Goal: Information Seeking & Learning: Learn about a topic

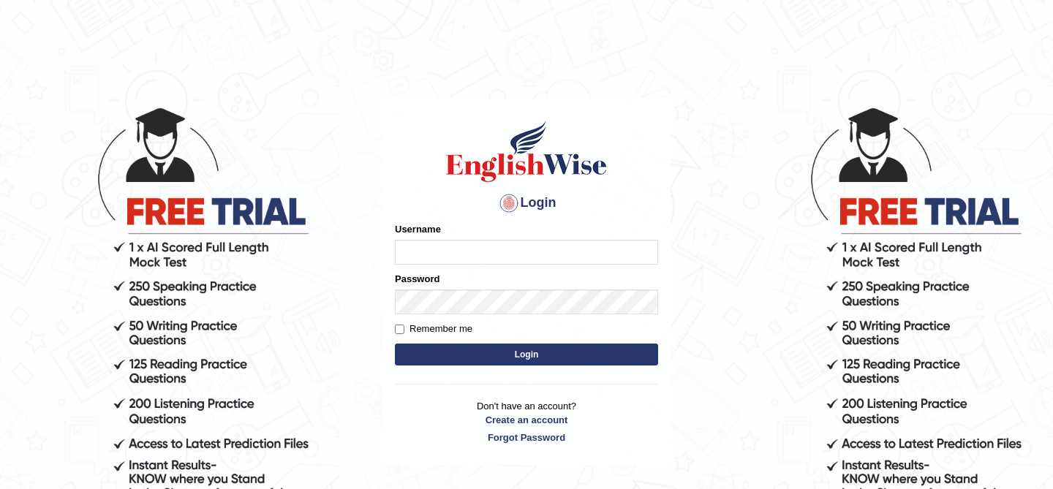
type input "kunwarrupesh"
click at [547, 349] on button "Login" at bounding box center [526, 355] width 263 height 22
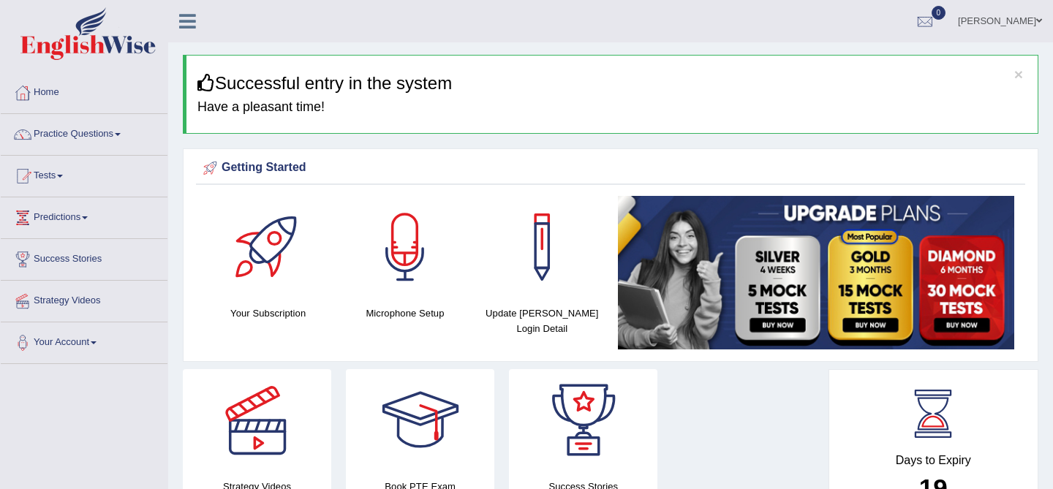
click at [189, 15] on icon at bounding box center [187, 21] width 17 height 19
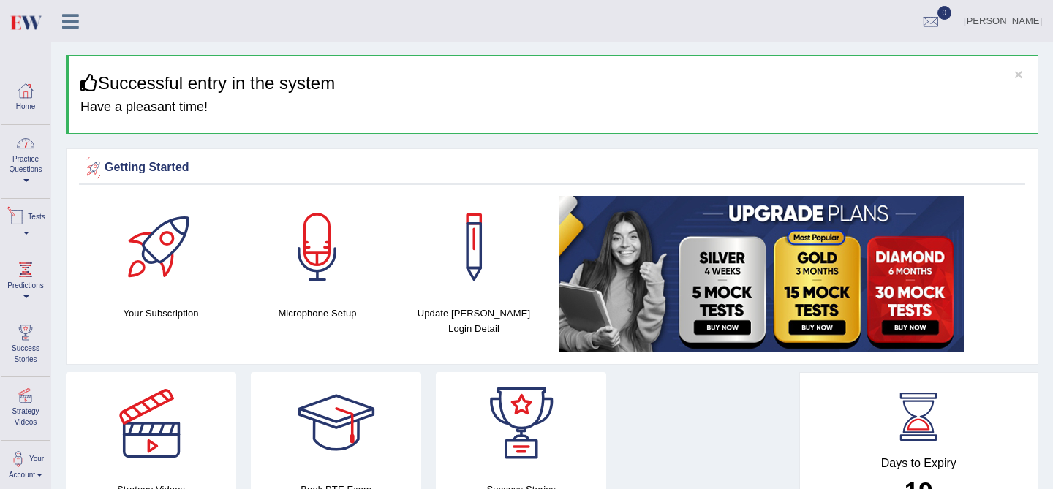
click at [26, 166] on link "Practice Questions" at bounding box center [26, 159] width 50 height 69
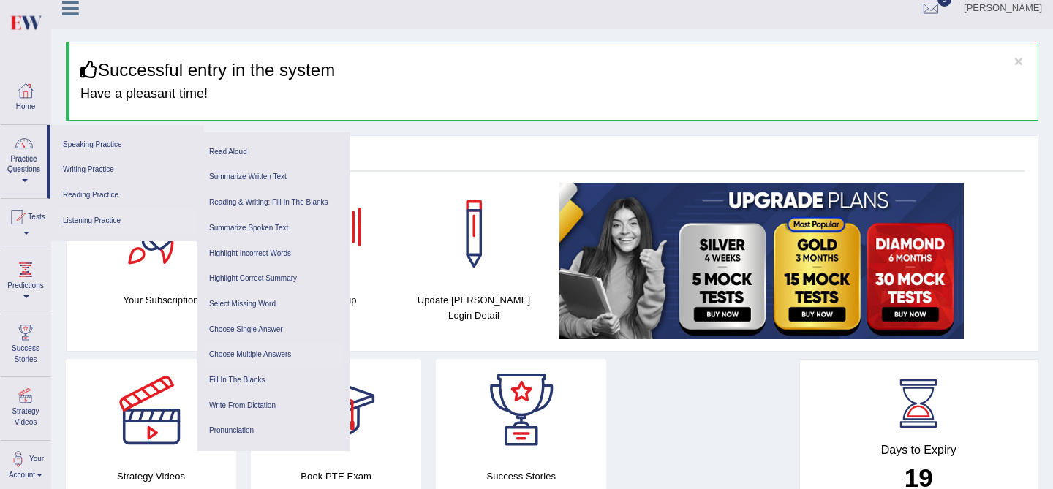
scroll to position [2, 0]
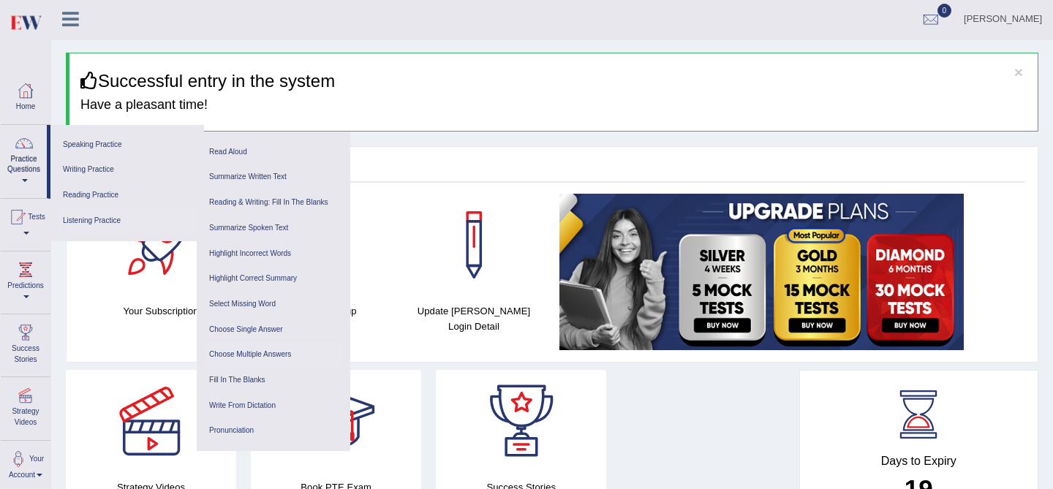
click at [279, 356] on link "Choose Multiple Answers" at bounding box center [273, 355] width 139 height 26
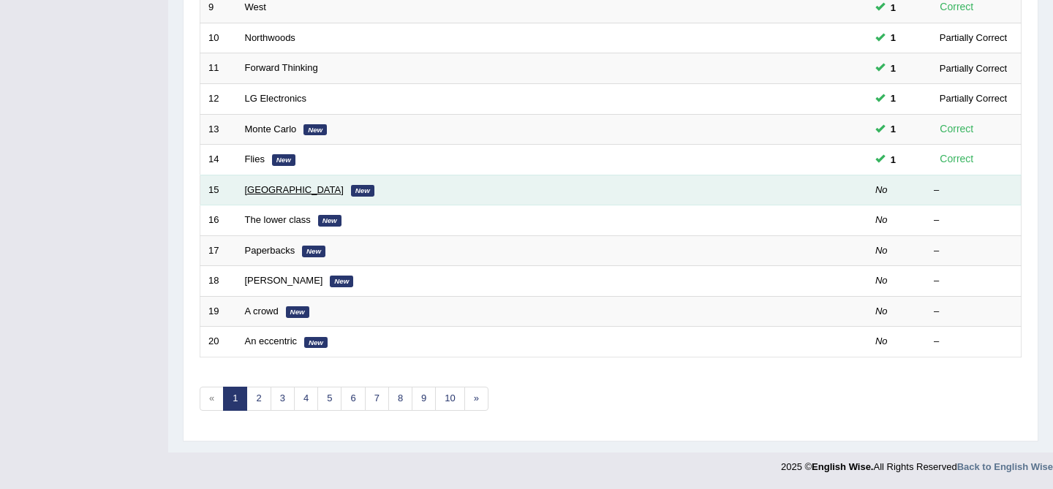
click at [252, 189] on link "Melbourne" at bounding box center [294, 189] width 99 height 11
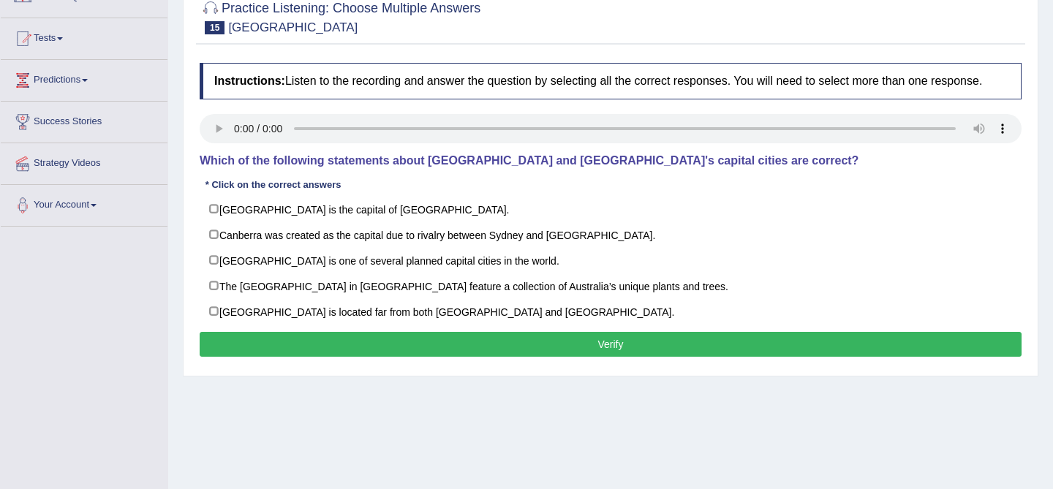
scroll to position [140, 0]
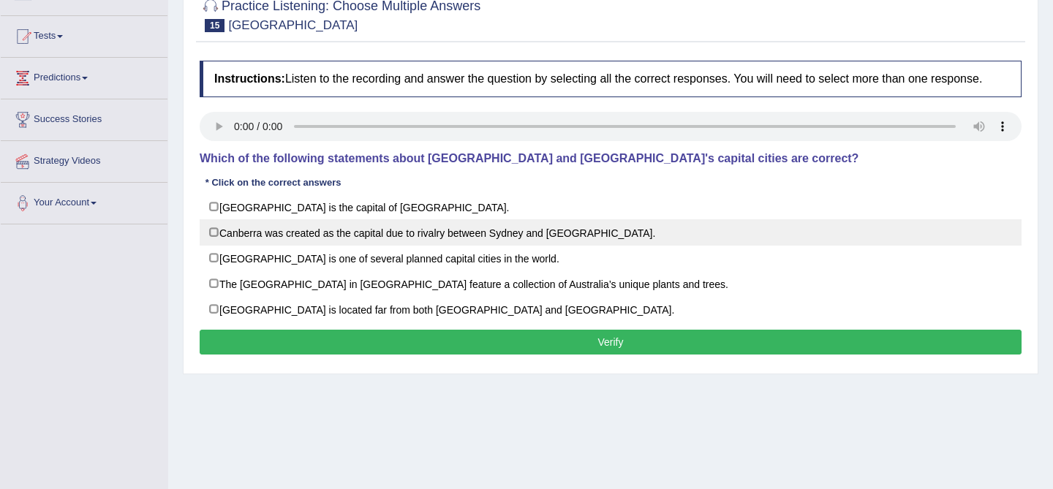
click at [348, 246] on label "Canberra was created as the capital due to rivalry between Sydney and Melbourne." at bounding box center [611, 232] width 822 height 26
checkbox input "true"
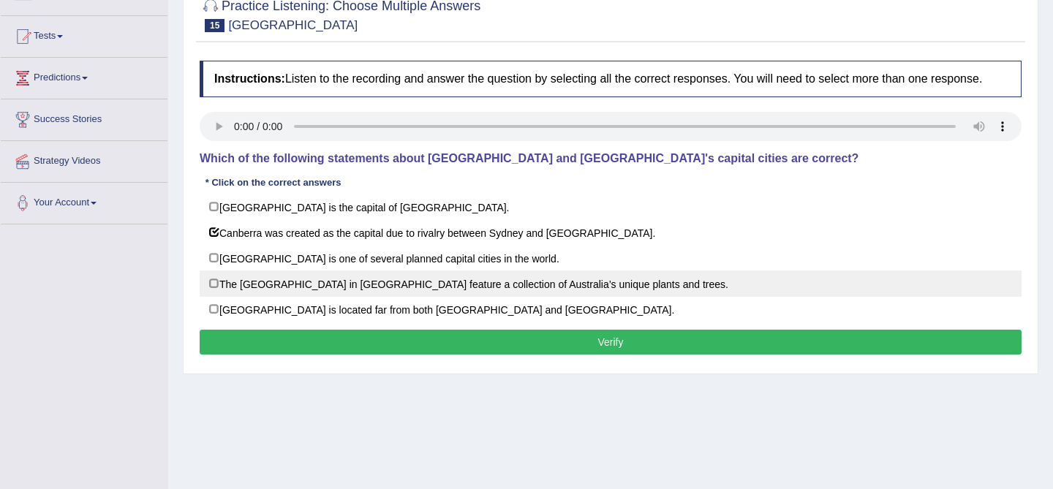
click at [246, 292] on label "The National Botanic Gardens in Canberra feature a collection of Australia’s un…" at bounding box center [611, 284] width 822 height 26
checkbox input "true"
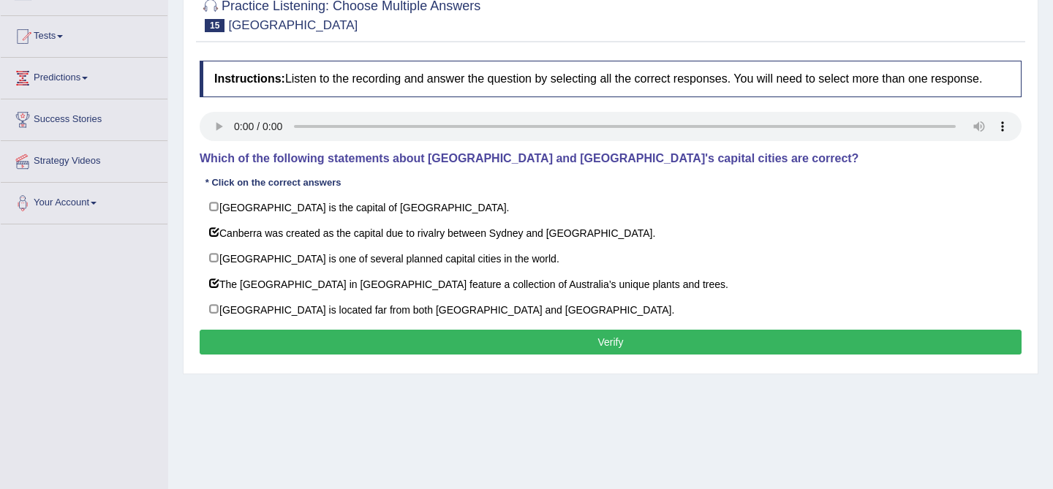
click at [520, 355] on button "Verify" at bounding box center [611, 342] width 822 height 25
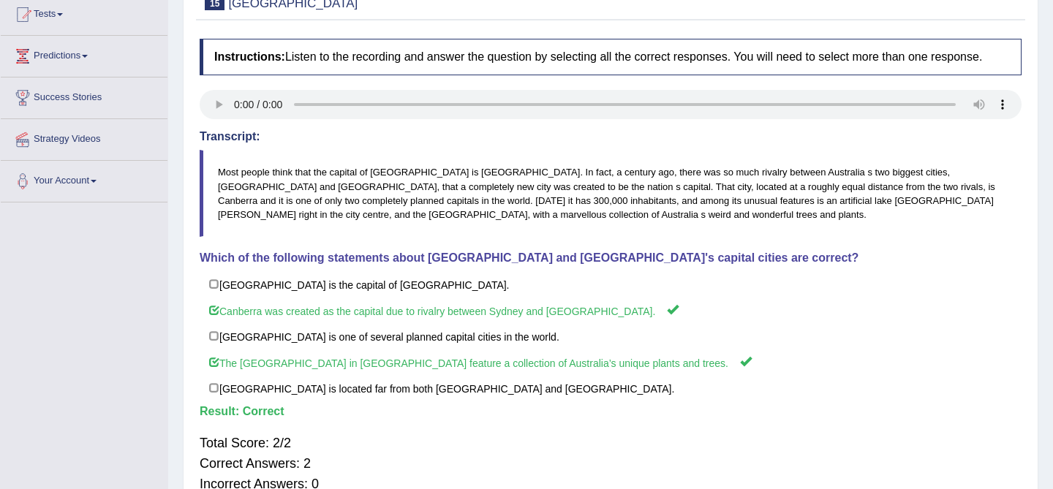
scroll to position [0, 0]
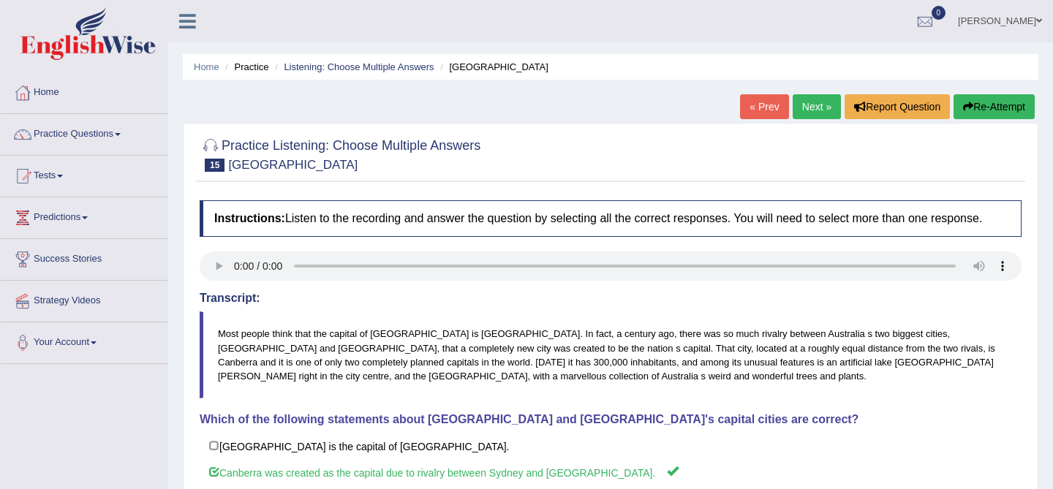
click at [805, 113] on link "Next »" at bounding box center [817, 106] width 48 height 25
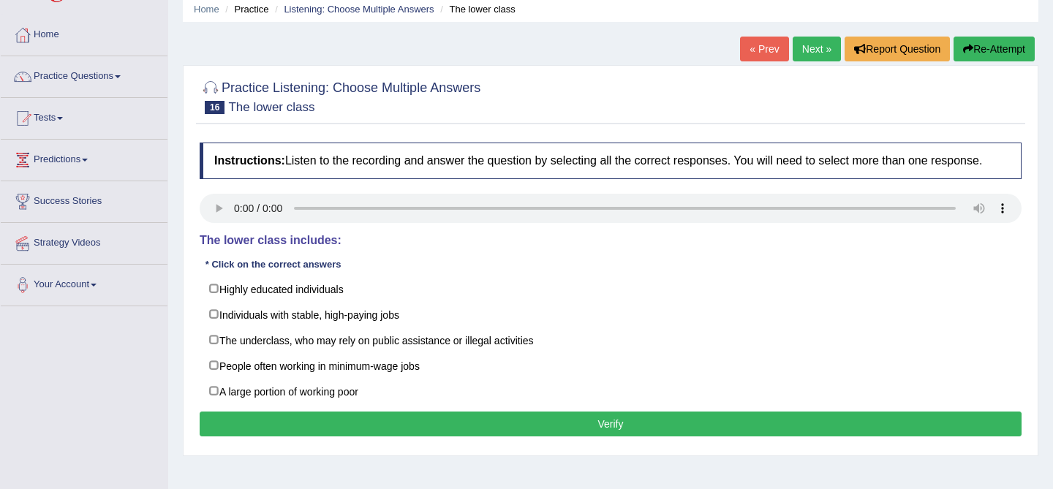
scroll to position [58, 0]
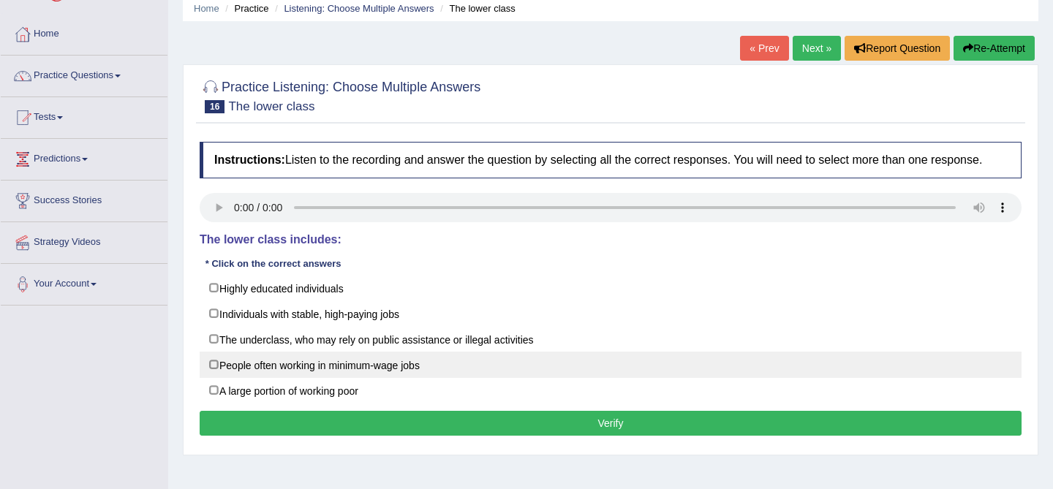
click at [317, 378] on label "People often working in minimum-wage jobs" at bounding box center [611, 365] width 822 height 26
checkbox input "true"
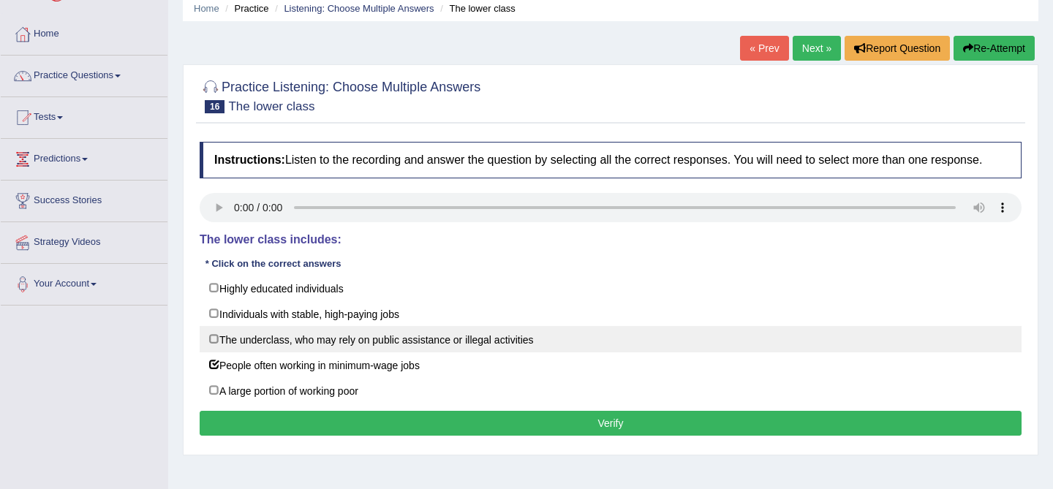
click at [320, 352] on label "The underclass, who may rely on public assistance or illegal activities" at bounding box center [611, 339] width 822 height 26
checkbox input "true"
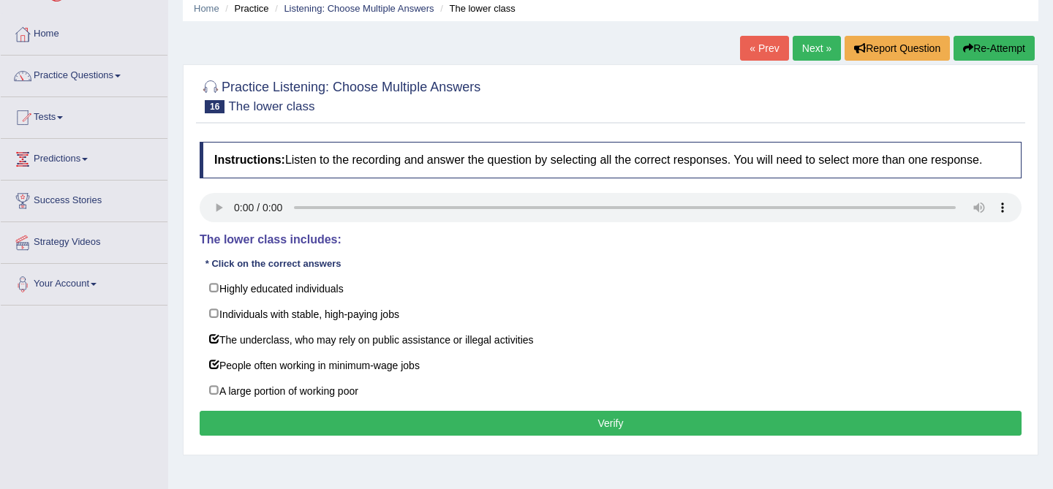
click at [349, 434] on button "Verify" at bounding box center [611, 423] width 822 height 25
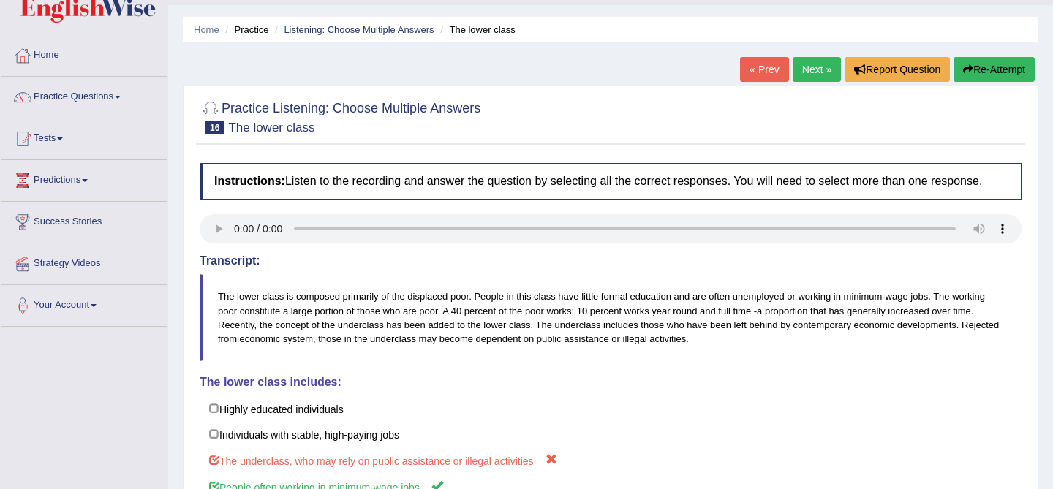
scroll to position [0, 0]
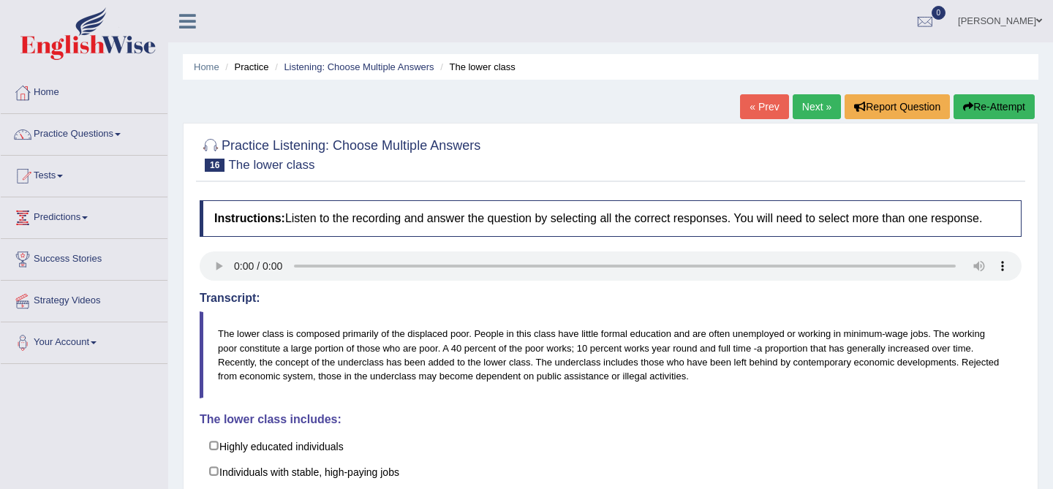
click at [812, 102] on link "Next »" at bounding box center [817, 106] width 48 height 25
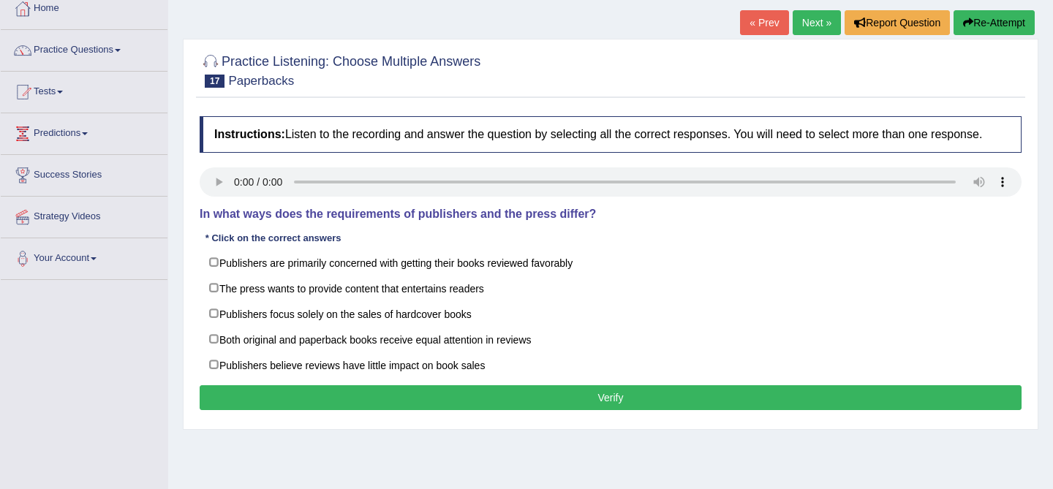
scroll to position [96, 0]
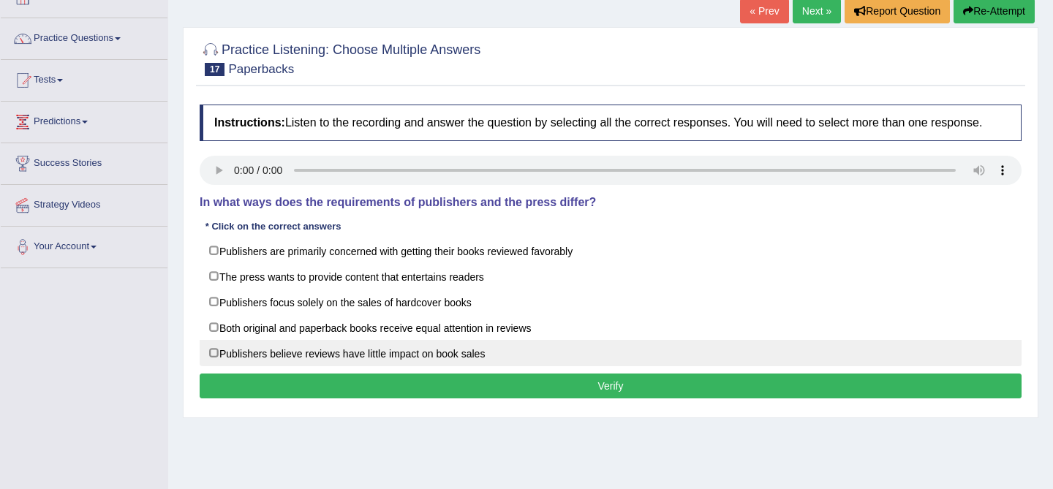
click at [265, 366] on label "Publishers believe reviews have little impact on book sales" at bounding box center [611, 353] width 822 height 26
click at [437, 366] on label "Publishers believe reviews have little impact on book sales" at bounding box center [611, 353] width 822 height 26
checkbox input "false"
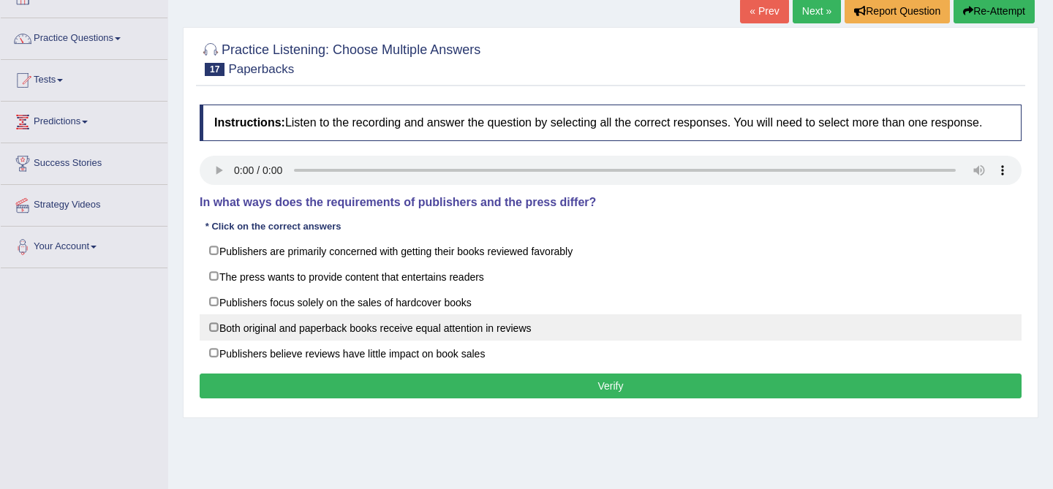
click at [348, 335] on label "Both original and paperback books receive equal attention in reviews" at bounding box center [611, 327] width 822 height 26
click at [431, 341] on label "Both original and paperback books receive equal attention in reviews" at bounding box center [611, 327] width 822 height 26
checkbox input "false"
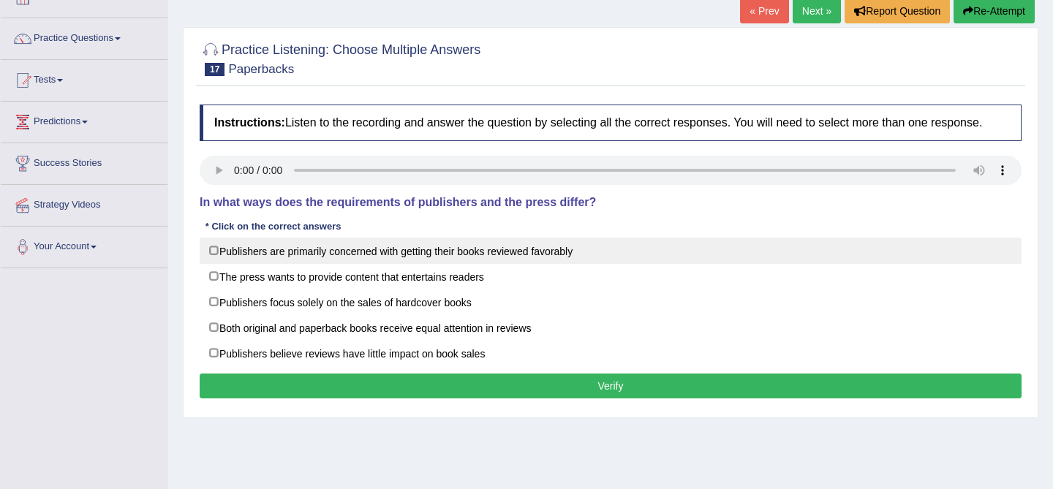
click at [442, 262] on label "Publishers are primarily concerned with getting their books reviewed favorably" at bounding box center [611, 251] width 822 height 26
checkbox input "true"
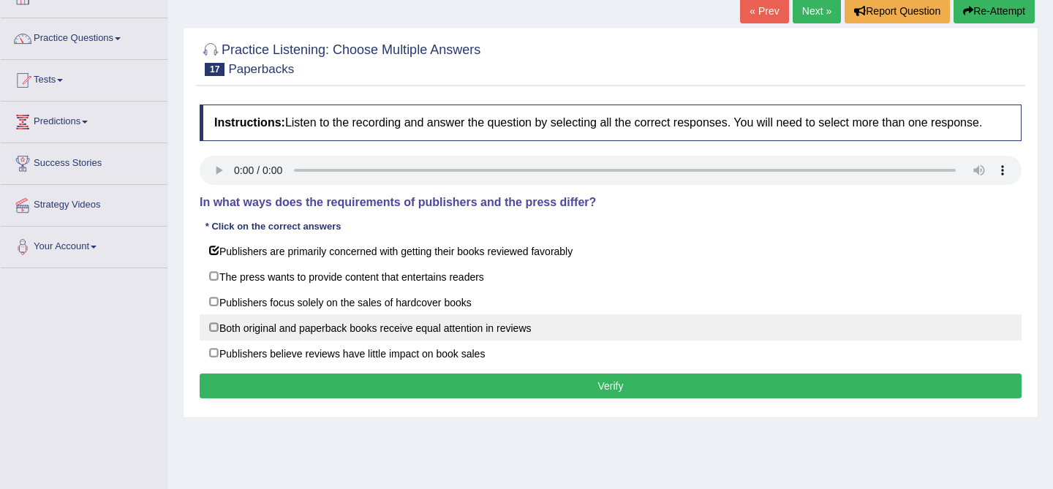
click at [366, 341] on label "Both original and paperback books receive equal attention in reviews" at bounding box center [611, 327] width 822 height 26
checkbox input "false"
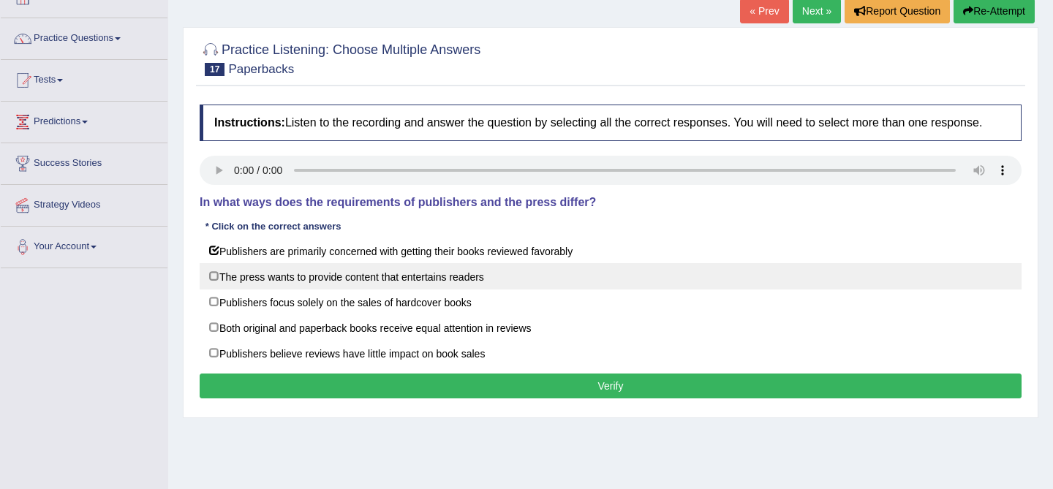
click at [373, 290] on label "The press wants to provide content that entertains readers" at bounding box center [611, 276] width 822 height 26
checkbox input "true"
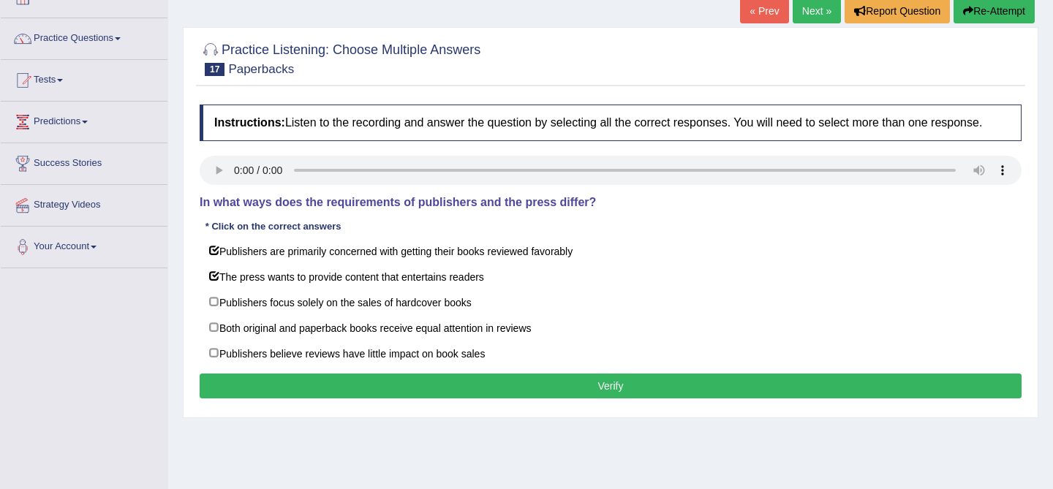
click at [455, 392] on button "Verify" at bounding box center [611, 386] width 822 height 25
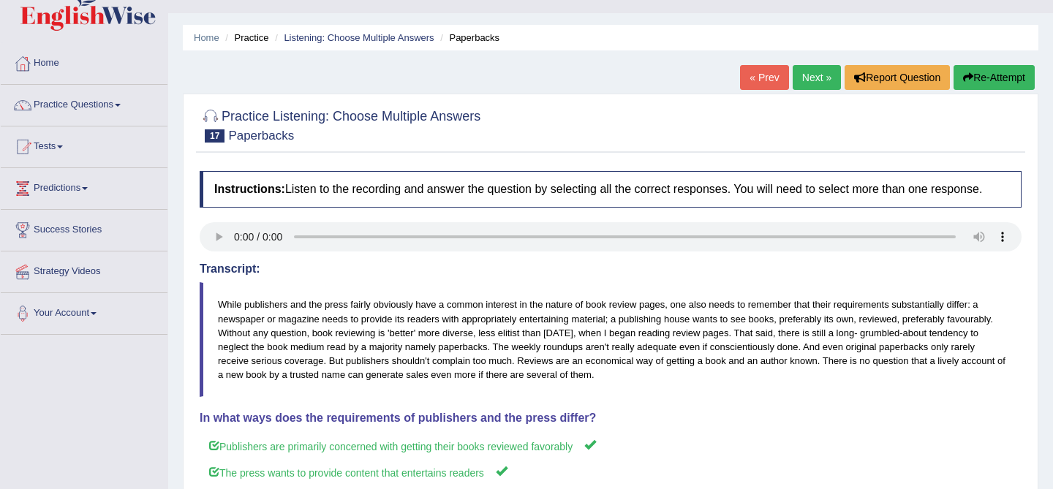
scroll to position [0, 0]
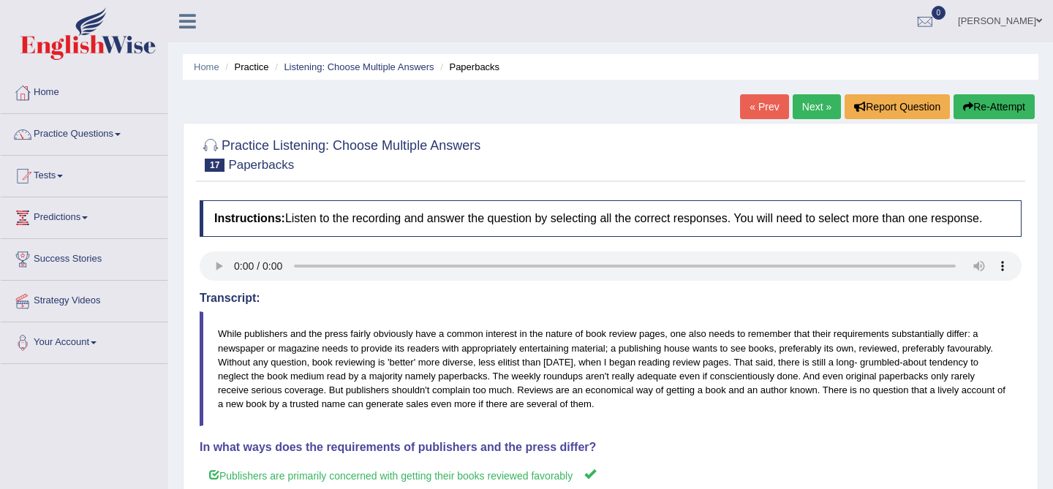
click at [812, 105] on link "Next »" at bounding box center [817, 106] width 48 height 25
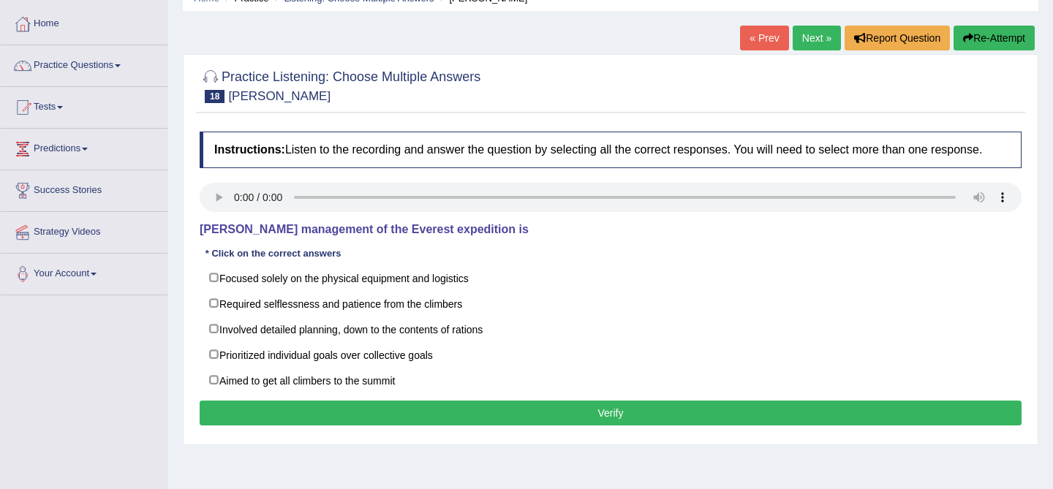
scroll to position [72, 0]
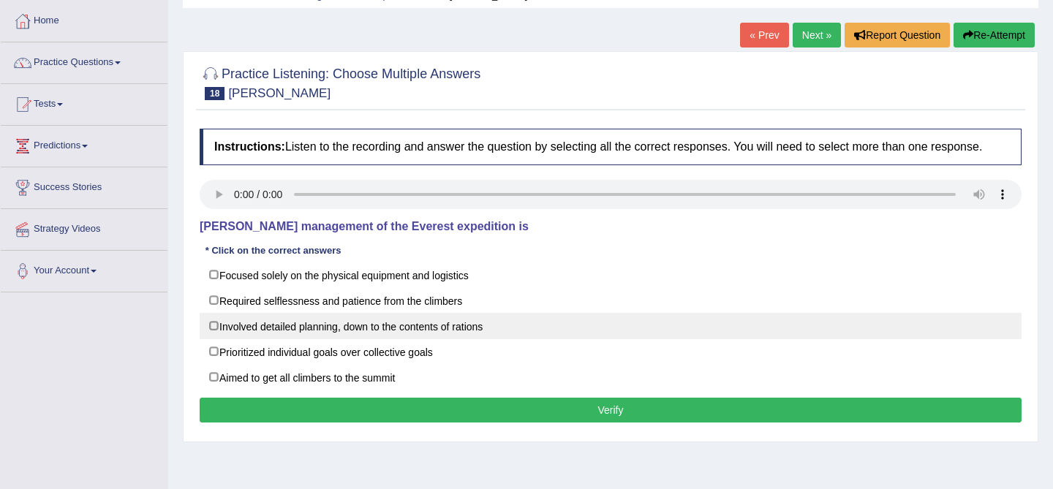
click at [469, 339] on label "Involved detailed planning, down to the contents of rations" at bounding box center [611, 326] width 822 height 26
checkbox input "true"
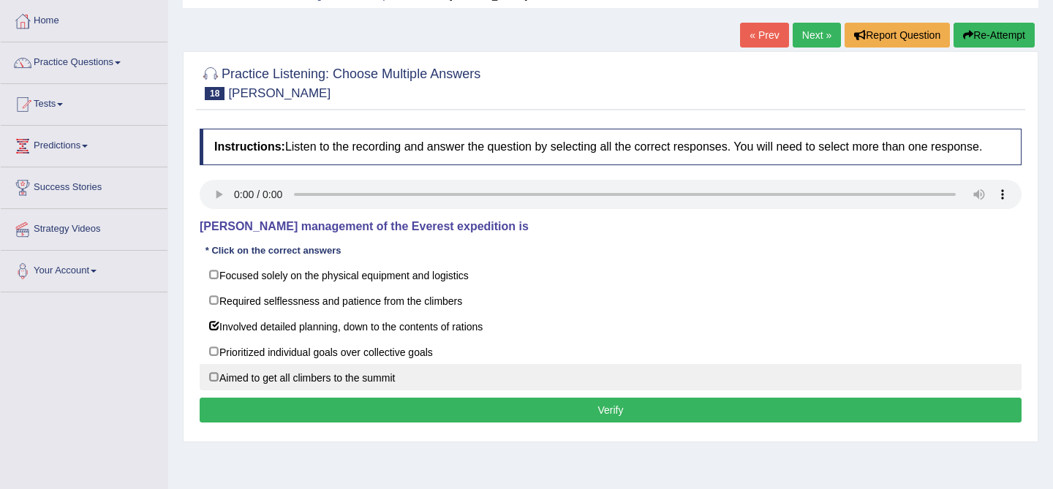
click at [256, 390] on label "Aimed to get all climbers to the summit" at bounding box center [611, 377] width 822 height 26
click at [384, 390] on label "Aimed to get all climbers to the summit" at bounding box center [611, 377] width 822 height 26
checkbox input "false"
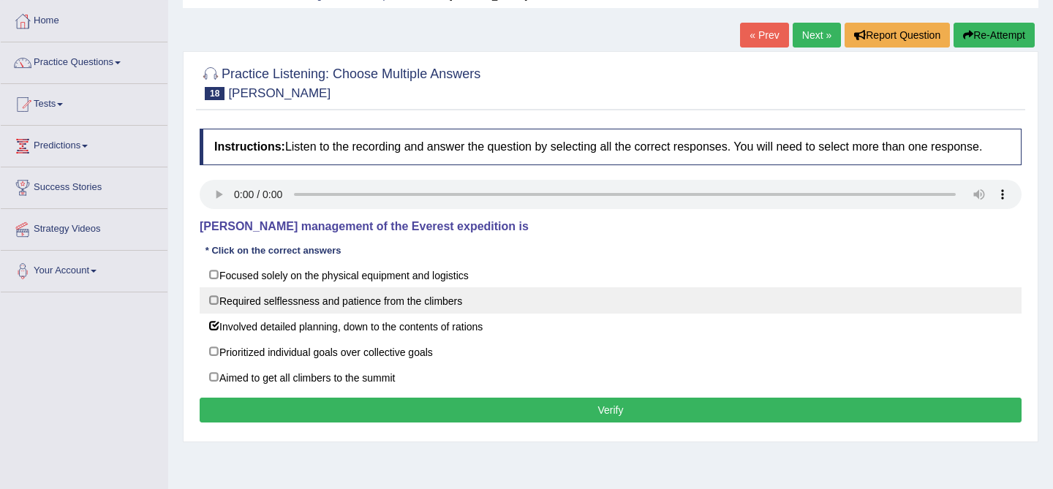
click at [348, 314] on label "Required selflessness and patience from the climbers" at bounding box center [611, 300] width 822 height 26
checkbox input "true"
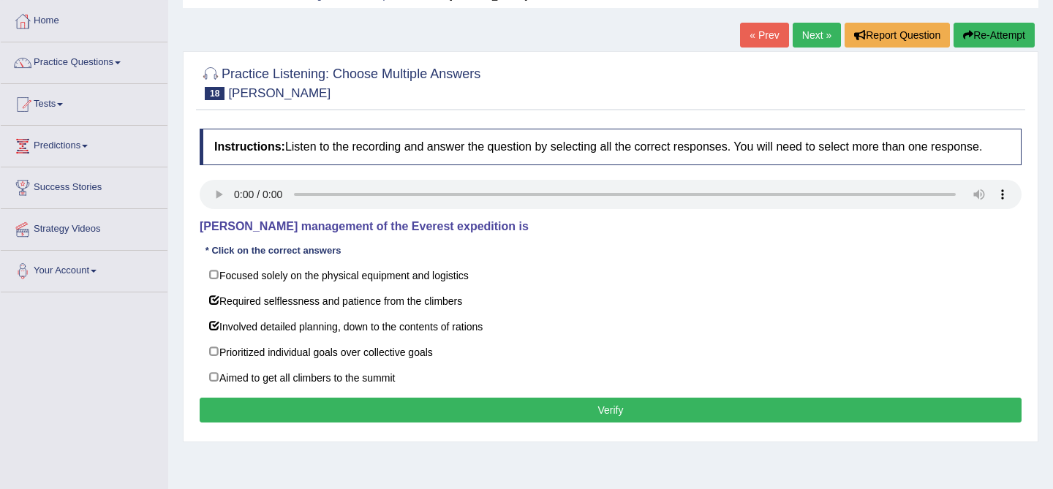
click at [477, 422] on button "Verify" at bounding box center [611, 410] width 822 height 25
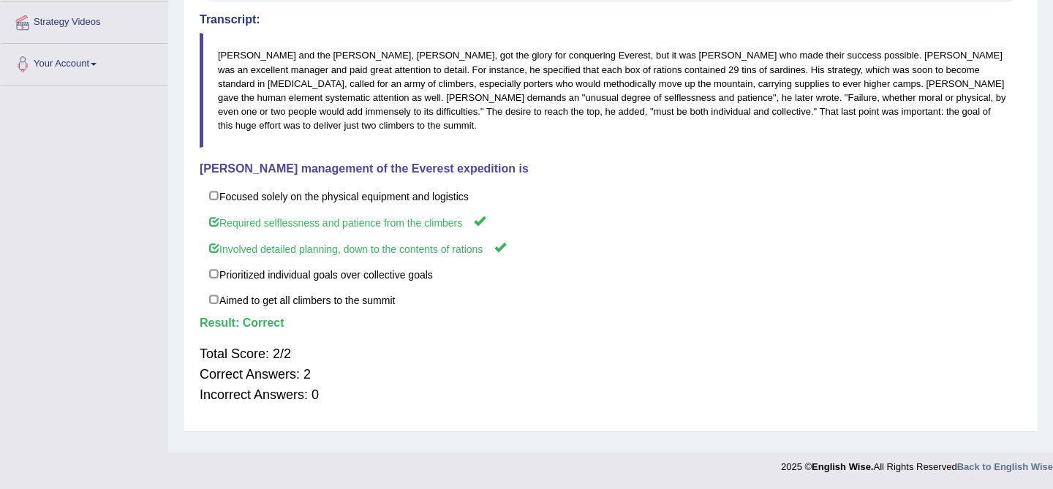
scroll to position [0, 0]
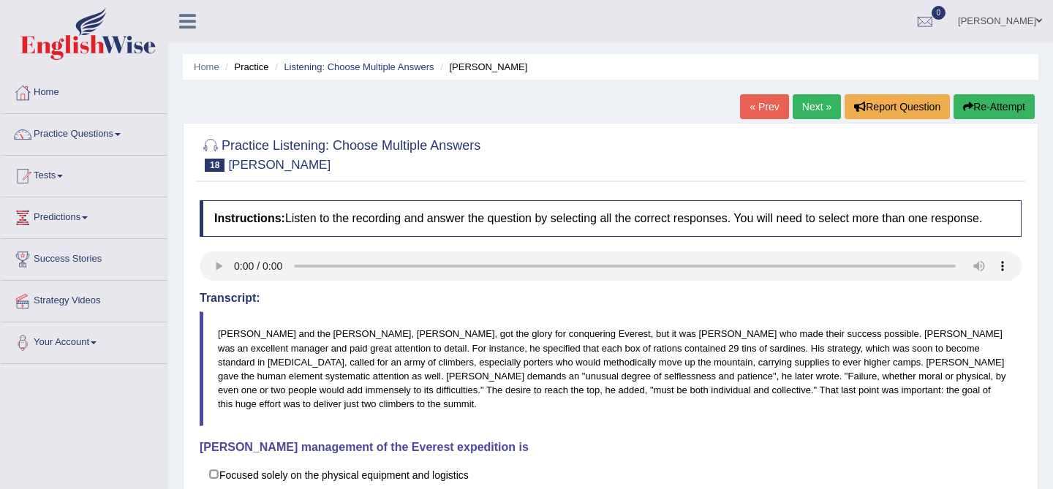
click at [817, 113] on link "Next »" at bounding box center [817, 106] width 48 height 25
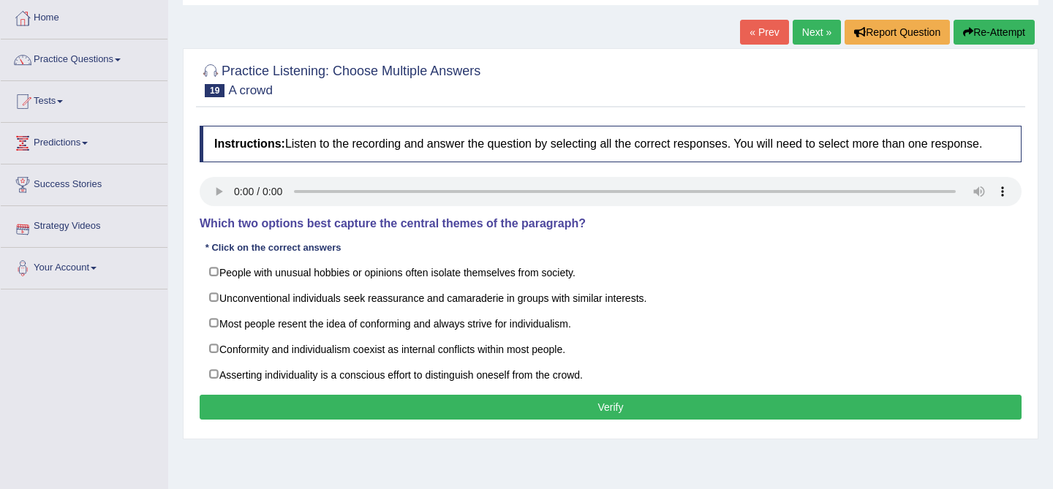
scroll to position [83, 0]
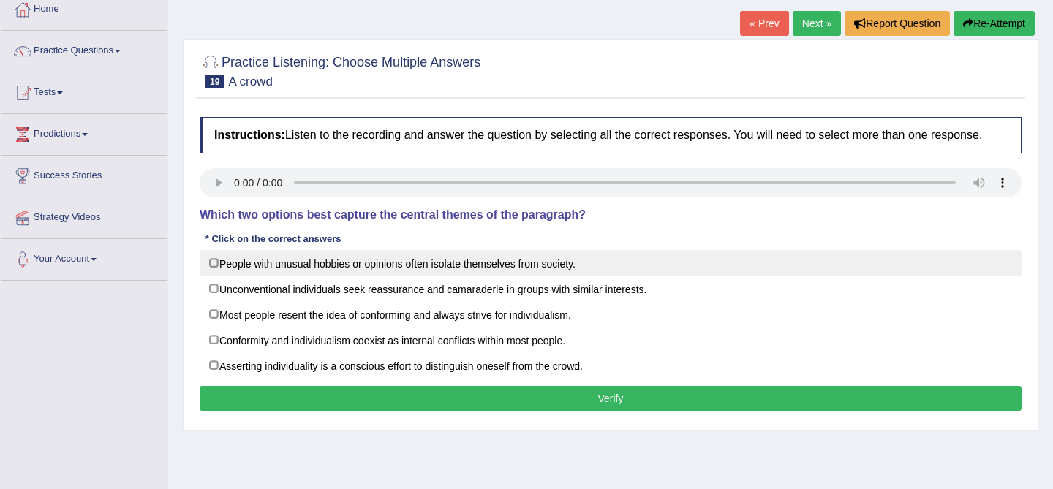
click at [485, 268] on label "People with unusual hobbies or opinions often isolate themselves from society." at bounding box center [611, 263] width 822 height 26
click at [433, 276] on label "People with unusual hobbies or opinions often isolate themselves from society." at bounding box center [611, 263] width 822 height 26
checkbox input "false"
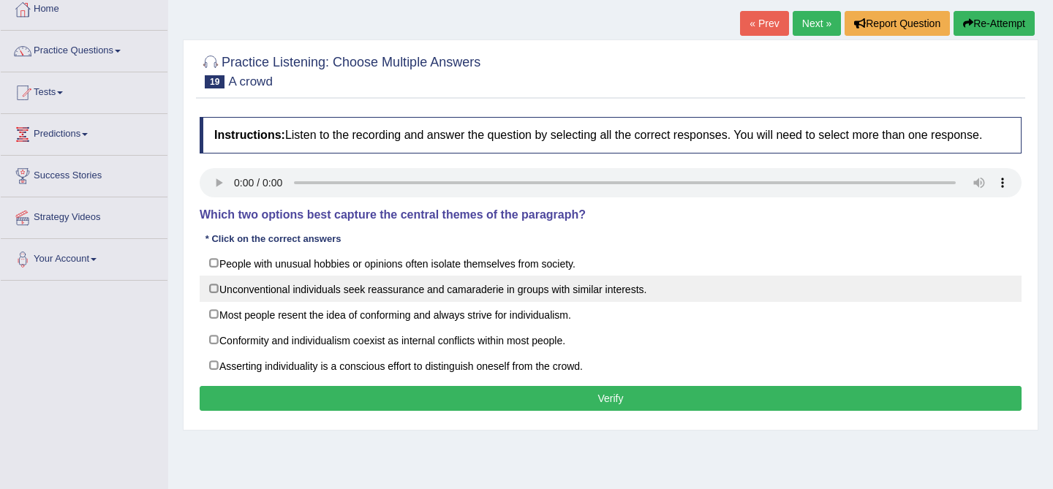
click at [373, 302] on label "Unconventional individuals seek reassurance and camaraderie in groups with simi…" at bounding box center [611, 289] width 822 height 26
checkbox input "true"
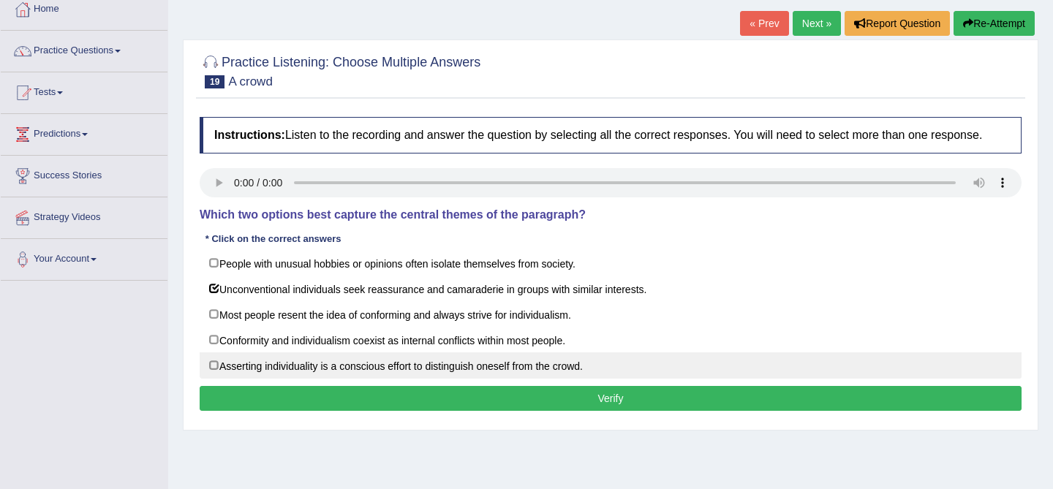
click at [333, 379] on label "Asserting individuality is a conscious effort to distinguish oneself from the c…" at bounding box center [611, 365] width 822 height 26
checkbox input "true"
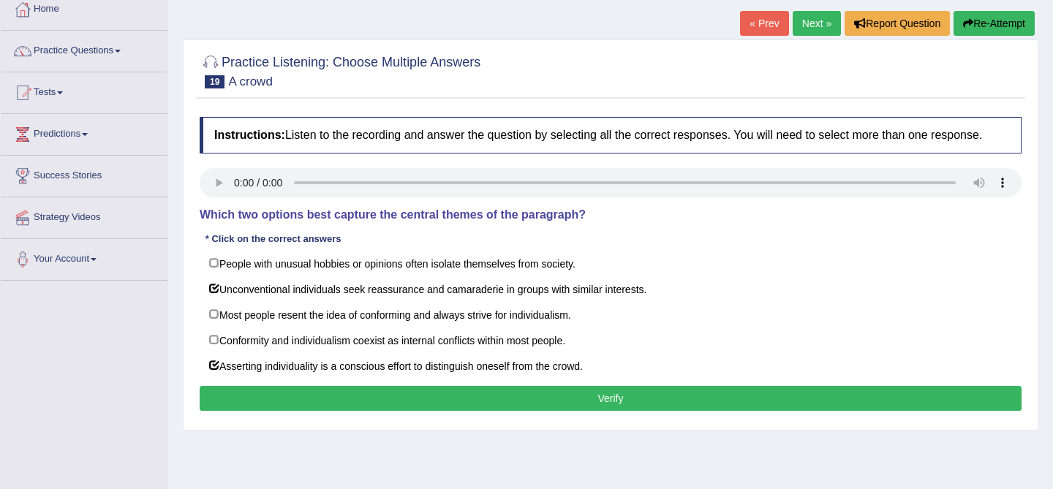
click at [464, 402] on button "Verify" at bounding box center [611, 398] width 822 height 25
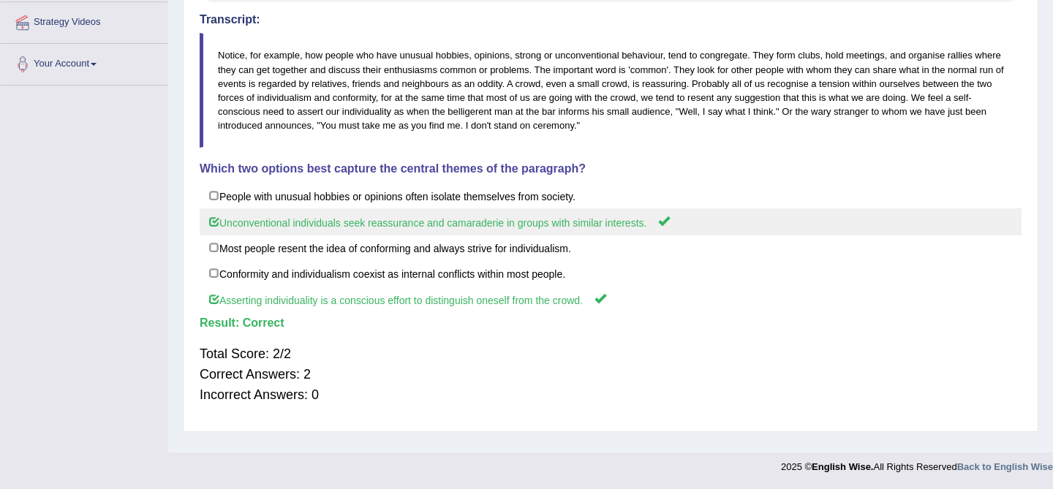
scroll to position [0, 0]
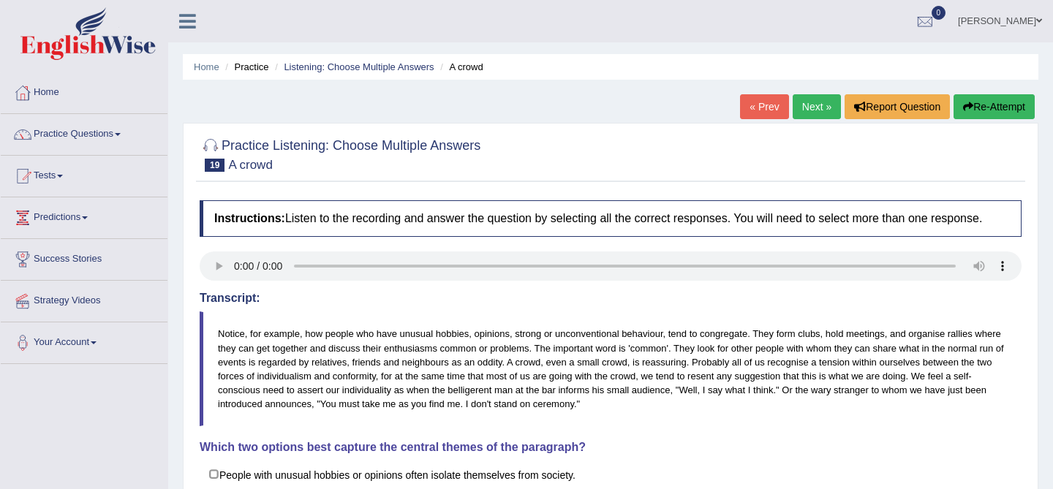
click at [810, 118] on link "Next »" at bounding box center [817, 106] width 48 height 25
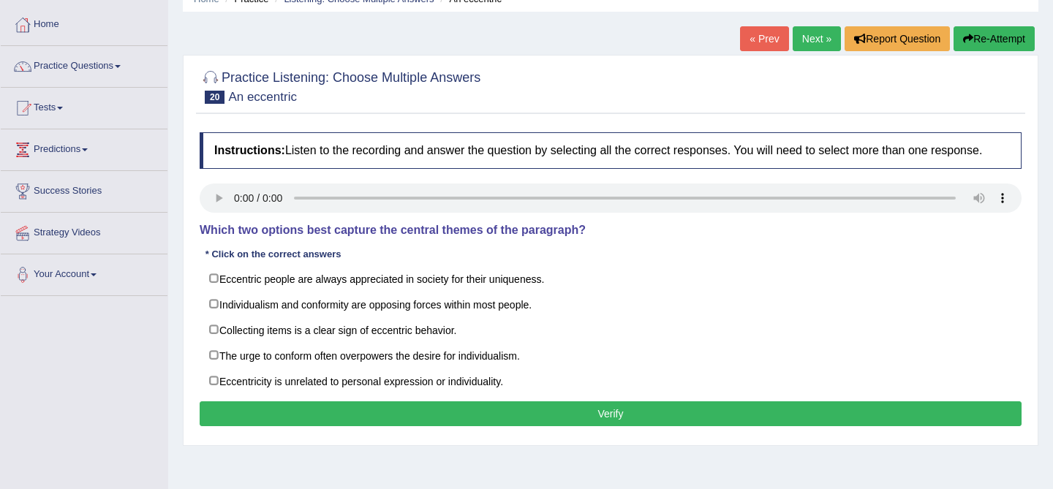
scroll to position [72, 0]
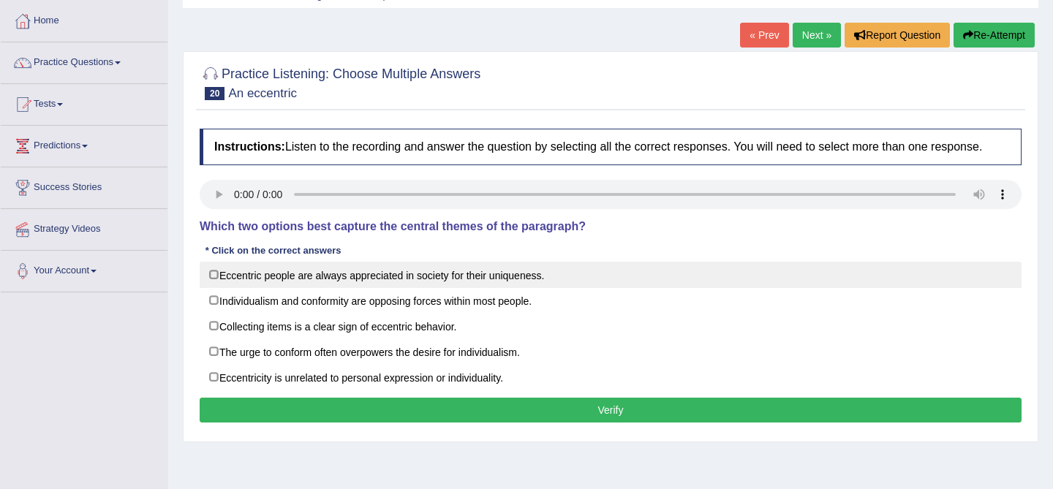
click at [213, 288] on label "Eccentric people are always appreciated in society for their uniqueness." at bounding box center [611, 275] width 822 height 26
checkbox input "true"
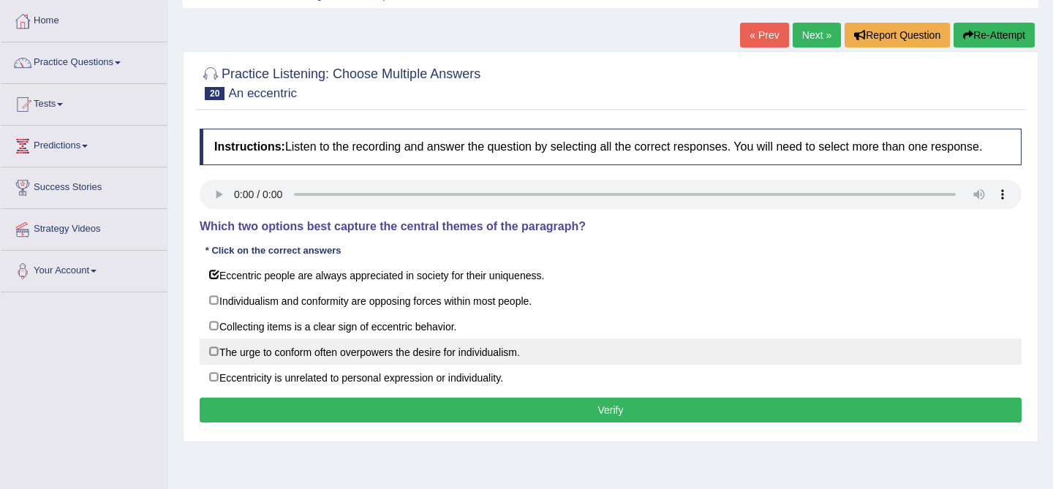
click at [293, 364] on label "The urge to conform often overpowers the desire for individualism." at bounding box center [611, 352] width 822 height 26
checkbox input "true"
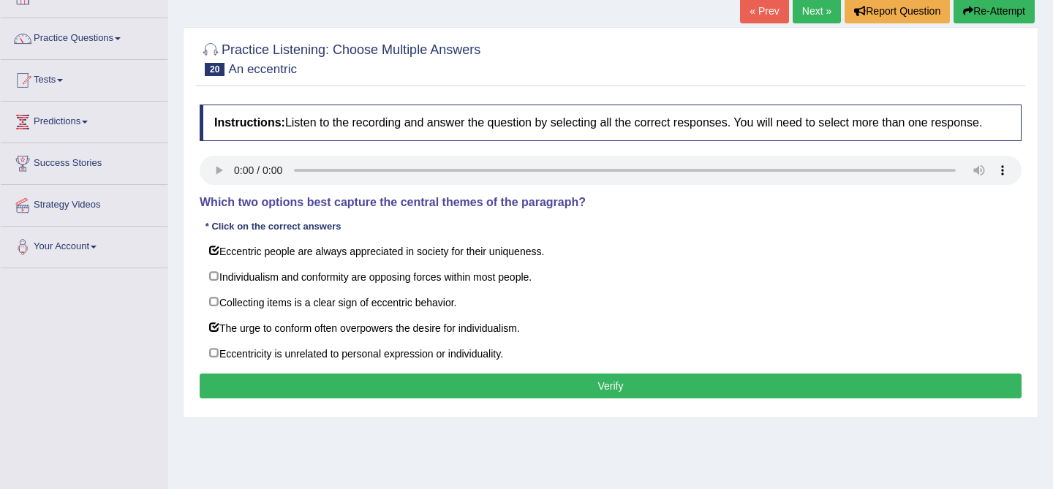
scroll to position [89, 0]
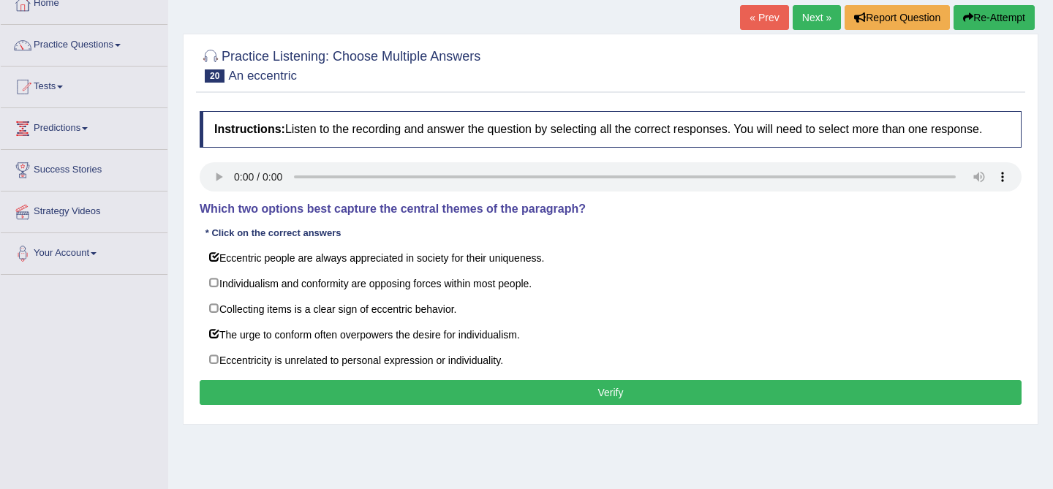
click at [502, 401] on button "Verify" at bounding box center [611, 392] width 822 height 25
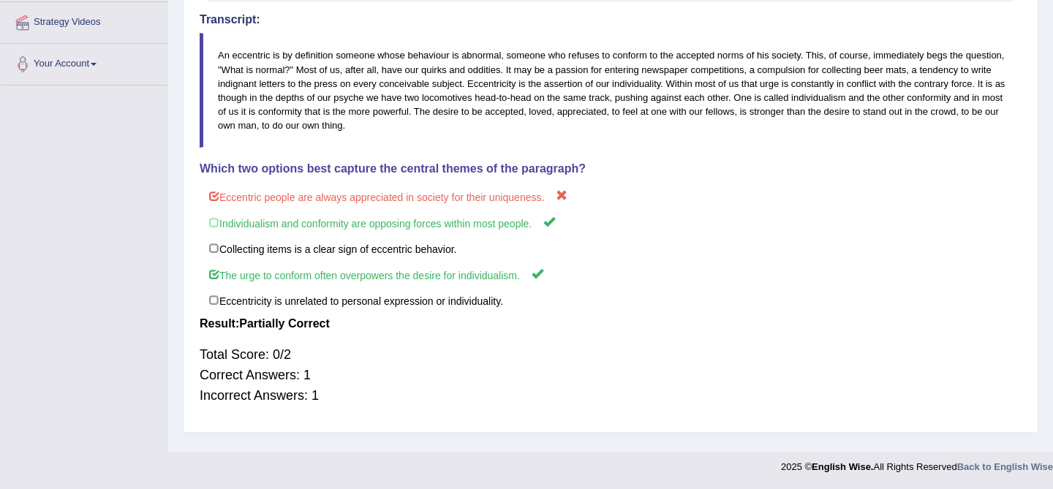
scroll to position [0, 0]
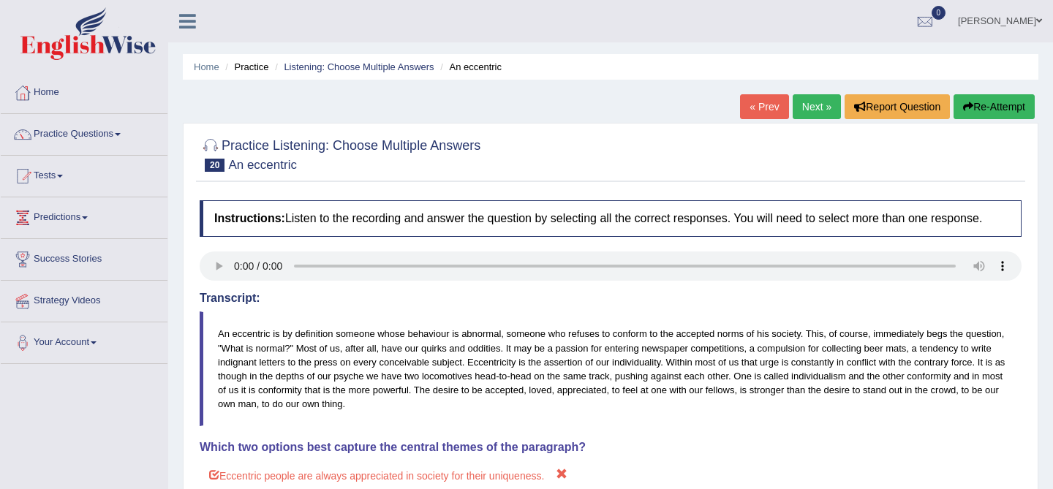
click at [803, 105] on link "Next »" at bounding box center [817, 106] width 48 height 25
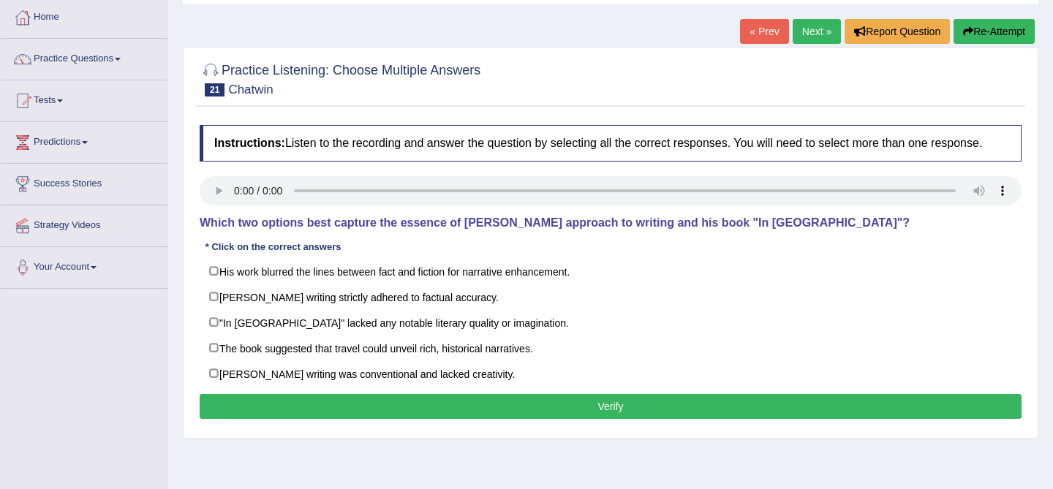
scroll to position [78, 0]
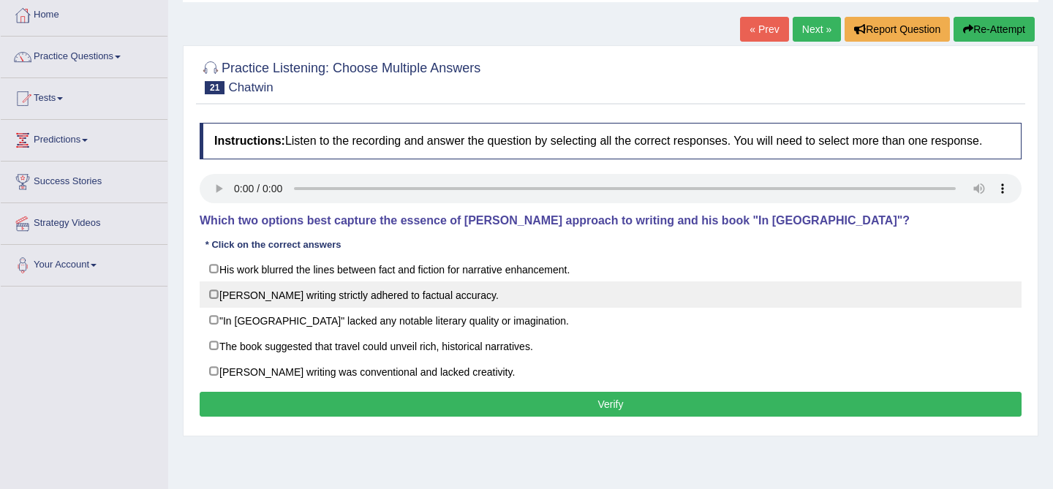
click at [391, 308] on label "[PERSON_NAME] writing strictly adhered to factual accuracy." at bounding box center [611, 294] width 822 height 26
checkbox input "false"
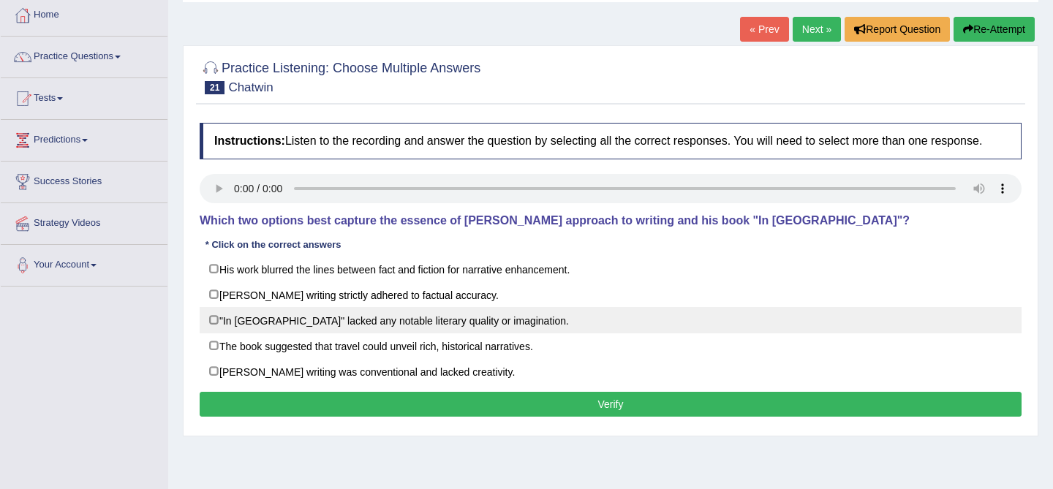
click at [396, 333] on label ""In [GEOGRAPHIC_DATA]" lacked any notable literary quality or imagination." at bounding box center [611, 320] width 822 height 26
click at [360, 330] on label ""In [GEOGRAPHIC_DATA]" lacked any notable literary quality or imagination." at bounding box center [611, 320] width 822 height 26
checkbox input "false"
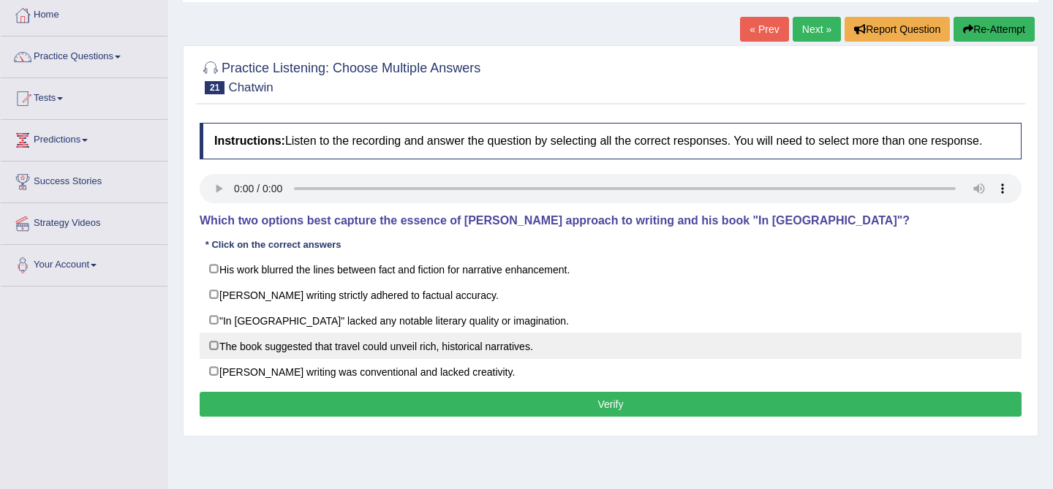
click at [355, 358] on label "The book suggested that travel could unveil rich, historical narratives." at bounding box center [611, 346] width 822 height 26
checkbox input "true"
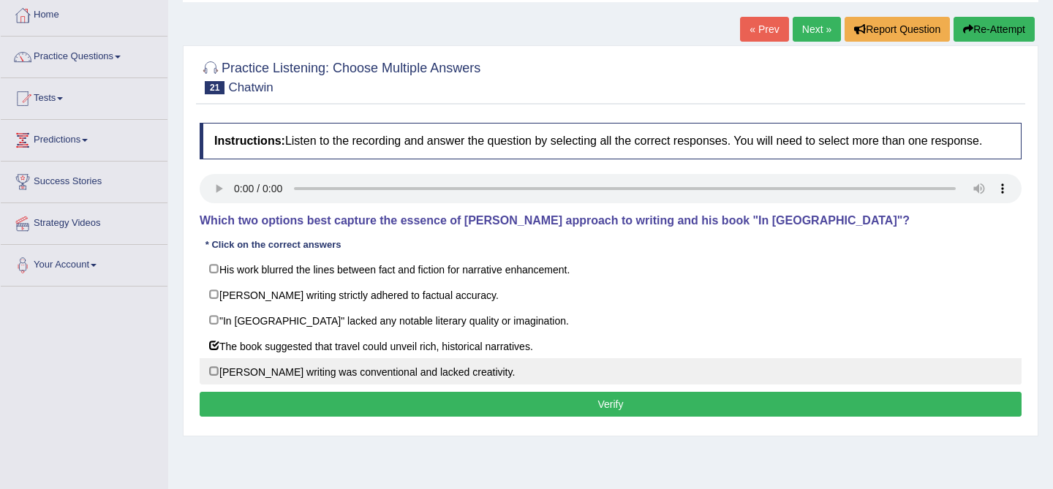
click at [447, 382] on label "Chatwin's writing was conventional and lacked creativity." at bounding box center [611, 371] width 822 height 26
checkbox input "true"
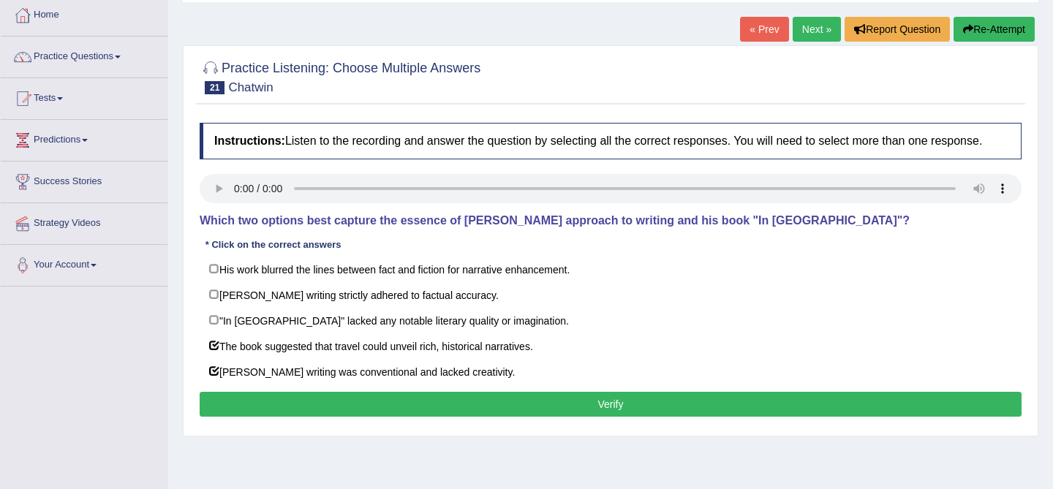
click at [478, 414] on button "Verify" at bounding box center [611, 404] width 822 height 25
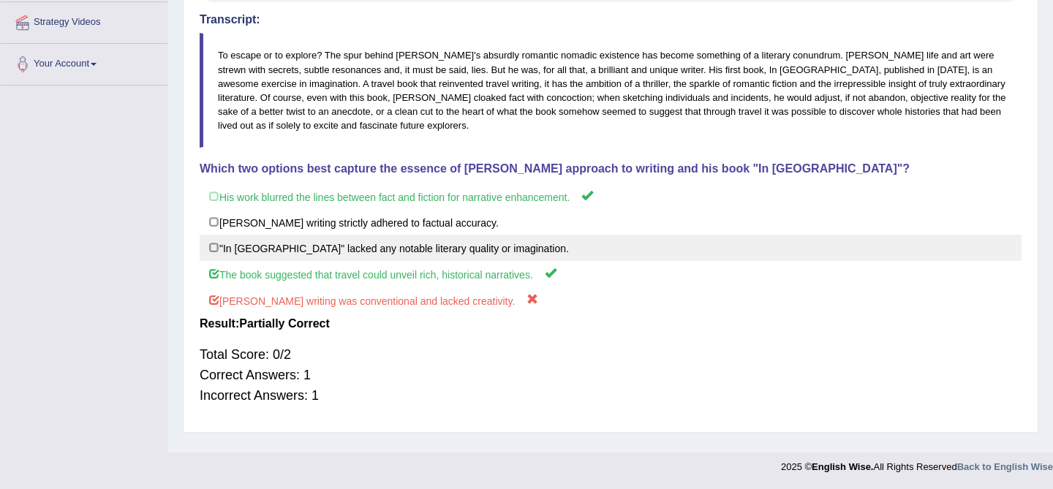
scroll to position [0, 0]
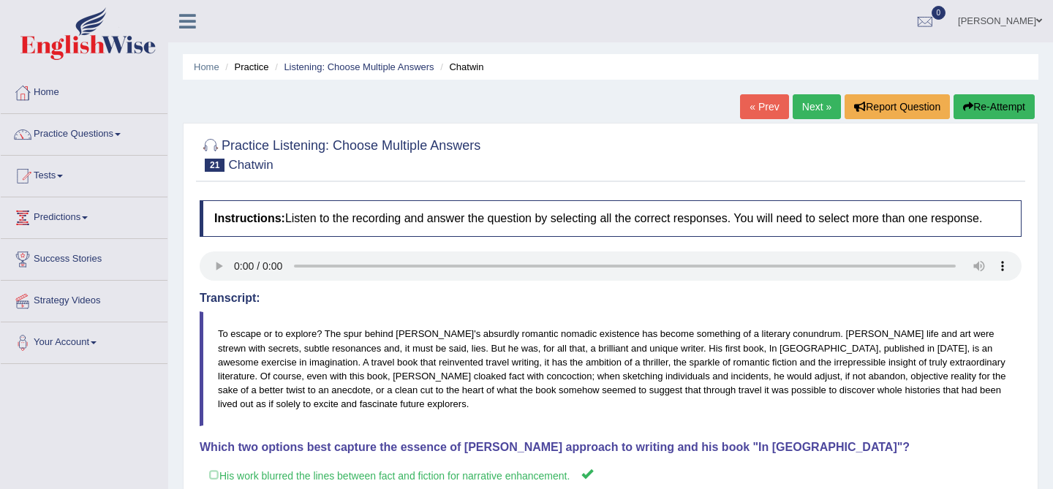
click at [197, 73] on li "Home" at bounding box center [207, 67] width 26 height 14
click at [208, 69] on link "Home" at bounding box center [207, 66] width 26 height 11
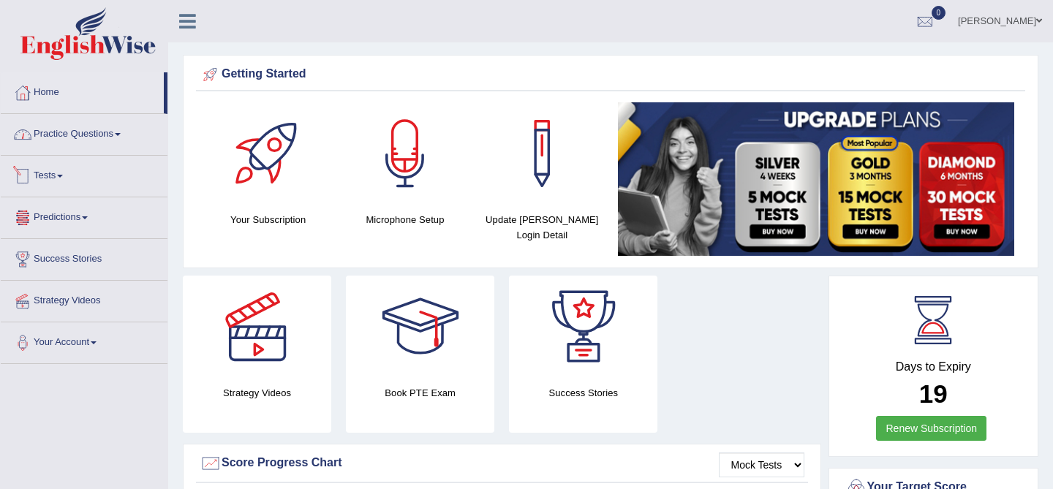
click at [102, 135] on link "Practice Questions" at bounding box center [84, 132] width 167 height 37
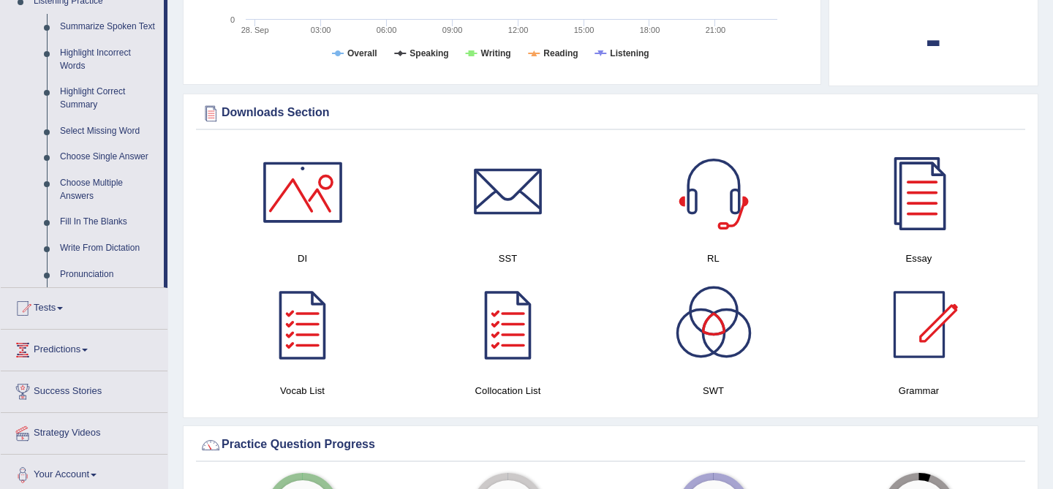
scroll to position [613, 0]
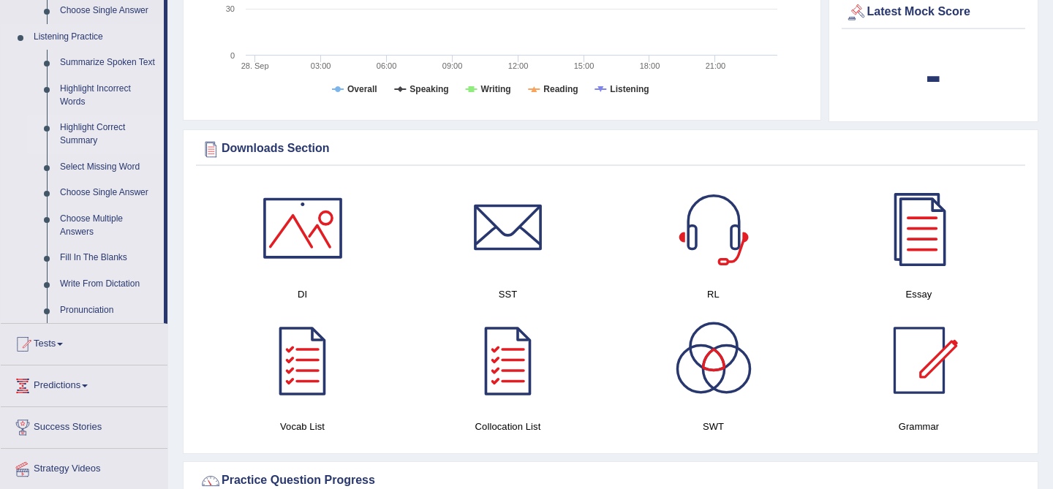
click at [106, 147] on link "Highlight Correct Summary" at bounding box center [108, 134] width 110 height 39
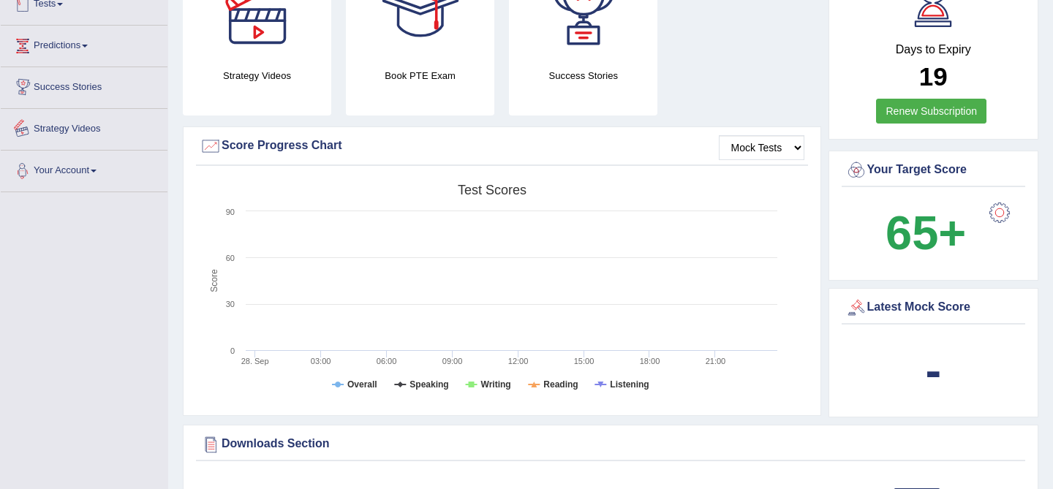
scroll to position [490, 0]
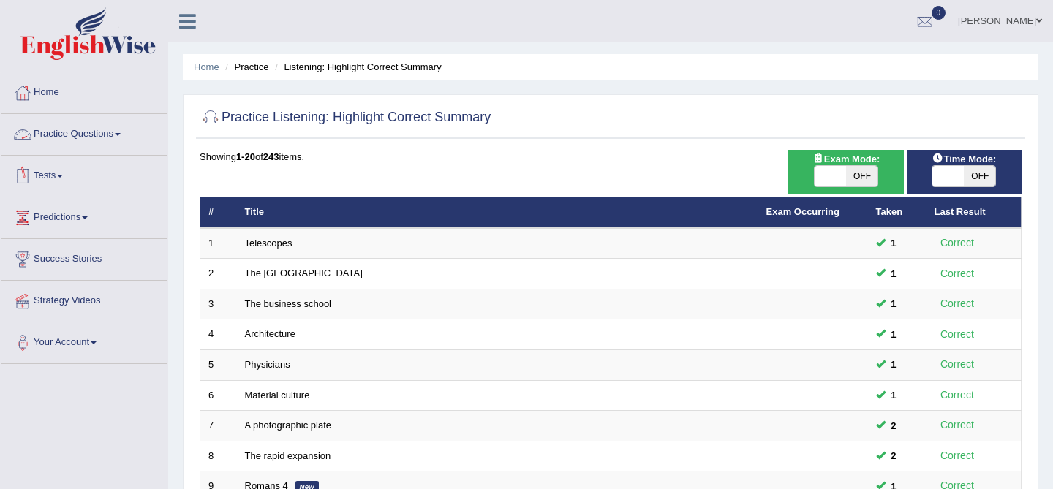
click at [72, 135] on link "Practice Questions" at bounding box center [84, 132] width 167 height 37
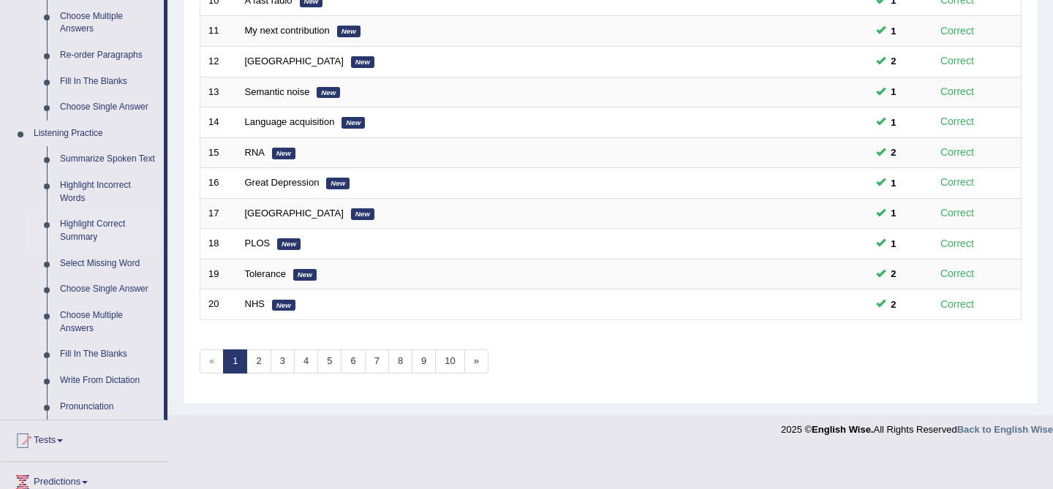
scroll to position [521, 0]
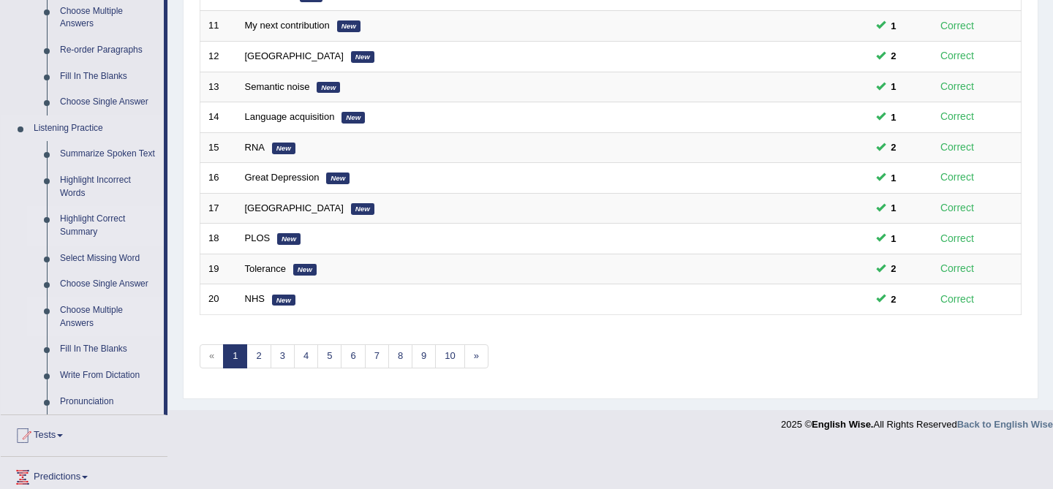
click at [83, 321] on link "Choose Multiple Answers" at bounding box center [108, 317] width 110 height 39
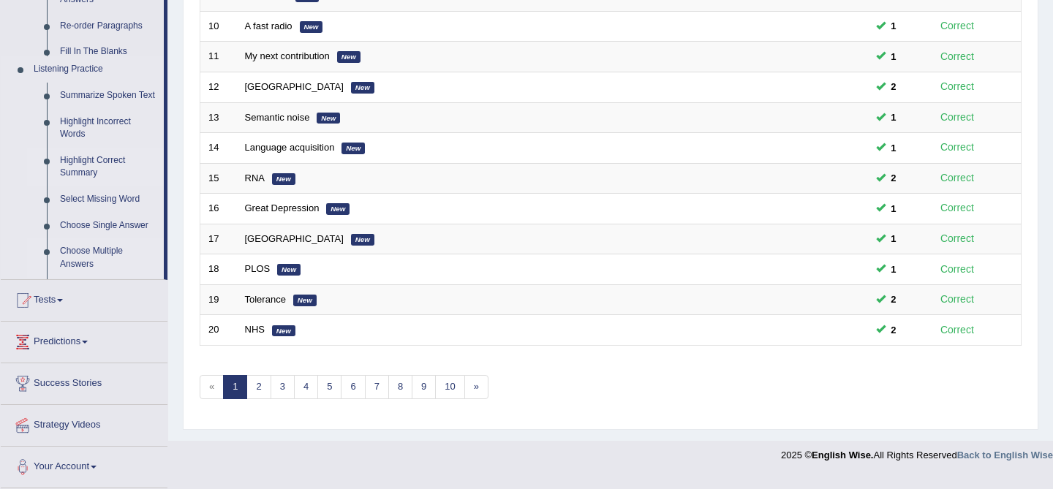
scroll to position [427, 0]
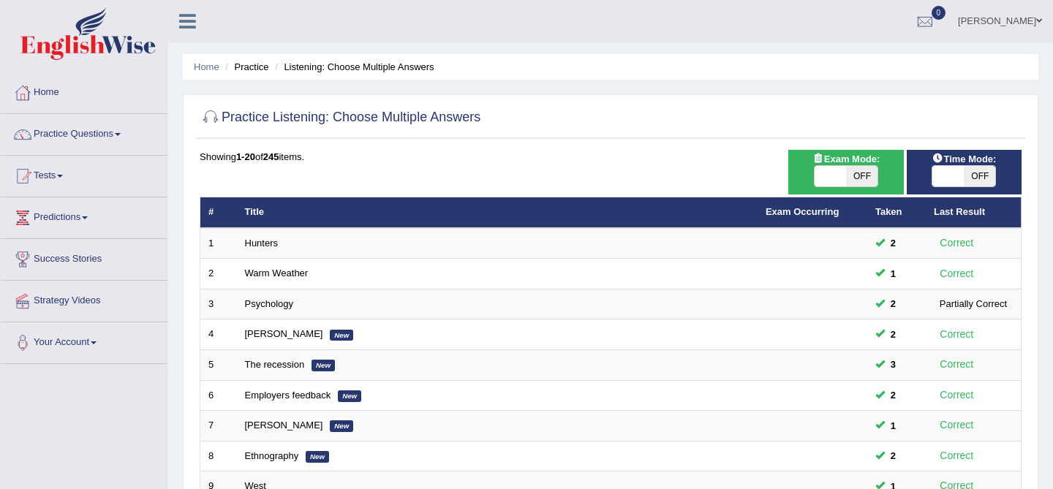
scroll to position [479, 0]
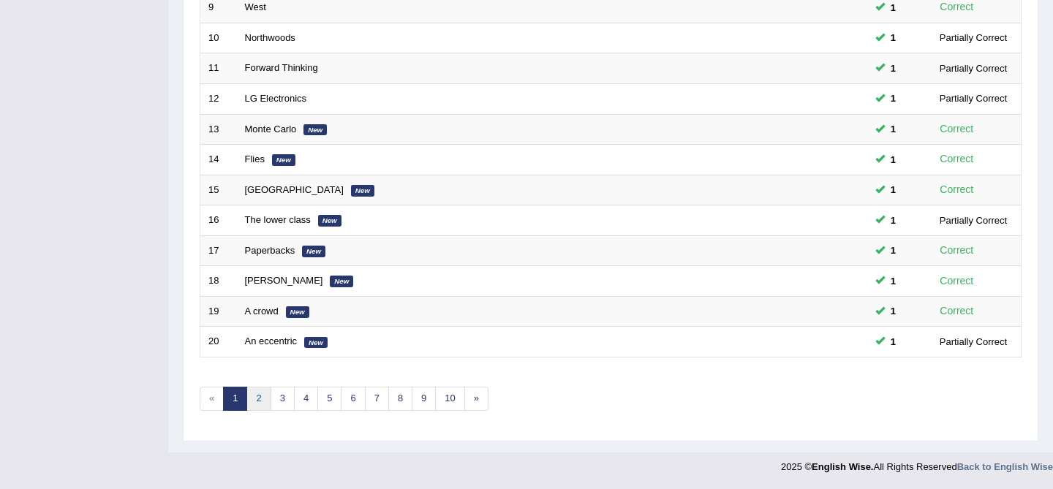
click at [266, 401] on link "2" at bounding box center [258, 399] width 24 height 24
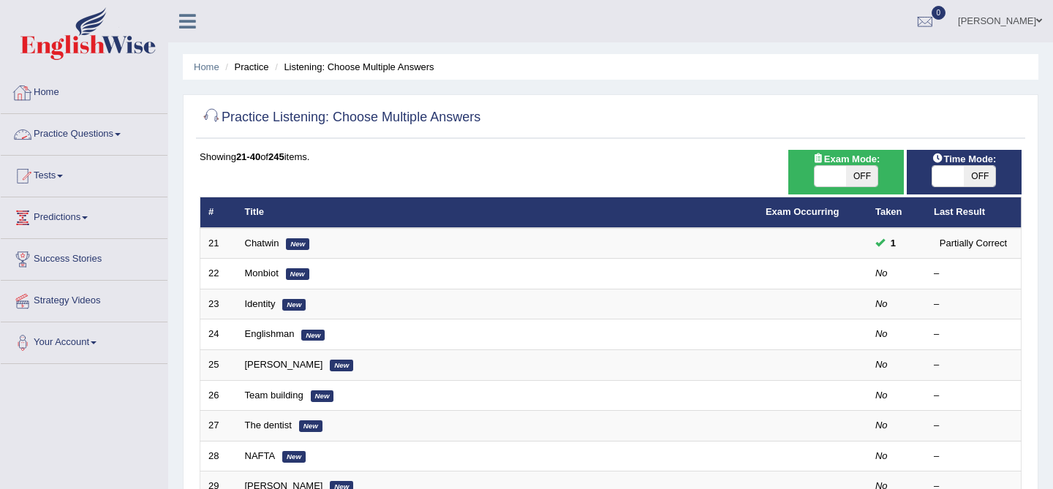
click at [97, 144] on link "Practice Questions" at bounding box center [84, 132] width 167 height 37
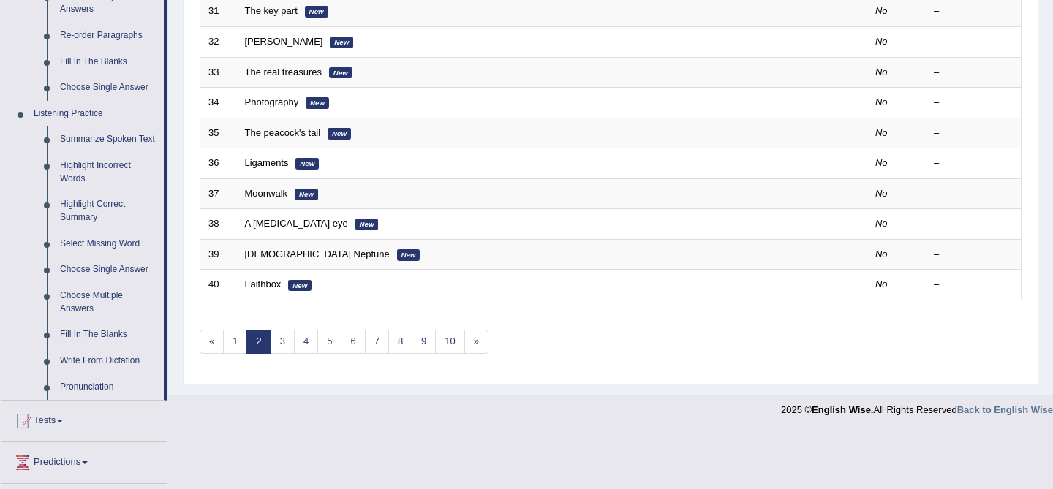
scroll to position [537, 0]
click at [89, 312] on link "Choose Multiple Answers" at bounding box center [108, 300] width 110 height 39
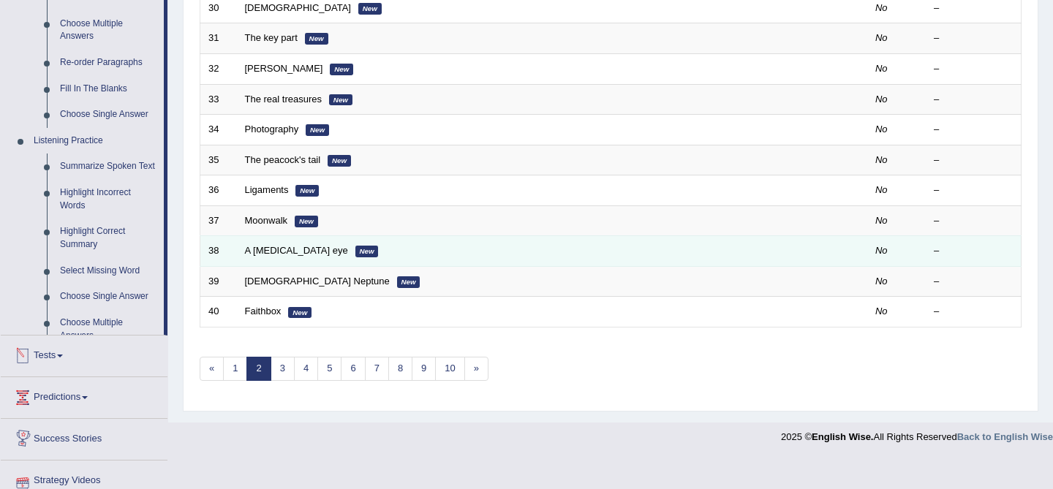
scroll to position [479, 0]
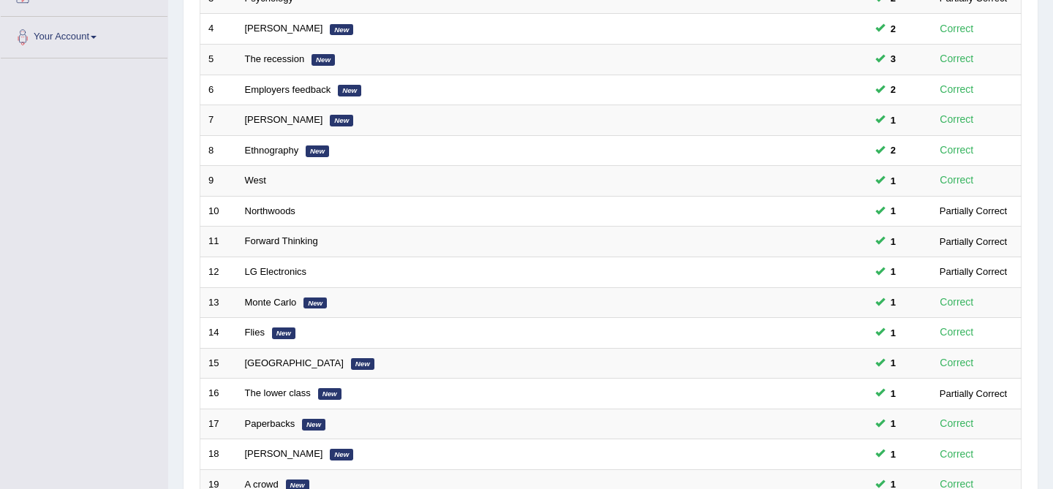
scroll to position [479, 0]
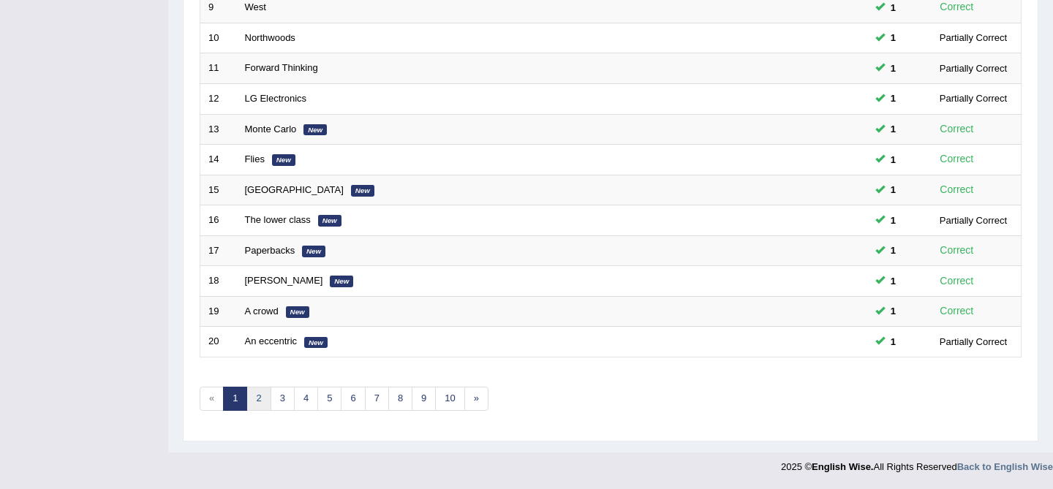
click at [251, 406] on link "2" at bounding box center [258, 399] width 24 height 24
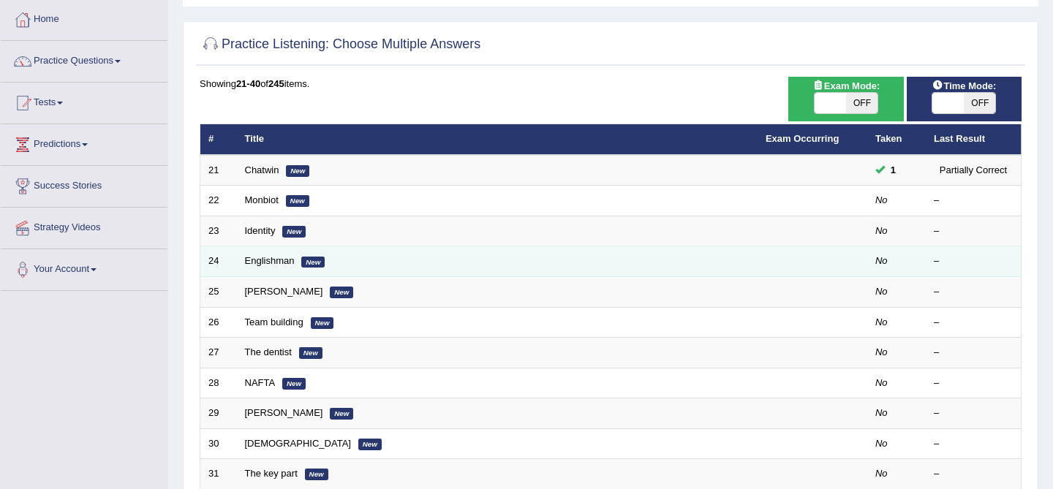
scroll to position [76, 0]
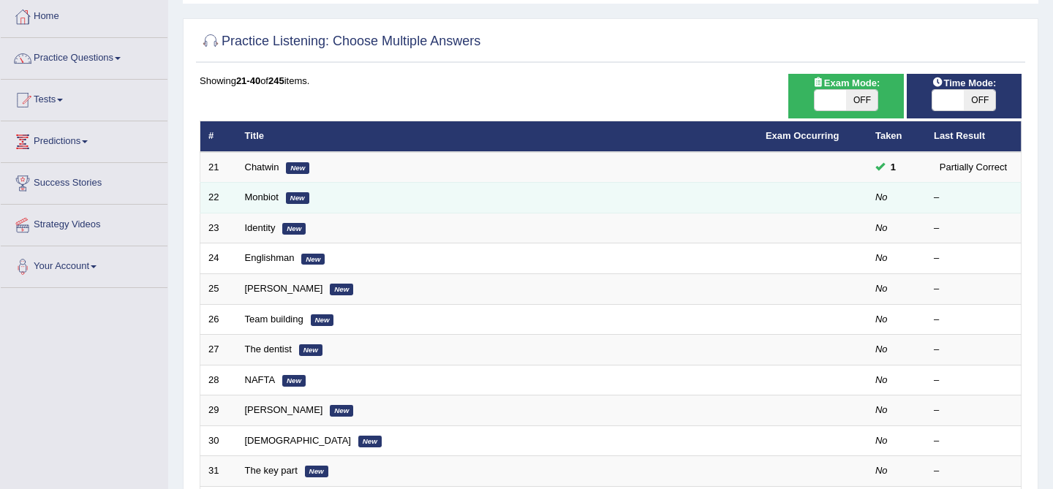
click at [226, 199] on td "22" at bounding box center [218, 198] width 37 height 31
click at [258, 199] on link "Monbiot" at bounding box center [262, 197] width 34 height 11
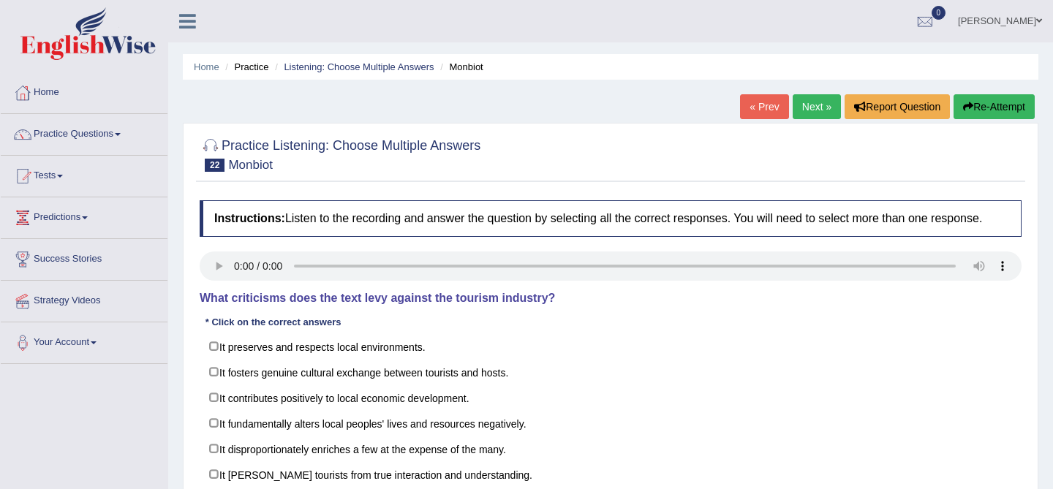
click at [757, 113] on link "« Prev" at bounding box center [764, 106] width 48 height 25
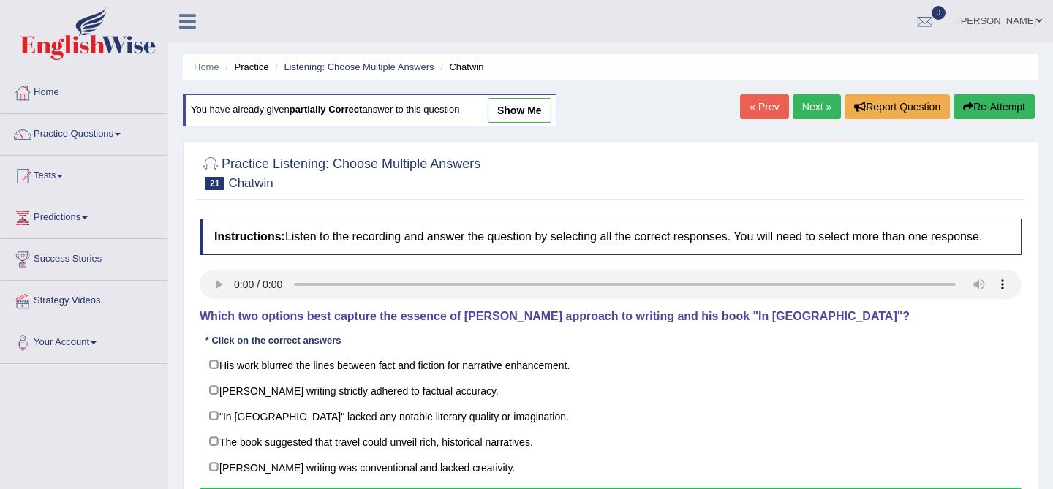
click at [813, 109] on link "Next »" at bounding box center [817, 106] width 48 height 25
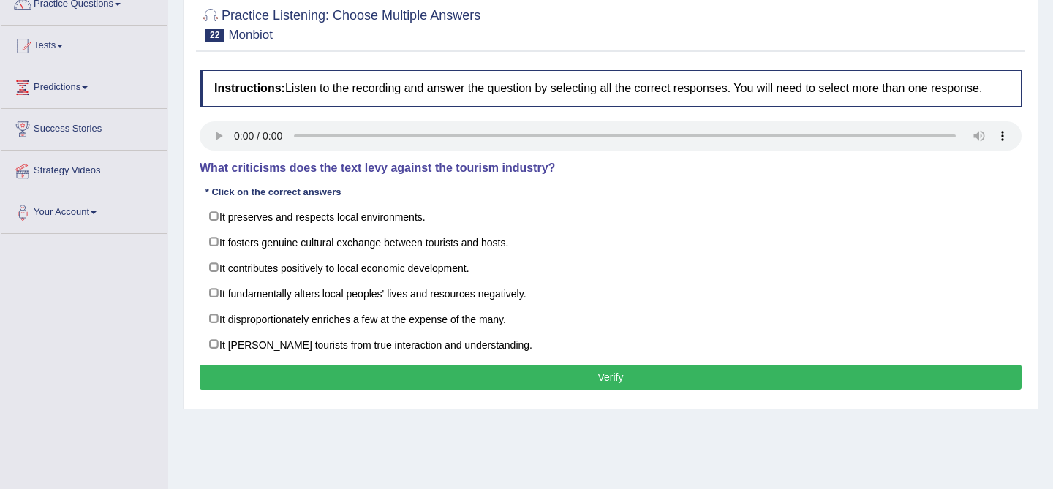
scroll to position [131, 0]
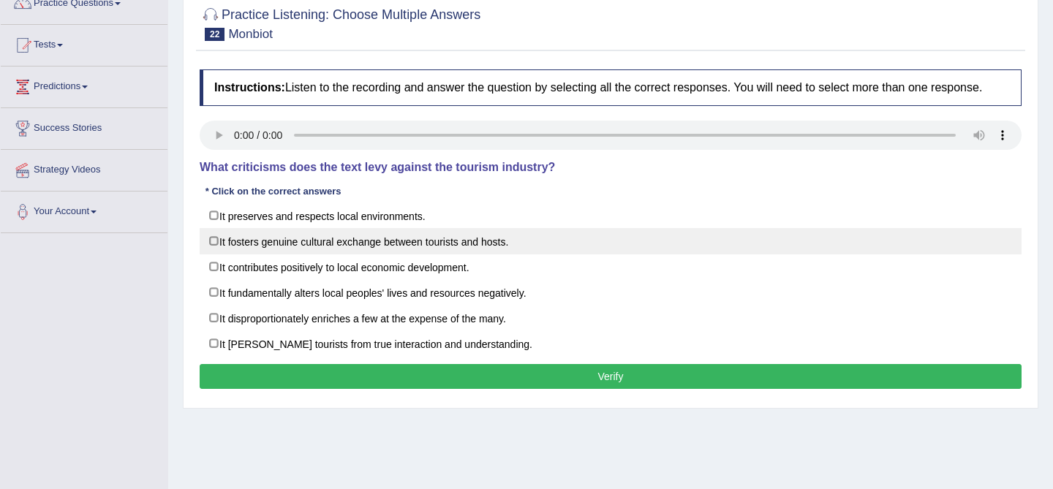
click at [466, 254] on label "It fosters genuine cultural exchange between tourists and hosts." at bounding box center [611, 241] width 822 height 26
click at [506, 254] on label "It fosters genuine cultural exchange between tourists and hosts." at bounding box center [611, 241] width 822 height 26
checkbox input "false"
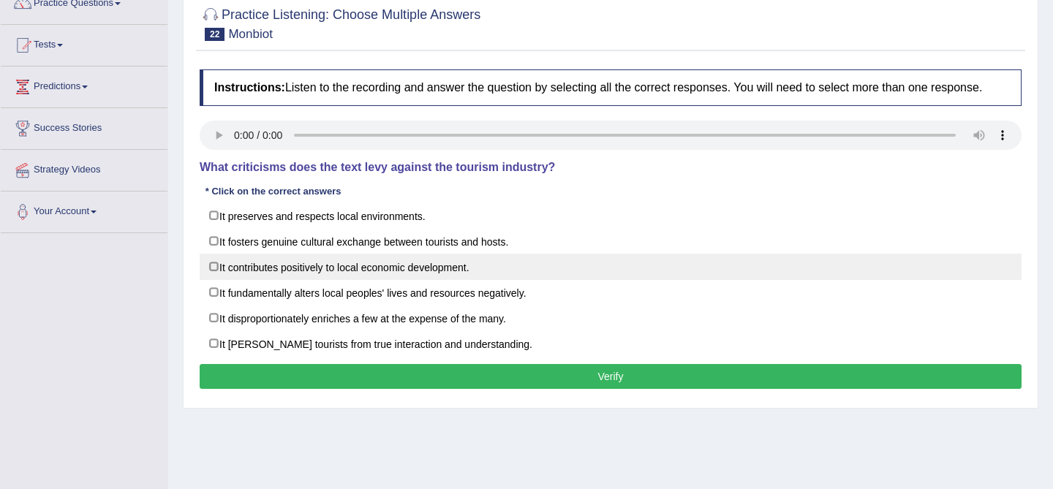
click at [488, 280] on label "It contributes positively to local economic development." at bounding box center [611, 267] width 822 height 26
checkbox input "true"
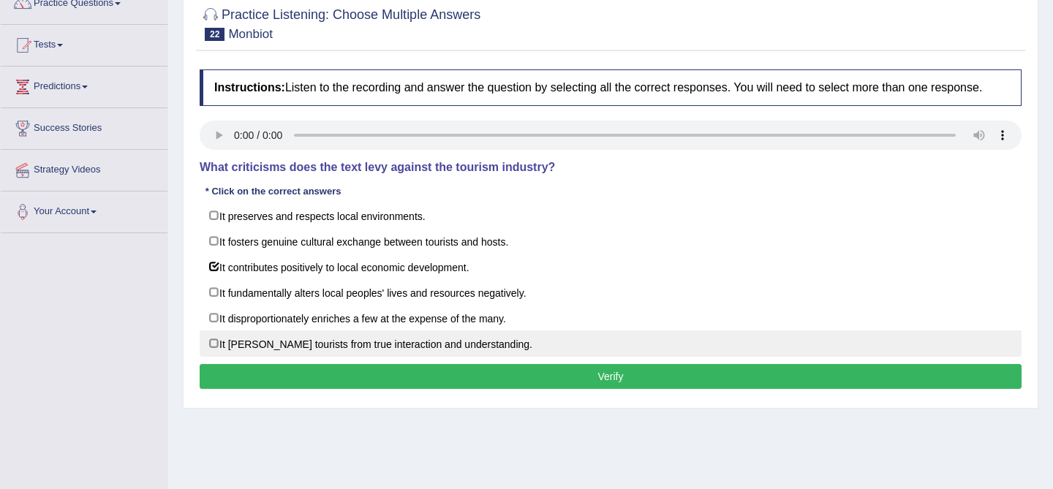
click at [477, 352] on label "It [PERSON_NAME] tourists from true interaction and understanding." at bounding box center [611, 343] width 822 height 26
checkbox input "true"
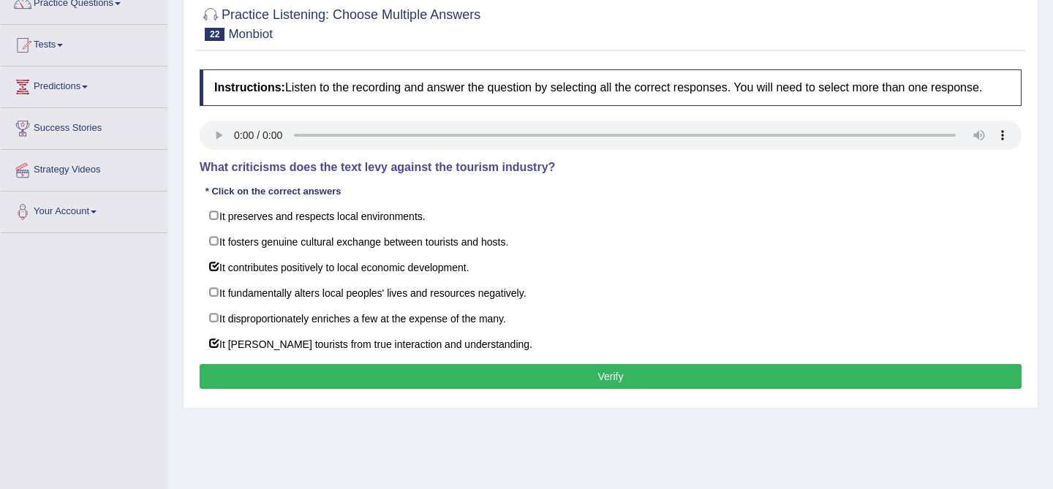
click at [463, 382] on button "Verify" at bounding box center [611, 376] width 822 height 25
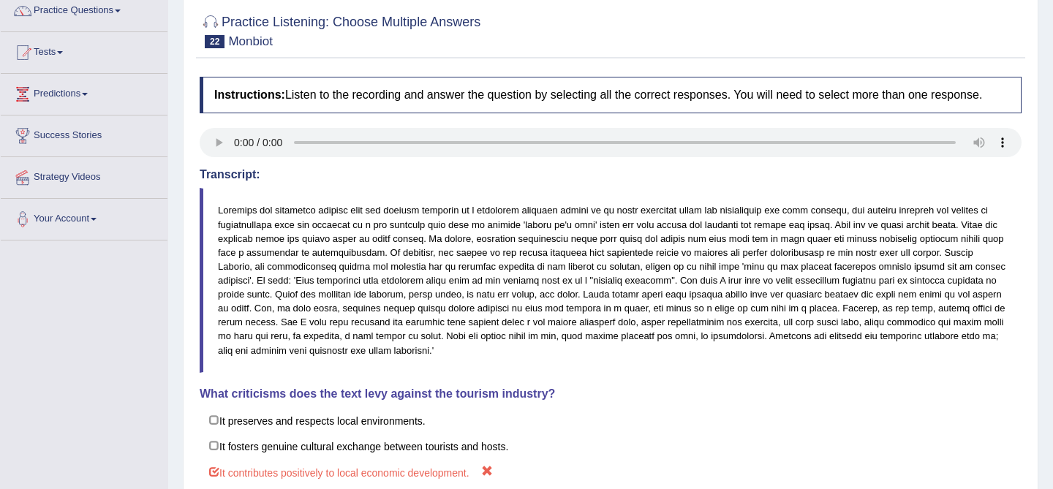
scroll to position [0, 0]
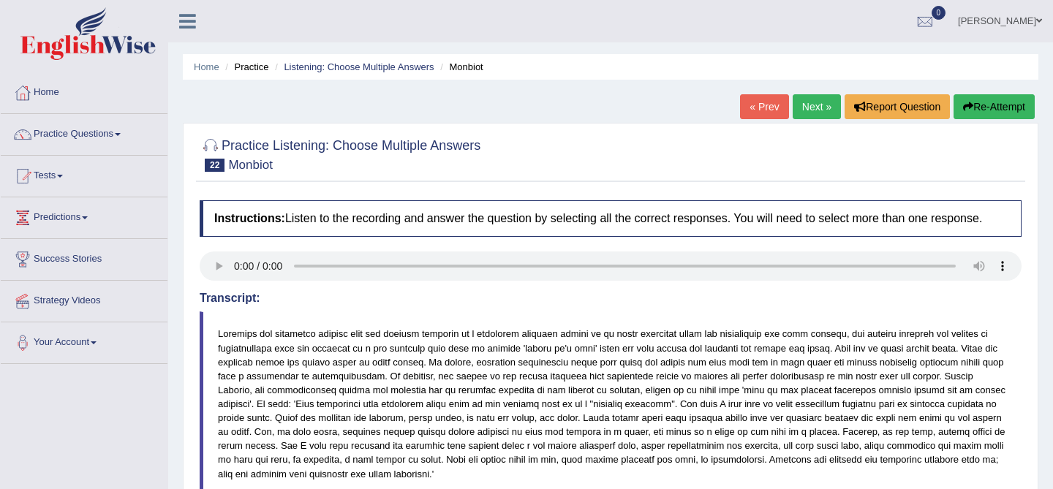
click at [816, 107] on link "Next »" at bounding box center [817, 106] width 48 height 25
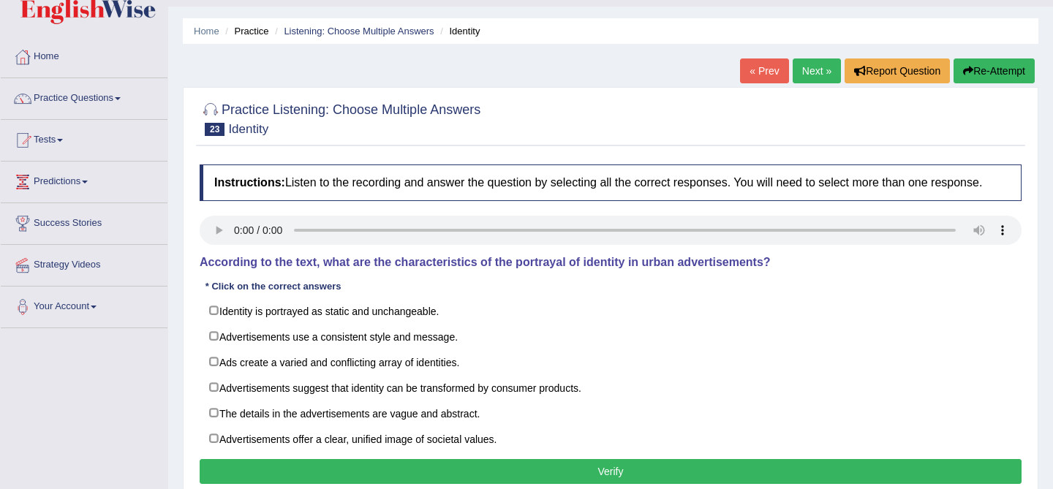
scroll to position [50, 0]
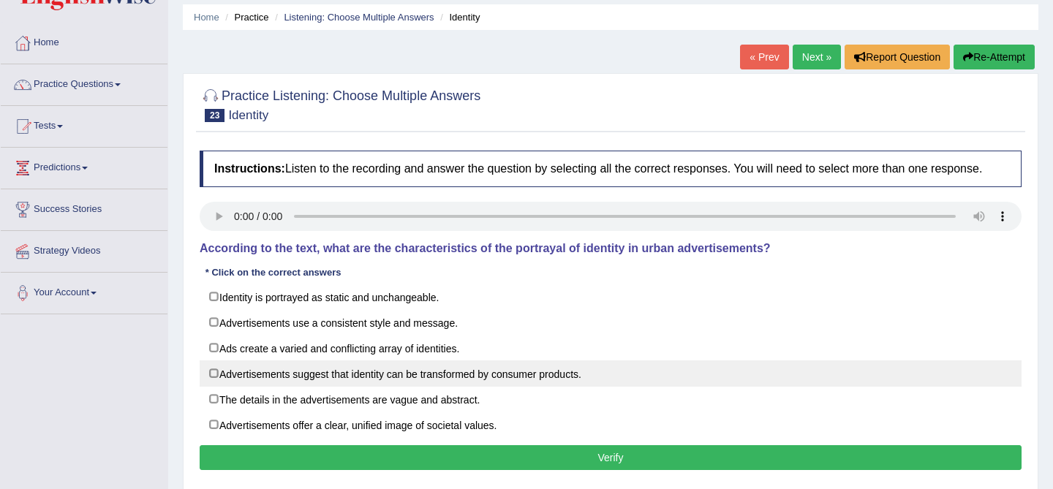
click at [419, 387] on label "Advertisements suggest that identity can be transformed by consumer products." at bounding box center [611, 373] width 822 height 26
checkbox input "true"
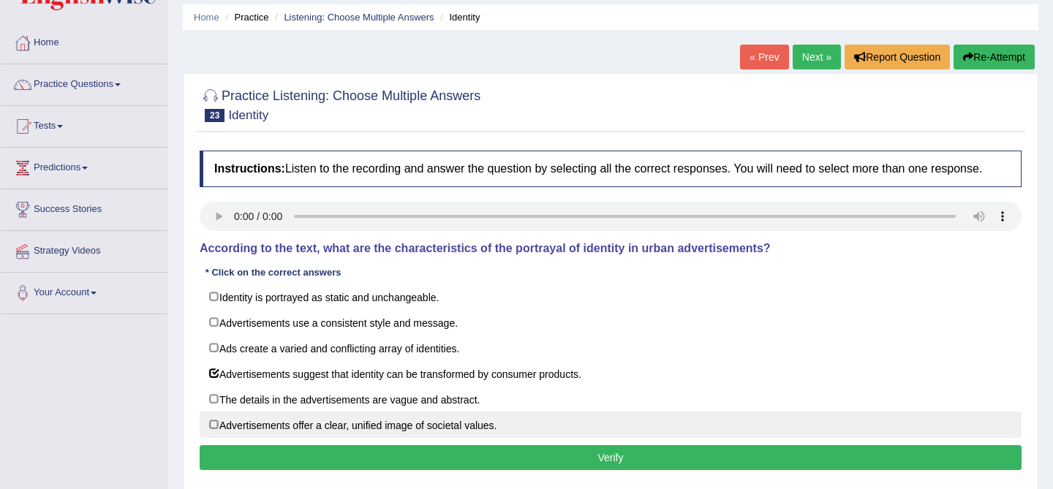
click at [444, 438] on label "Advertisements offer a clear, unified image of societal values." at bounding box center [611, 425] width 822 height 26
click at [494, 428] on label "Advertisements offer a clear, unified image of societal values." at bounding box center [611, 425] width 822 height 26
checkbox input "true"
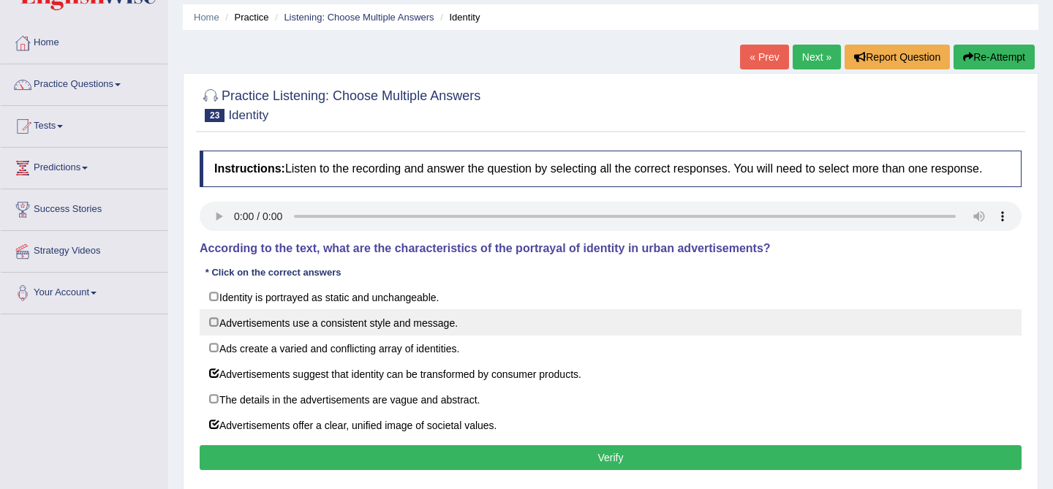
click at [521, 336] on label "Advertisements use a consistent style and message." at bounding box center [611, 322] width 822 height 26
checkbox input "true"
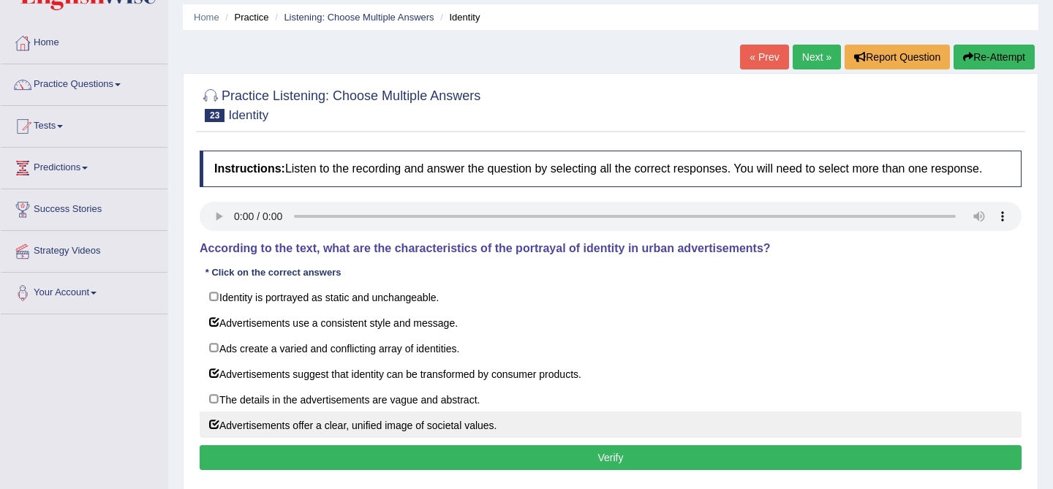
click at [496, 434] on label "Advertisements offer a clear, unified image of societal values." at bounding box center [611, 425] width 822 height 26
checkbox input "false"
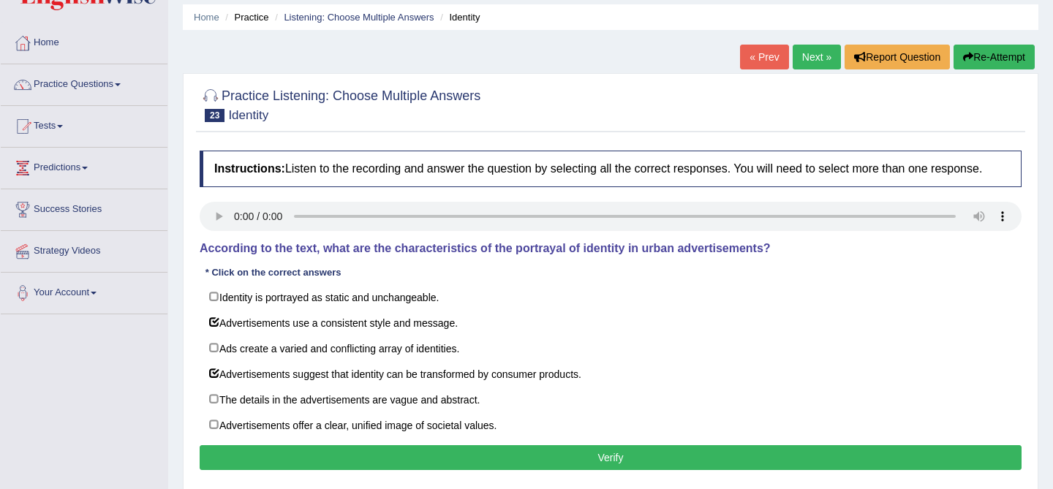
click at [529, 470] on button "Verify" at bounding box center [611, 457] width 822 height 25
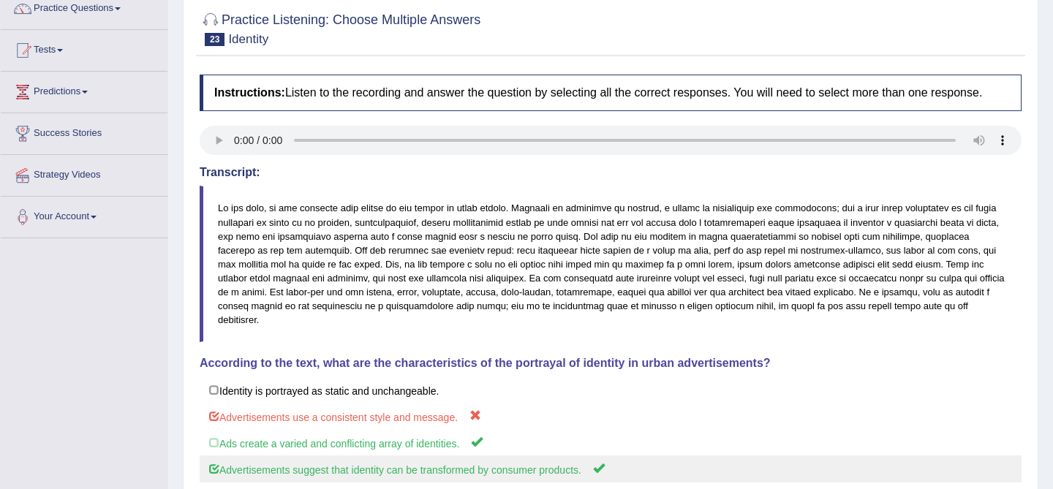
scroll to position [0, 0]
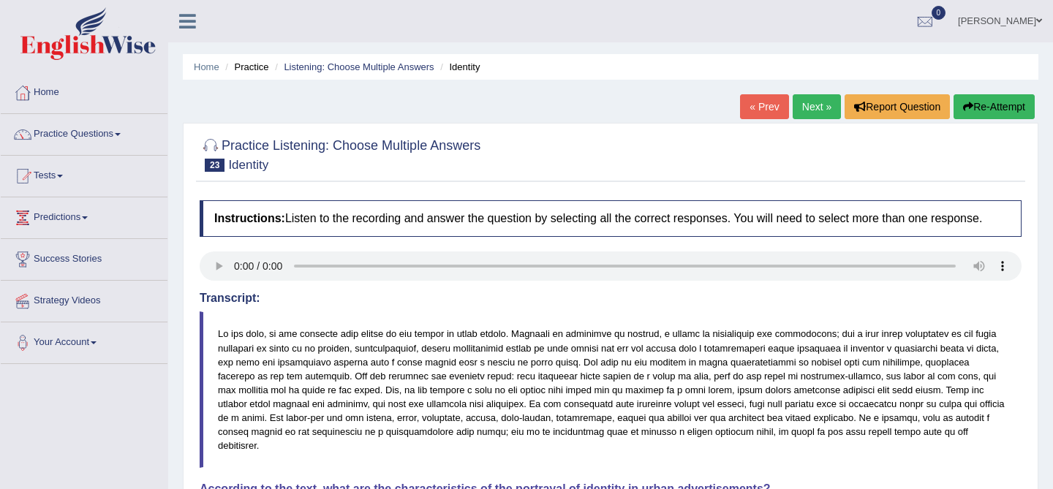
click at [823, 99] on link "Next »" at bounding box center [817, 106] width 48 height 25
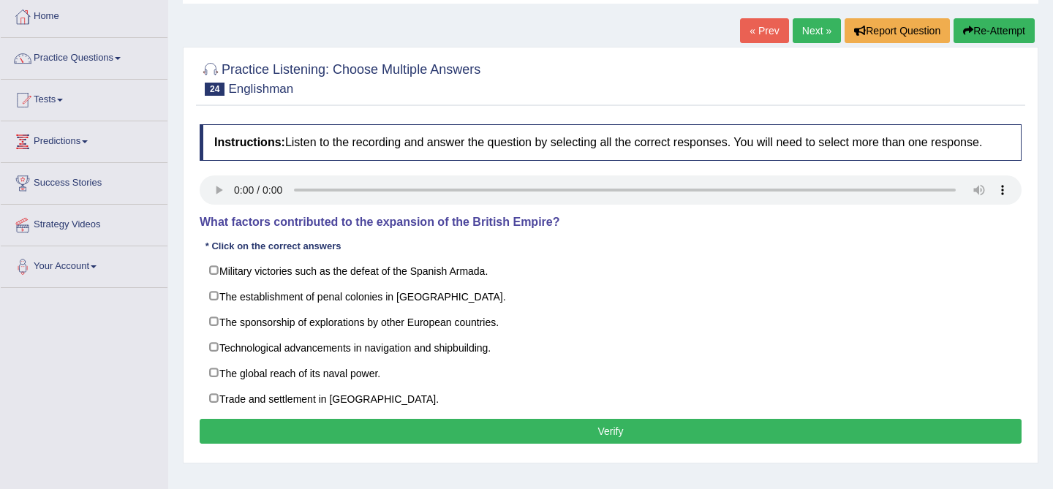
scroll to position [79, 0]
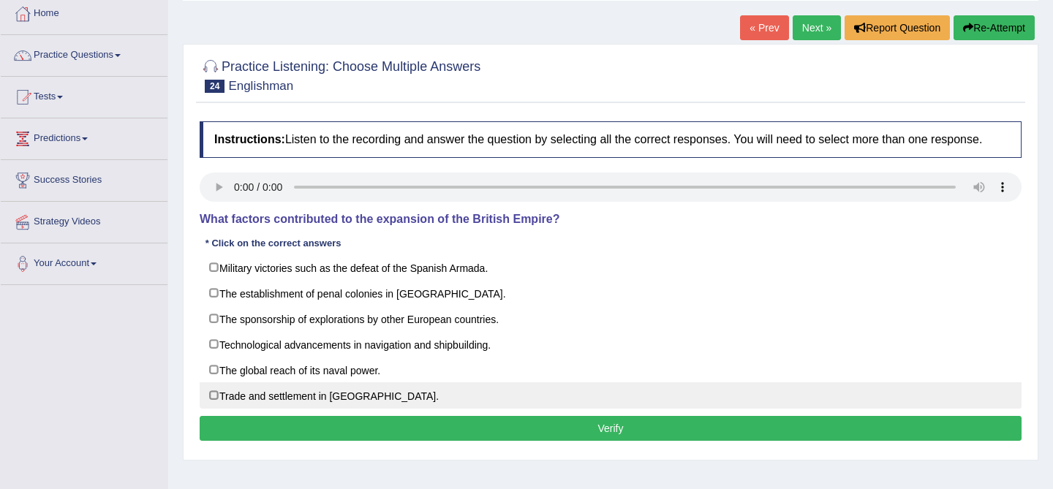
click at [409, 409] on label "Trade and settlement in [GEOGRAPHIC_DATA]." at bounding box center [611, 395] width 822 height 26
checkbox input "true"
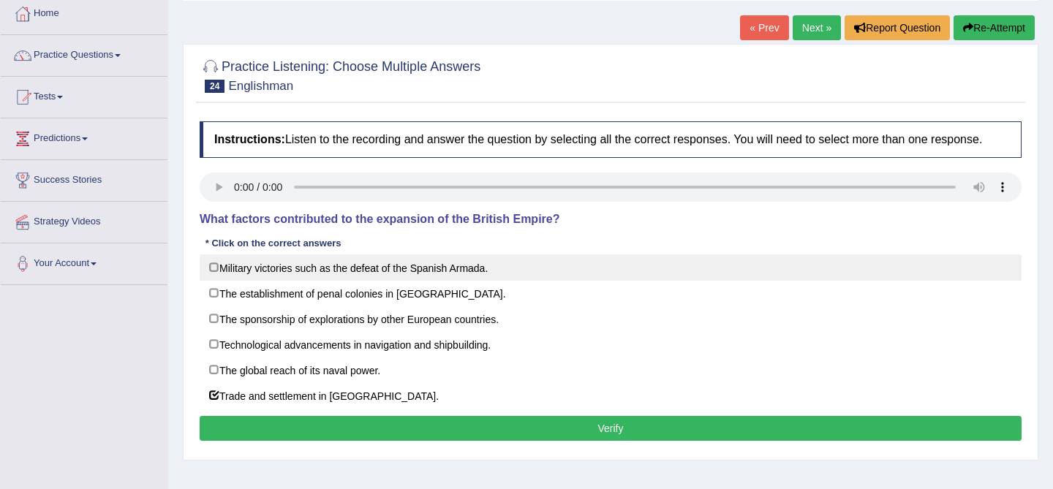
click at [412, 276] on label "Military victories such as the defeat of the Spanish Armada." at bounding box center [611, 267] width 822 height 26
checkbox input "true"
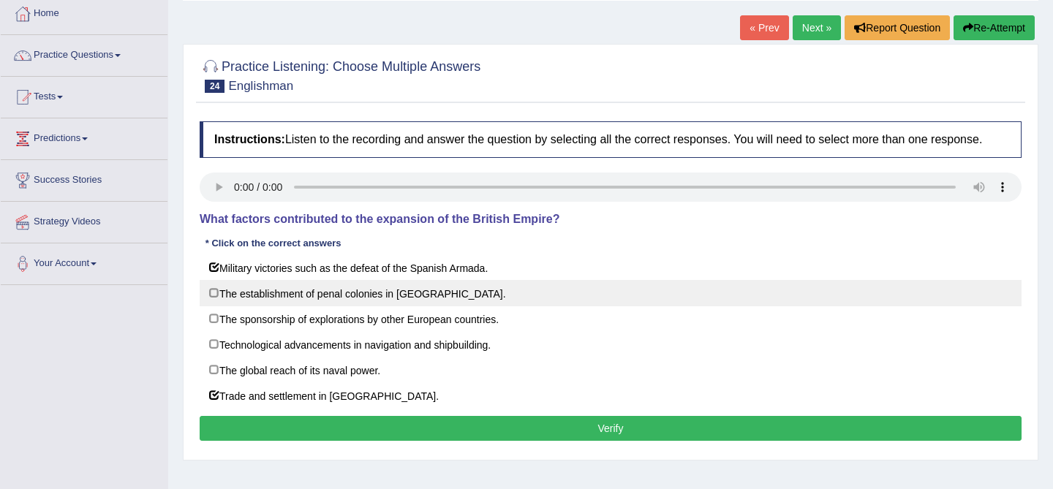
click at [478, 306] on label "The establishment of penal colonies in [GEOGRAPHIC_DATA]." at bounding box center [611, 293] width 822 height 26
click at [468, 302] on label "The establishment of penal colonies in Australia." at bounding box center [611, 293] width 822 height 26
checkbox input "false"
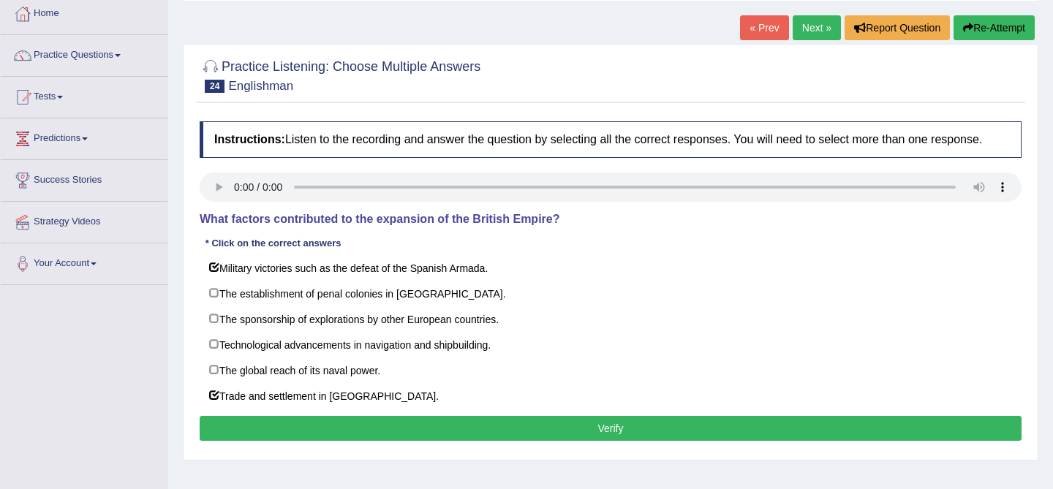
click at [518, 437] on button "Verify" at bounding box center [611, 428] width 822 height 25
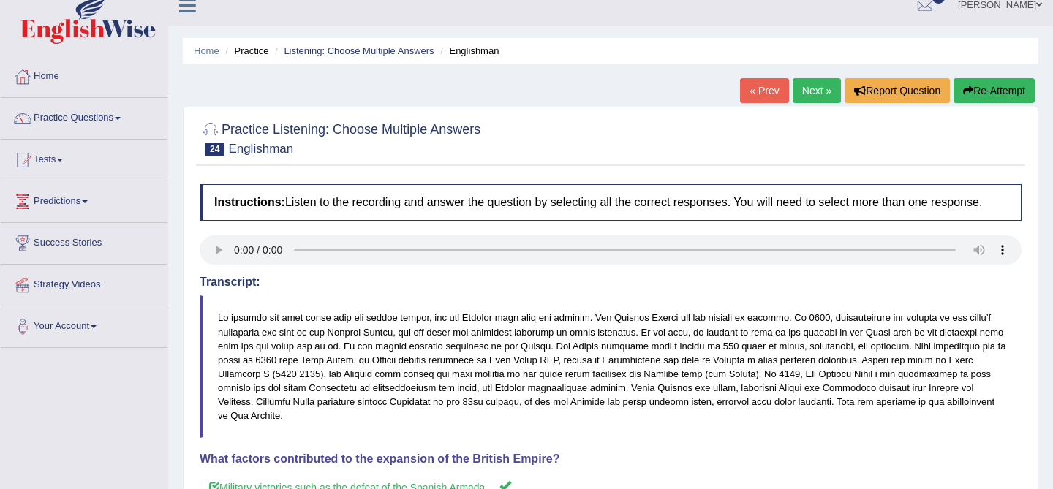
scroll to position [0, 0]
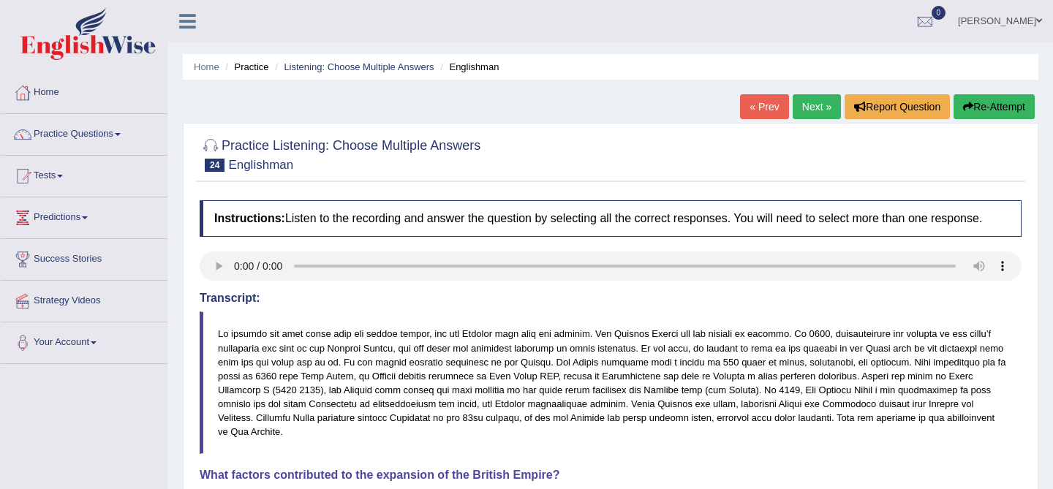
click at [809, 116] on link "Next »" at bounding box center [817, 106] width 48 height 25
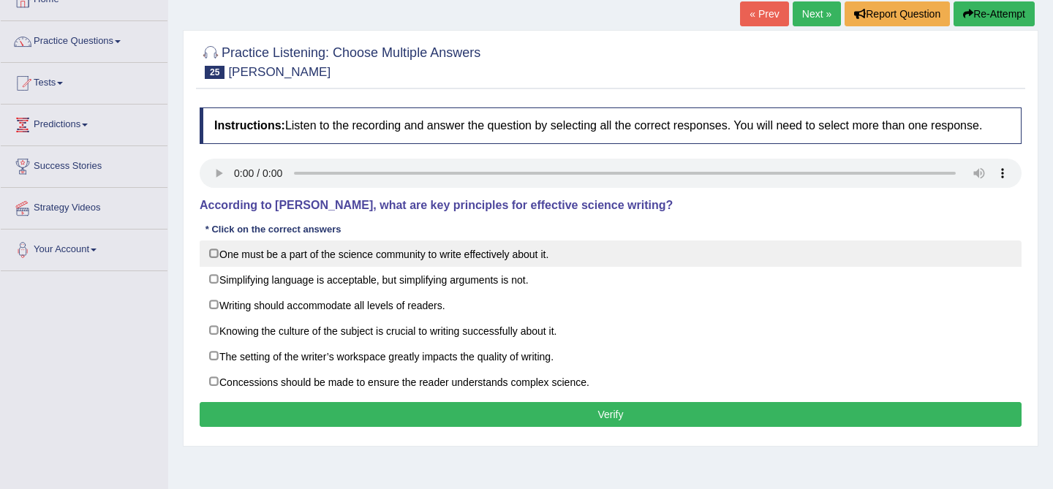
scroll to position [94, 0]
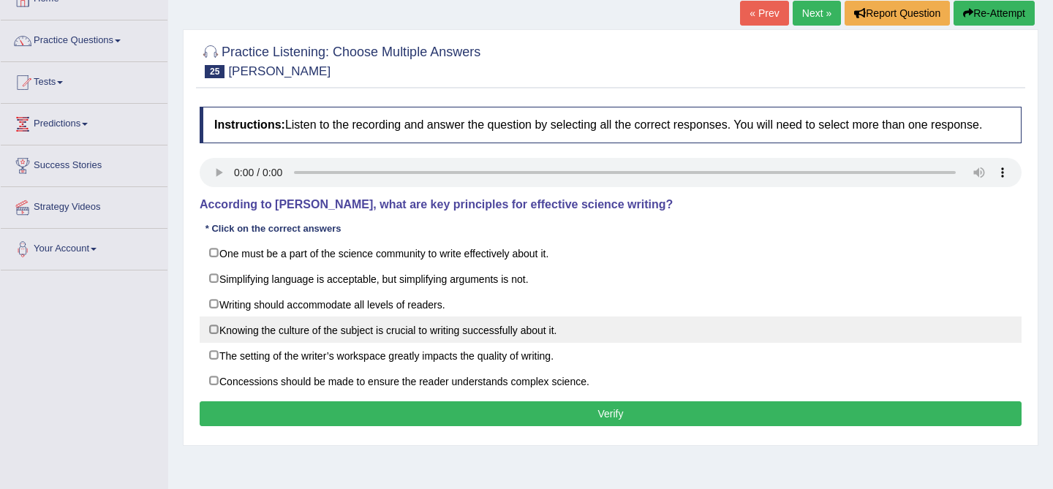
click at [695, 340] on label "Knowing the culture of the subject is crucial to writing successfully about it." at bounding box center [611, 330] width 822 height 26
checkbox input "true"
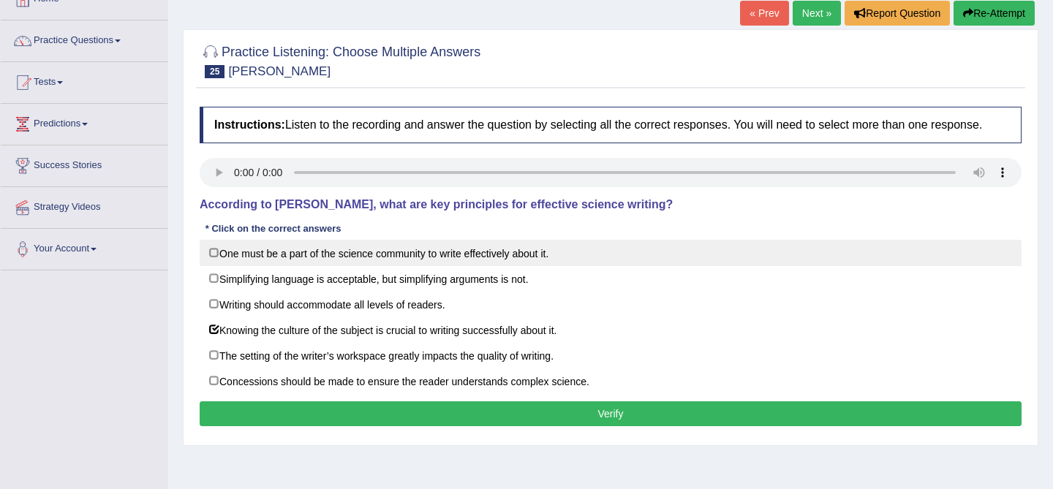
click at [674, 256] on label "One must be a part of the science community to write effectively about it." at bounding box center [611, 253] width 822 height 26
checkbox input "true"
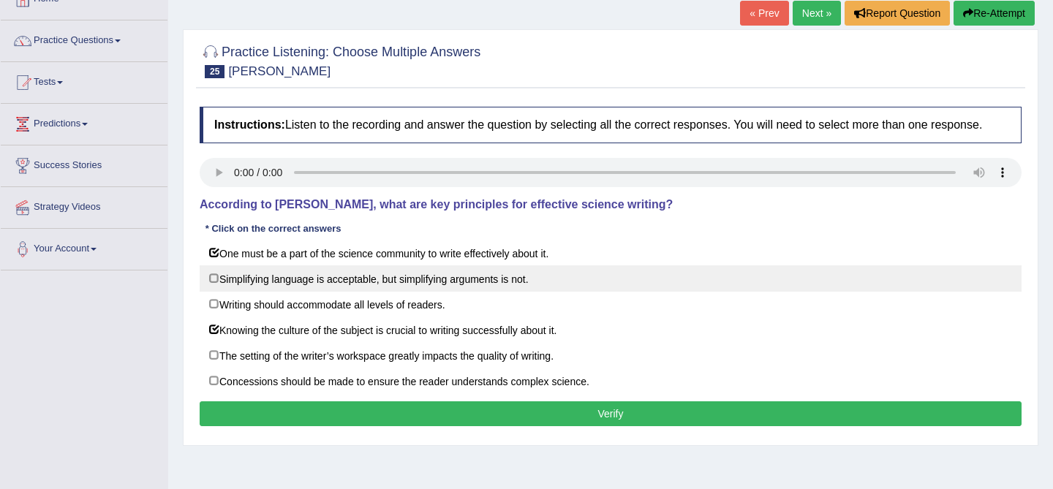
click at [651, 288] on label "Simplifying language is acceptable, but simplifying arguments is not." at bounding box center [611, 278] width 822 height 26
checkbox input "true"
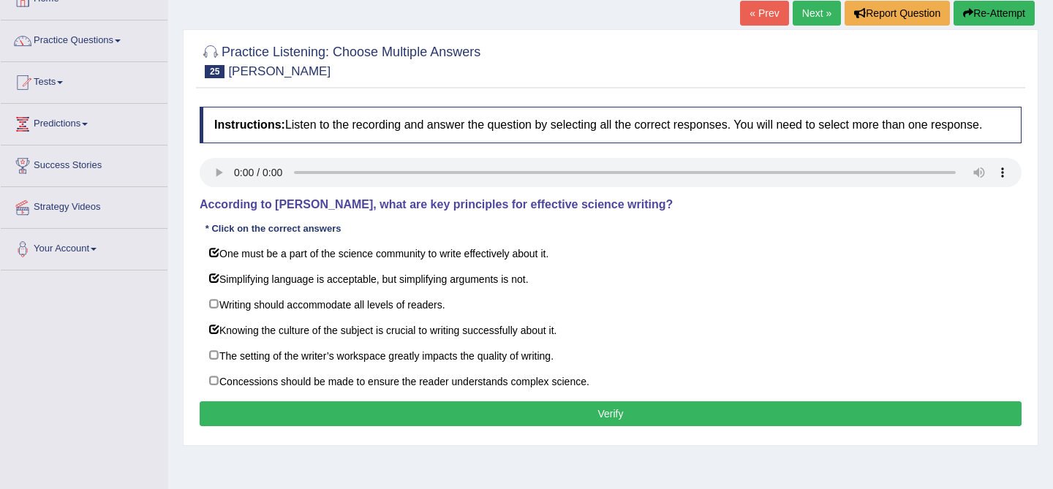
click at [643, 423] on button "Verify" at bounding box center [611, 413] width 822 height 25
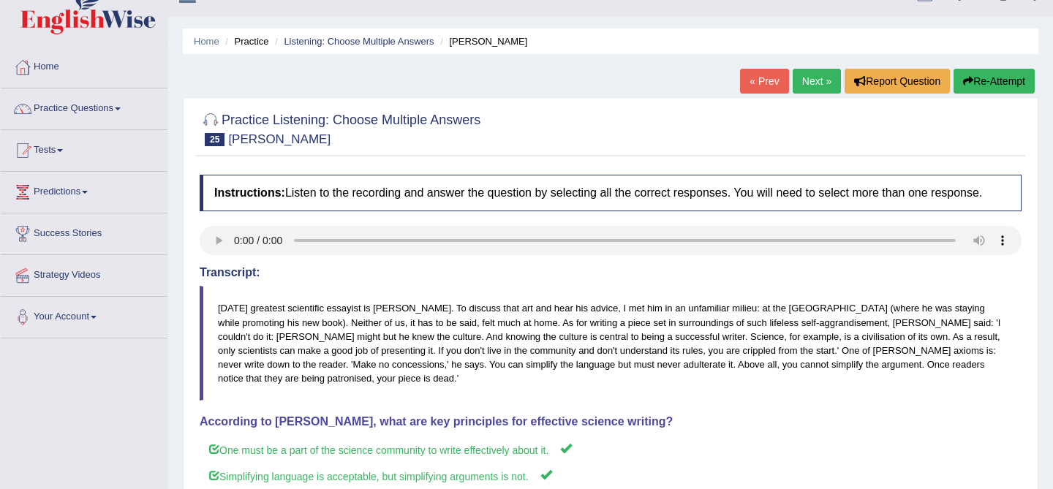
scroll to position [9, 0]
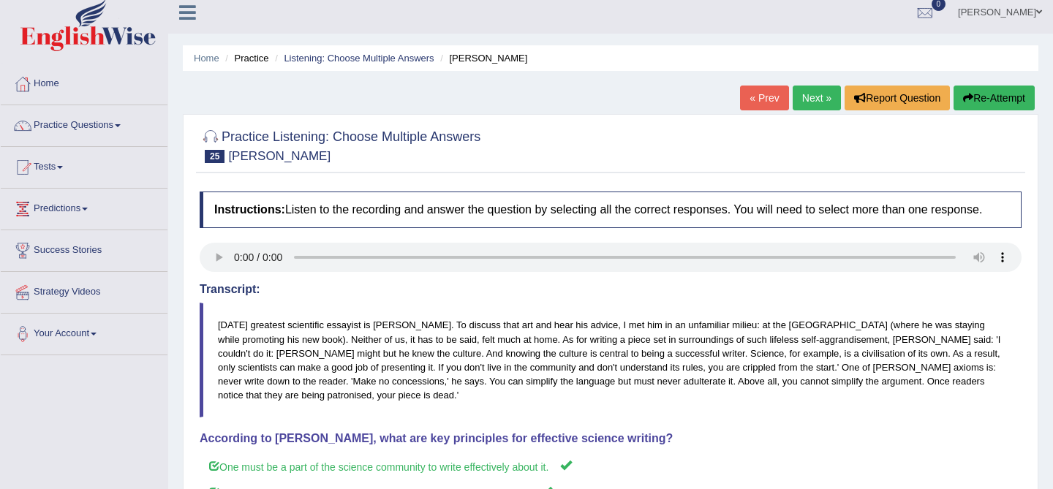
click at [804, 94] on link "Next »" at bounding box center [817, 98] width 48 height 25
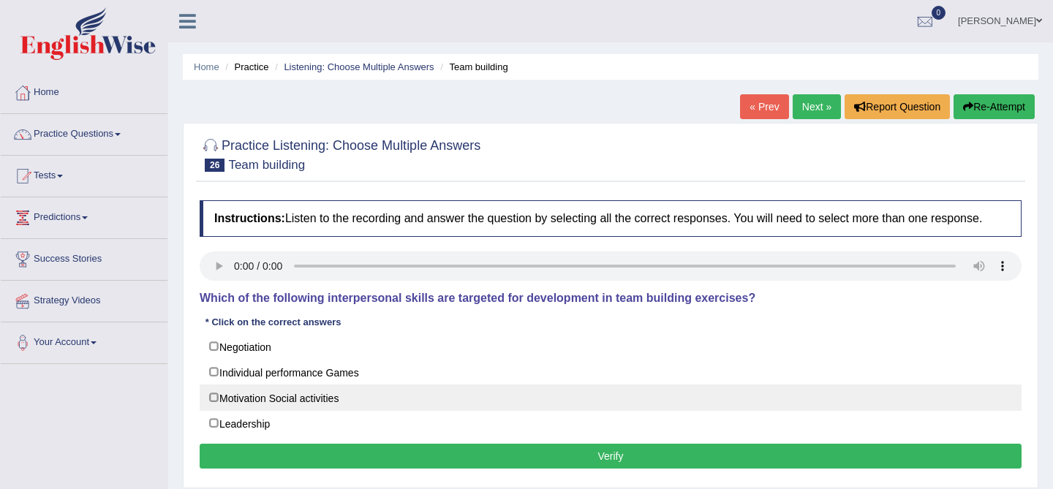
click at [383, 404] on label "Motivation Social activities" at bounding box center [611, 398] width 822 height 26
checkbox input "true"
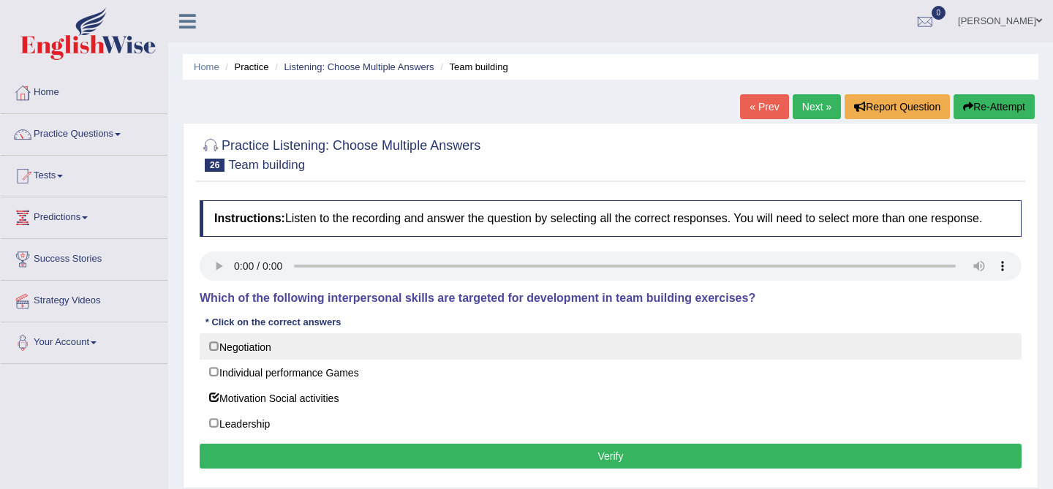
click at [325, 360] on label "Negotiation" at bounding box center [611, 346] width 822 height 26
checkbox input "true"
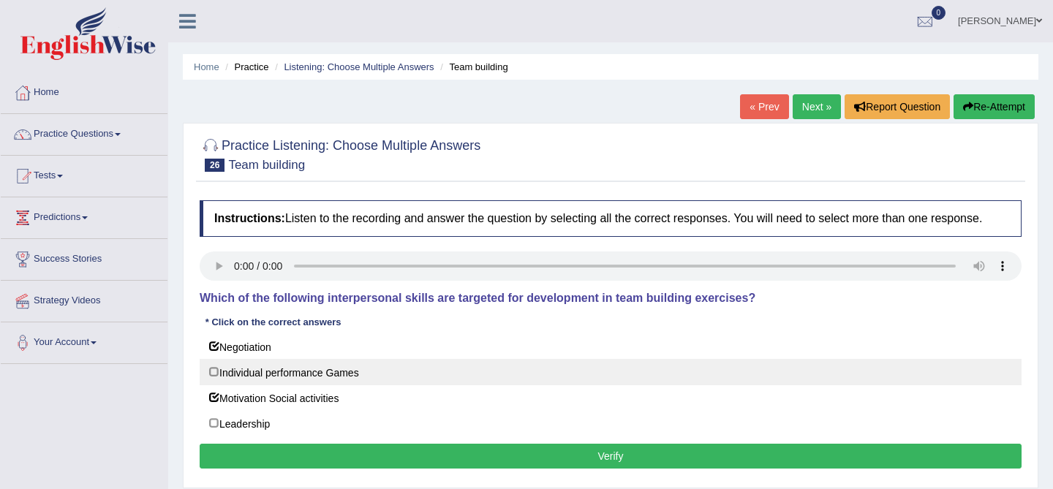
click at [331, 382] on label "Individual performance Games" at bounding box center [611, 372] width 822 height 26
click at [333, 371] on label "Individual performance Games" at bounding box center [611, 372] width 822 height 26
click at [366, 385] on label "Individual performance Games" at bounding box center [611, 372] width 822 height 26
checkbox input "true"
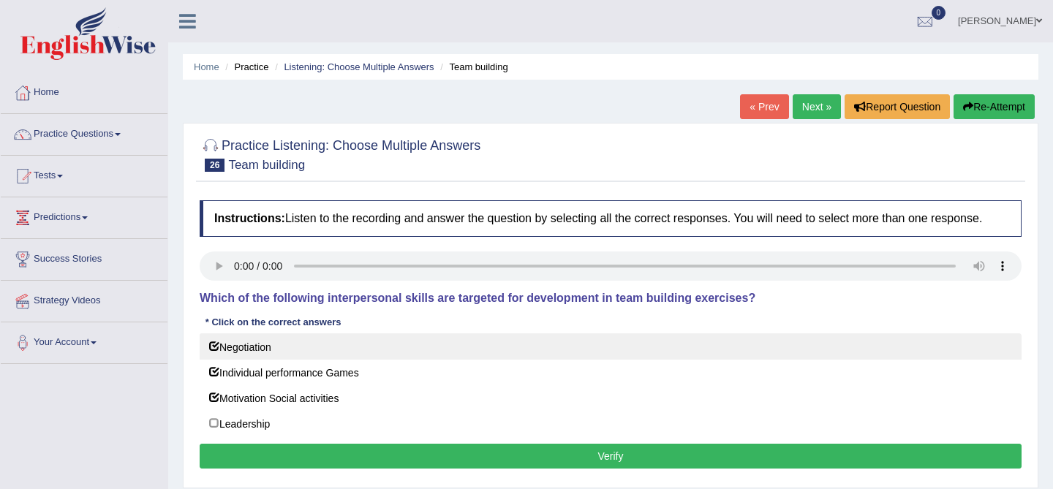
click at [356, 354] on label "Negotiation" at bounding box center [611, 346] width 822 height 26
checkbox input "false"
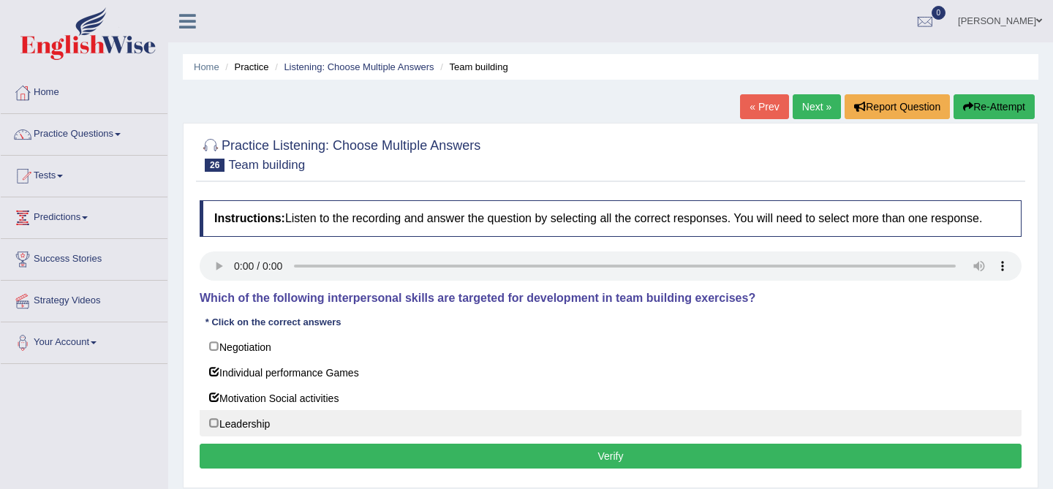
click at [341, 437] on label "Leadership" at bounding box center [611, 423] width 822 height 26
click at [351, 437] on label "Leadership" at bounding box center [611, 423] width 822 height 26
checkbox input "false"
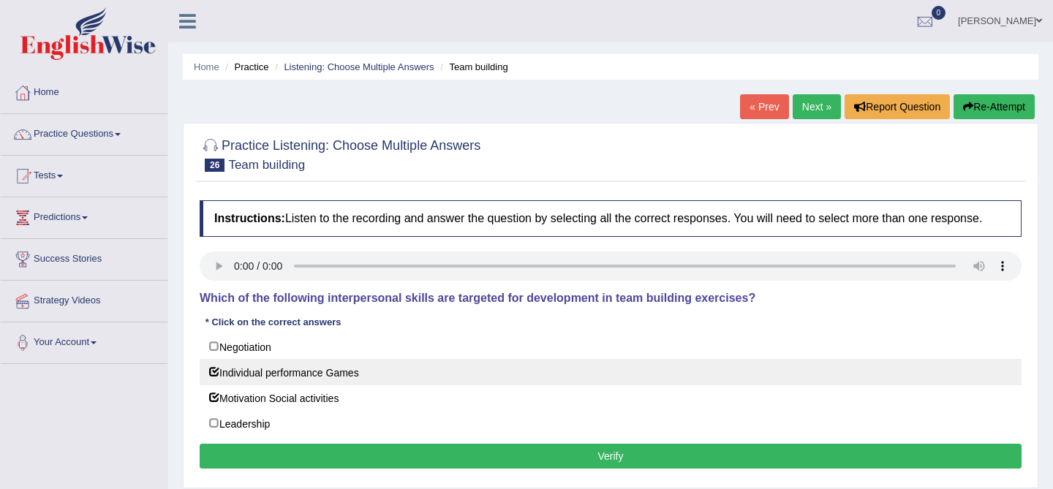
click at [318, 385] on label "Individual performance Games" at bounding box center [611, 372] width 822 height 26
click at [376, 378] on label "Individual performance Games" at bounding box center [611, 372] width 822 height 26
checkbox input "true"
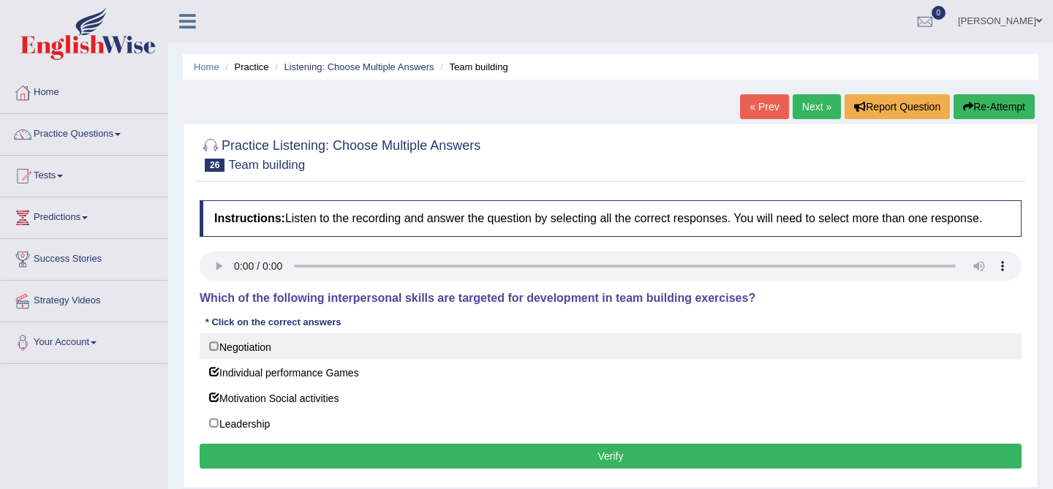
click at [381, 360] on label "Negotiation" at bounding box center [611, 346] width 822 height 26
checkbox input "true"
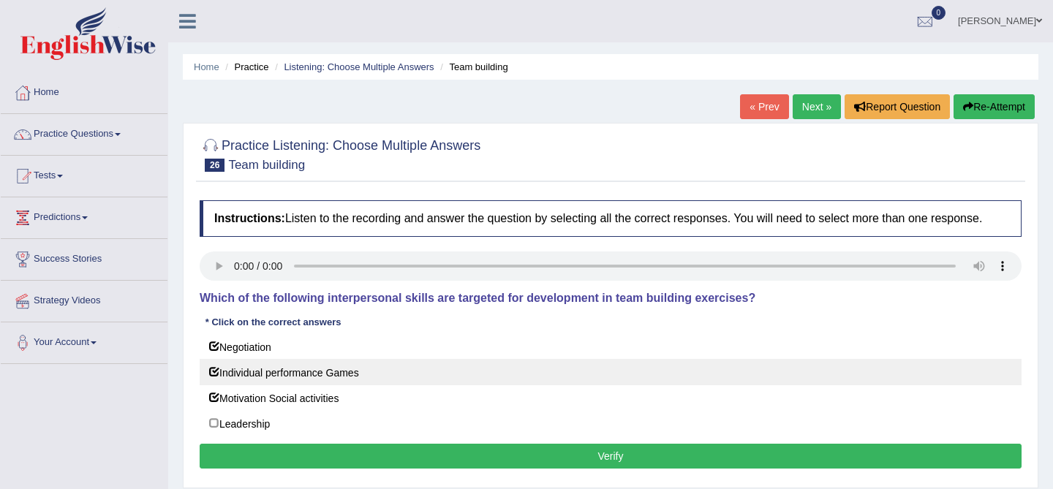
click at [377, 381] on label "Individual performance Games" at bounding box center [611, 372] width 822 height 26
checkbox input "false"
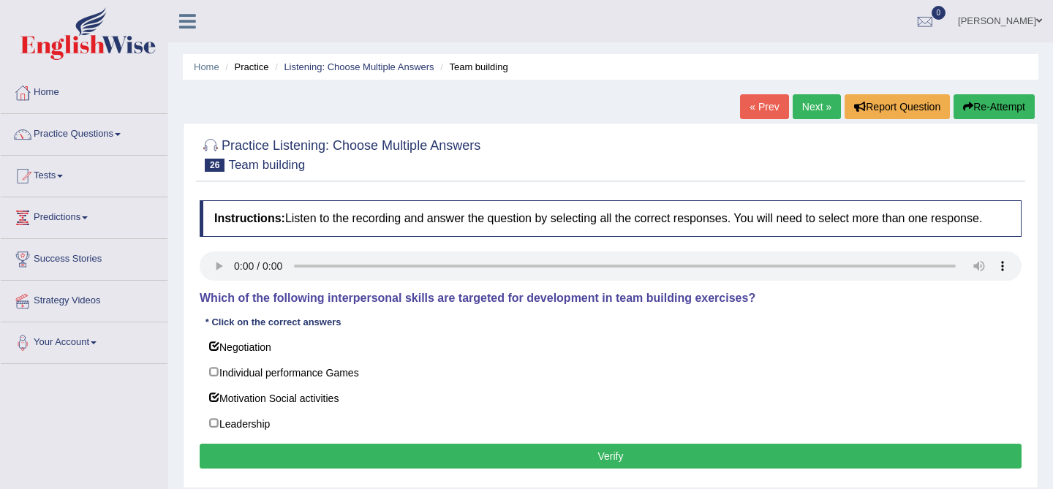
click at [431, 458] on button "Verify" at bounding box center [611, 456] width 822 height 25
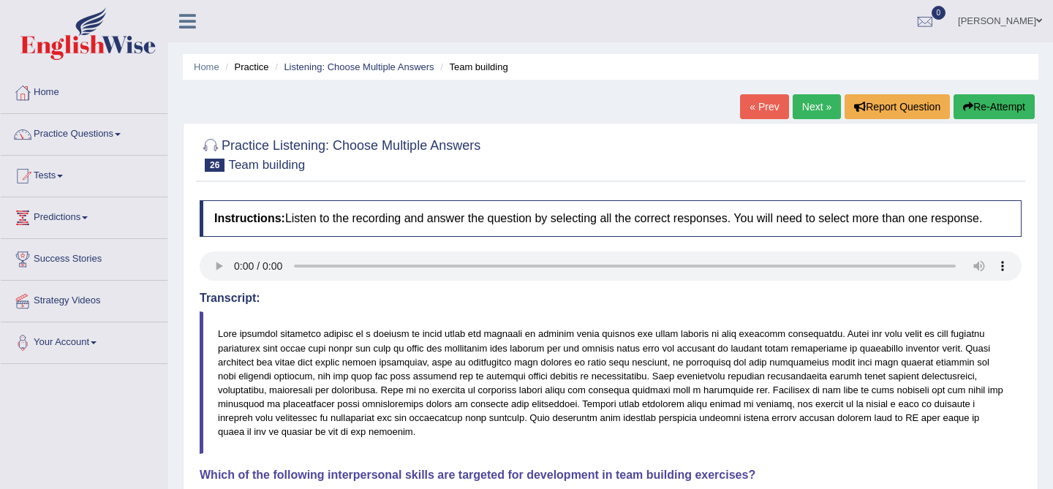
click at [799, 110] on link "Next »" at bounding box center [817, 106] width 48 height 25
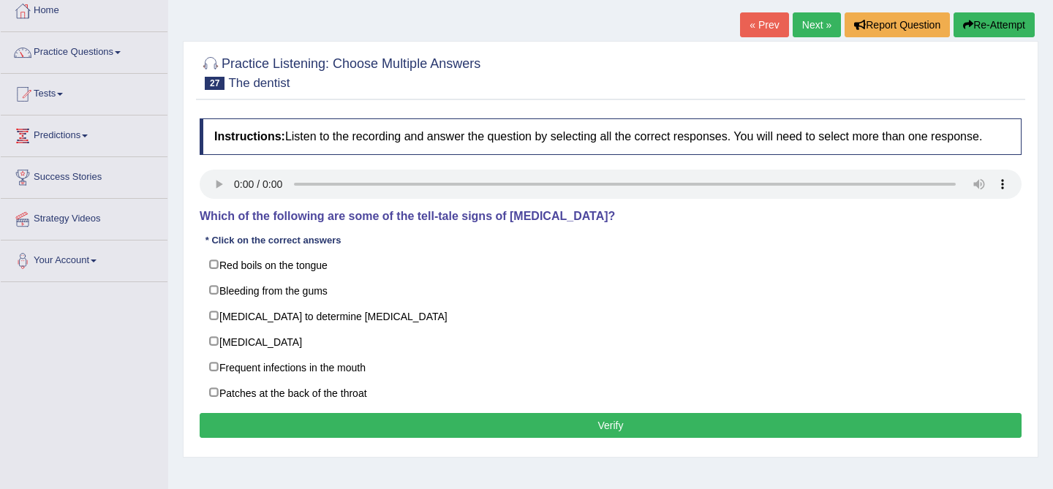
scroll to position [88, 0]
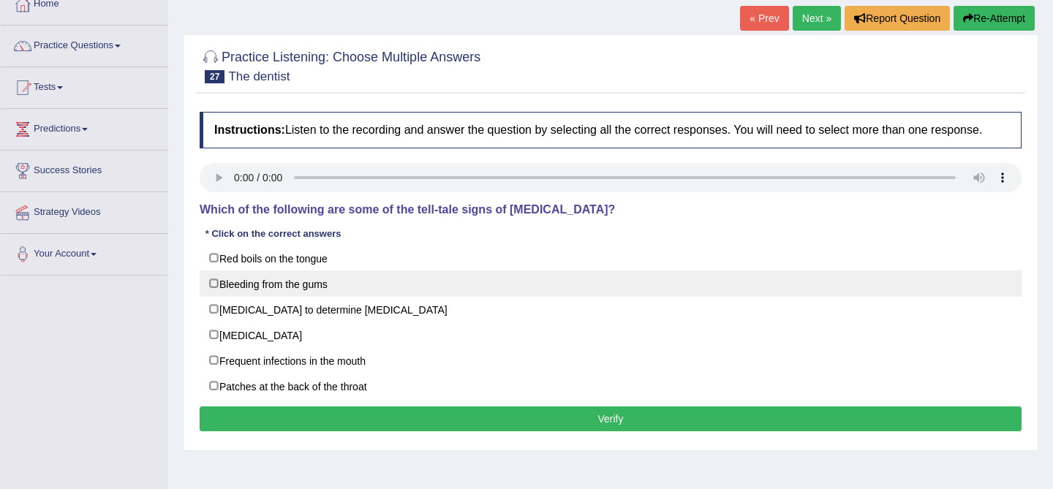
click at [474, 297] on label "Bleeding from the gums" at bounding box center [611, 284] width 822 height 26
checkbox input "true"
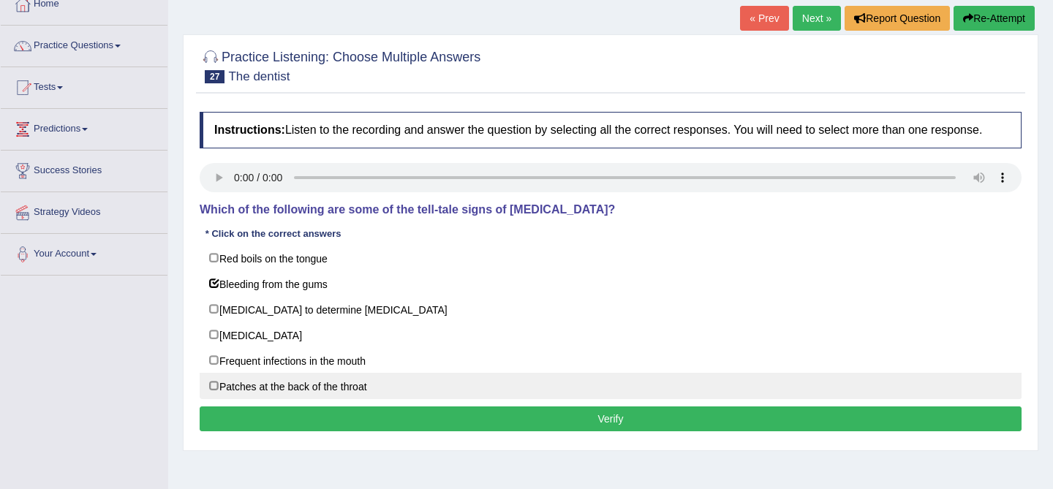
click at [420, 392] on label "Patches at the back of the throat" at bounding box center [611, 386] width 822 height 26
checkbox input "true"
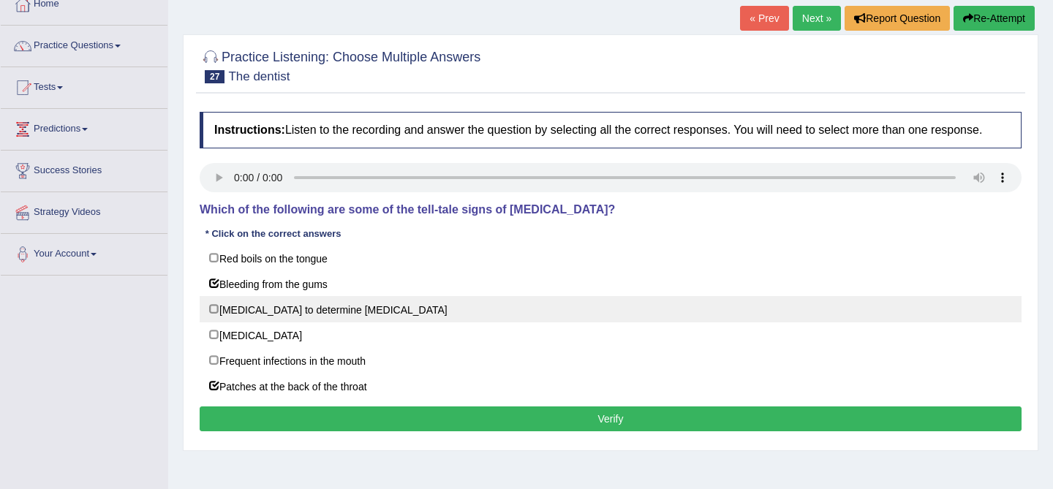
click at [438, 322] on label "Biopsy to determine malignancy" at bounding box center [611, 309] width 822 height 26
click at [470, 322] on label "Biopsy to determine malignancy" at bounding box center [611, 309] width 822 height 26
checkbox input "false"
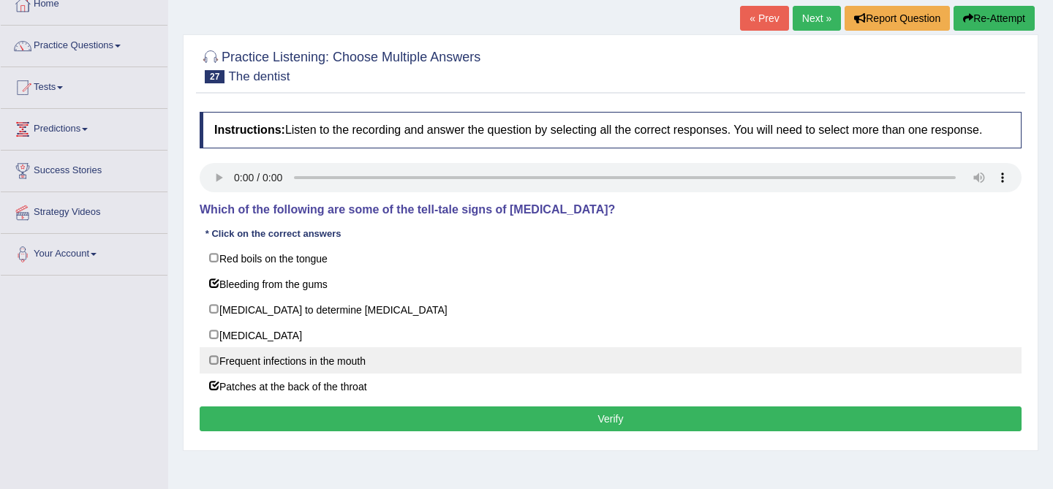
click at [567, 374] on label "Frequent infections in the mouth" at bounding box center [611, 360] width 822 height 26
checkbox input "true"
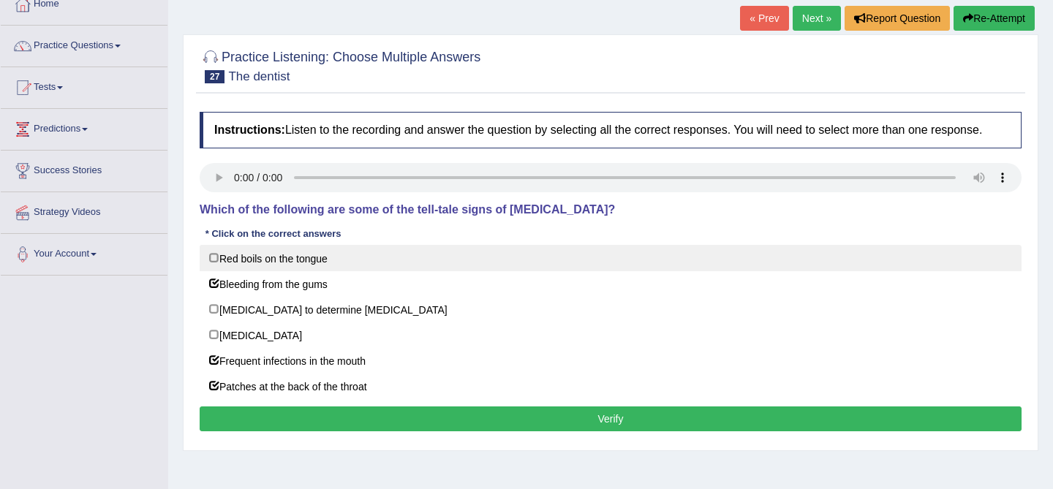
click at [536, 262] on label "Red boils on the tongue" at bounding box center [611, 258] width 822 height 26
checkbox input "true"
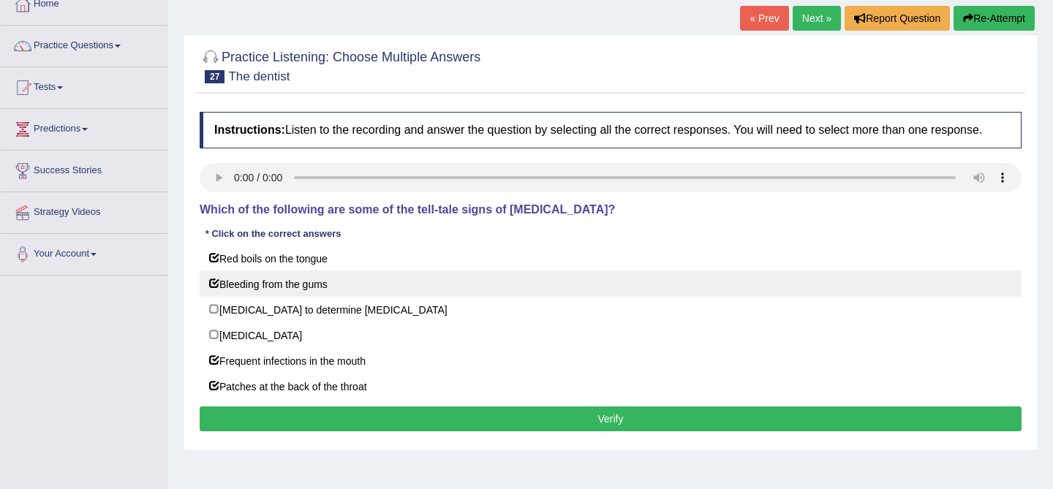
click at [504, 290] on label "Bleeding from the gums" at bounding box center [611, 284] width 822 height 26
checkbox input "false"
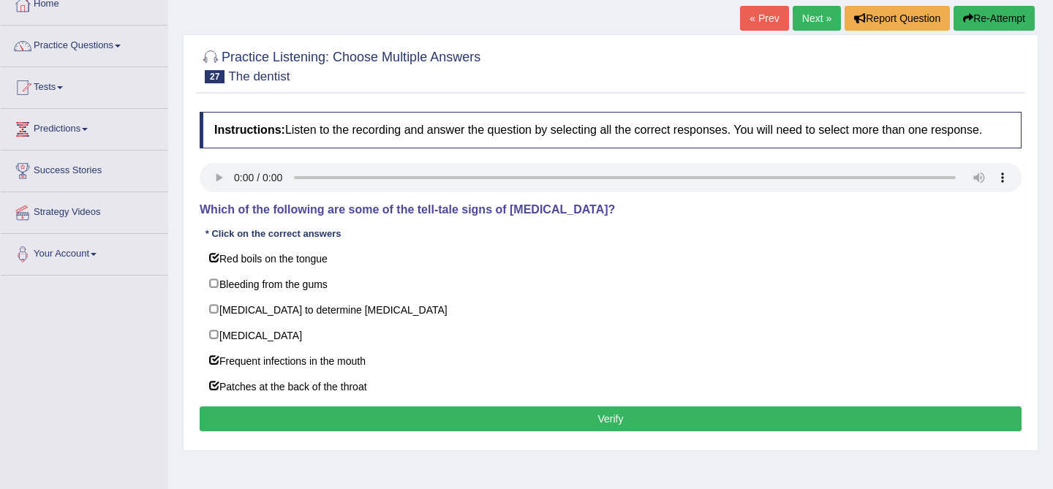
click at [546, 429] on button "Verify" at bounding box center [611, 419] width 822 height 25
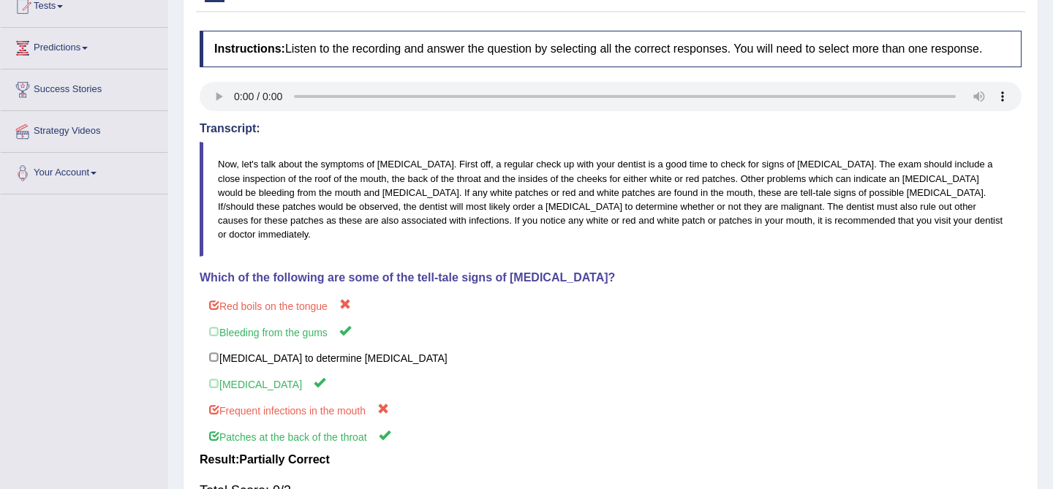
scroll to position [160, 0]
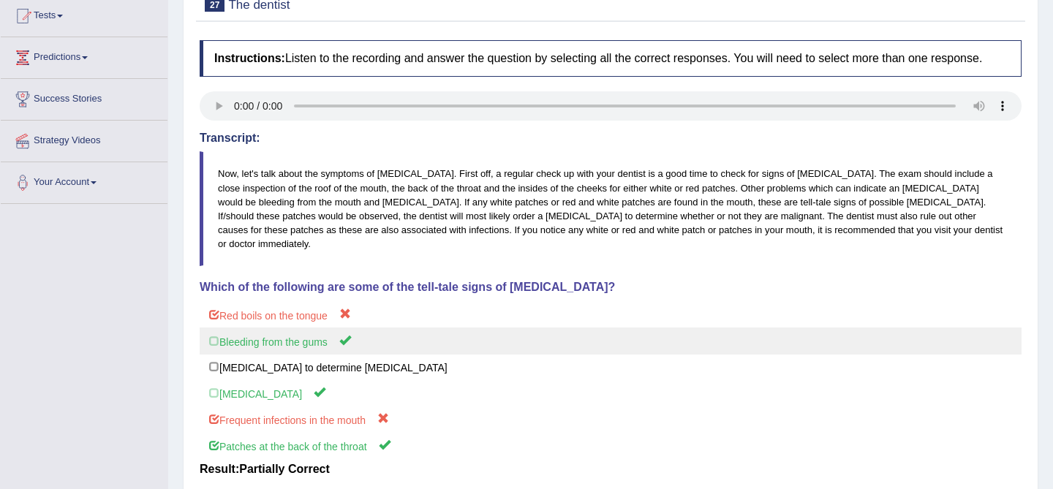
click at [306, 342] on label "Bleeding from the gums" at bounding box center [611, 341] width 822 height 27
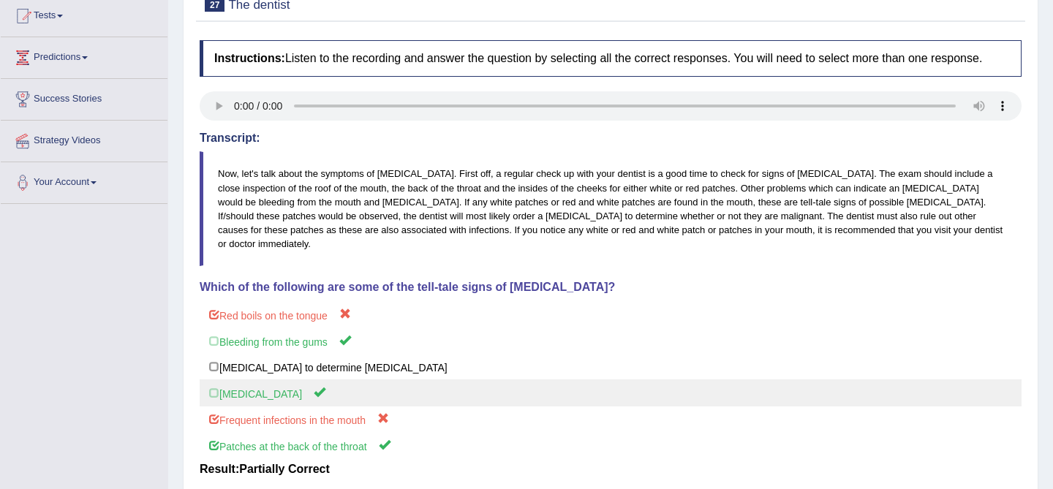
click at [306, 385] on label "Loose teeth" at bounding box center [611, 392] width 822 height 27
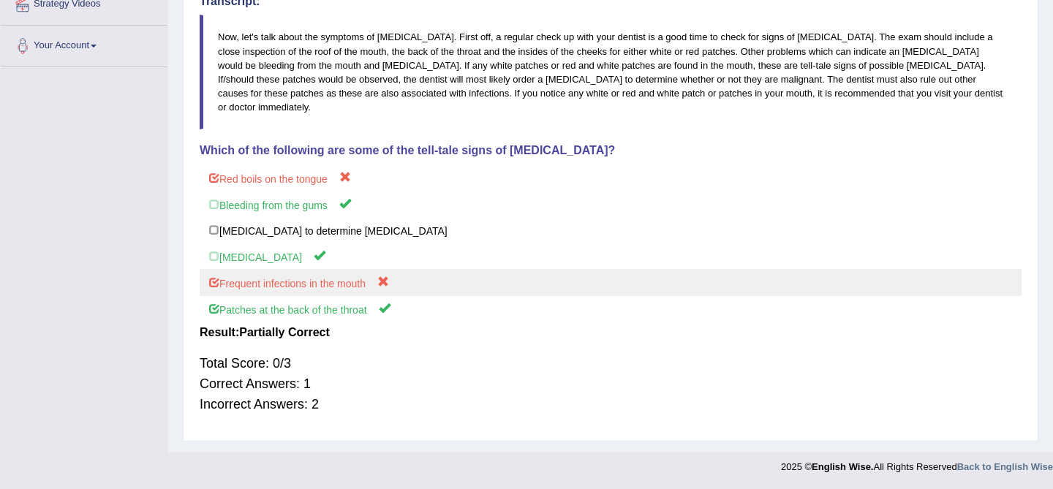
scroll to position [0, 0]
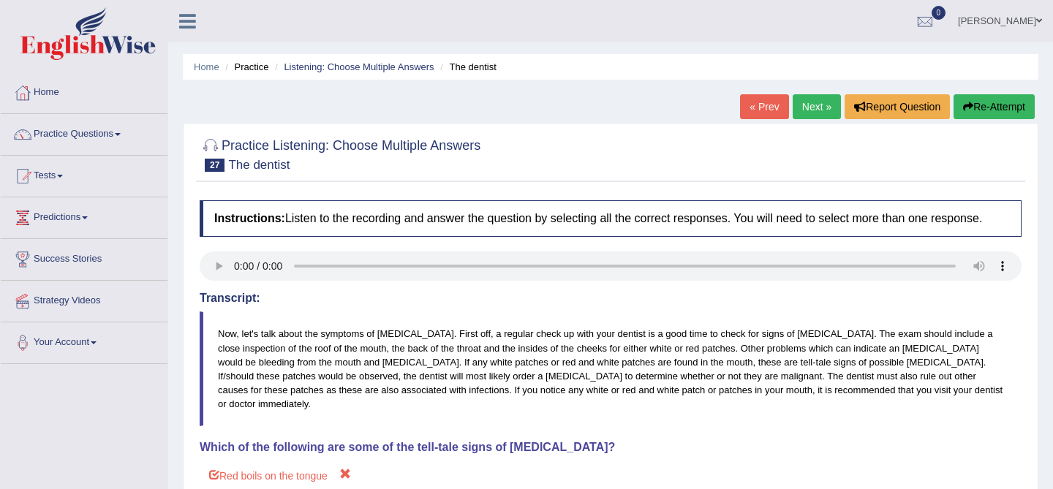
click at [817, 100] on link "Next »" at bounding box center [817, 106] width 48 height 25
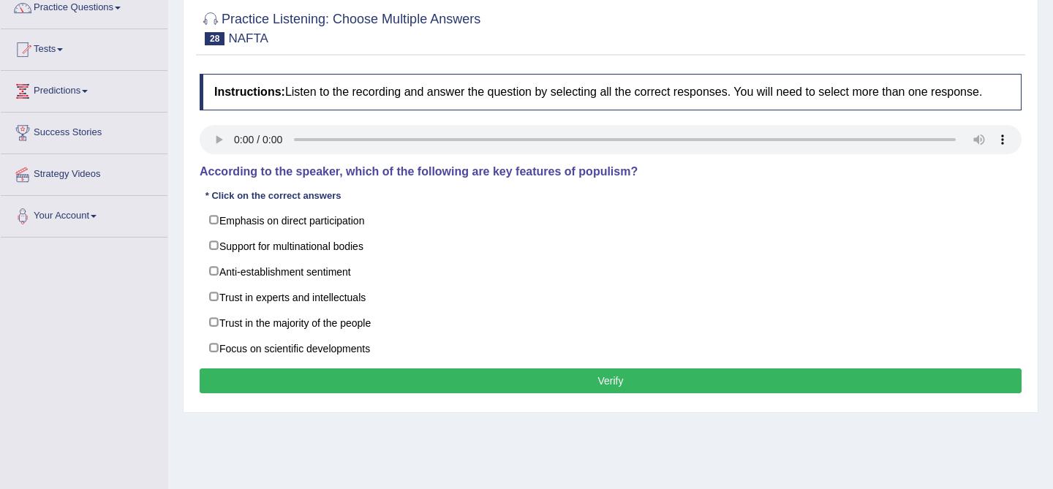
scroll to position [126, 0]
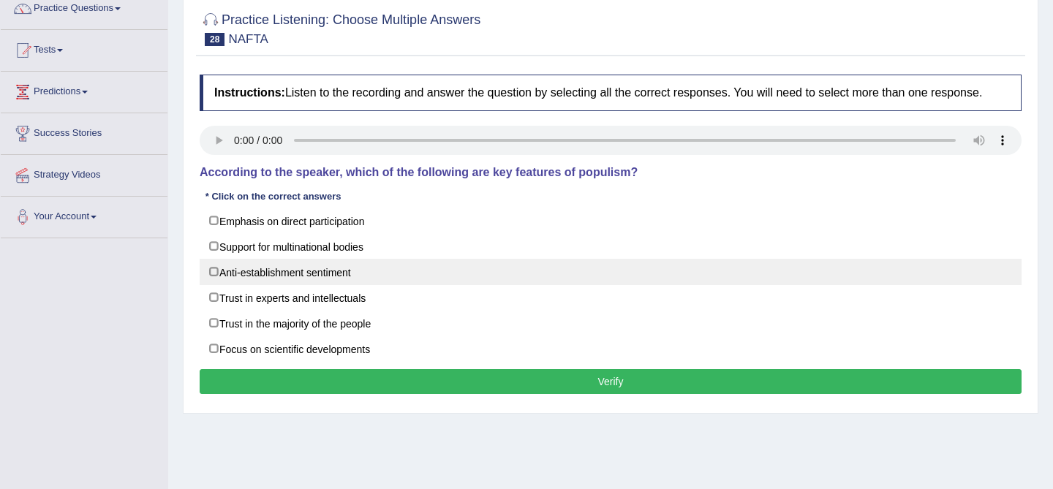
click at [387, 285] on label "Anti-establishment sentiment" at bounding box center [611, 272] width 822 height 26
checkbox input "true"
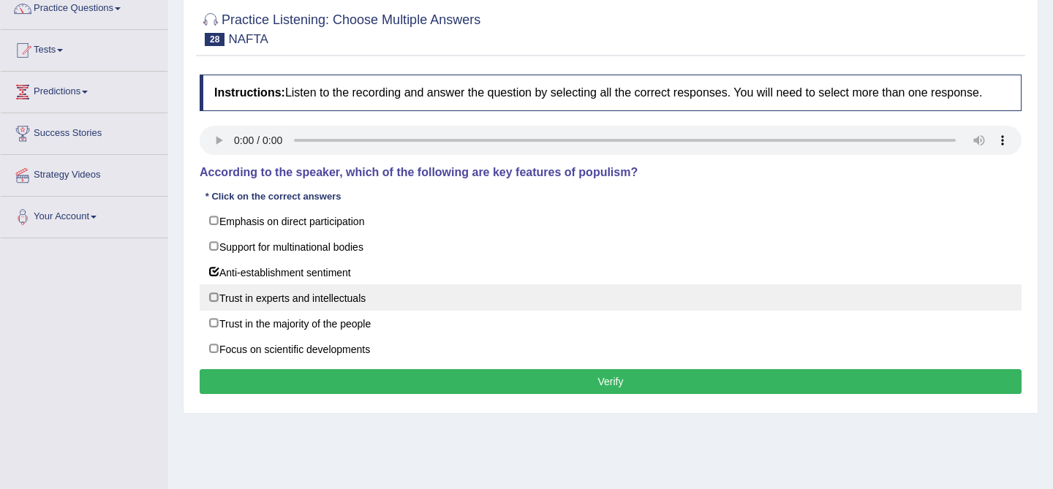
click at [377, 309] on label "Trust in experts and intellectuals" at bounding box center [611, 297] width 822 height 26
checkbox input "true"
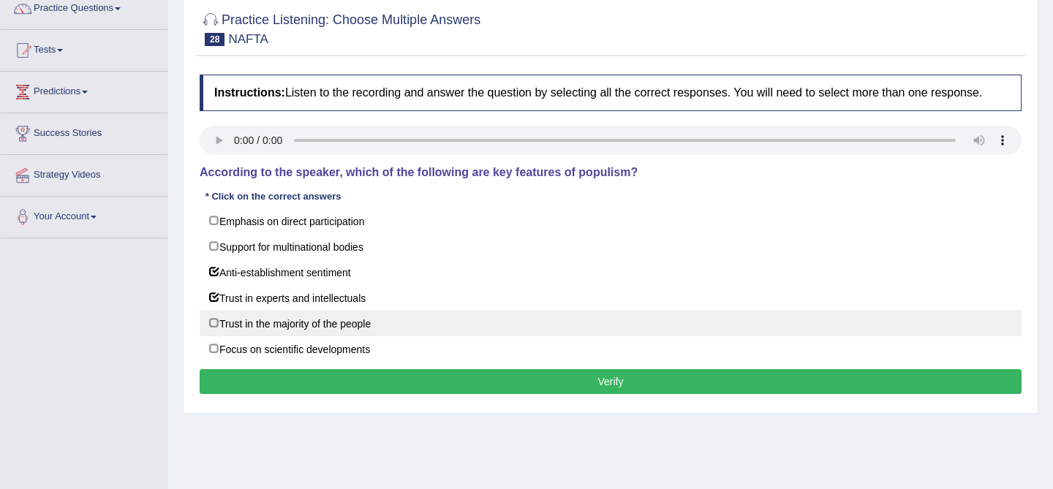
click at [423, 328] on label "Trust in the majority of the people" at bounding box center [611, 323] width 822 height 26
checkbox input "true"
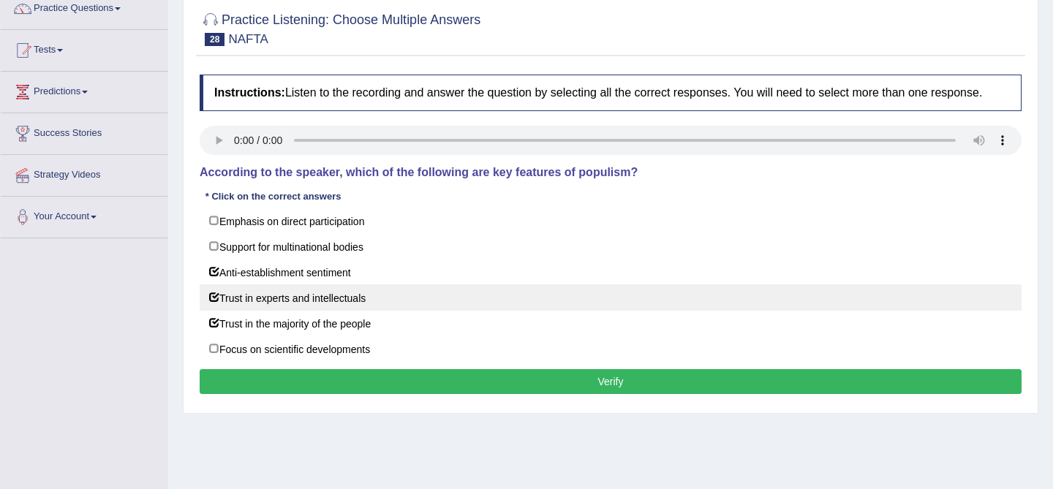
click at [426, 301] on label "Trust in experts and intellectuals" at bounding box center [611, 297] width 822 height 26
checkbox input "false"
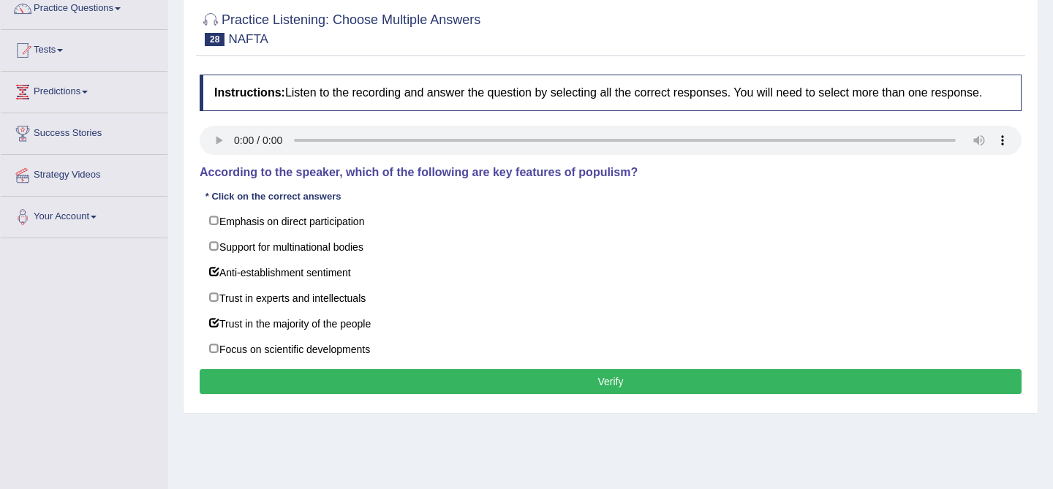
click at [496, 390] on button "Verify" at bounding box center [611, 381] width 822 height 25
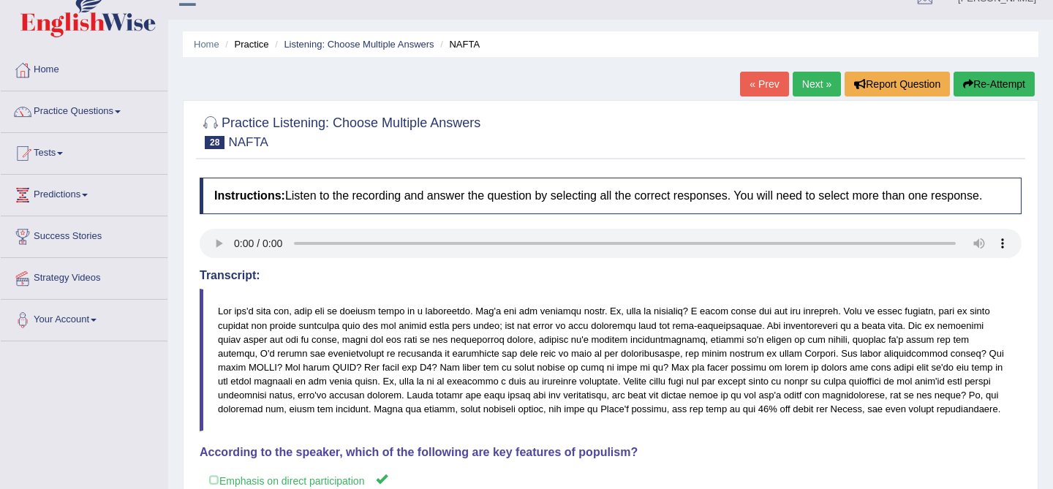
scroll to position [0, 0]
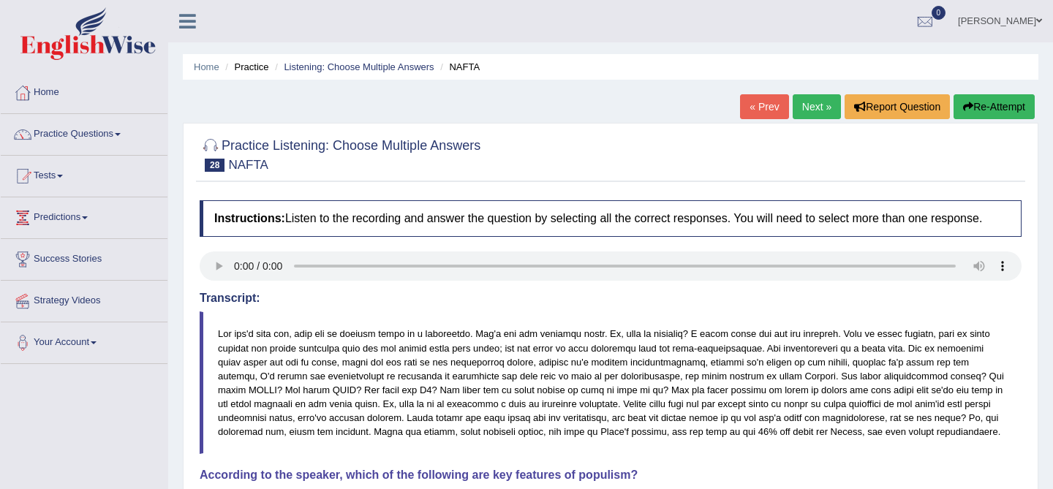
click at [800, 103] on link "Next »" at bounding box center [817, 106] width 48 height 25
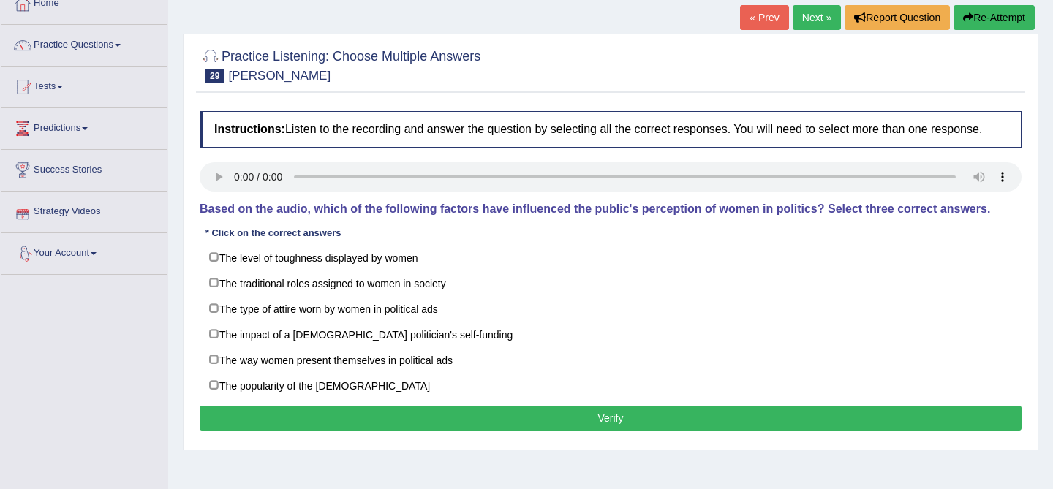
scroll to position [88, 0]
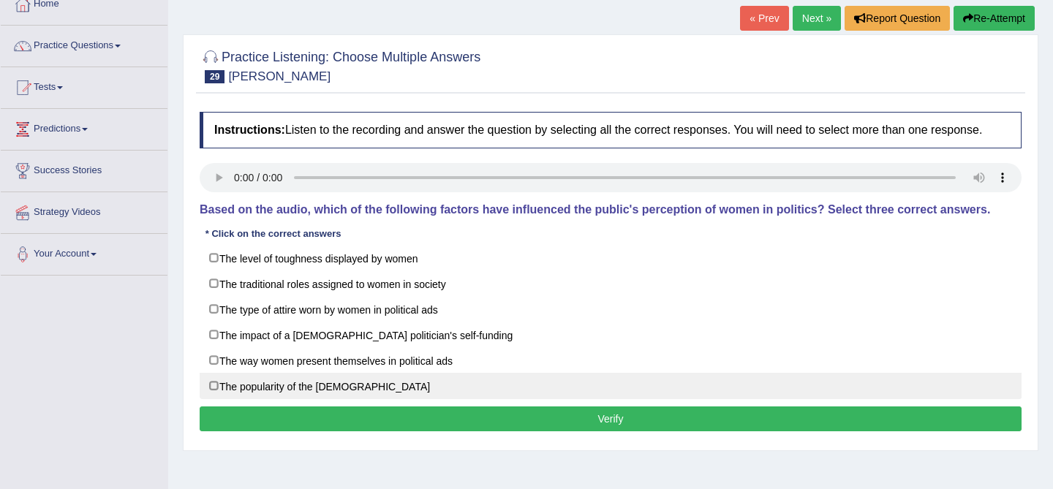
click at [358, 399] on label "The popularity of the [DEMOGRAPHIC_DATA]" at bounding box center [611, 386] width 822 height 26
checkbox input "true"
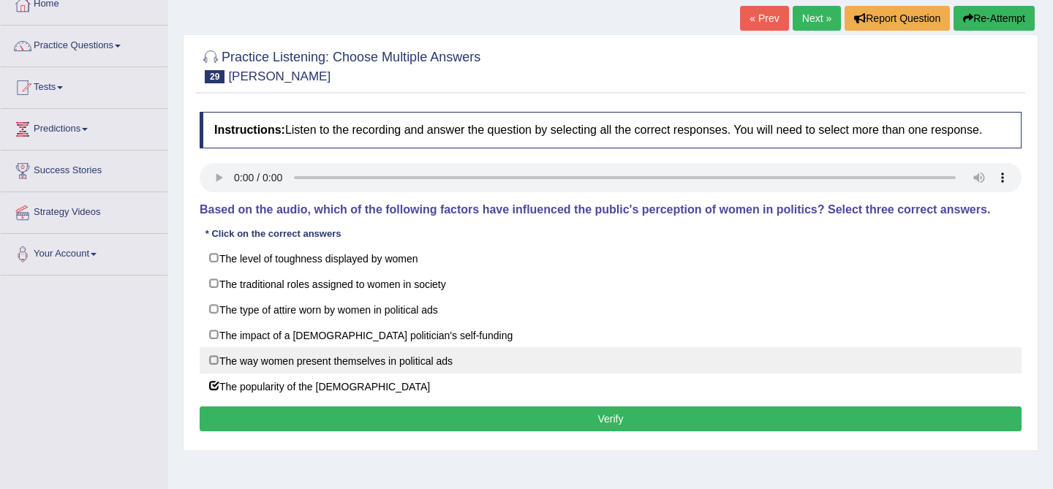
click at [339, 374] on label "The way women present themselves in political ads" at bounding box center [611, 360] width 822 height 26
checkbox input "true"
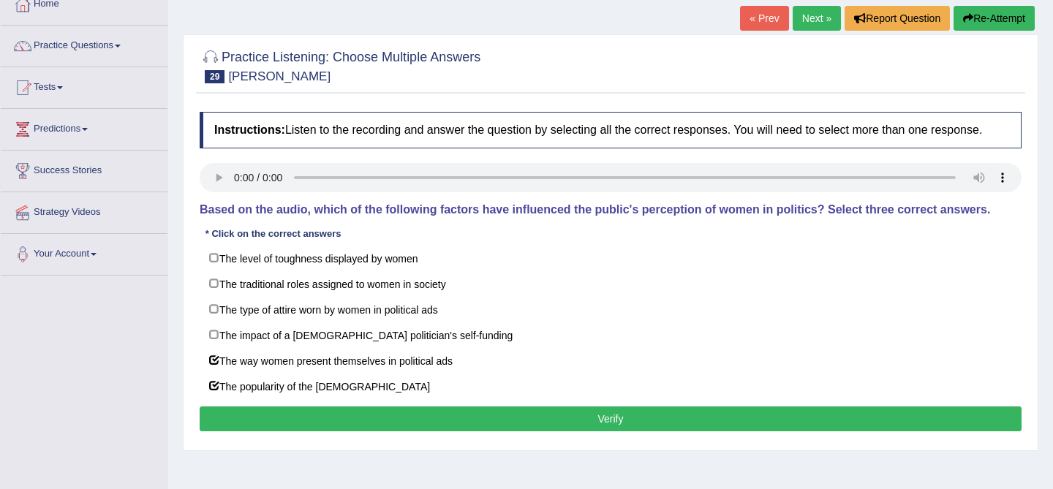
click at [434, 426] on button "Verify" at bounding box center [611, 419] width 822 height 25
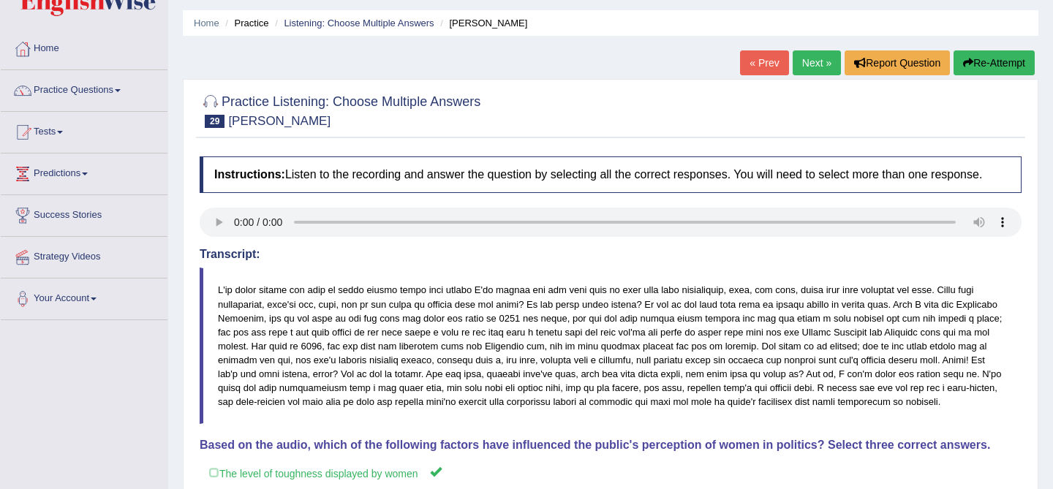
scroll to position [0, 0]
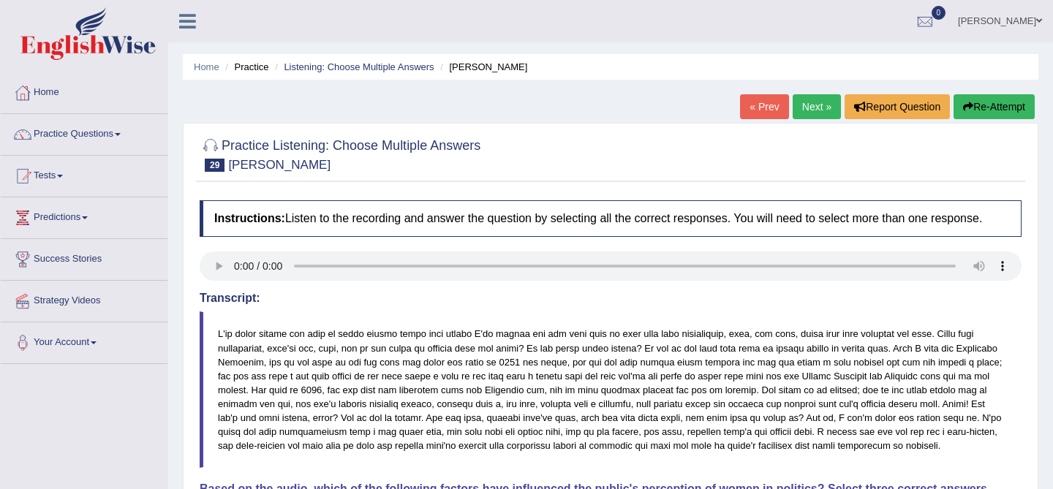
click at [809, 108] on link "Next »" at bounding box center [817, 106] width 48 height 25
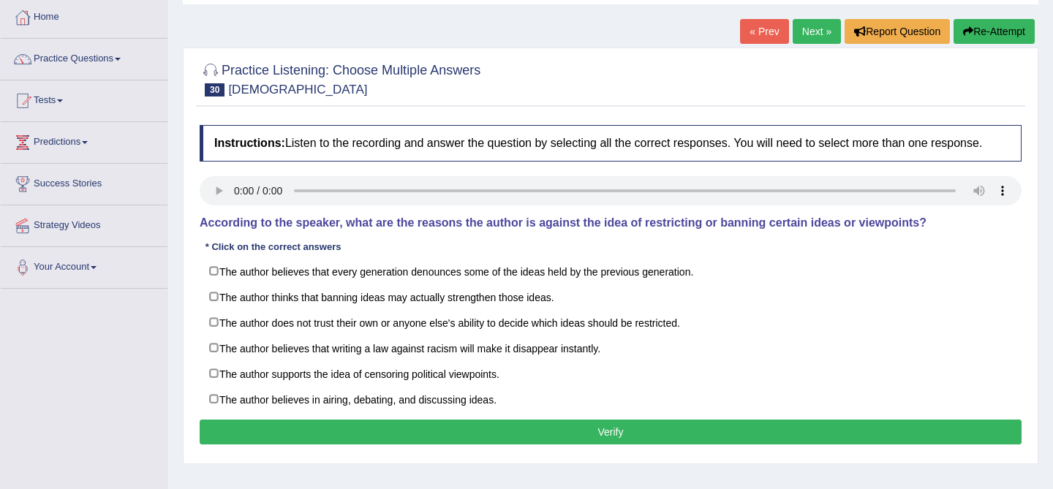
scroll to position [81, 0]
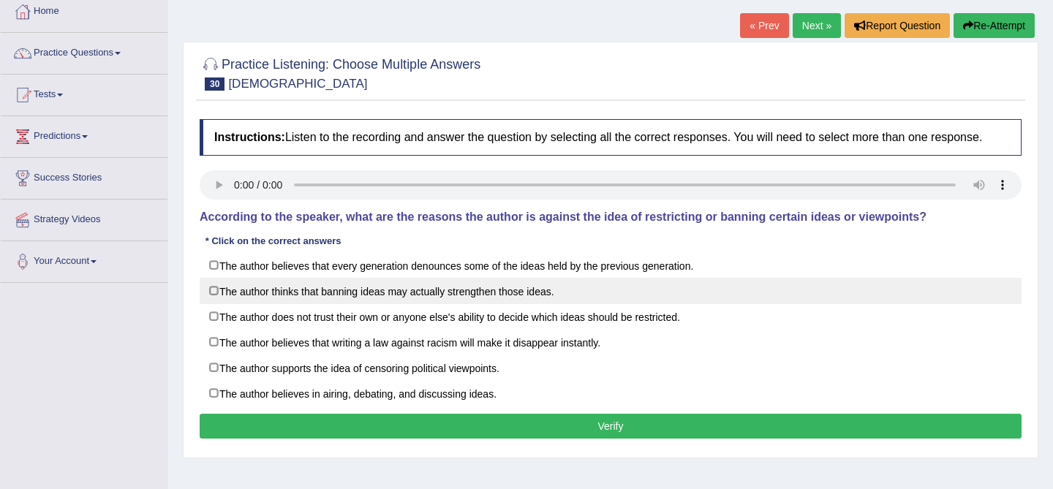
click at [216, 298] on label "The author thinks that banning ideas may actually strengthen those ideas." at bounding box center [611, 291] width 822 height 26
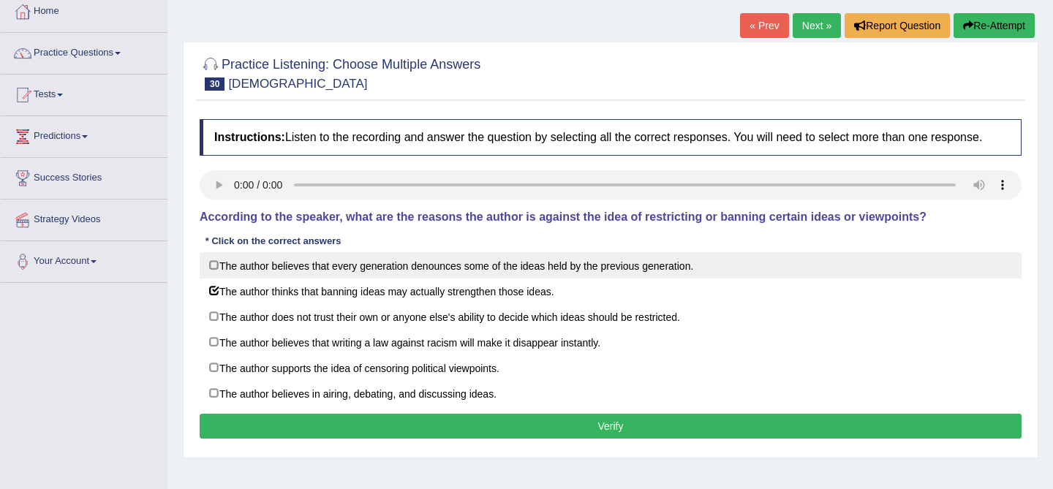
drag, startPoint x: 212, startPoint y: 298, endPoint x: 211, endPoint y: 281, distance: 16.2
click at [211, 282] on div "The author believes that every generation denounces some of the ideas held by t…" at bounding box center [611, 329] width 822 height 154
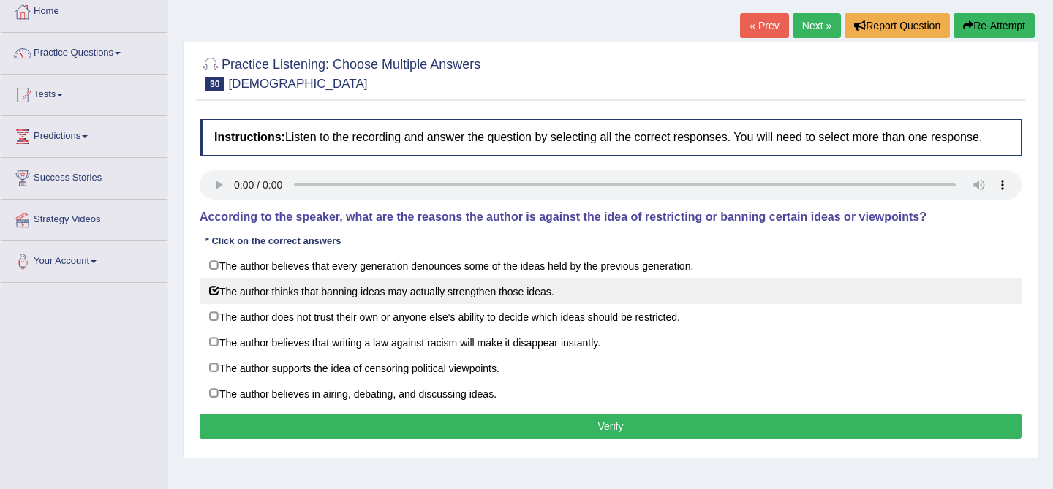
click at [214, 302] on label "The author thinks that banning ideas may actually strengthen those ideas." at bounding box center [611, 291] width 822 height 26
checkbox input "false"
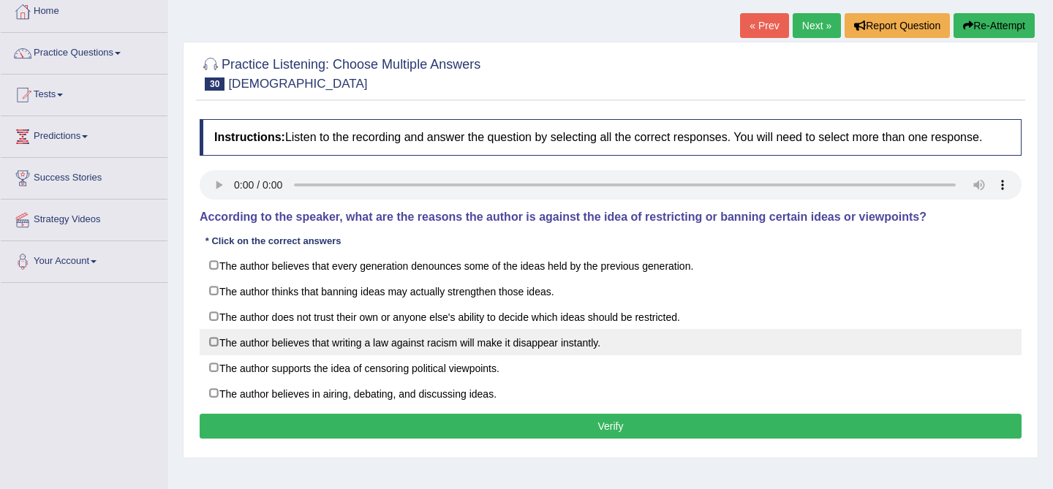
click at [217, 350] on label "The author believes that writing a law against racism will make it disappear in…" at bounding box center [611, 342] width 822 height 26
checkbox input "true"
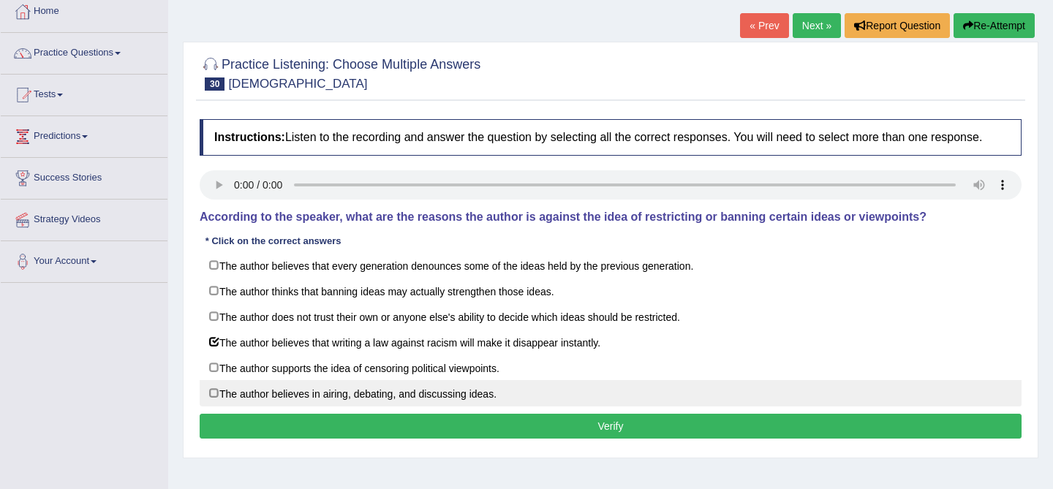
click at [220, 393] on label "The author believes in airing, debating, and discussing ideas." at bounding box center [611, 393] width 822 height 26
checkbox input "true"
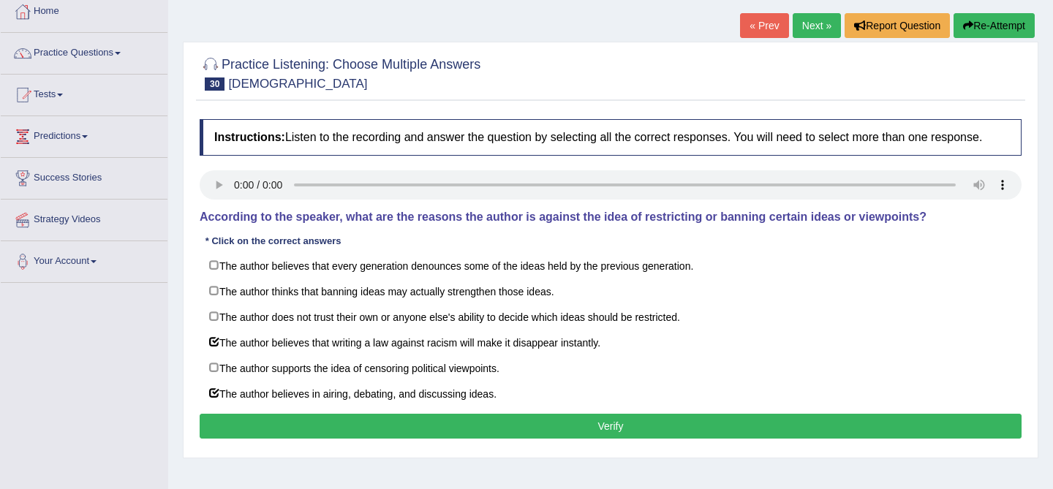
click at [301, 439] on button "Verify" at bounding box center [611, 426] width 822 height 25
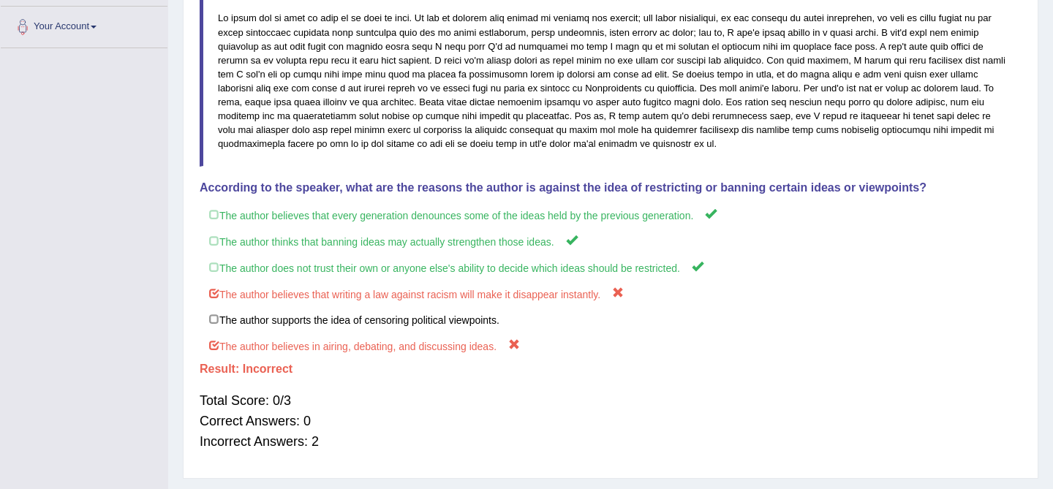
scroll to position [0, 0]
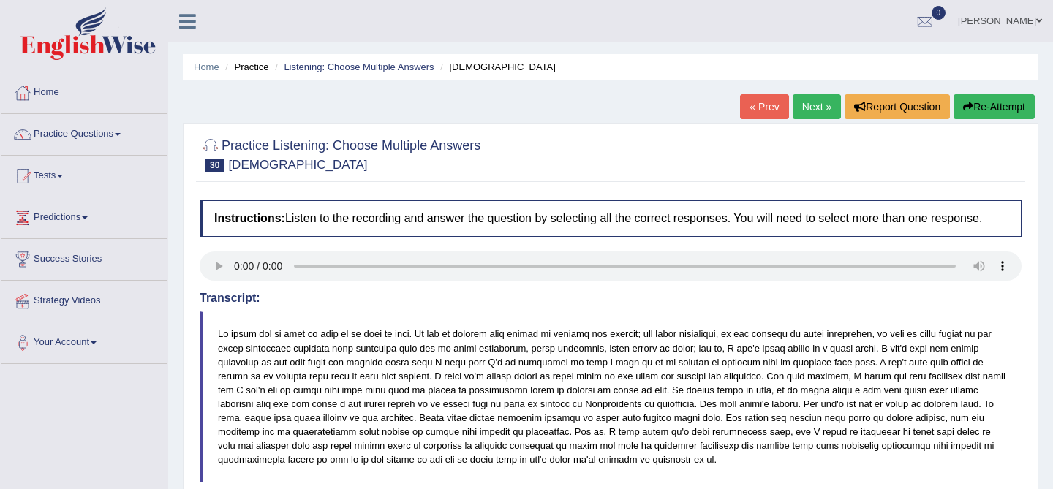
click at [983, 107] on button "Re-Attempt" at bounding box center [993, 106] width 81 height 25
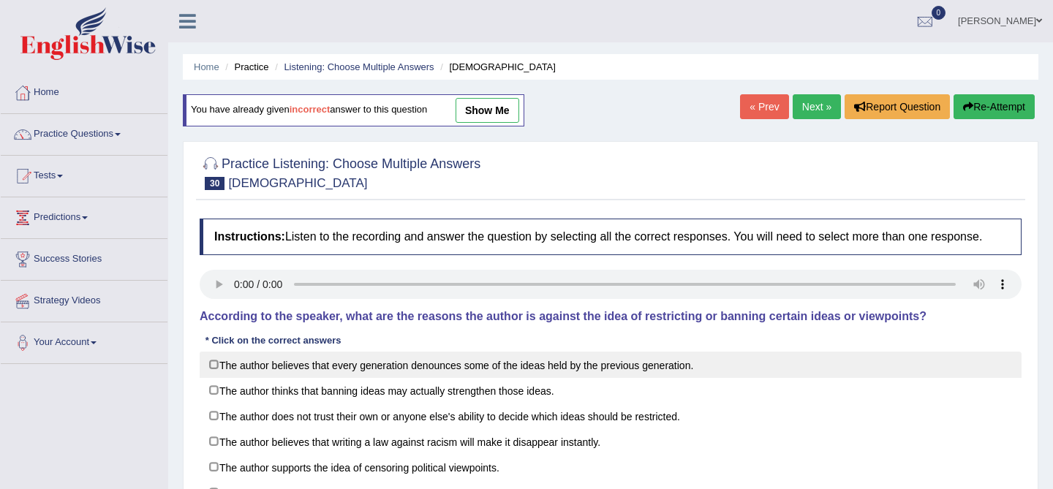
click at [205, 374] on label "The author believes that every generation denounces some of the ideas held by t…" at bounding box center [611, 365] width 822 height 26
checkbox input "true"
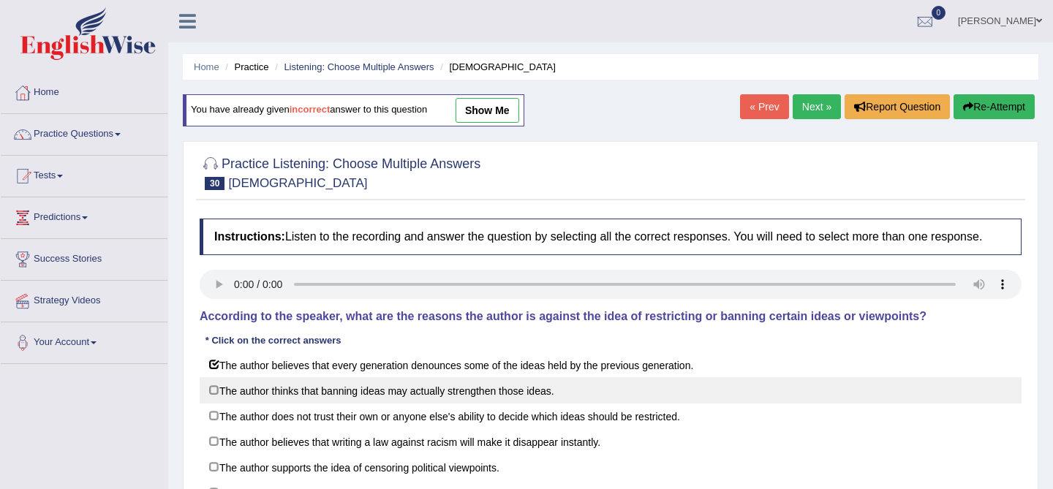
click at [205, 402] on label "The author thinks that banning ideas may actually strengthen those ideas." at bounding box center [611, 390] width 822 height 26
checkbox input "true"
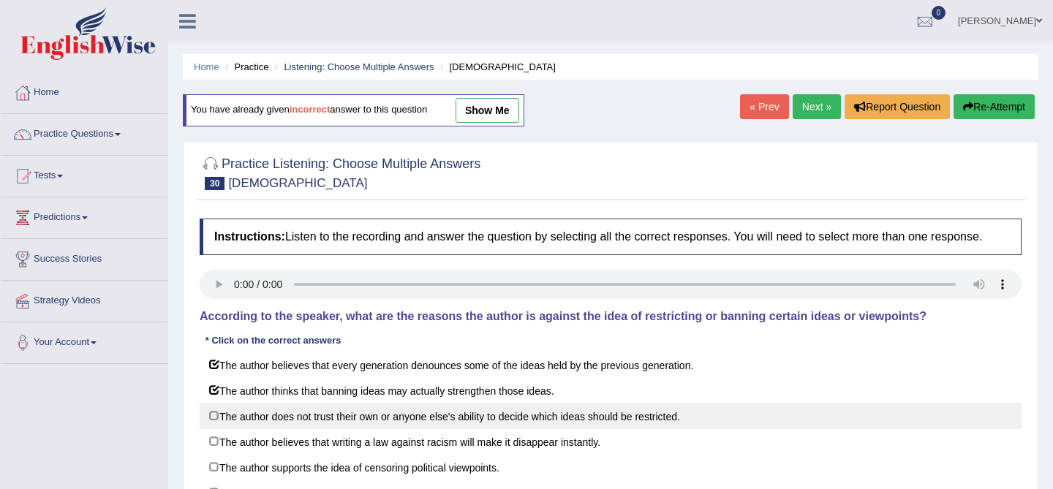
click at [213, 429] on label "The author does not trust their own or anyone else's ability to decide which id…" at bounding box center [611, 416] width 822 height 26
checkbox input "true"
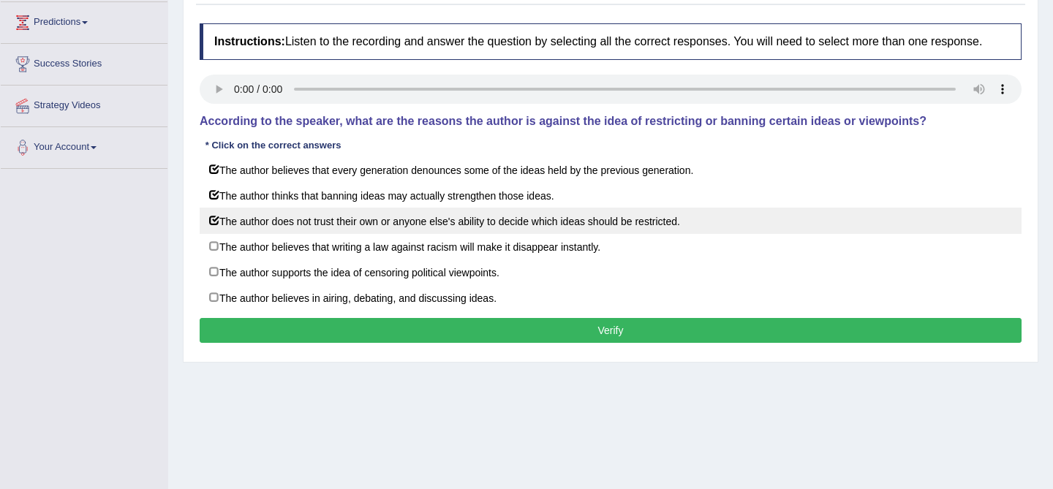
scroll to position [279, 0]
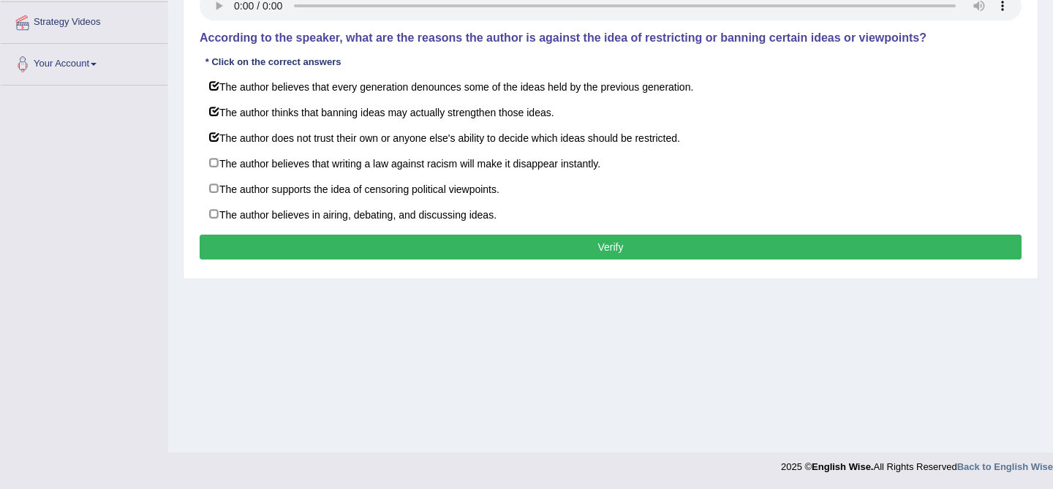
click at [604, 260] on button "Verify" at bounding box center [611, 247] width 822 height 25
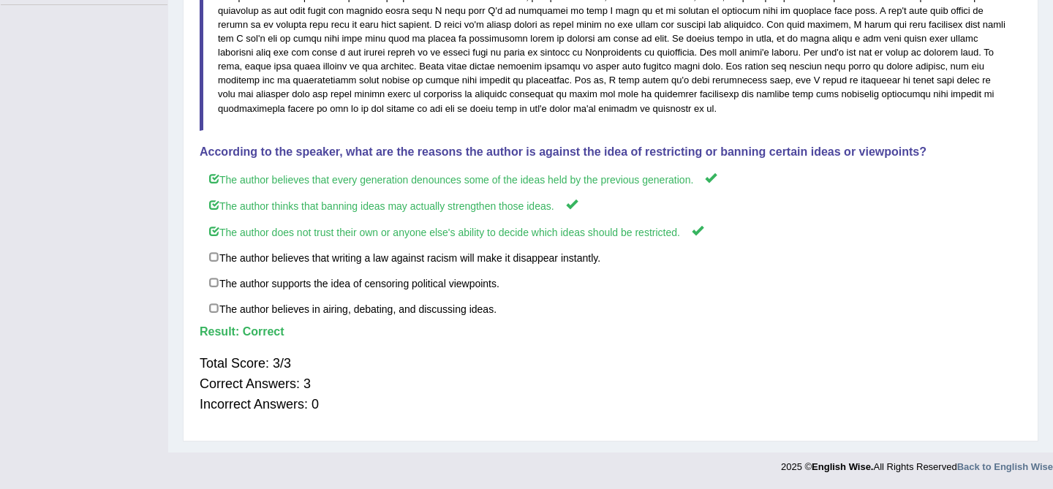
scroll to position [0, 0]
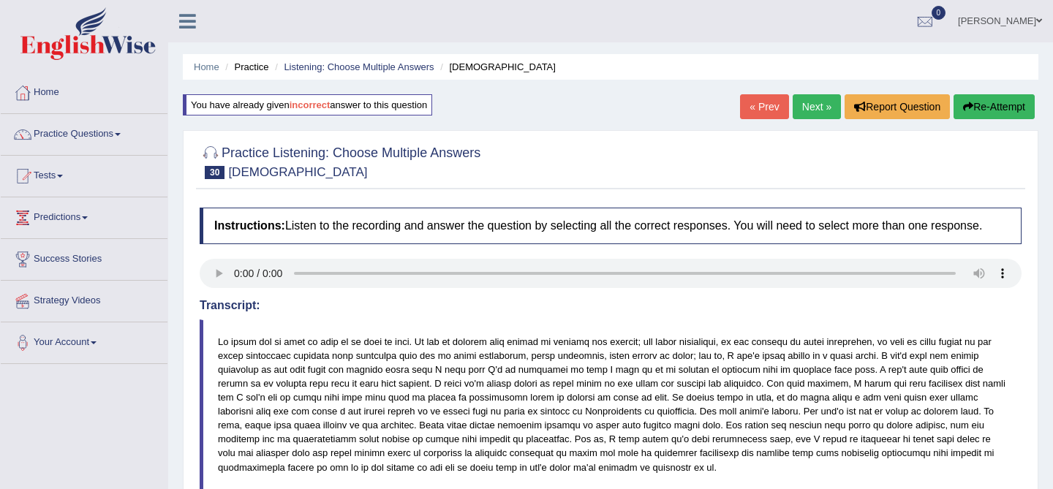
click at [798, 108] on link "Next »" at bounding box center [817, 106] width 48 height 25
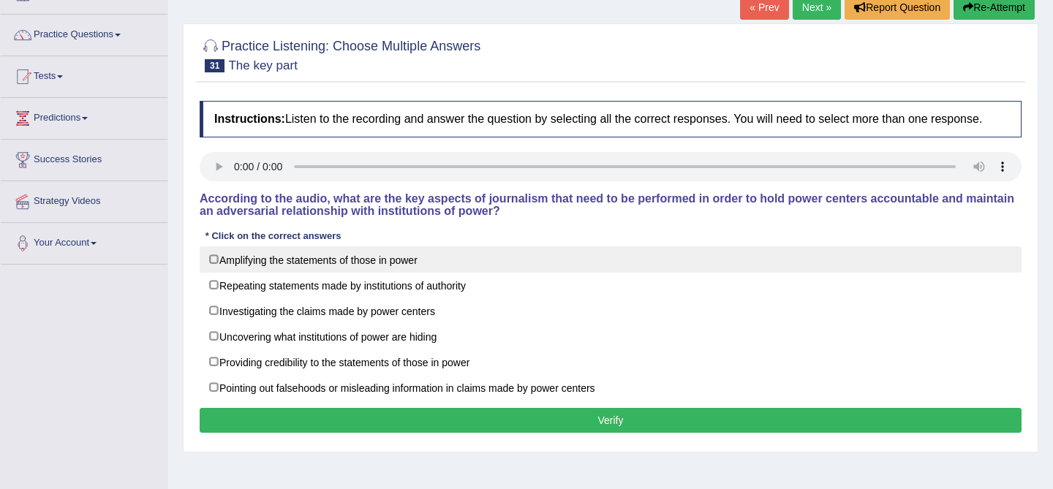
scroll to position [101, 0]
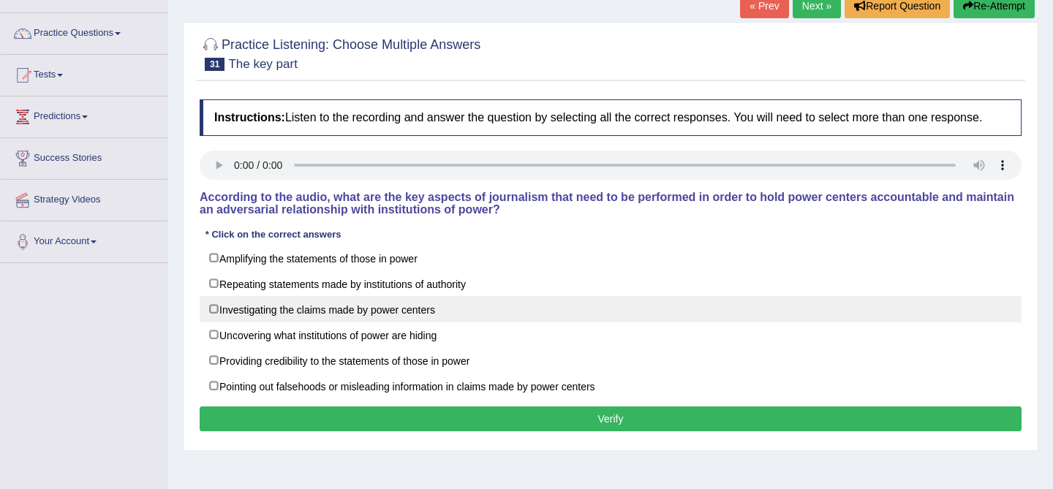
click at [405, 321] on label "Investigating the claims made by power centers" at bounding box center [611, 309] width 822 height 26
checkbox input "true"
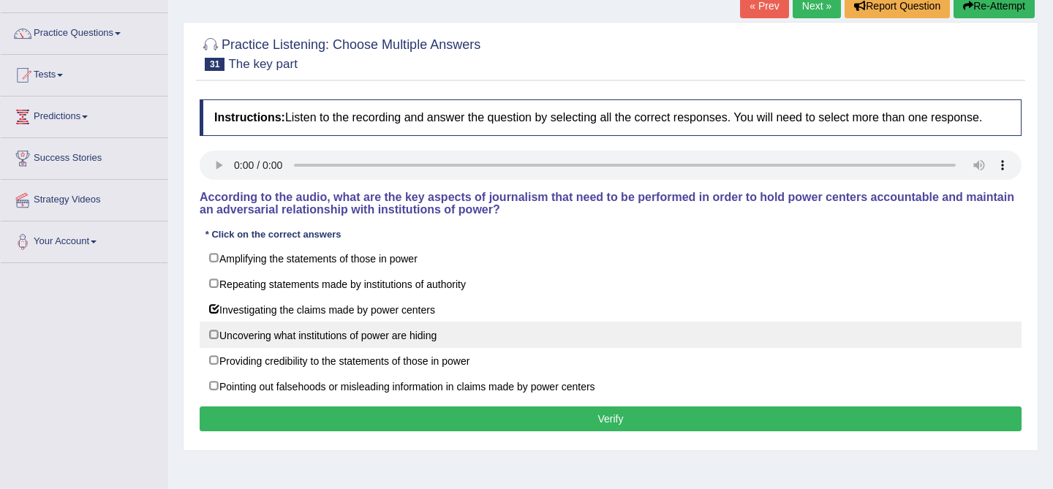
click at [474, 348] on label "Uncovering what institutions of power are hiding" at bounding box center [611, 335] width 822 height 26
checkbox input "true"
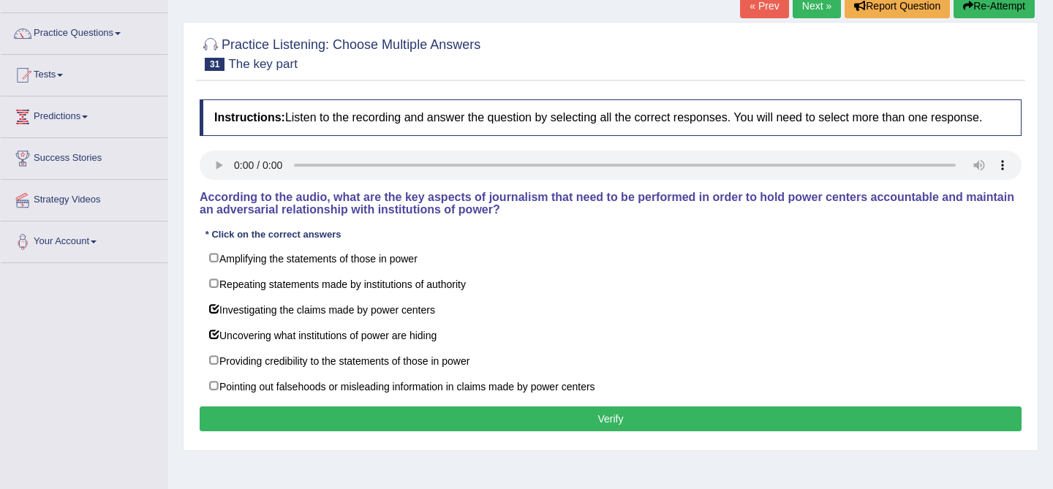
click at [504, 427] on button "Verify" at bounding box center [611, 419] width 822 height 25
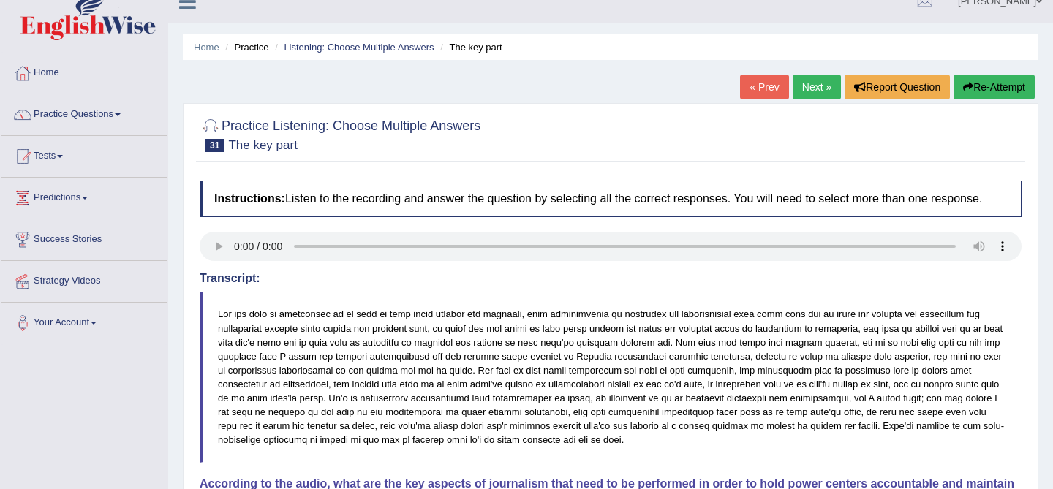
scroll to position [0, 0]
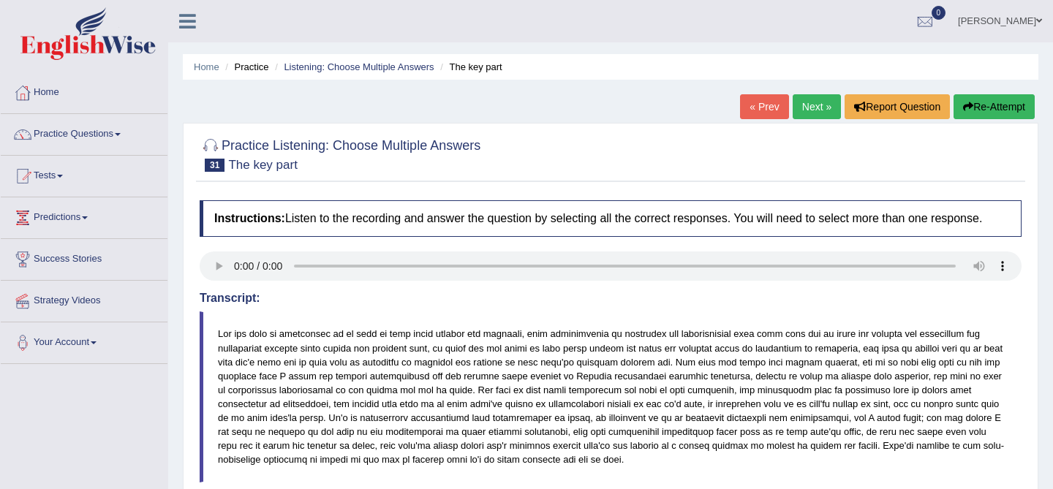
click at [809, 102] on link "Next »" at bounding box center [817, 106] width 48 height 25
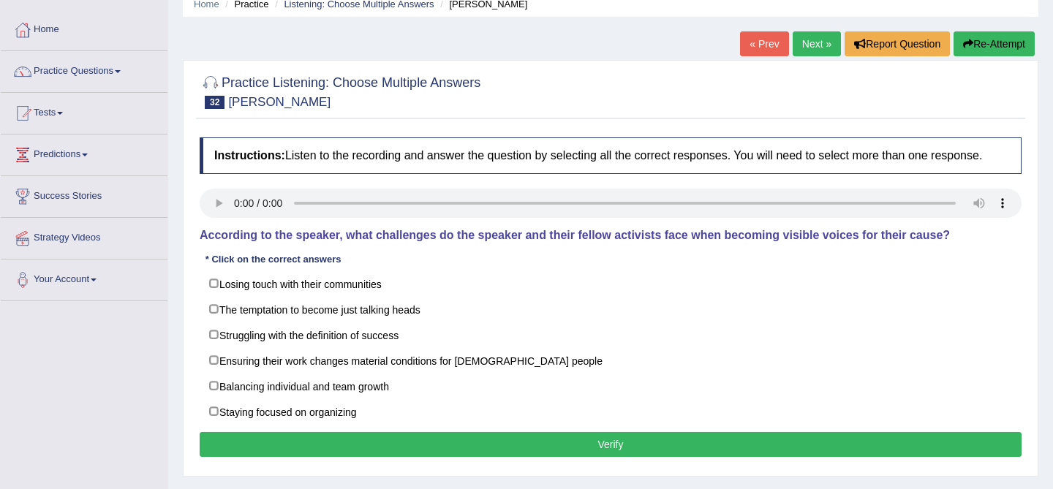
scroll to position [62, 0]
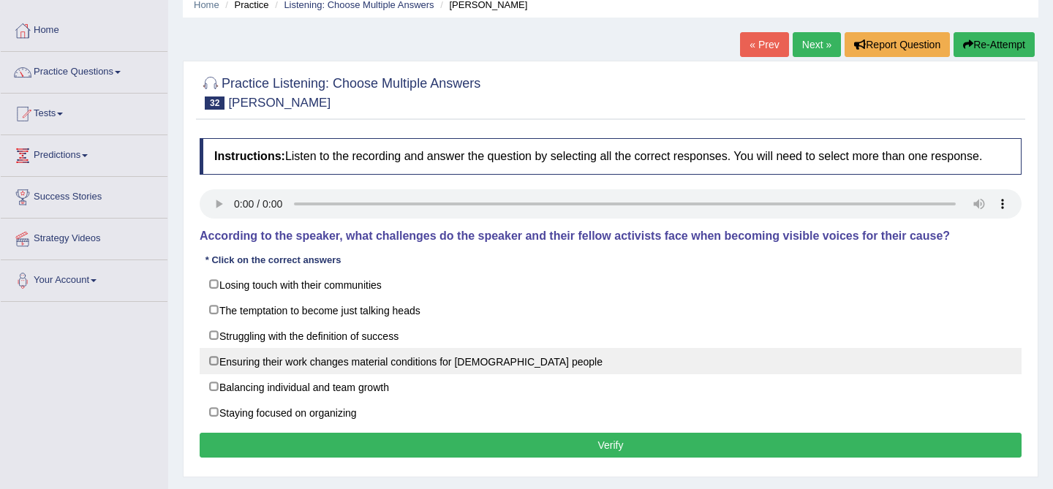
click at [469, 374] on label "Ensuring their work changes material conditions for black people" at bounding box center [611, 361] width 822 height 26
checkbox input "true"
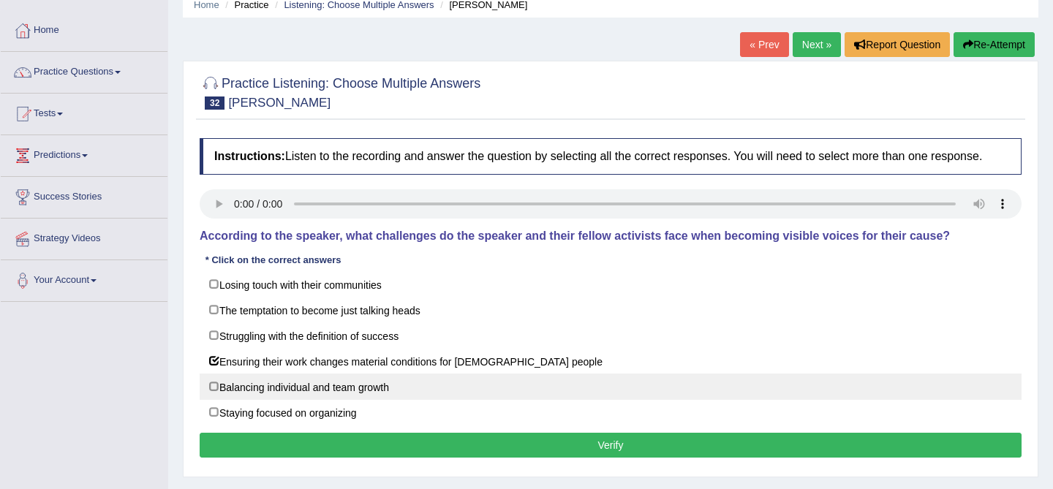
click at [442, 400] on label "Balancing individual and team growth" at bounding box center [611, 387] width 822 height 26
checkbox input "true"
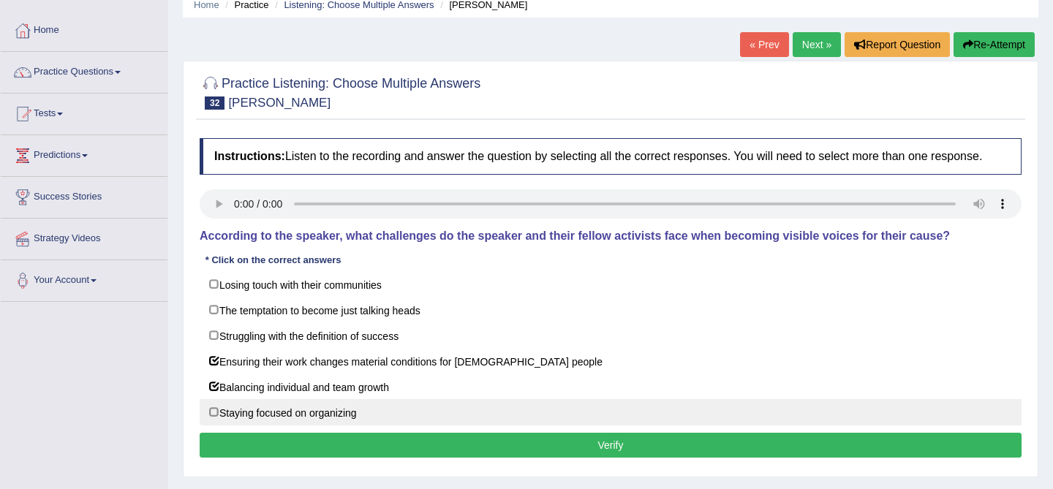
click at [405, 426] on label "Staying focused on organizing" at bounding box center [611, 412] width 822 height 26
checkbox input "true"
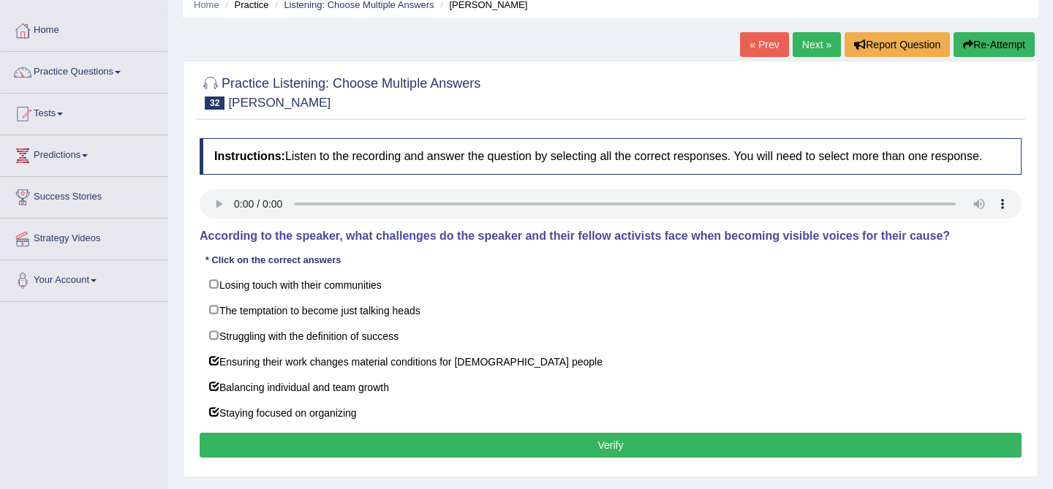
click at [447, 458] on button "Verify" at bounding box center [611, 445] width 822 height 25
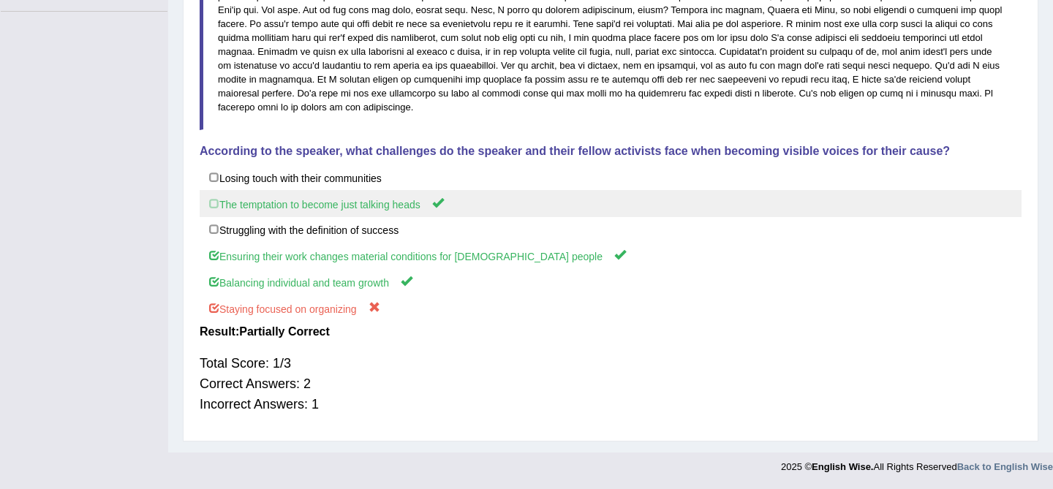
scroll to position [0, 0]
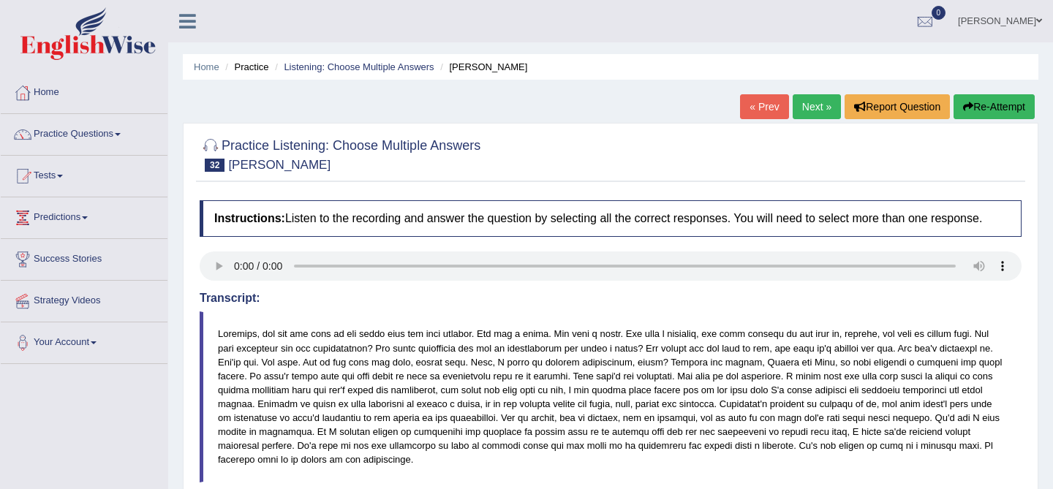
click at [807, 101] on link "Next »" at bounding box center [817, 106] width 48 height 25
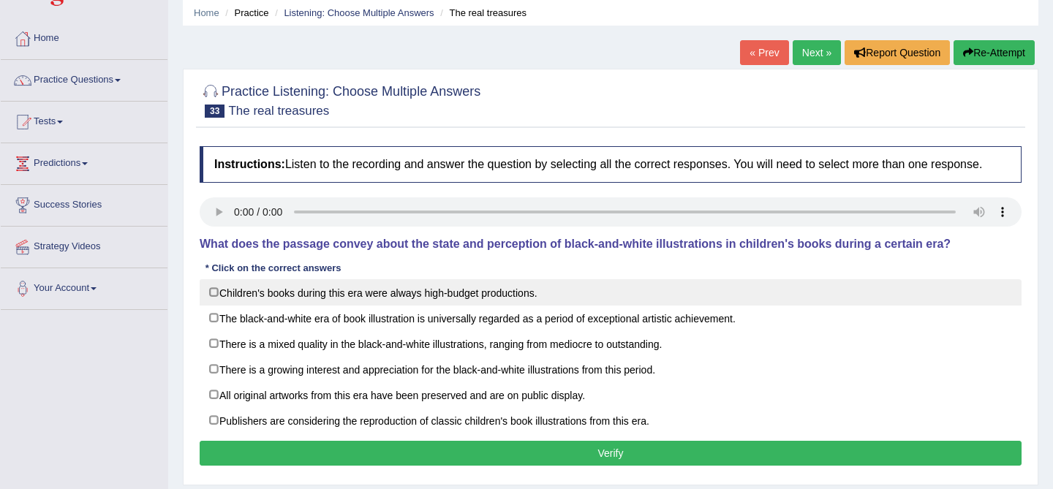
scroll to position [49, 0]
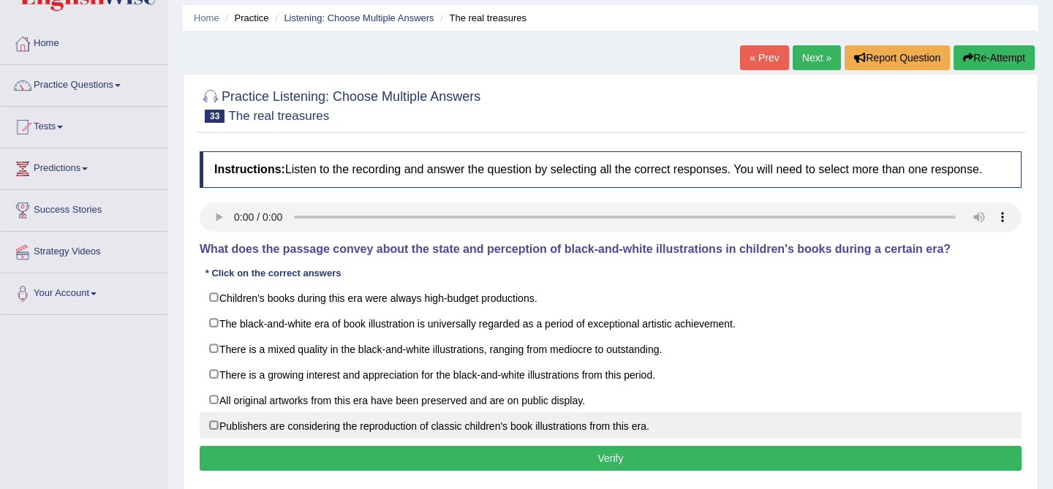
click at [513, 439] on label "Publishers are considering the reproduction of classic children's book illustra…" at bounding box center [611, 425] width 822 height 26
checkbox input "true"
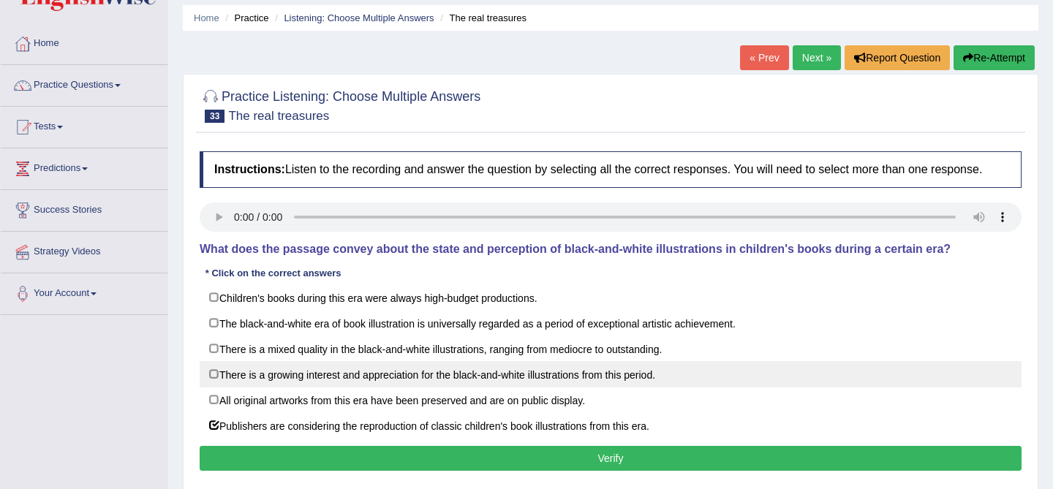
click at [695, 382] on label "There is a growing interest and appreciation for the black-and-white illustrati…" at bounding box center [611, 374] width 822 height 26
checkbox input "true"
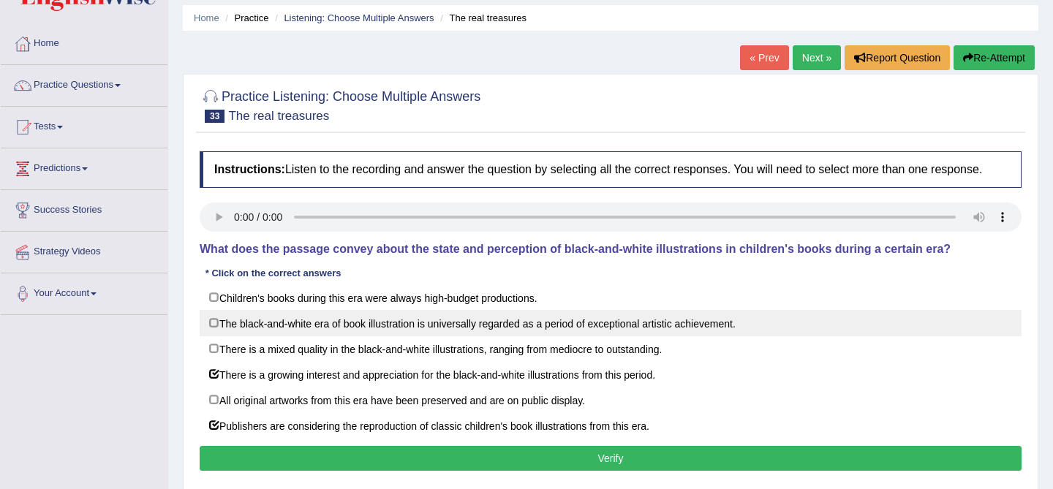
click at [691, 336] on label "The black-and-white era of book illustration is universally regarded as a perio…" at bounding box center [611, 323] width 822 height 26
checkbox input "true"
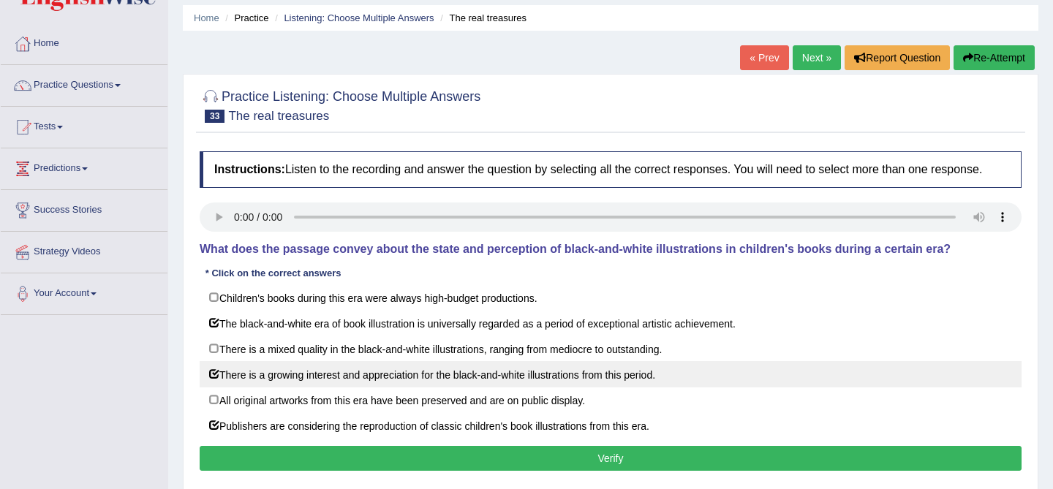
click at [655, 388] on label "There is a growing interest and appreciation for the black-and-white illustrati…" at bounding box center [611, 374] width 822 height 26
click at [634, 388] on label "There is a growing interest and appreciation for the black-and-white illustrati…" at bounding box center [611, 374] width 822 height 26
checkbox input "true"
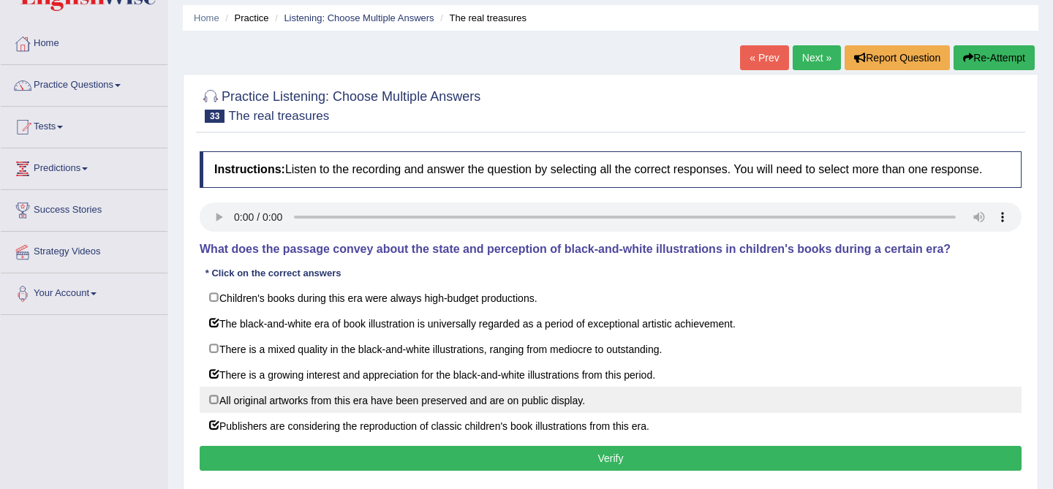
click at [630, 413] on label "All original artworks from this era have been preserved and are on public displ…" at bounding box center [611, 400] width 822 height 26
checkbox input "true"
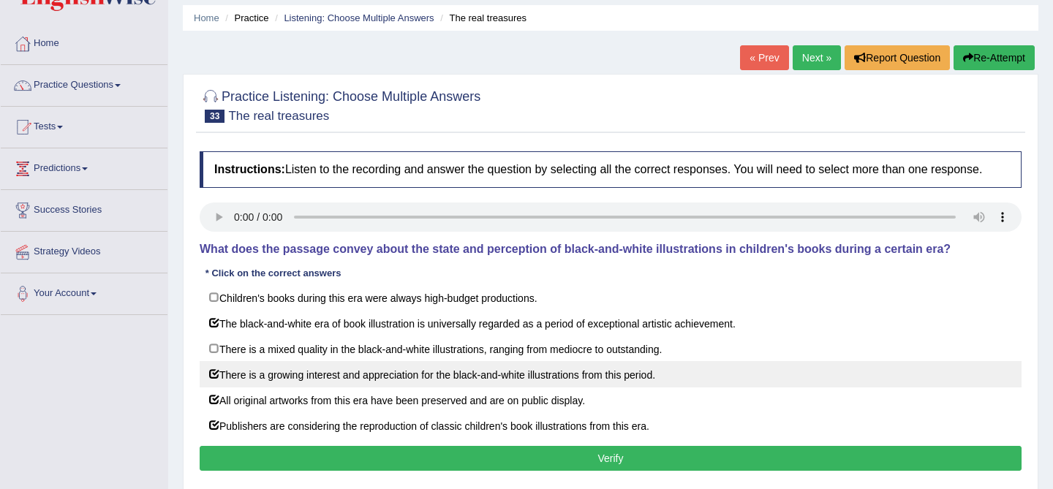
click at [631, 388] on label "There is a growing interest and appreciation for the black-and-white illustrati…" at bounding box center [611, 374] width 822 height 26
checkbox input "false"
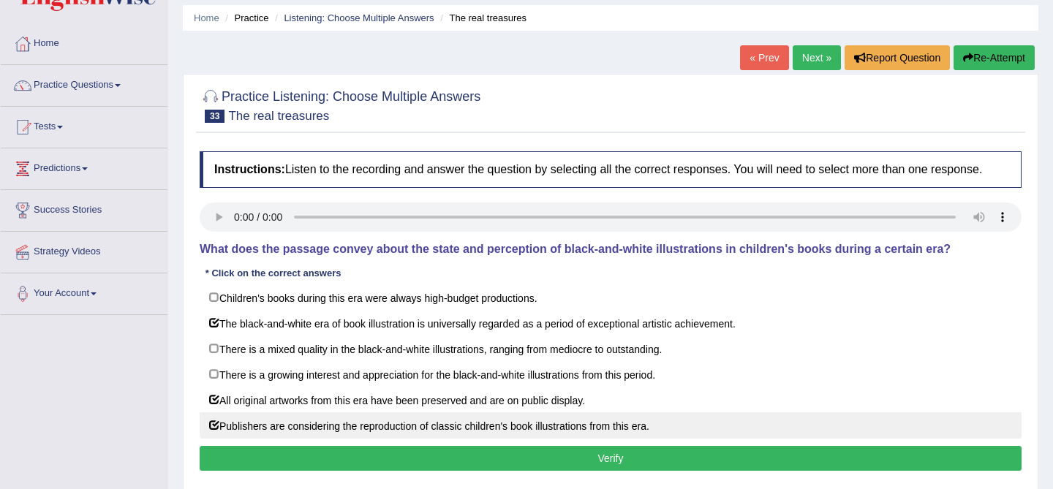
click at [623, 437] on label "Publishers are considering the reproduction of classic children's book illustra…" at bounding box center [611, 425] width 822 height 26
checkbox input "false"
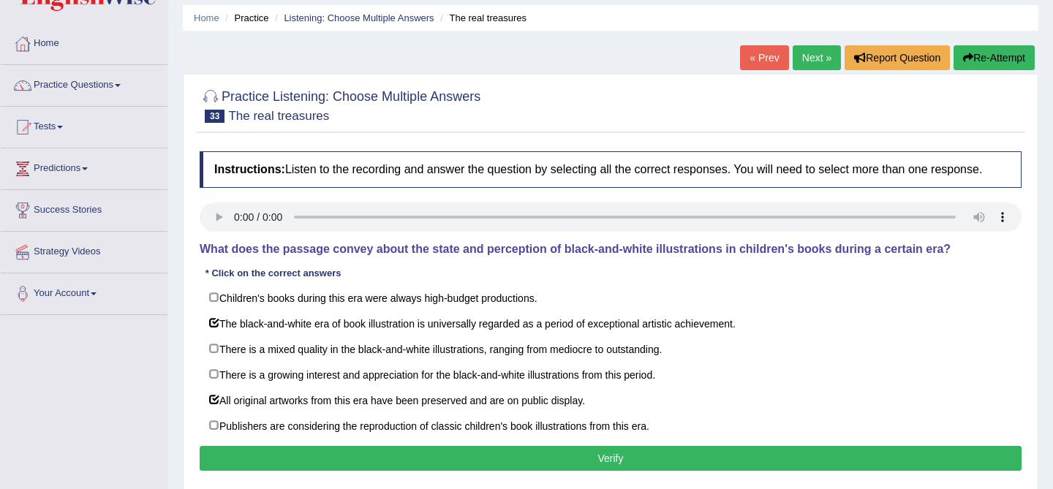
click at [617, 466] on button "Verify" at bounding box center [611, 458] width 822 height 25
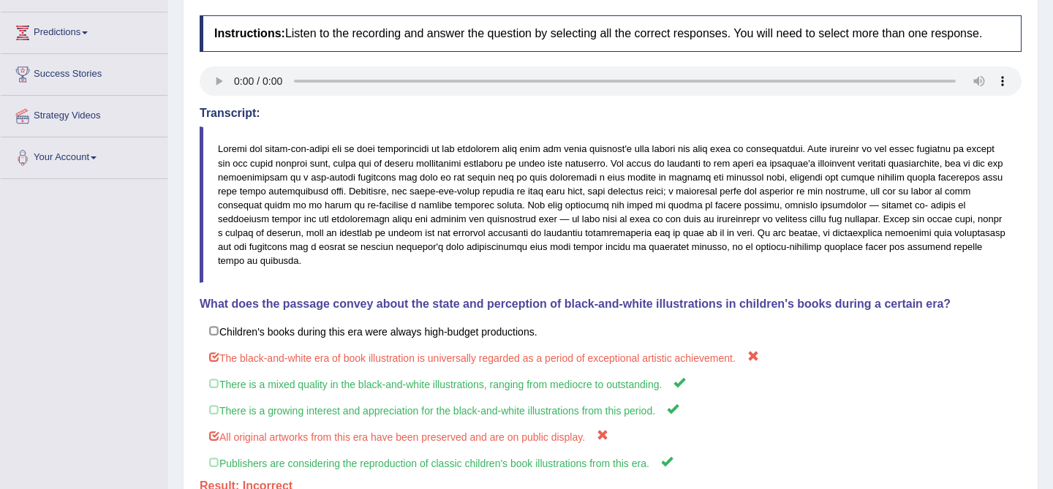
scroll to position [0, 0]
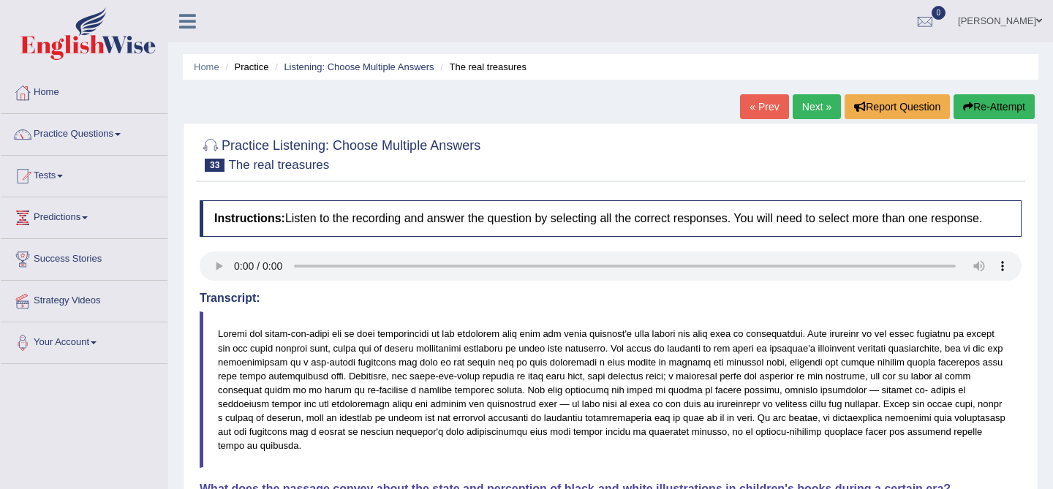
click at [810, 116] on link "Next »" at bounding box center [817, 106] width 48 height 25
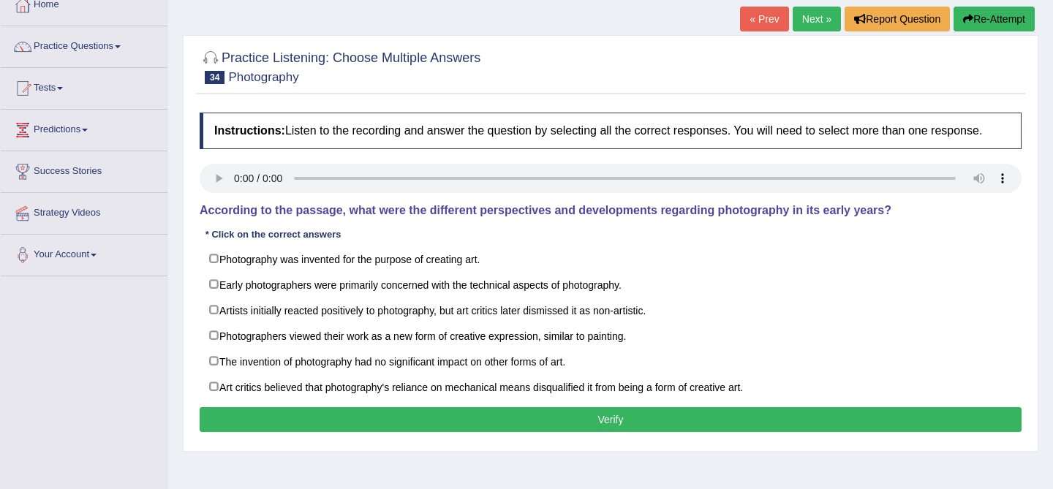
scroll to position [88, 0]
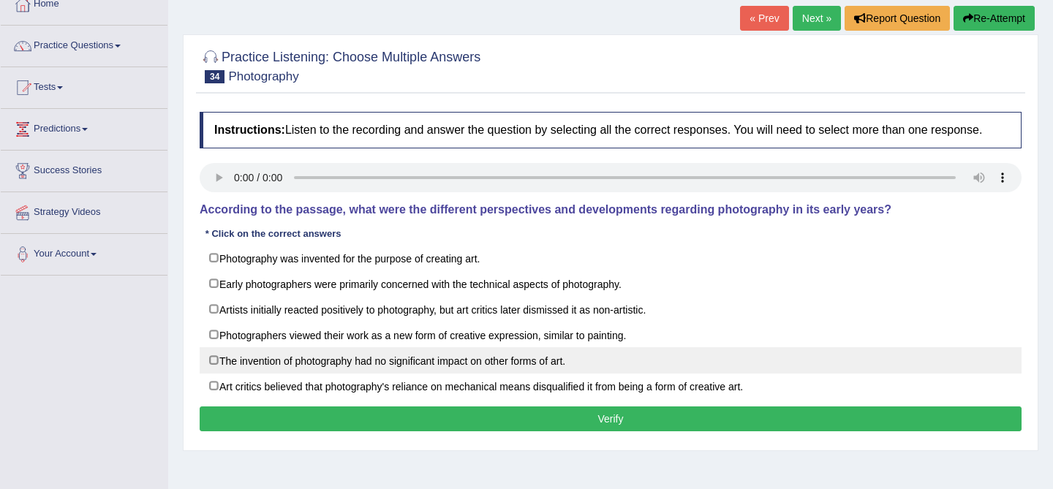
click at [397, 362] on label "The invention of photography had no significant impact on other forms of art." at bounding box center [611, 360] width 822 height 26
checkbox input "true"
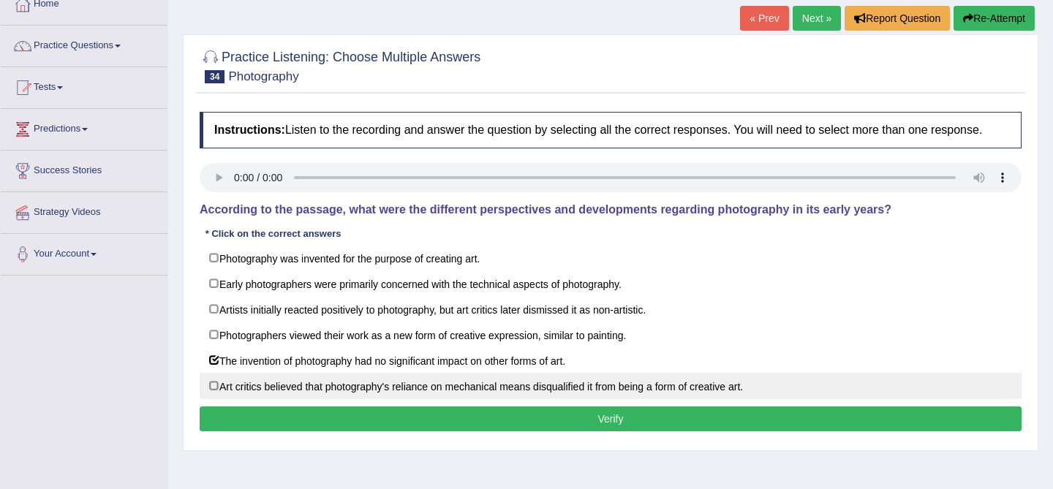
click at [463, 399] on label "Art critics believed that photography's reliance on mechanical means disqualifi…" at bounding box center [611, 386] width 822 height 26
checkbox input "true"
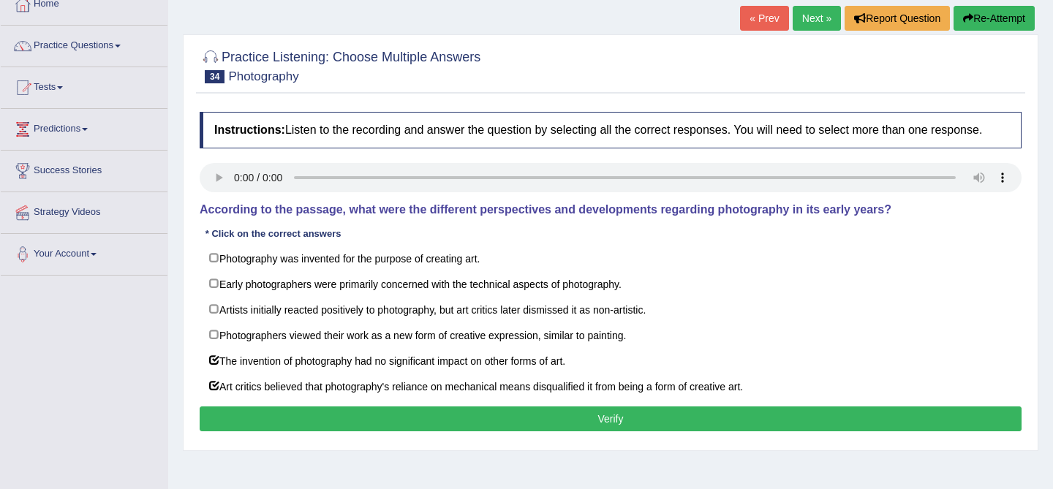
click at [471, 426] on button "Verify" at bounding box center [611, 419] width 822 height 25
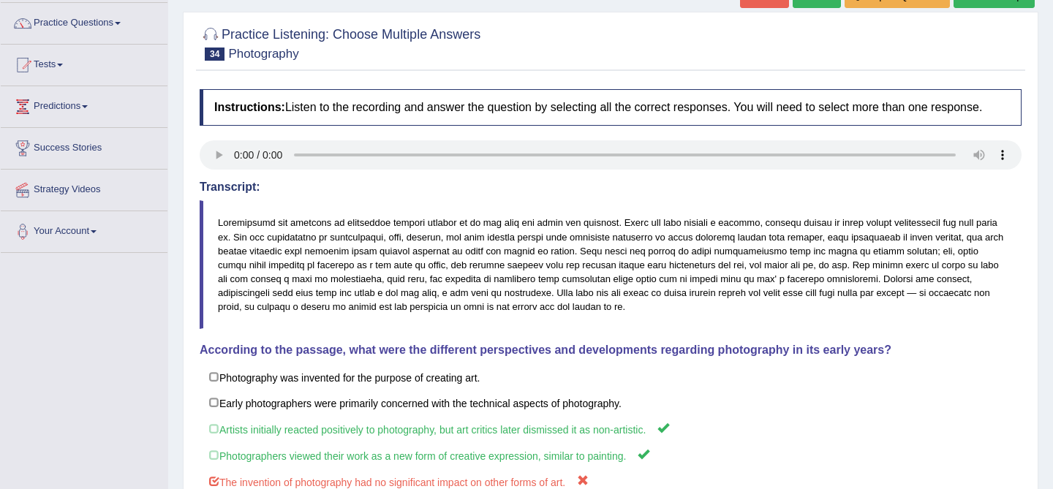
scroll to position [109, 0]
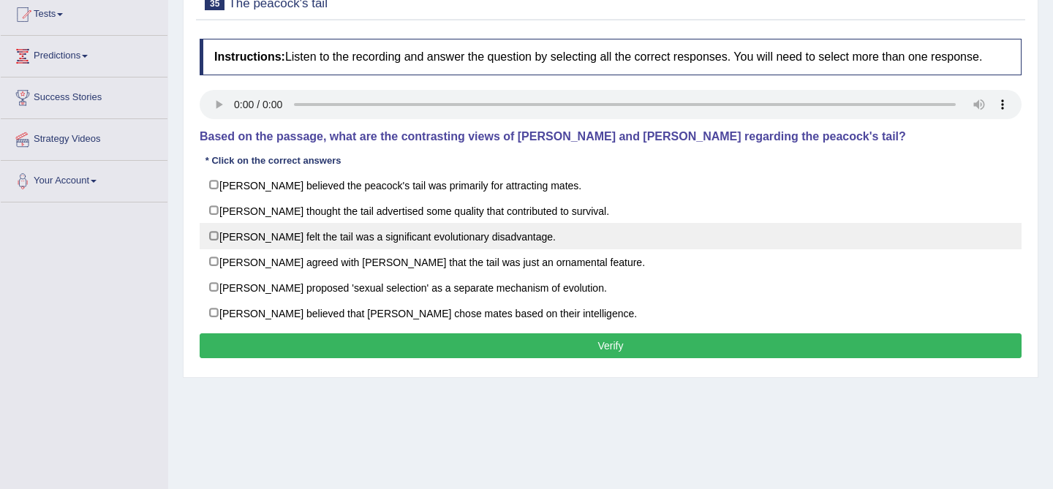
scroll to position [164, 0]
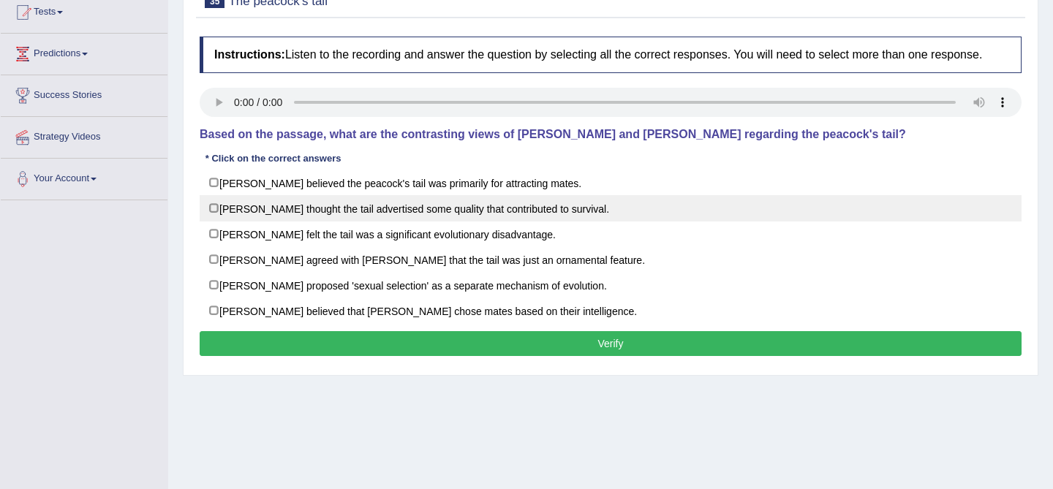
click at [464, 222] on label "[PERSON_NAME] thought the tail advertised some quality that contributed to surv…" at bounding box center [611, 208] width 822 height 26
checkbox input "true"
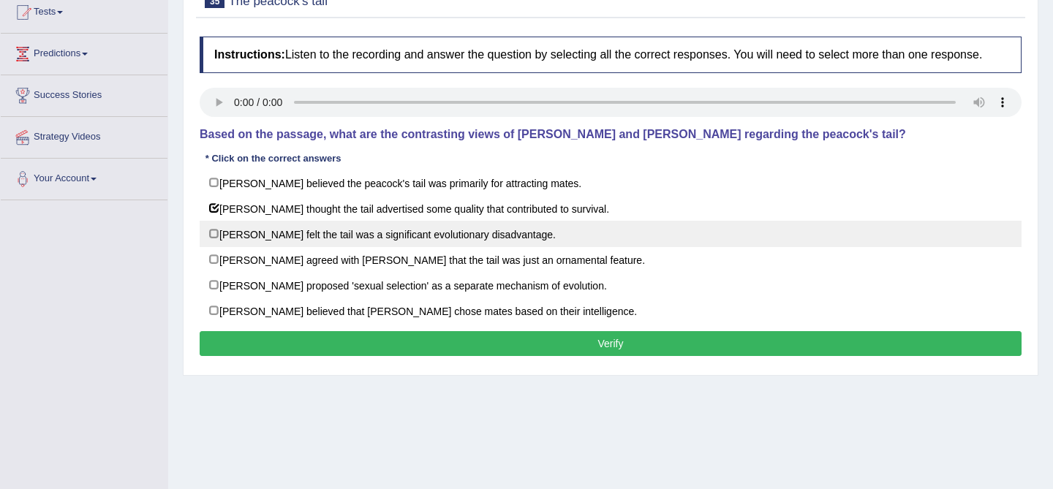
click at [461, 238] on label "[PERSON_NAME] felt the tail was a significant evolutionary disadvantage." at bounding box center [611, 234] width 822 height 26
click at [460, 238] on label "[PERSON_NAME] felt the tail was a significant evolutionary disadvantage." at bounding box center [611, 234] width 822 height 26
checkbox input "false"
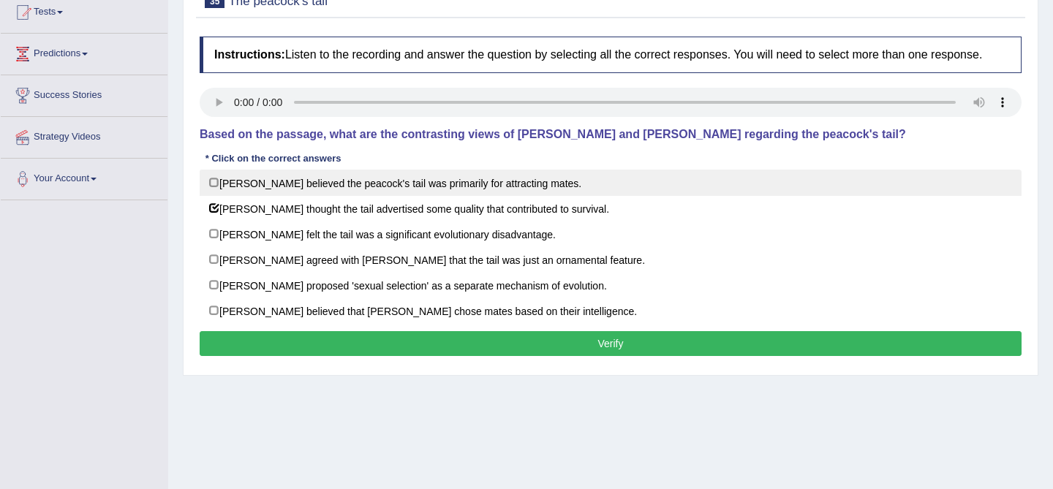
click at [532, 191] on label "[PERSON_NAME] believed the peacock's tail was primarily for attracting mates." at bounding box center [611, 183] width 822 height 26
click at [532, 191] on label "Darwin believed the peacock's tail was primarily for attracting mates." at bounding box center [611, 183] width 822 height 26
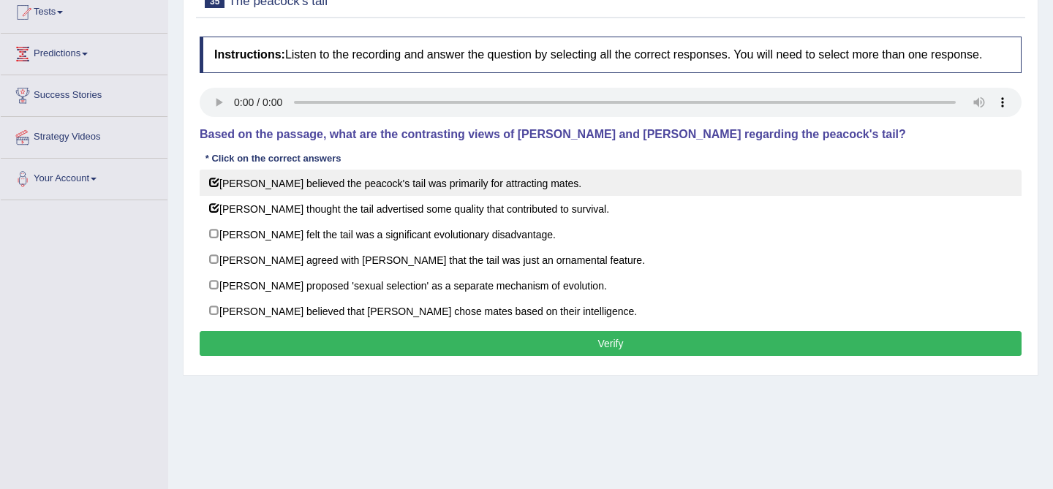
click at [532, 191] on label "Darwin believed the peacock's tail was primarily for attracting mates." at bounding box center [611, 183] width 822 height 26
checkbox input "false"
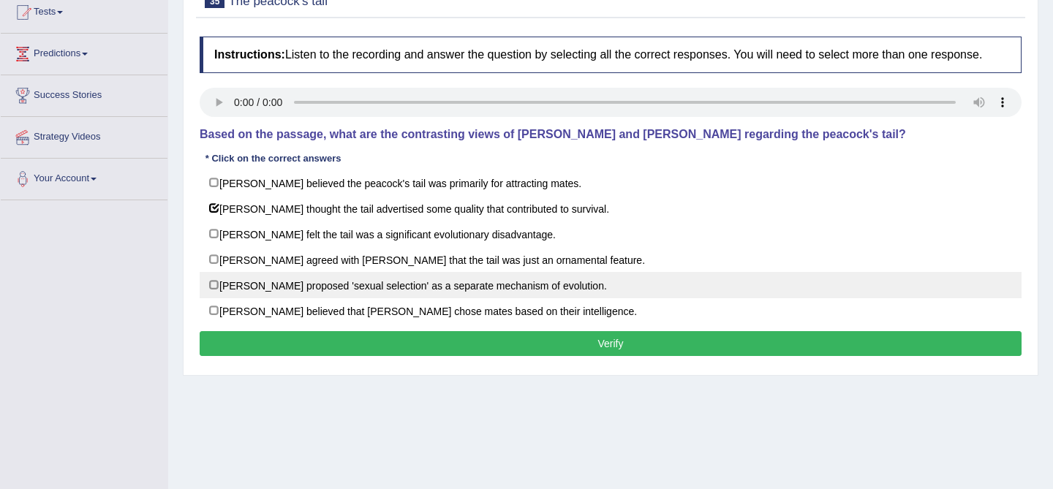
click at [419, 295] on label "Darwin proposed 'sexual selection' as a separate mechanism of evolution." at bounding box center [611, 285] width 822 height 26
checkbox input "true"
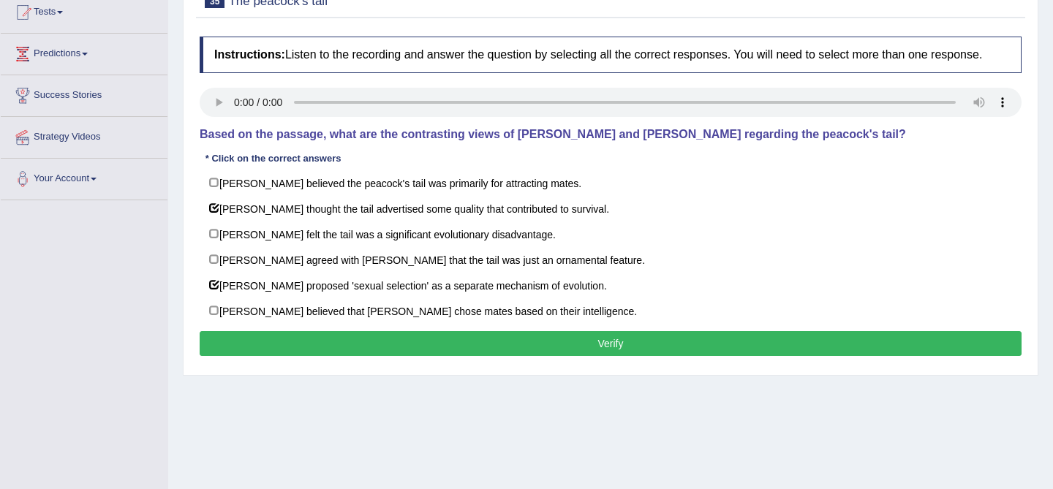
click at [411, 356] on button "Verify" at bounding box center [611, 343] width 822 height 25
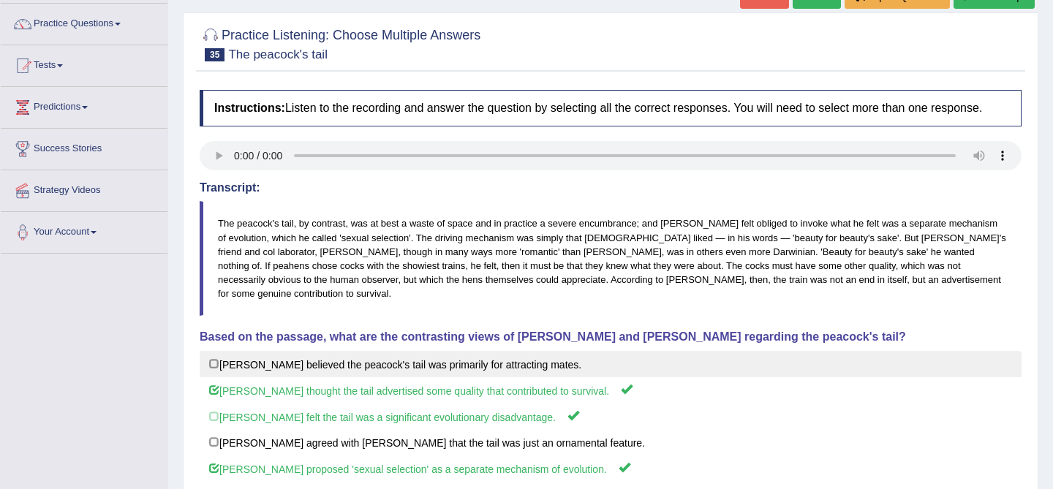
scroll to position [0, 0]
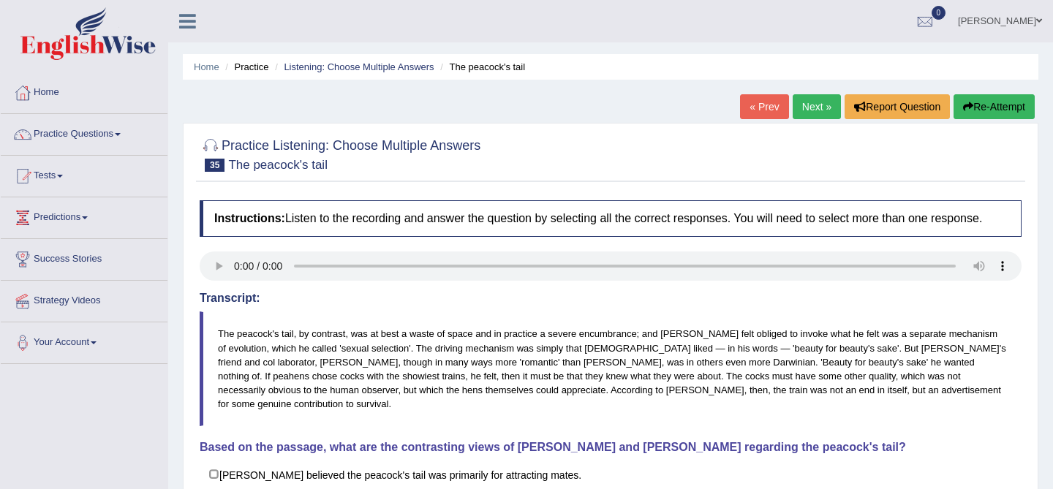
click at [812, 108] on link "Next »" at bounding box center [817, 106] width 48 height 25
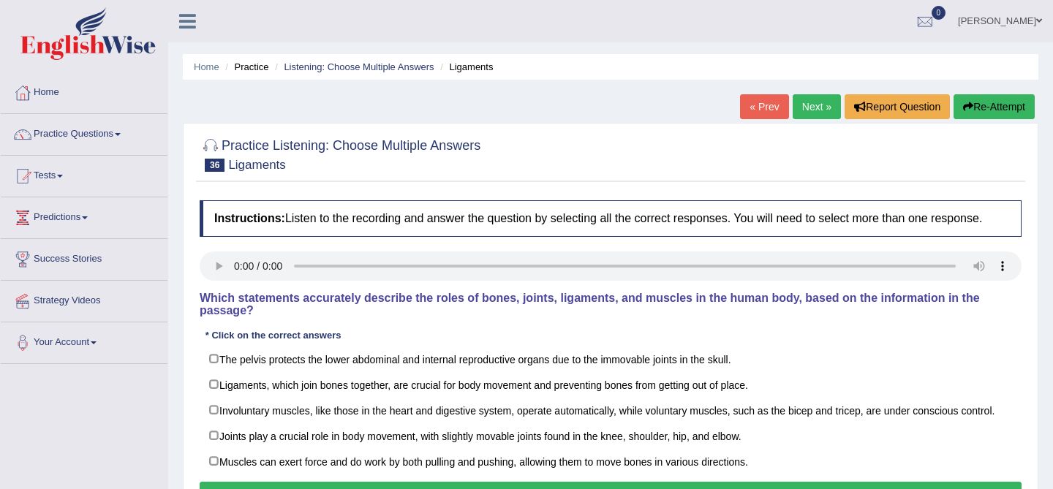
click at [345, 299] on div "Instructions: Listen to the recording and answer the question by selecting all …" at bounding box center [610, 355] width 829 height 325
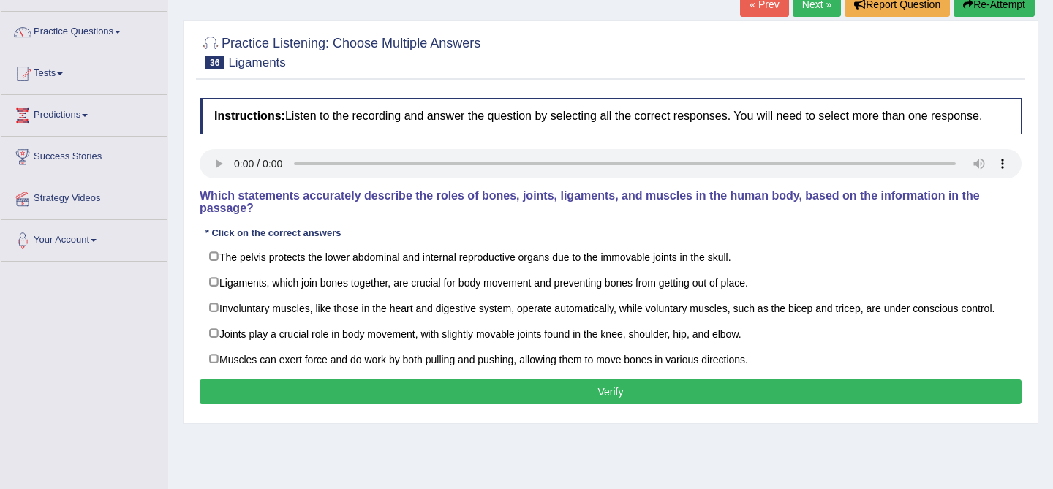
scroll to position [112, 0]
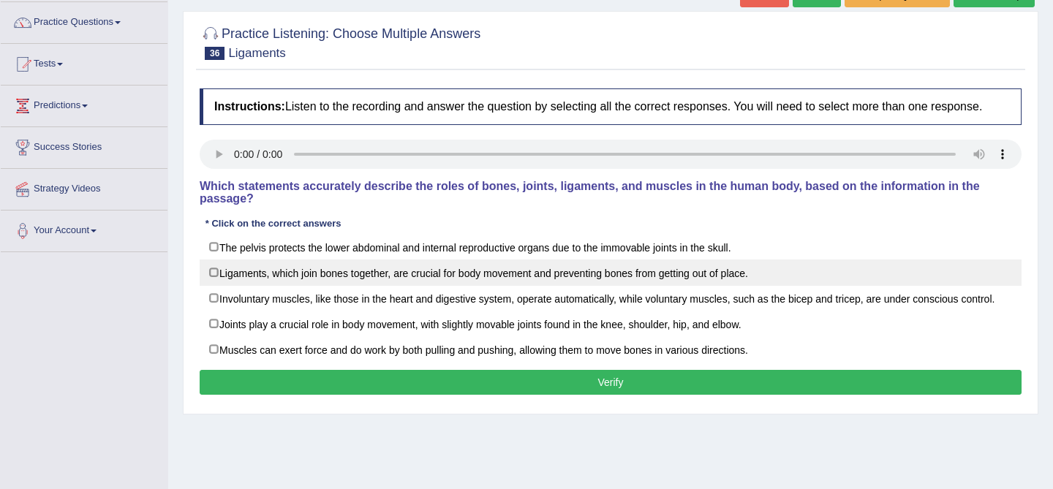
click at [605, 286] on label "Ligaments, which join bones together, are crucial for body movement and prevent…" at bounding box center [611, 273] width 822 height 26
checkbox input "true"
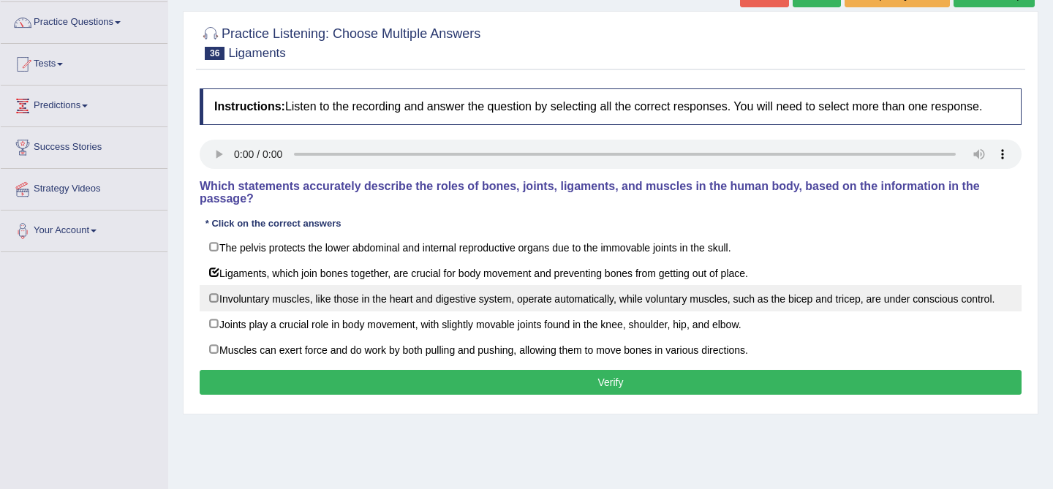
click at [604, 311] on label "Involuntary muscles, like those in the heart and digestive system, operate auto…" at bounding box center [611, 298] width 822 height 26
checkbox input "true"
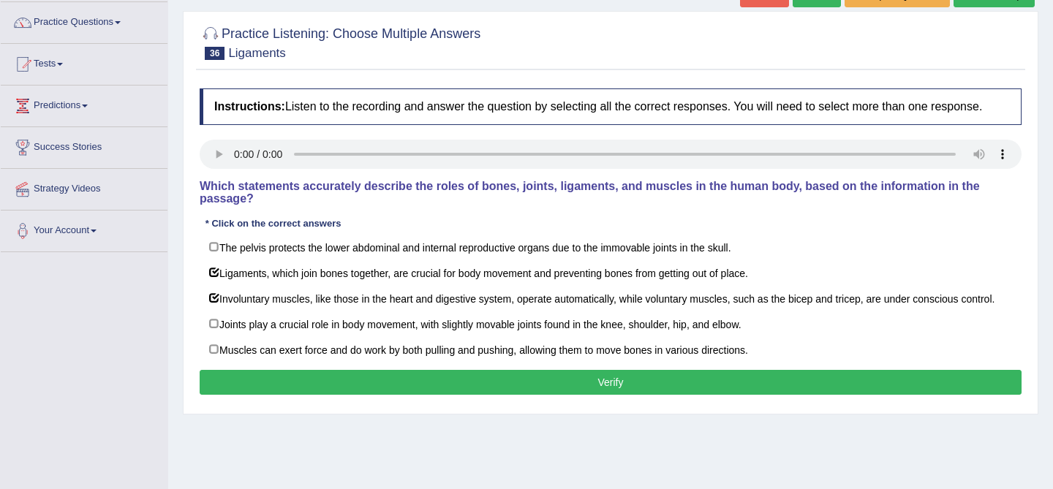
click at [592, 378] on div "Instructions: Listen to the recording and answer the question by selecting all …" at bounding box center [610, 243] width 829 height 325
click at [592, 390] on button "Verify" at bounding box center [611, 382] width 822 height 25
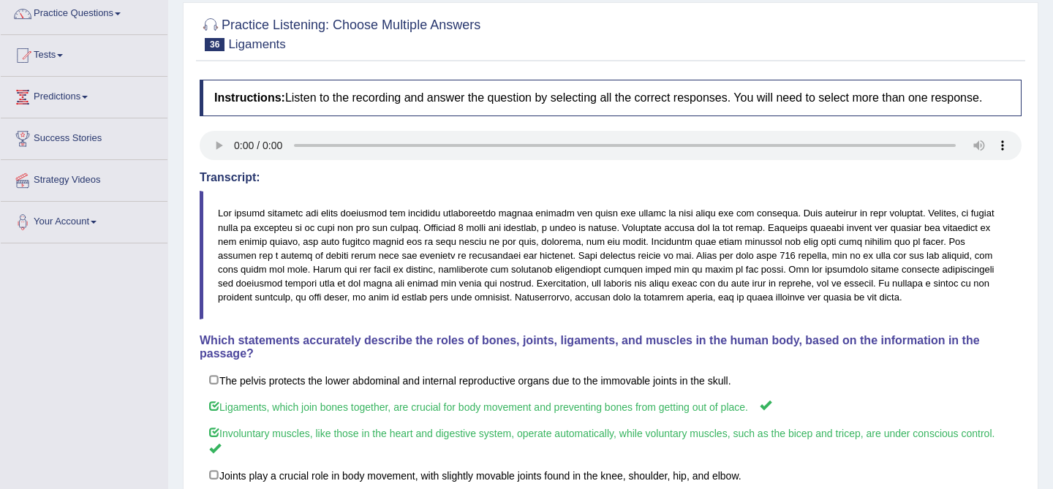
scroll to position [0, 0]
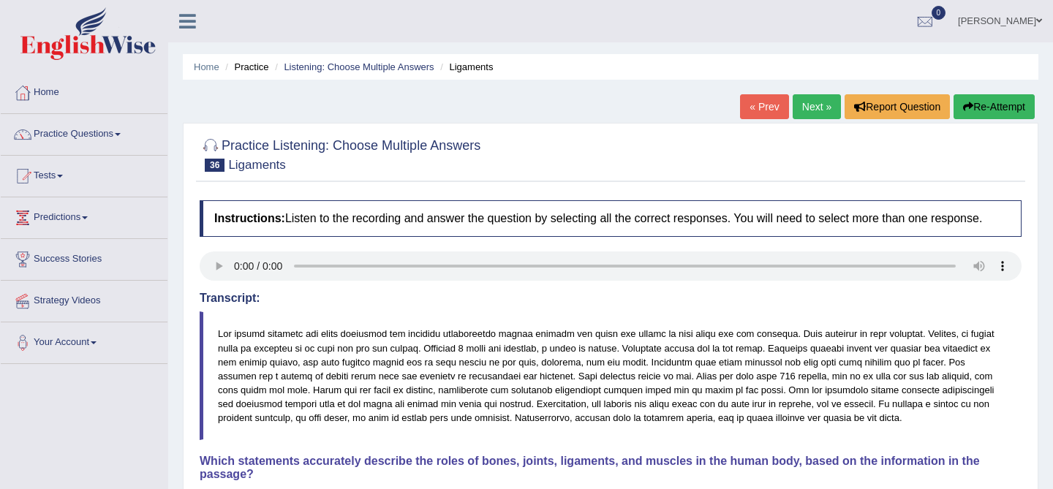
click at [804, 111] on link "Next »" at bounding box center [817, 106] width 48 height 25
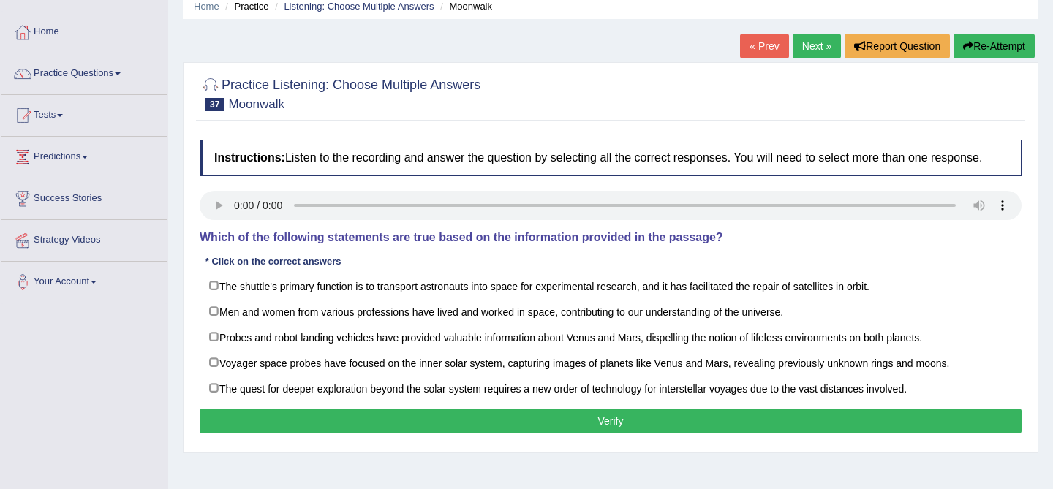
scroll to position [60, 0]
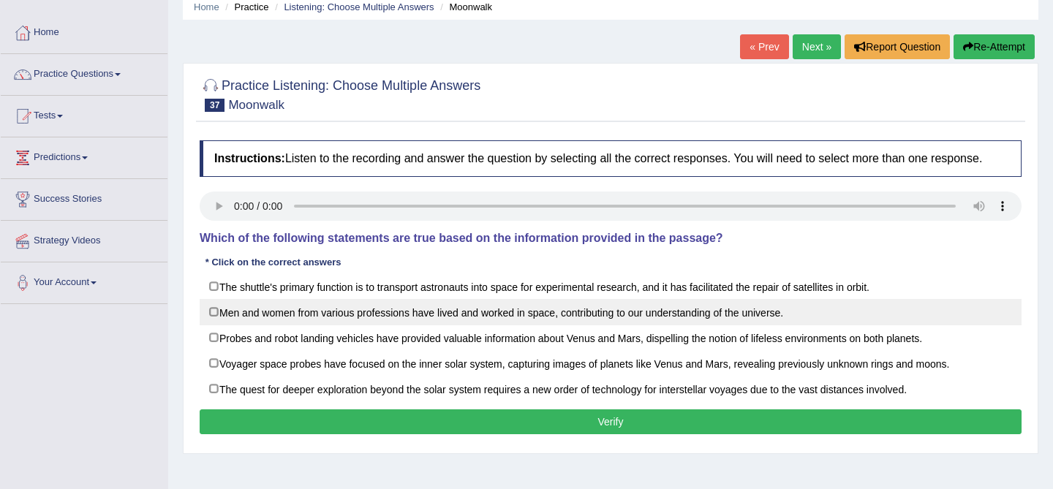
click at [469, 325] on label "Men and women from various professions have lived and worked in space, contribu…" at bounding box center [611, 312] width 822 height 26
checkbox input "true"
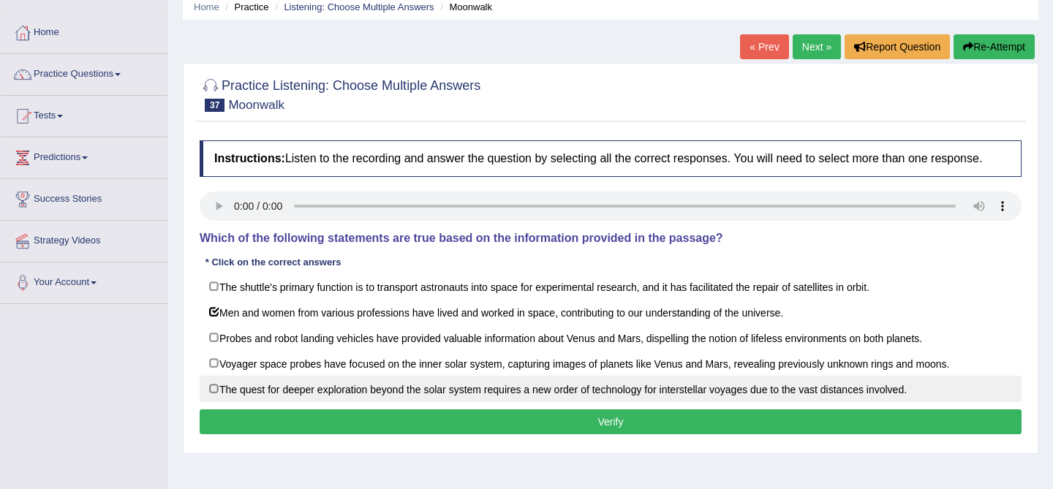
click at [417, 387] on label "The quest for deeper exploration beyond the solar system requires a new order o…" at bounding box center [611, 389] width 822 height 26
checkbox input "true"
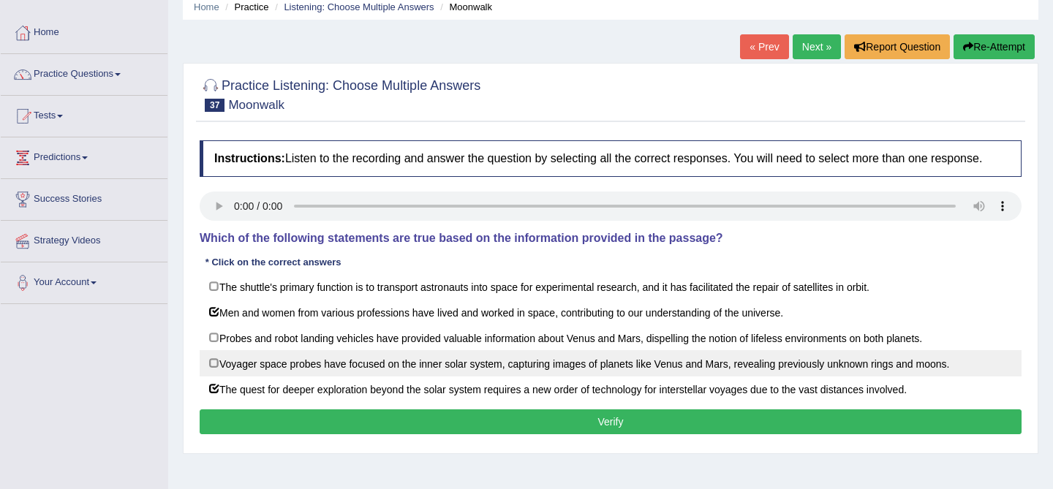
click at [417, 377] on label "Voyager space probes have focused on the inner solar system, capturing images o…" at bounding box center [611, 363] width 822 height 26
checkbox input "true"
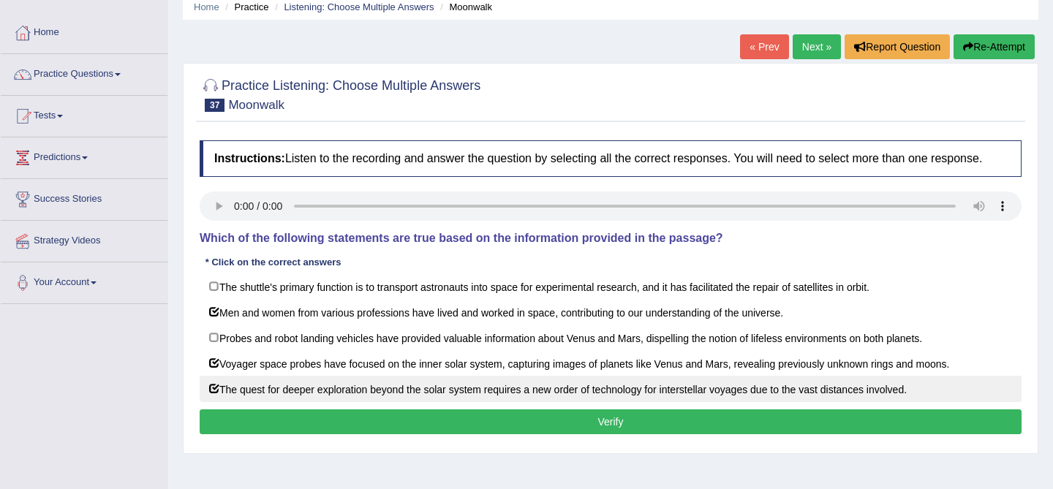
click at [411, 402] on label "The quest for deeper exploration beyond the solar system requires a new order o…" at bounding box center [611, 389] width 822 height 26
click at [449, 402] on label "The quest for deeper exploration beyond the solar system requires a new order o…" at bounding box center [611, 389] width 822 height 26
checkbox input "true"
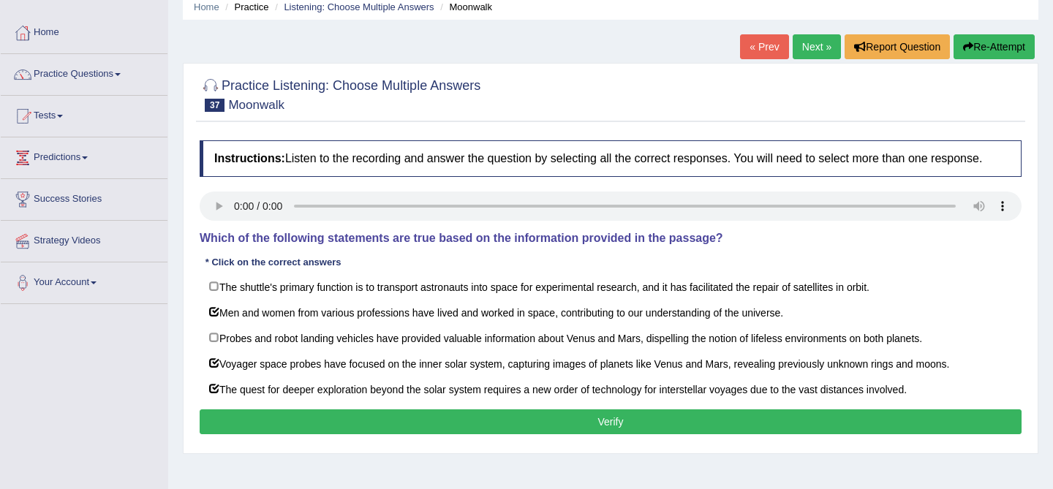
click at [439, 434] on button "Verify" at bounding box center [611, 421] width 822 height 25
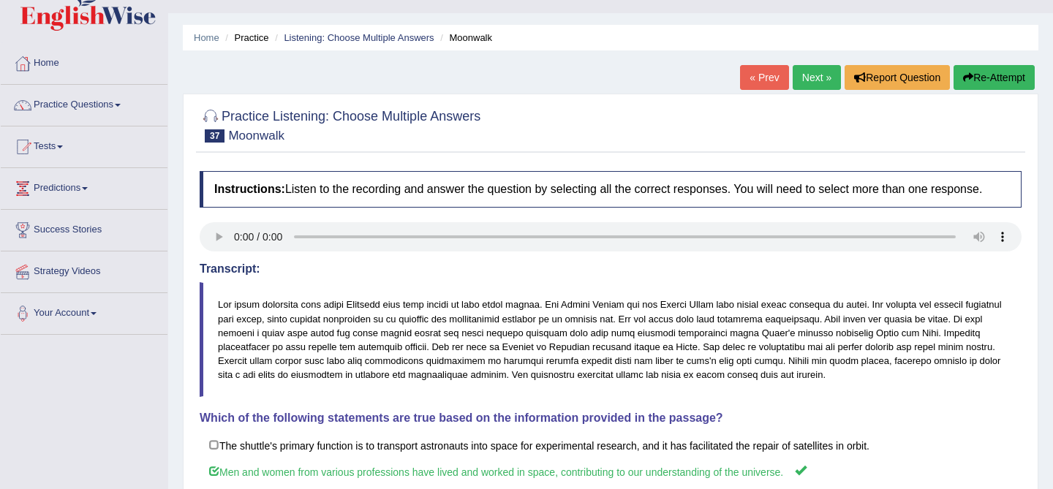
scroll to position [0, 0]
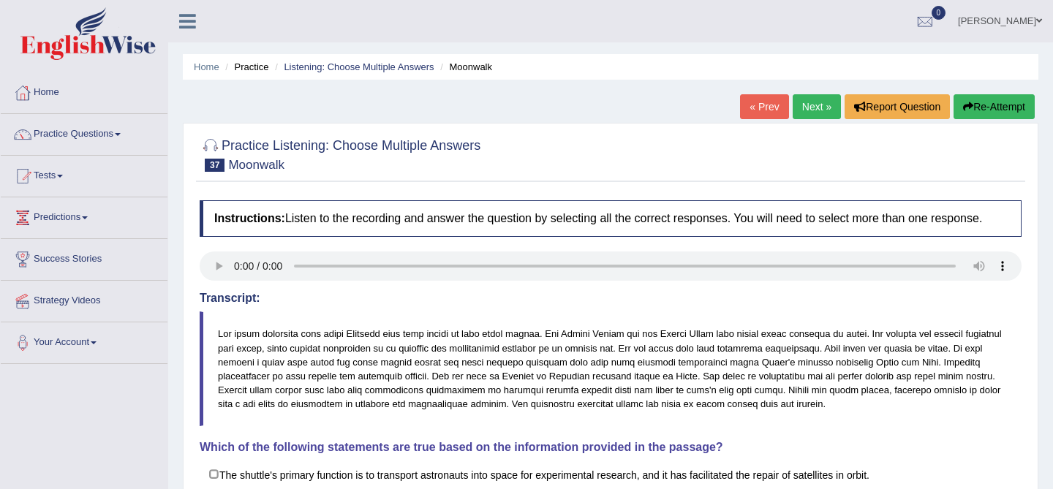
click at [804, 110] on link "Next »" at bounding box center [817, 106] width 48 height 25
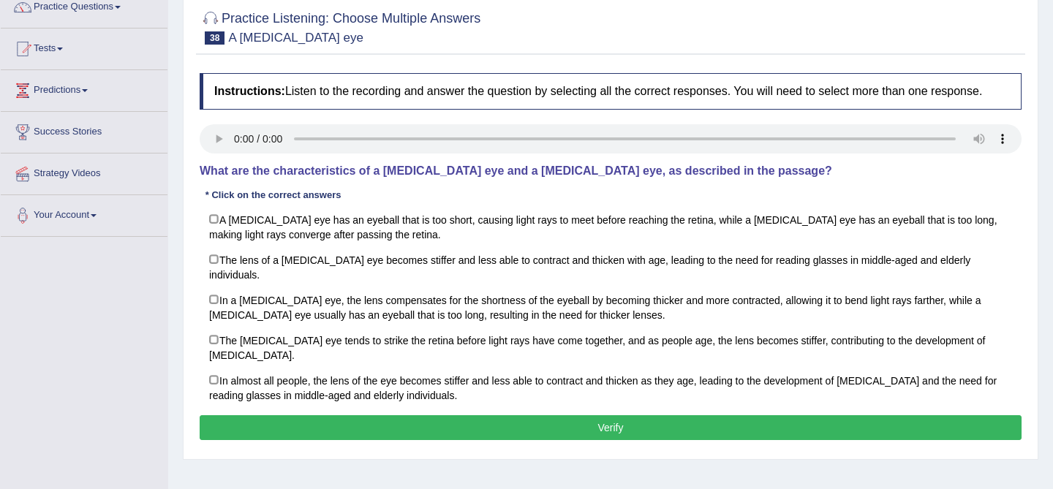
scroll to position [128, 0]
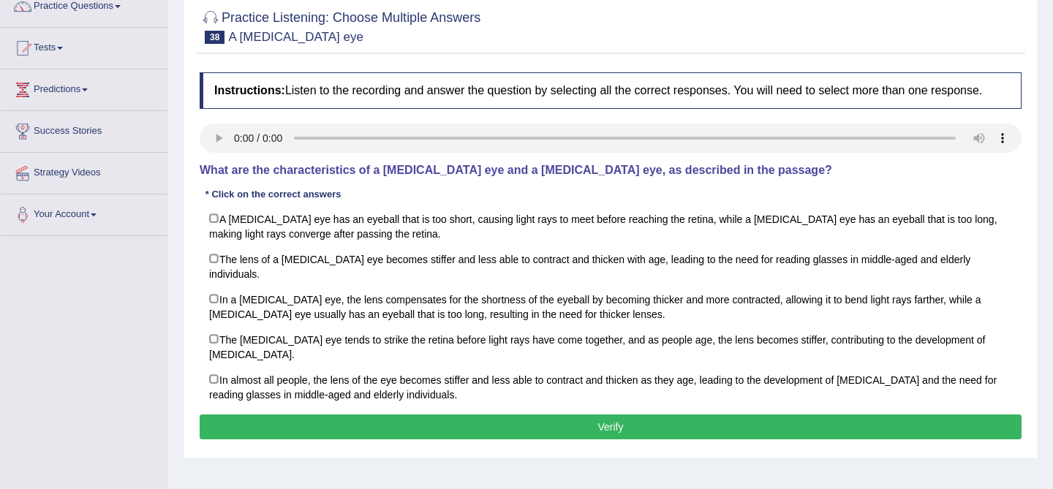
click at [493, 314] on label "In a [MEDICAL_DATA] eye, the lens compensates for the shortness of the eyeball …" at bounding box center [611, 306] width 822 height 41
checkbox input "true"
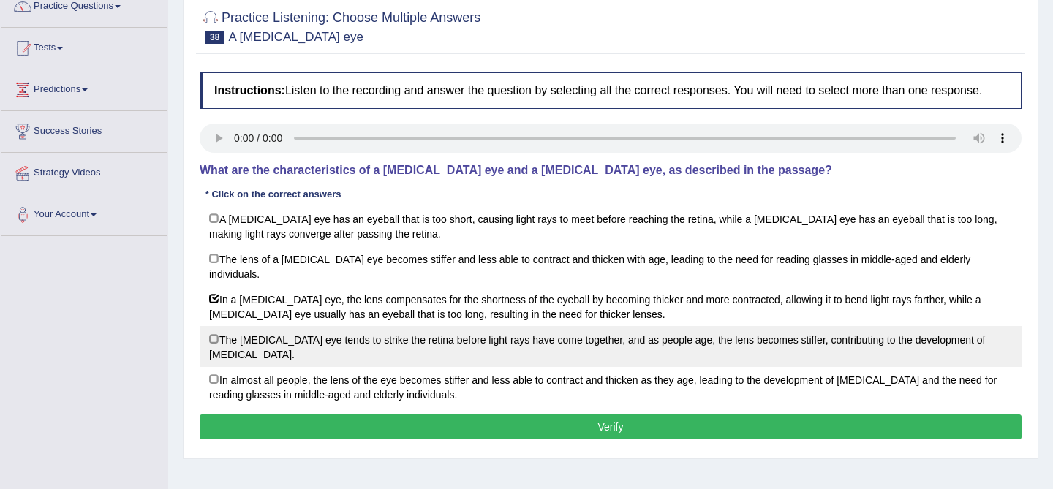
click at [480, 360] on label "The farsighted eye tends to strike the retina before light rays have come toget…" at bounding box center [611, 346] width 822 height 41
click at [500, 354] on label "The farsighted eye tends to strike the retina before light rays have come toget…" at bounding box center [611, 346] width 822 height 41
checkbox input "false"
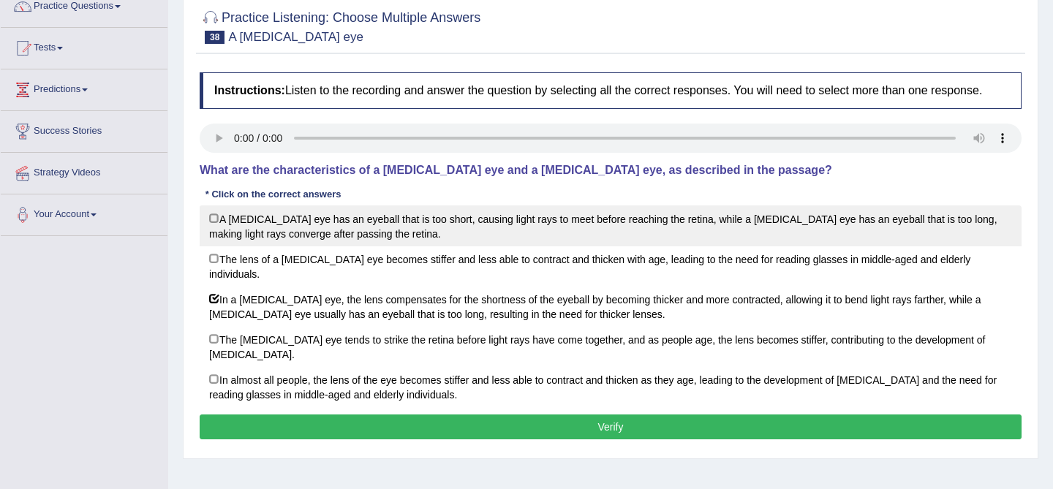
click at [529, 227] on label "A nearsighted eye has an eyeball that is too short, causing light rays to meet …" at bounding box center [611, 225] width 822 height 41
checkbox input "true"
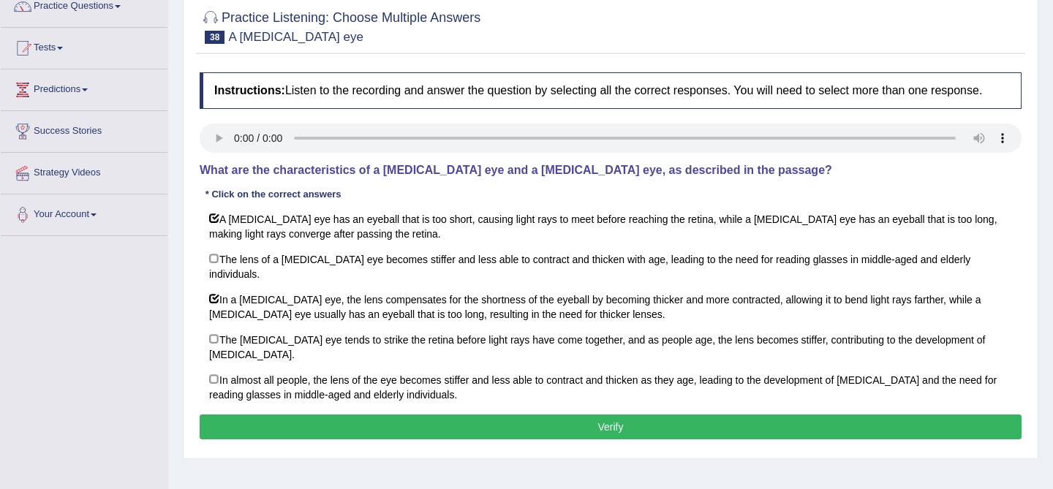
click at [522, 424] on button "Verify" at bounding box center [611, 427] width 822 height 25
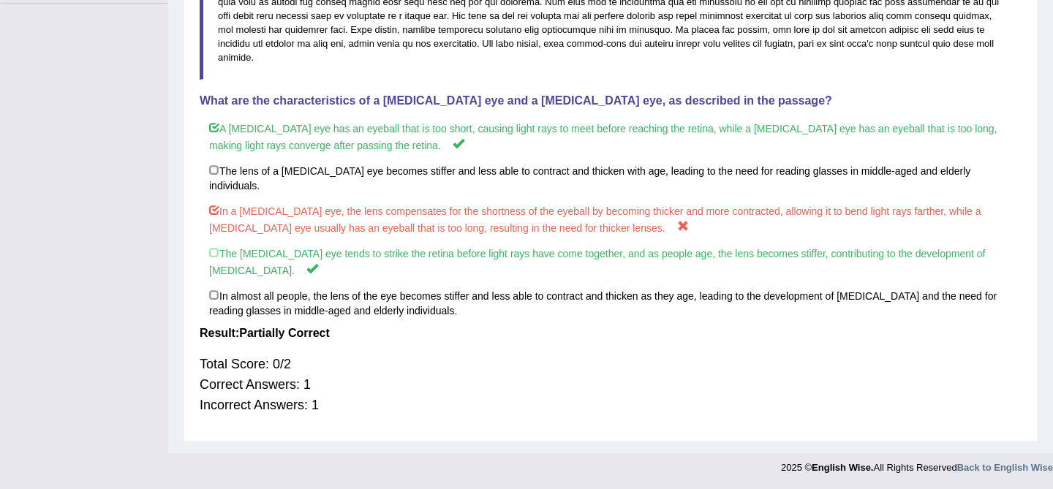
scroll to position [0, 0]
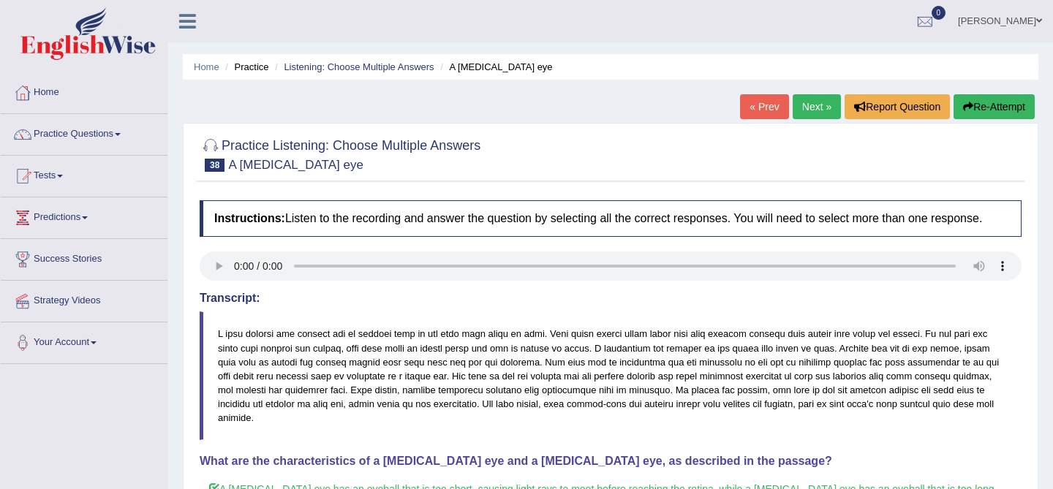
click at [800, 107] on link "Next »" at bounding box center [817, 106] width 48 height 25
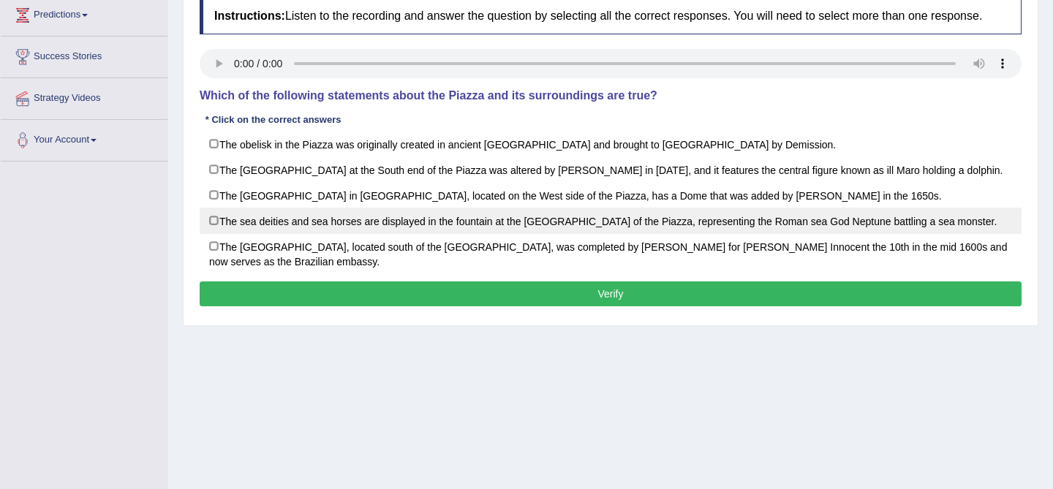
scroll to position [205, 0]
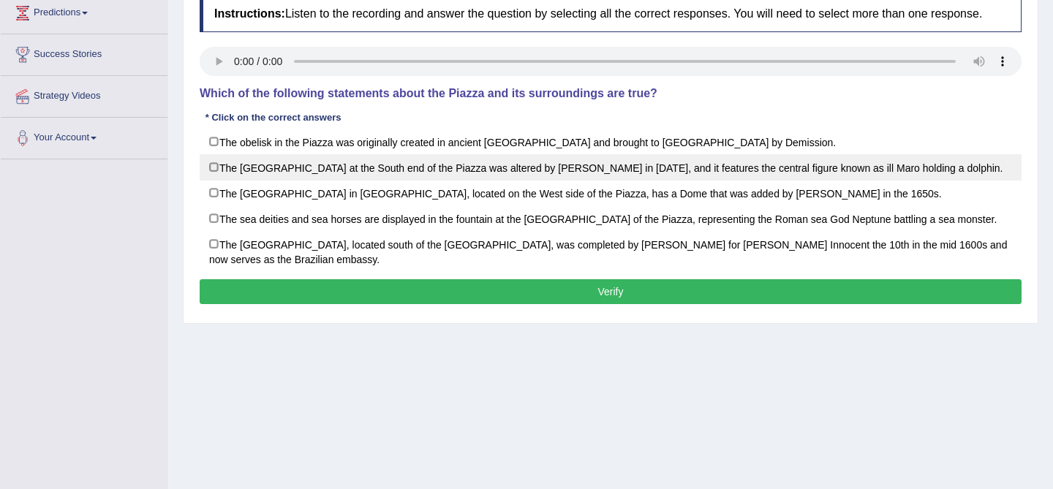
click at [373, 181] on label "The Morro Fountain at the South end of the Piazza was altered by Bernini in 165…" at bounding box center [611, 167] width 822 height 26
checkbox input "true"
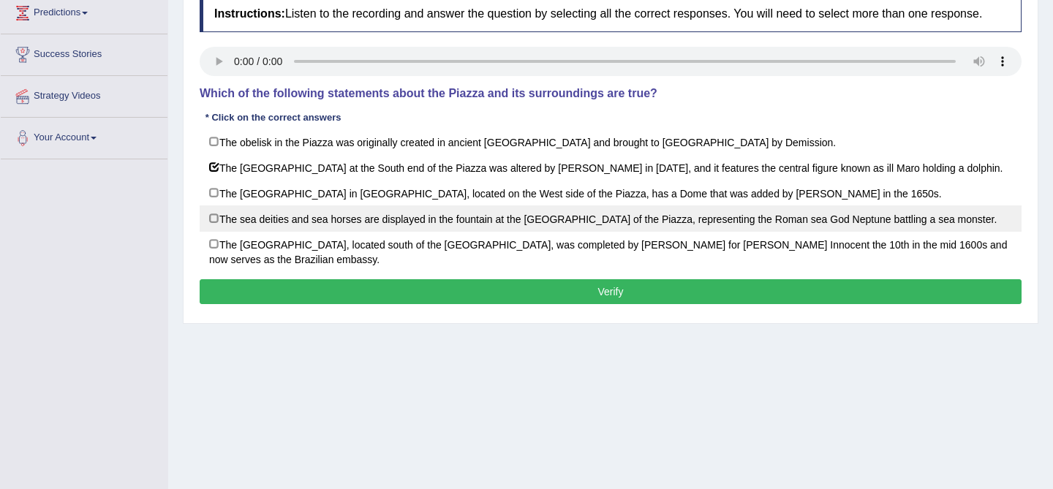
click at [417, 232] on label "The sea deities and sea horses are displayed in the fountain at the North End o…" at bounding box center [611, 218] width 822 height 26
checkbox input "true"
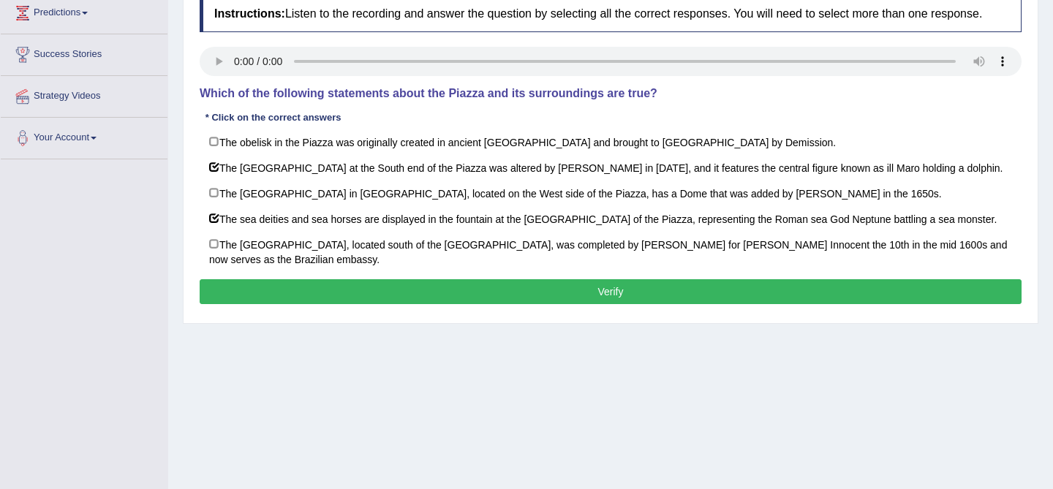
click at [457, 303] on button "Verify" at bounding box center [611, 291] width 822 height 25
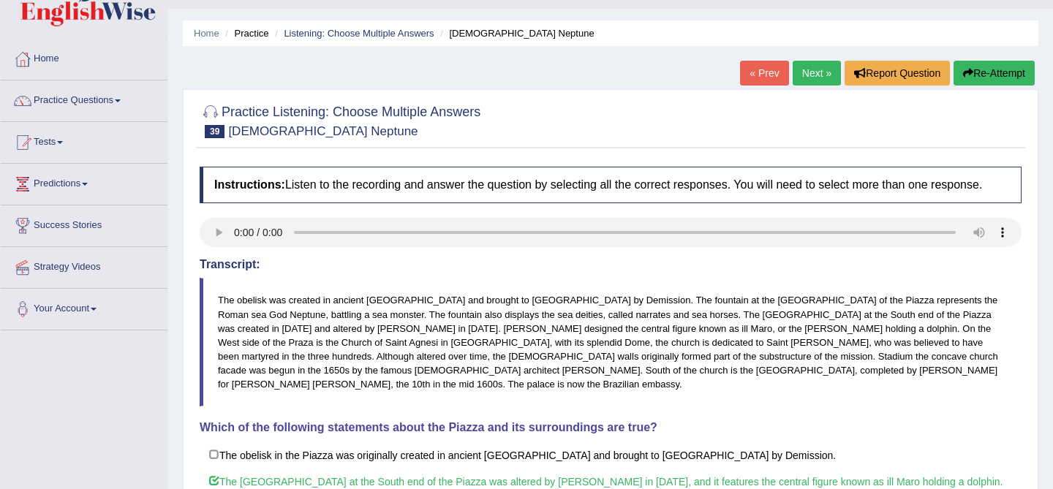
scroll to position [0, 0]
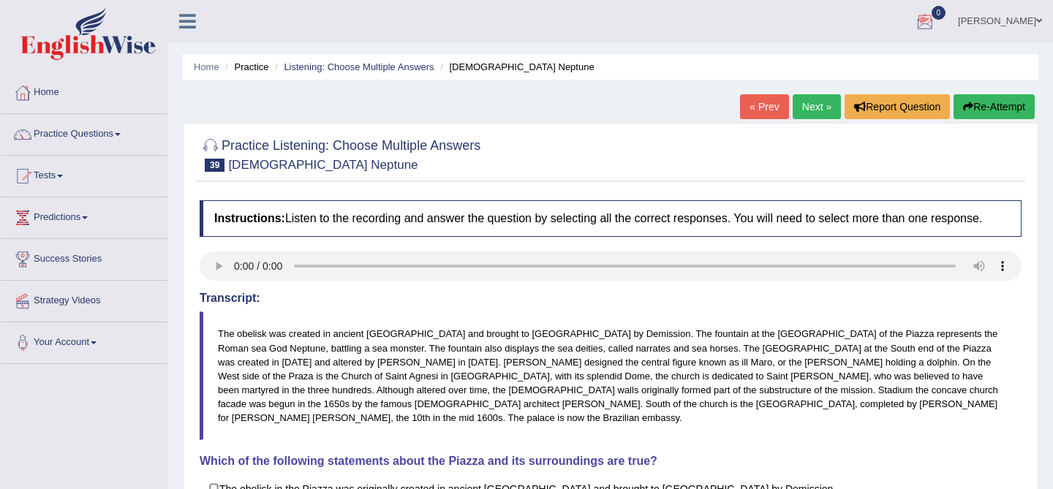
click at [801, 107] on link "Next »" at bounding box center [817, 106] width 48 height 25
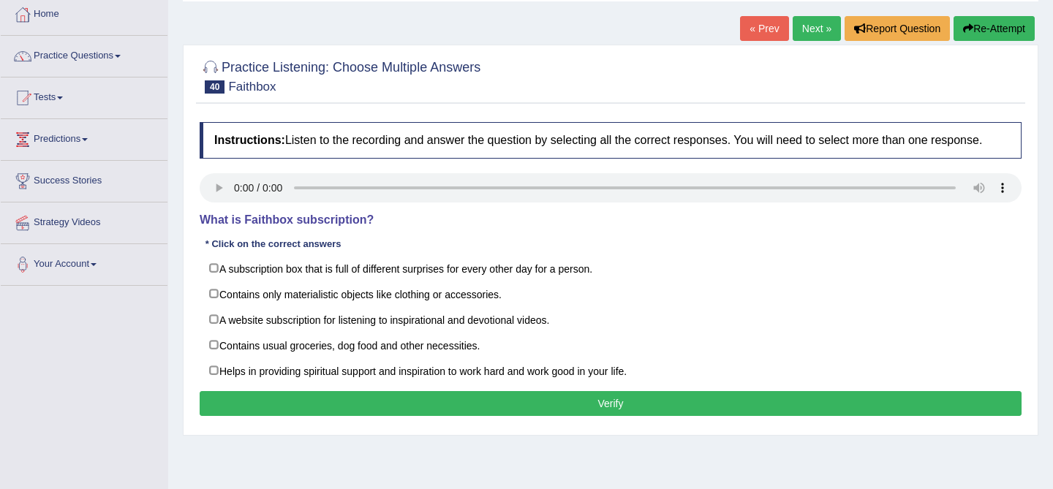
scroll to position [79, 0]
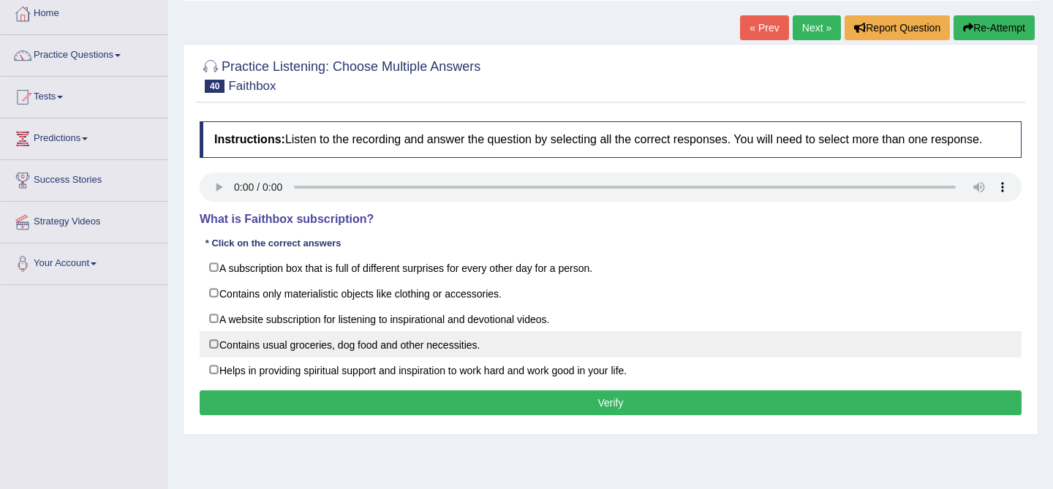
click at [390, 354] on label "Contains usual groceries, dog food and other necessities." at bounding box center [611, 344] width 822 height 26
checkbox input "true"
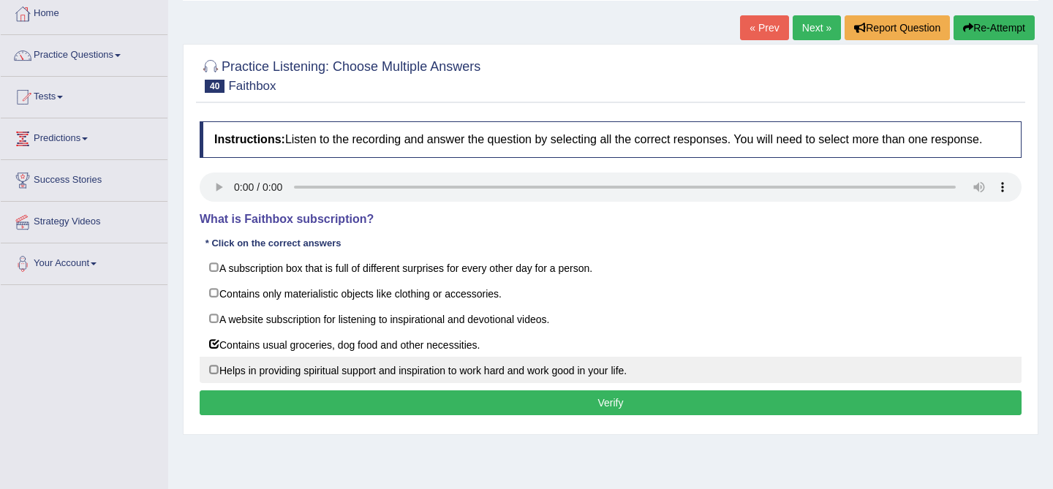
click at [483, 383] on label "Helps in providing spiritual support and inspiration to work hard and work good…" at bounding box center [611, 370] width 822 height 26
checkbox input "true"
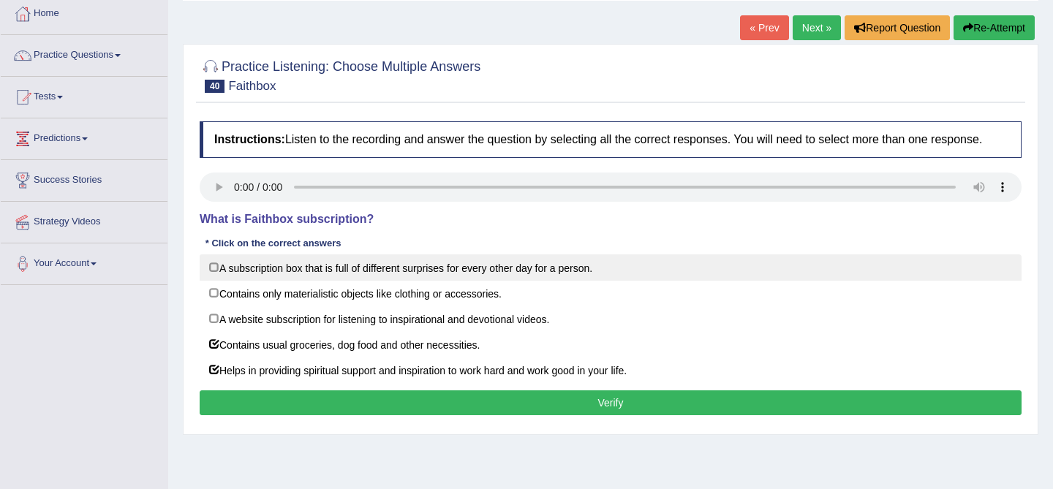
click at [498, 281] on label "A subscription box that is full of different surprises for every other day for …" at bounding box center [611, 267] width 822 height 26
checkbox input "true"
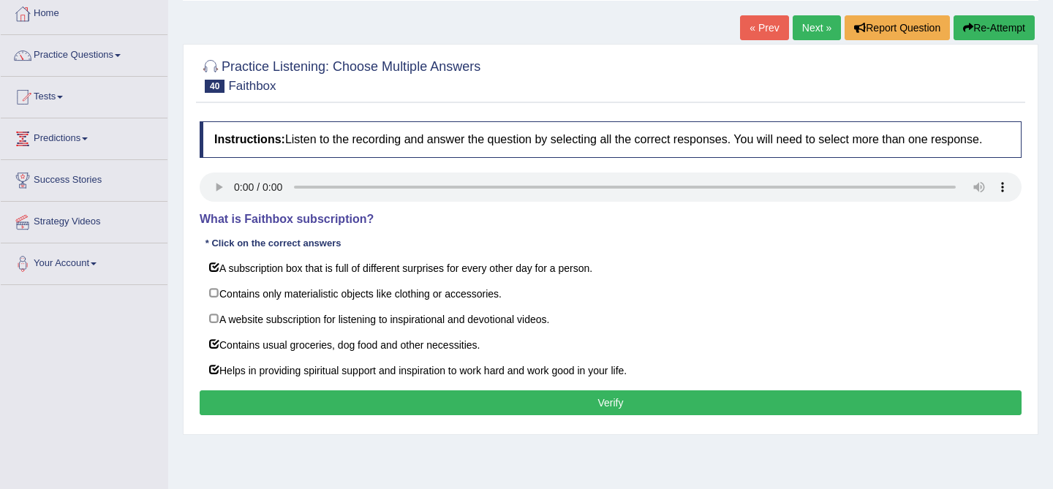
click at [523, 407] on button "Verify" at bounding box center [611, 402] width 822 height 25
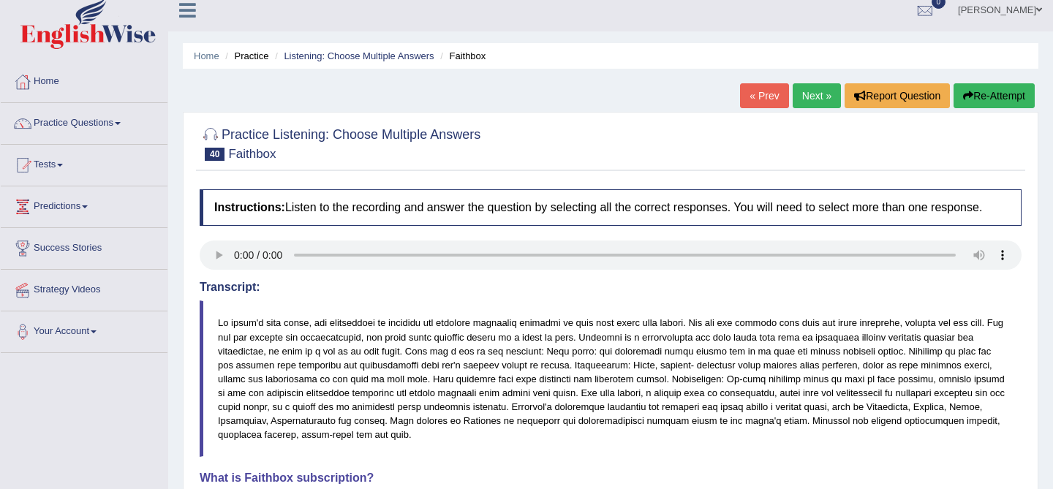
scroll to position [0, 0]
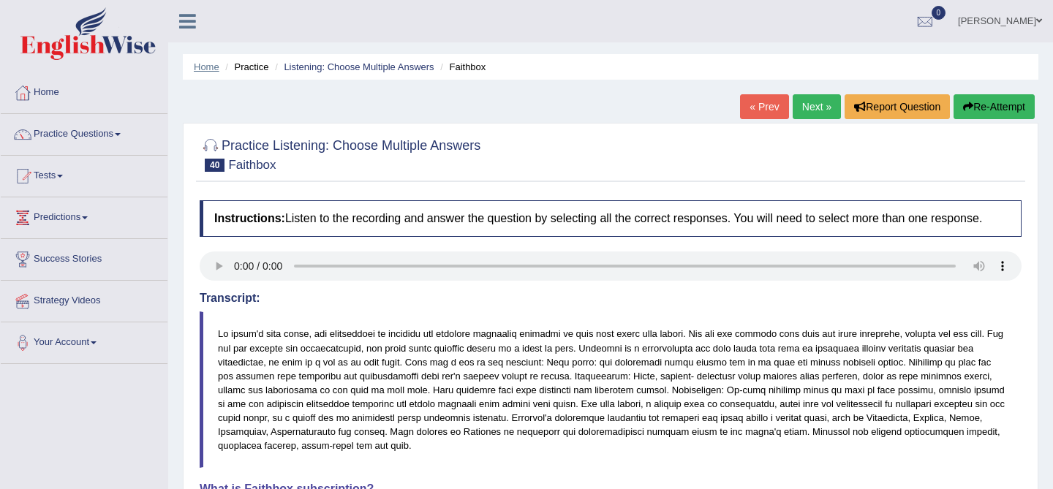
click at [209, 61] on link "Home" at bounding box center [207, 66] width 26 height 11
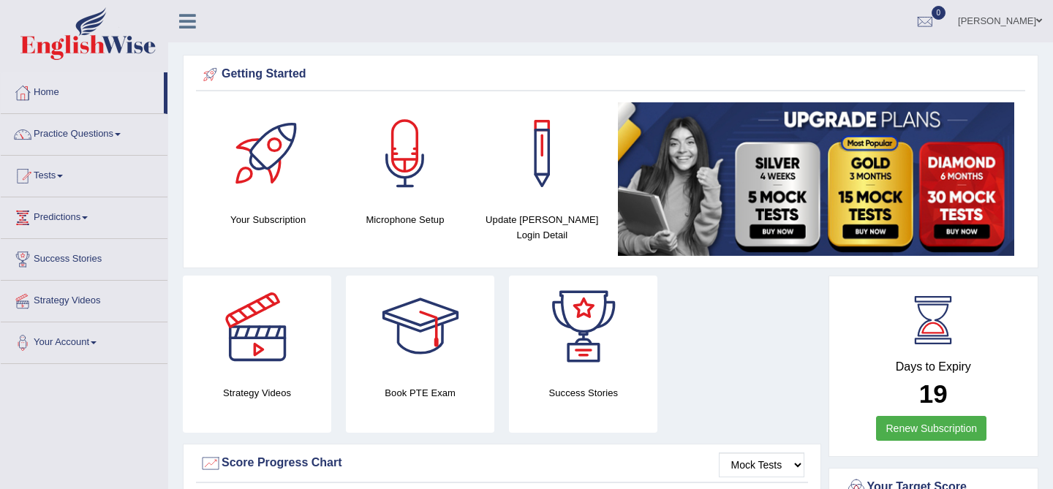
click at [89, 130] on link "Practice Questions" at bounding box center [84, 132] width 167 height 37
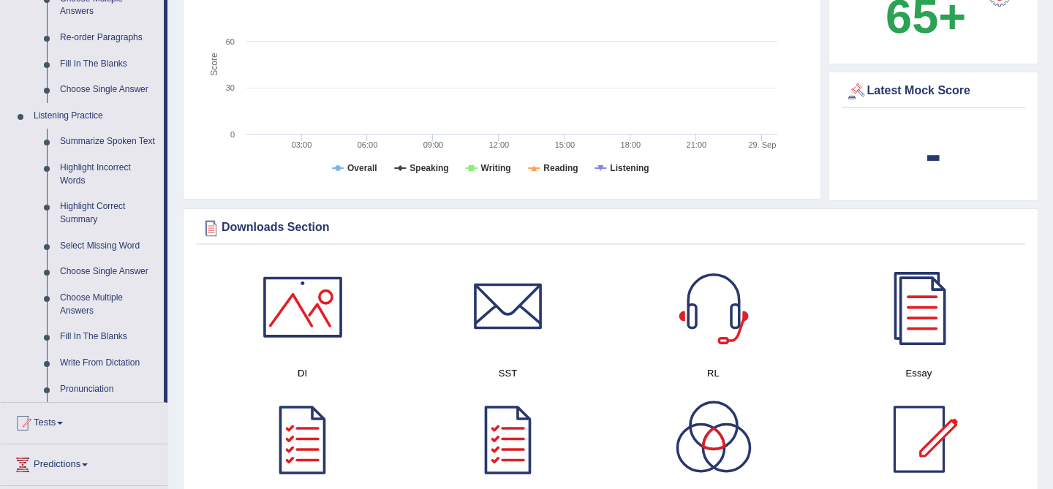
scroll to position [526, 0]
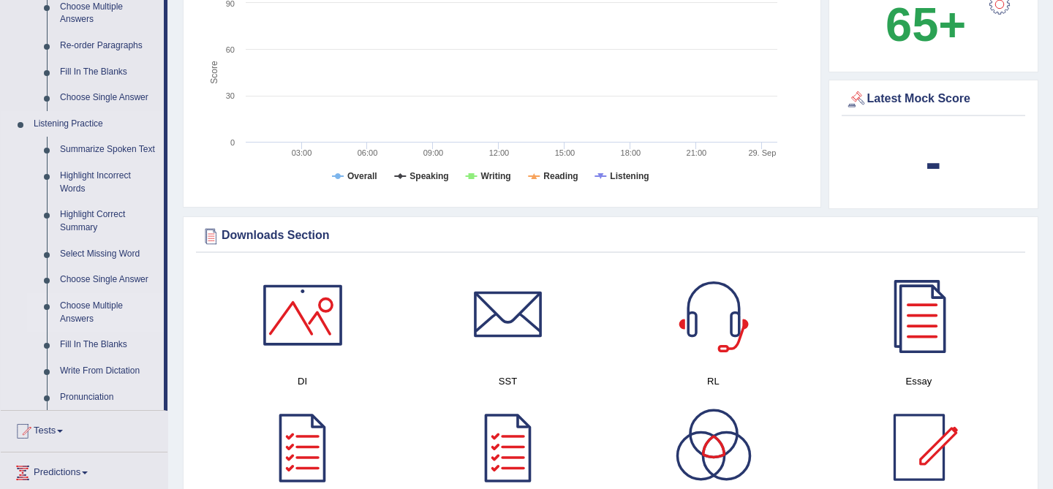
click at [107, 319] on link "Choose Multiple Answers" at bounding box center [108, 312] width 110 height 39
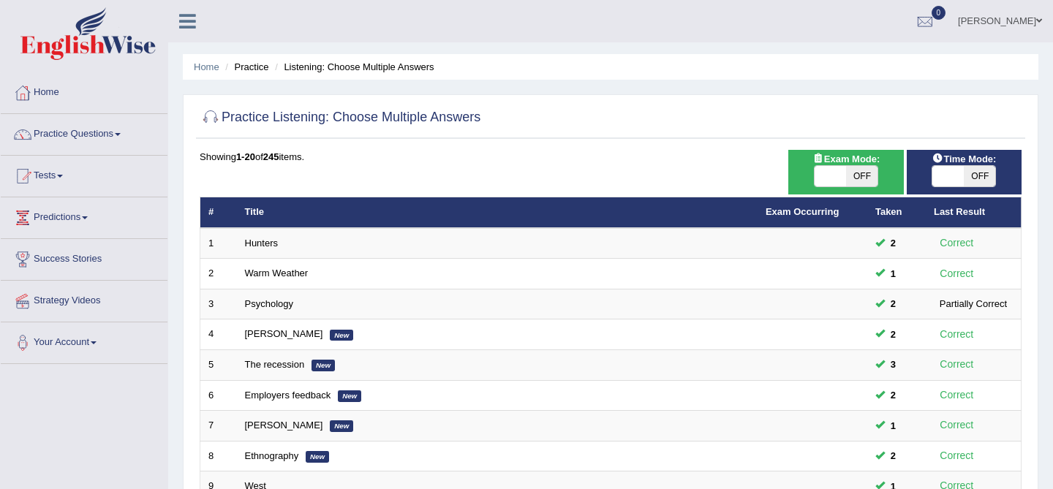
scroll to position [479, 0]
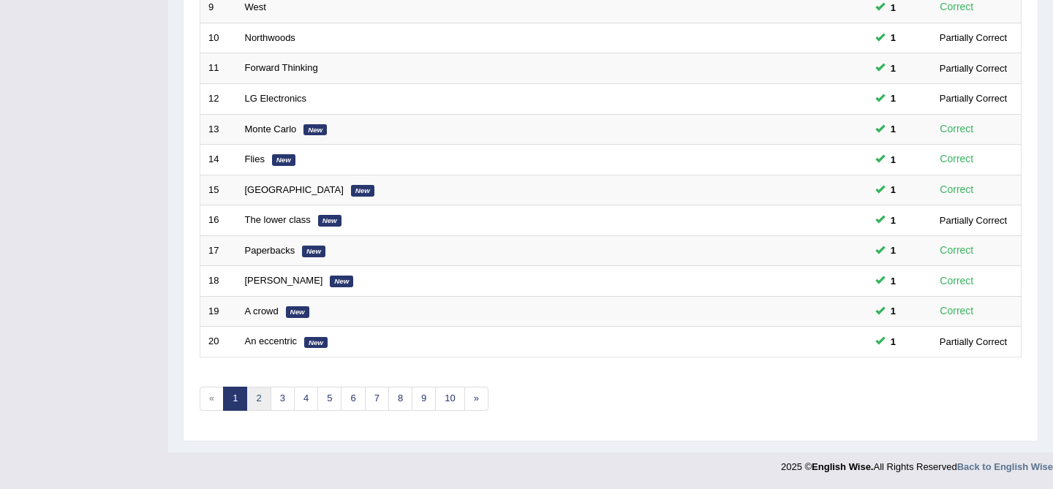
click at [262, 396] on link "2" at bounding box center [258, 399] width 24 height 24
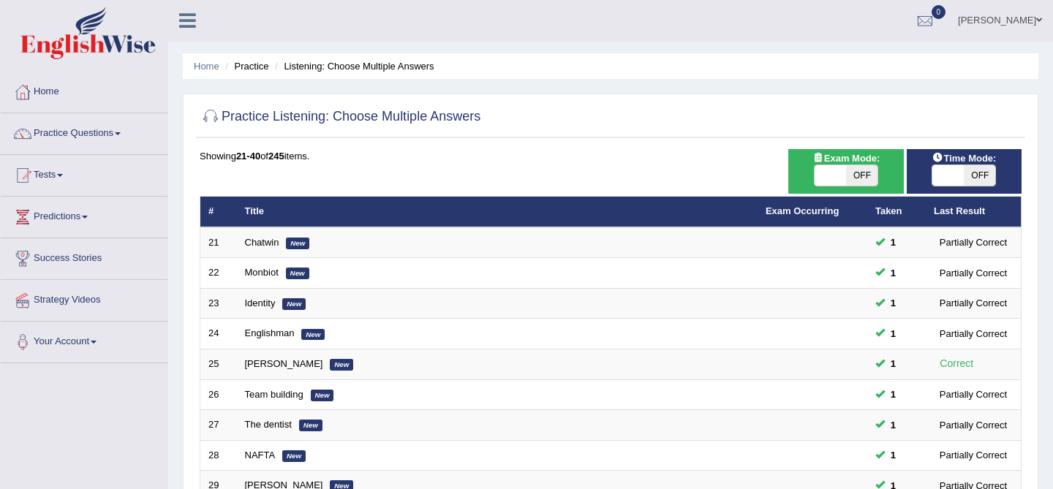
scroll to position [479, 0]
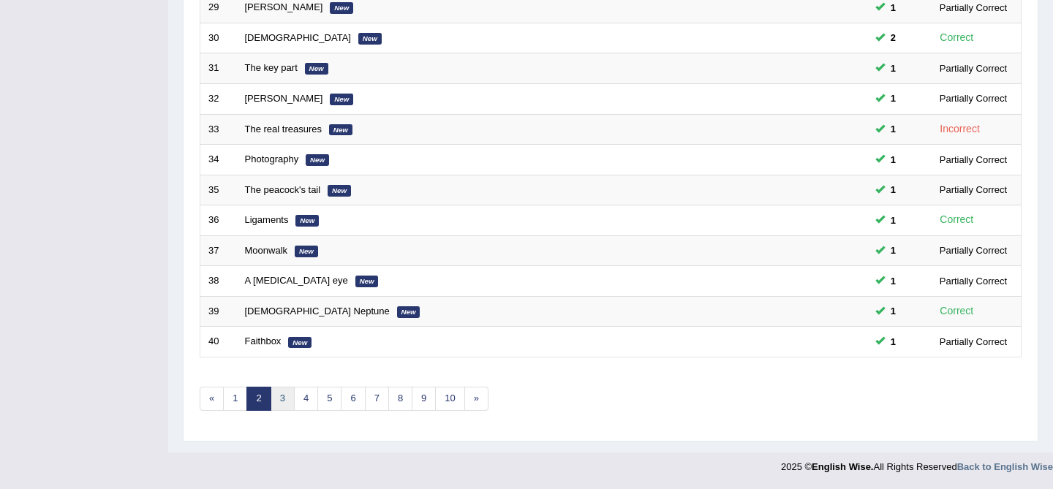
click at [280, 399] on link "3" at bounding box center [283, 399] width 24 height 24
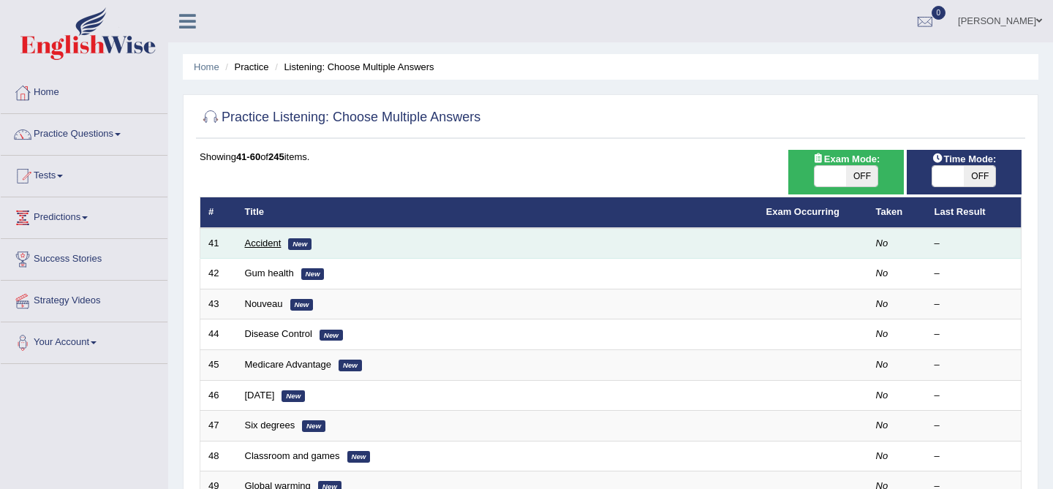
click at [249, 245] on link "Accident" at bounding box center [263, 243] width 37 height 11
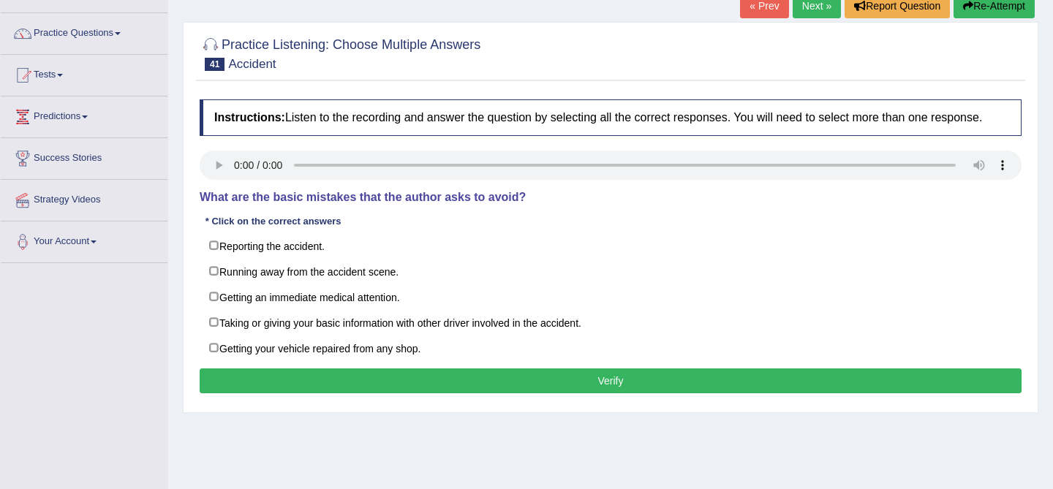
scroll to position [103, 0]
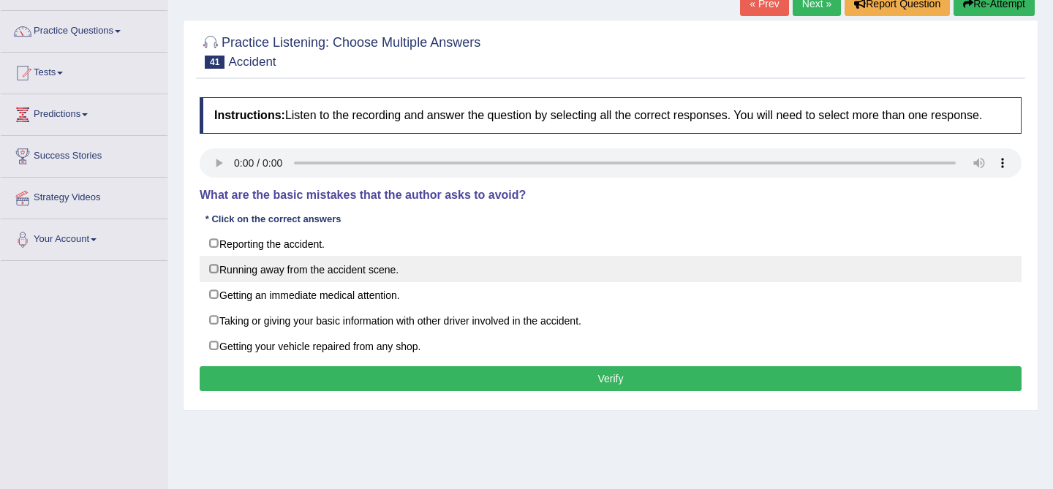
click at [309, 282] on label "Running away from the accident scene." at bounding box center [611, 269] width 822 height 26
checkbox input "true"
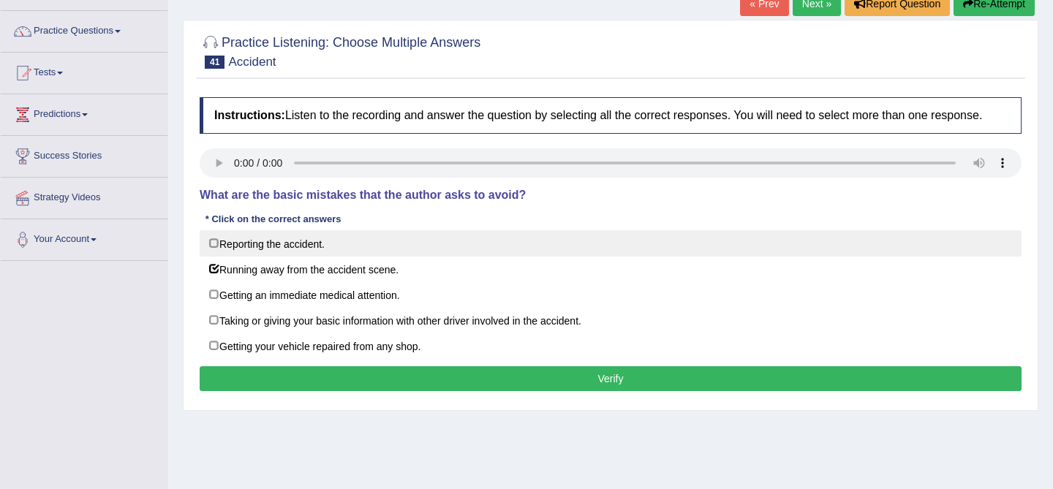
click at [379, 257] on label "Reporting the accident." at bounding box center [611, 243] width 822 height 26
click at [385, 257] on label "Reporting the accident." at bounding box center [611, 243] width 822 height 26
checkbox input "false"
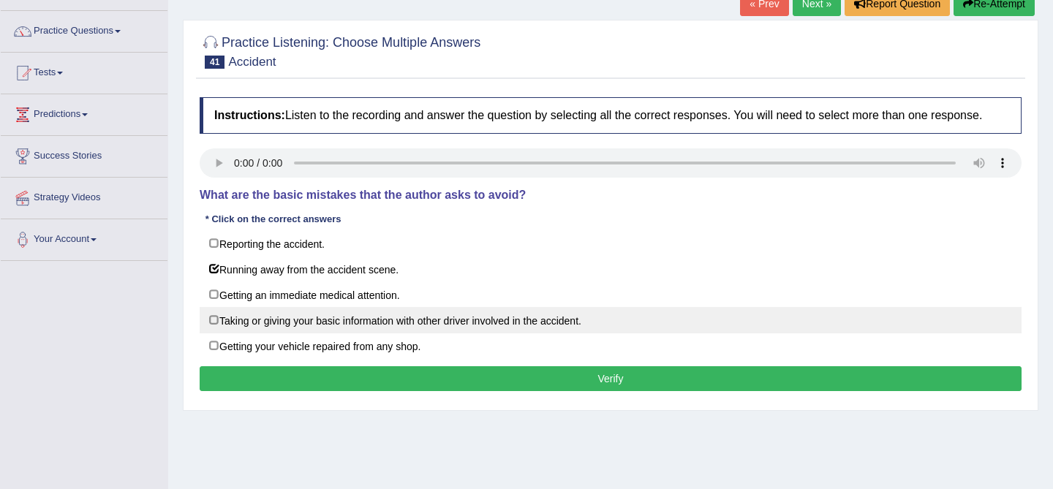
click at [390, 333] on label "Taking or giving your basic information with other driver involved in the accid…" at bounding box center [611, 320] width 822 height 26
checkbox input "true"
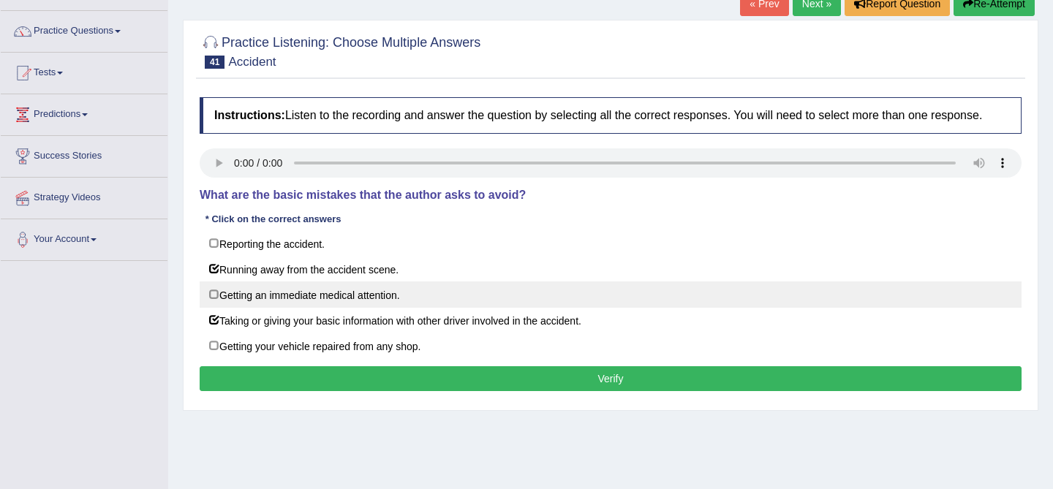
click at [356, 308] on label "Getting an immediate medical attention." at bounding box center [611, 294] width 822 height 26
checkbox input "true"
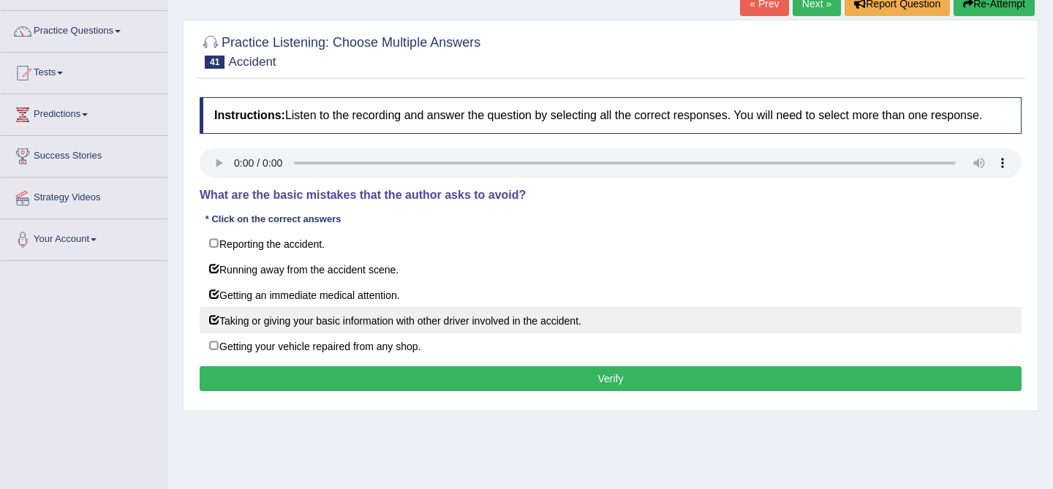
click at [354, 333] on label "Taking or giving your basic information with other driver involved in the accid…" at bounding box center [611, 320] width 822 height 26
checkbox input "false"
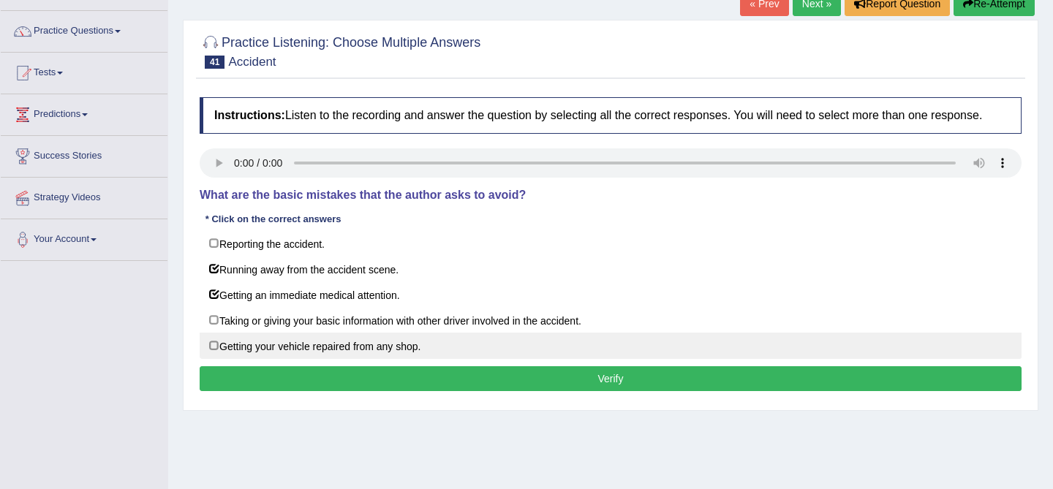
click at [348, 359] on label "Getting your vehicle repaired from any shop." at bounding box center [611, 346] width 822 height 26
checkbox input "true"
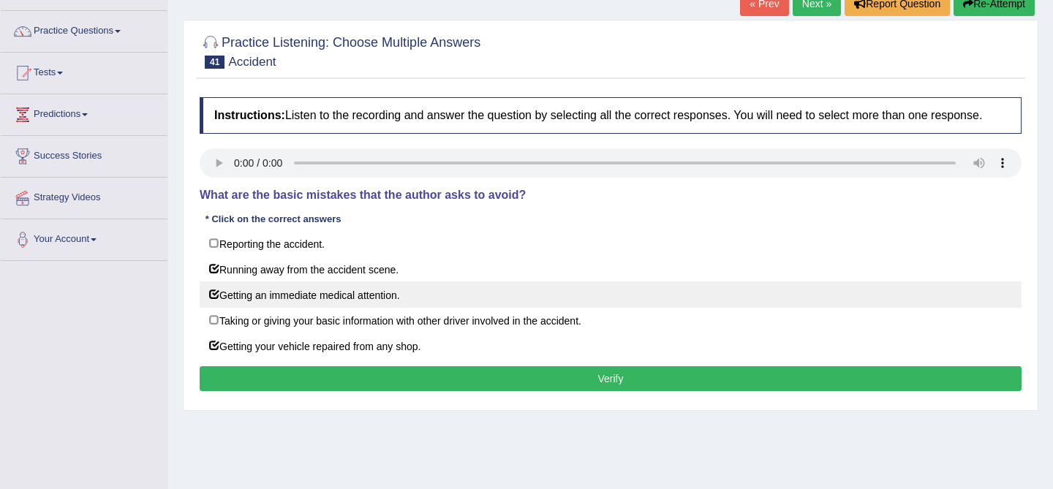
click at [314, 308] on label "Getting an immediate medical attention." at bounding box center [611, 294] width 822 height 26
checkbox input "false"
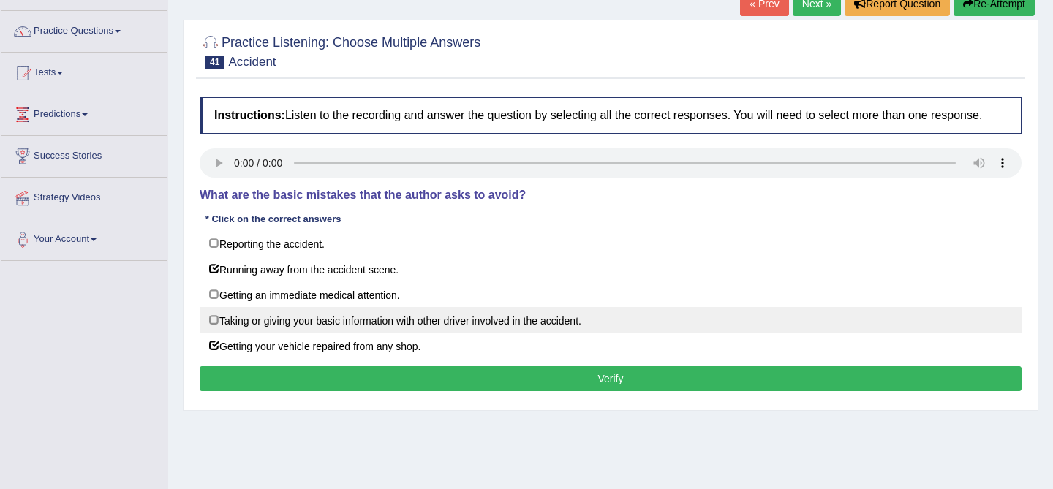
click at [271, 333] on label "Taking or giving your basic information with other driver involved in the accid…" at bounding box center [611, 320] width 822 height 26
checkbox input "true"
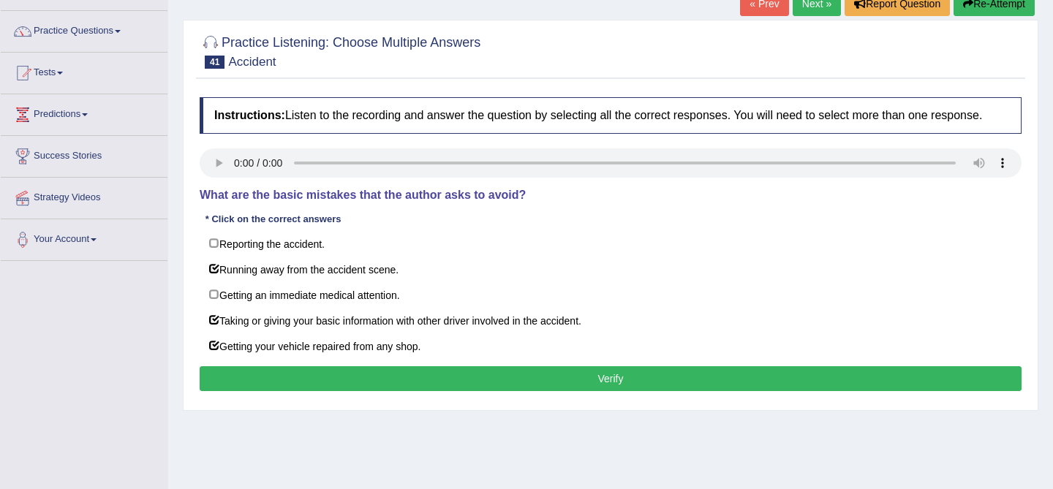
click at [324, 391] on button "Verify" at bounding box center [611, 378] width 822 height 25
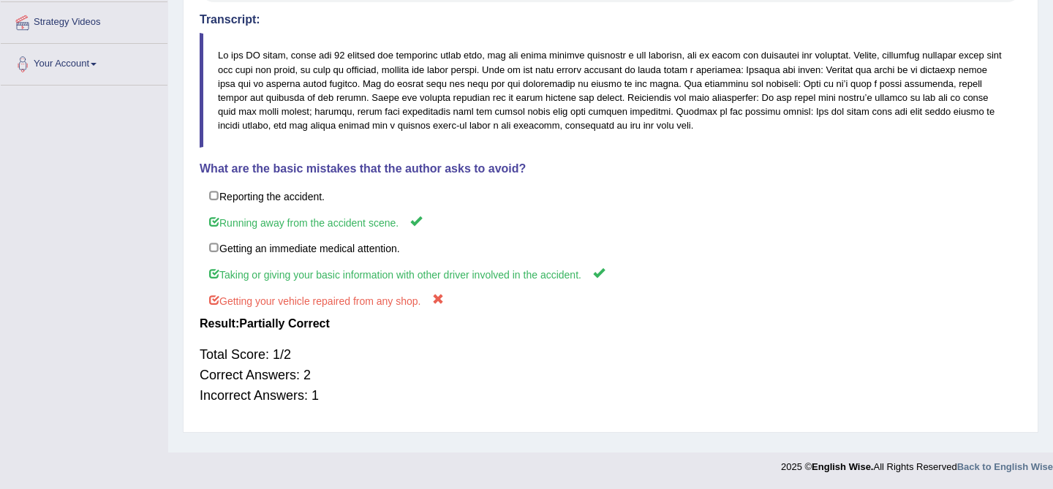
scroll to position [0, 0]
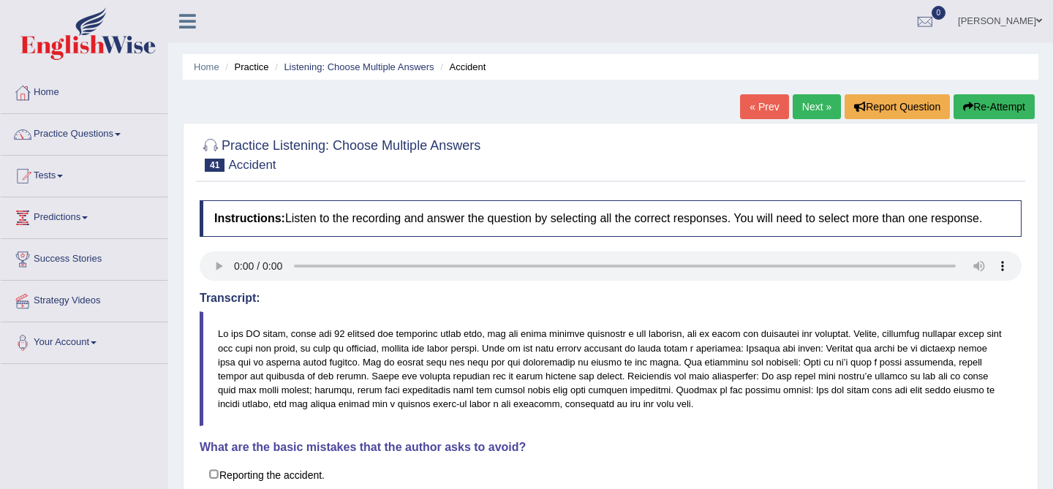
click at [805, 95] on link "Next »" at bounding box center [817, 106] width 48 height 25
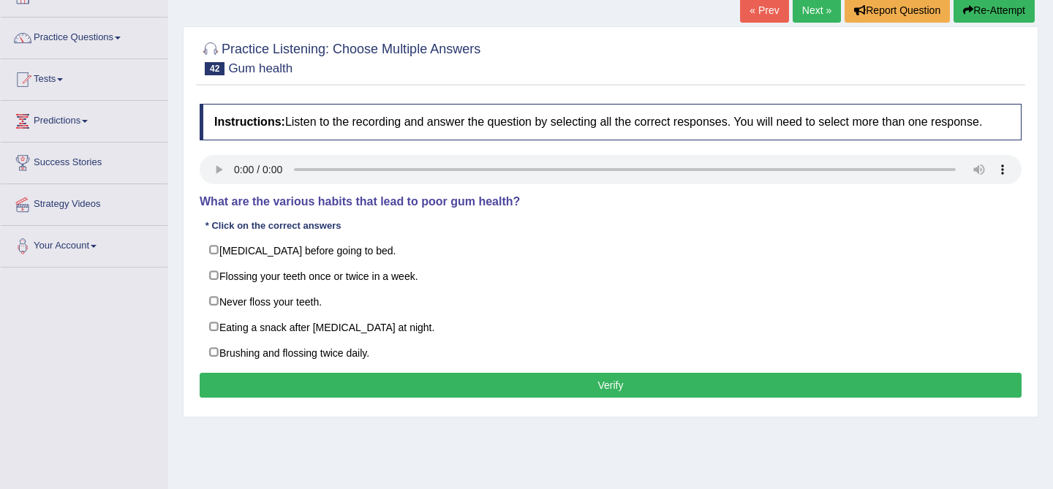
scroll to position [107, 0]
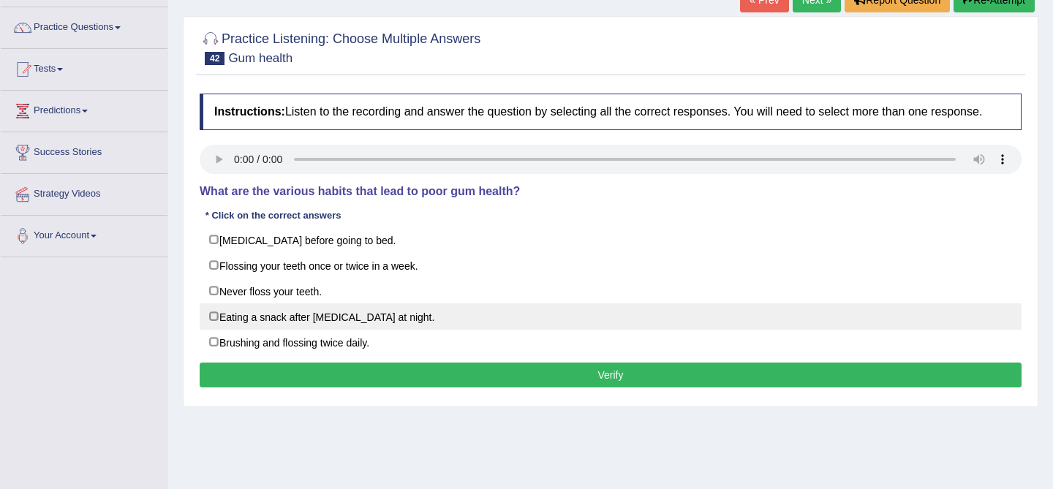
click at [358, 330] on label "Eating a snack after brushing your teeth at night." at bounding box center [611, 316] width 822 height 26
checkbox input "true"
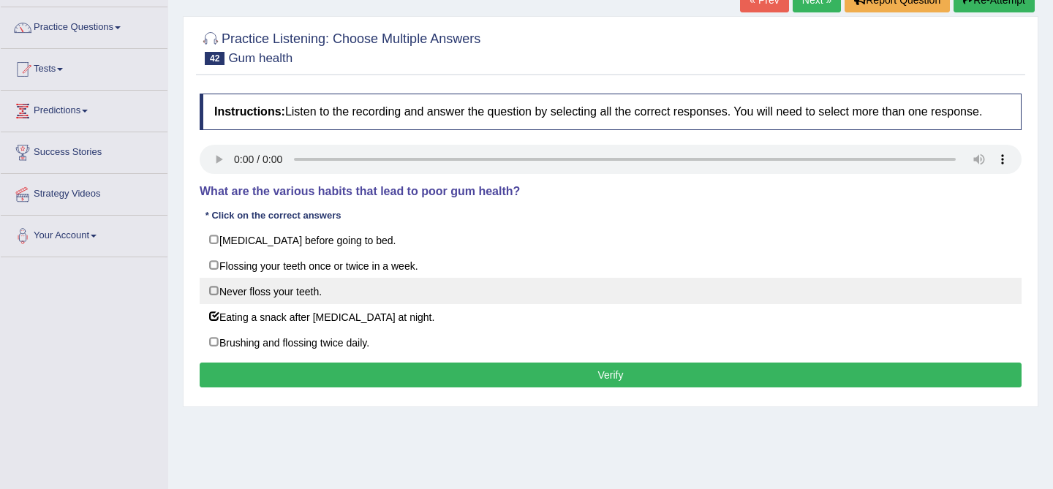
click at [394, 304] on label "Never floss your teeth." at bounding box center [611, 291] width 822 height 26
checkbox input "true"
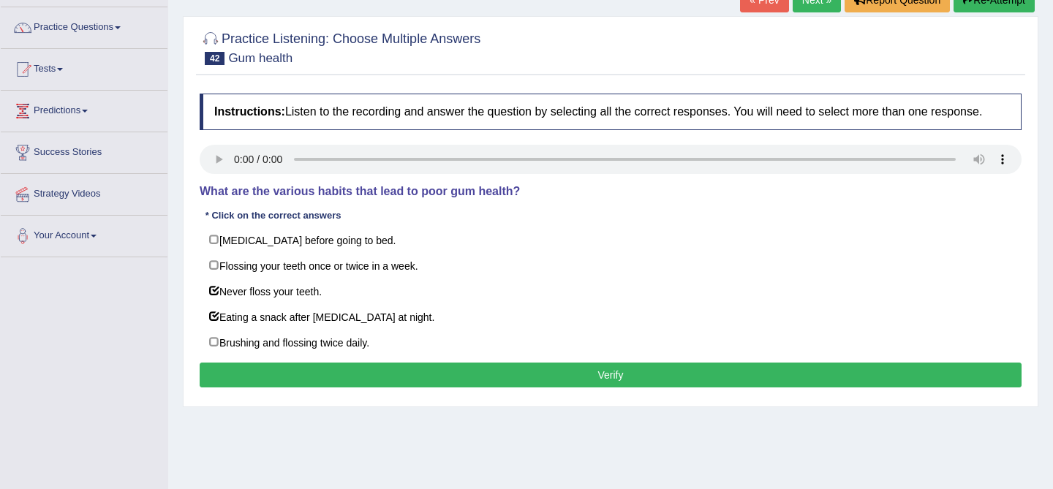
click at [458, 379] on button "Verify" at bounding box center [611, 375] width 822 height 25
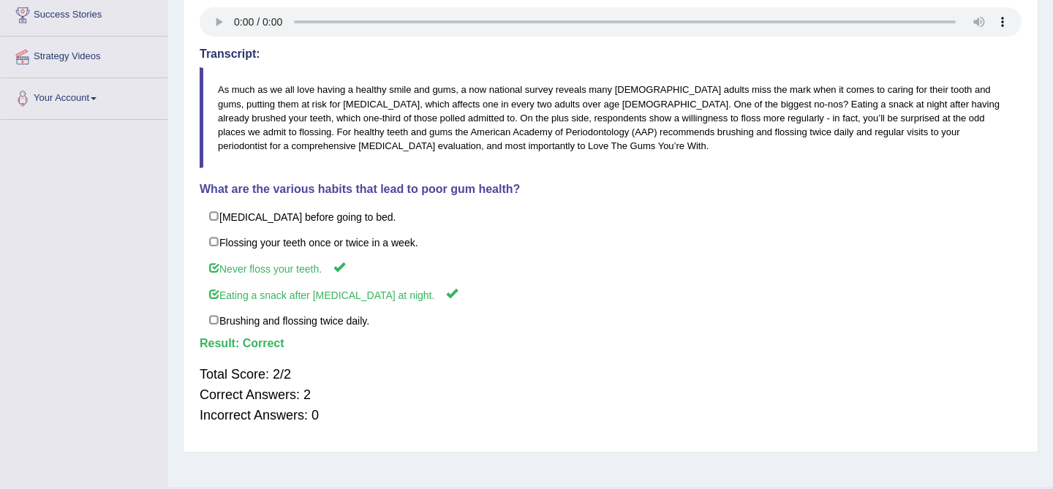
scroll to position [0, 0]
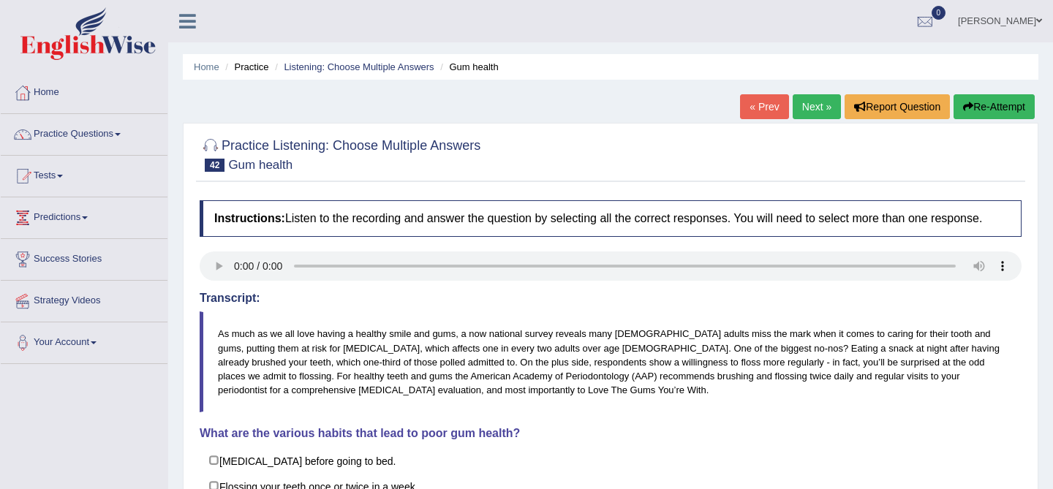
click at [795, 107] on link "Next »" at bounding box center [817, 106] width 48 height 25
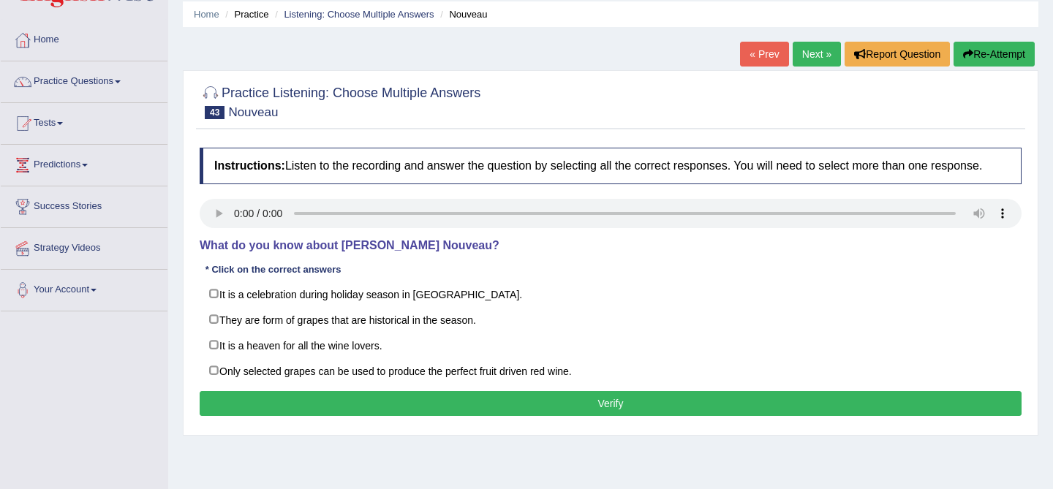
scroll to position [64, 0]
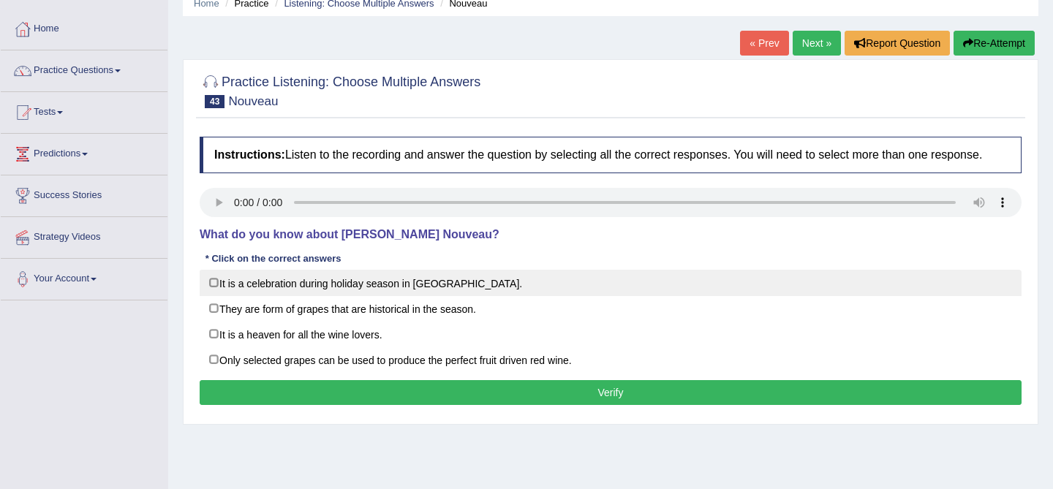
click at [411, 296] on label "It is a celebration during holiday season in [GEOGRAPHIC_DATA]." at bounding box center [611, 283] width 822 height 26
click at [245, 292] on label "It is a celebration during holiday season in [GEOGRAPHIC_DATA]." at bounding box center [611, 283] width 822 height 26
checkbox input "false"
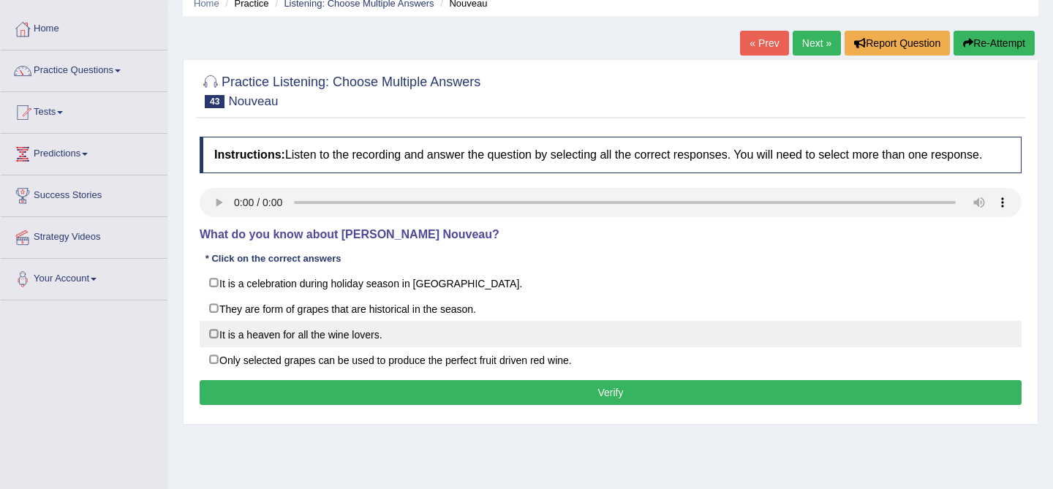
click at [272, 347] on label "It is a heaven for all the wine lovers." at bounding box center [611, 334] width 822 height 26
checkbox input "true"
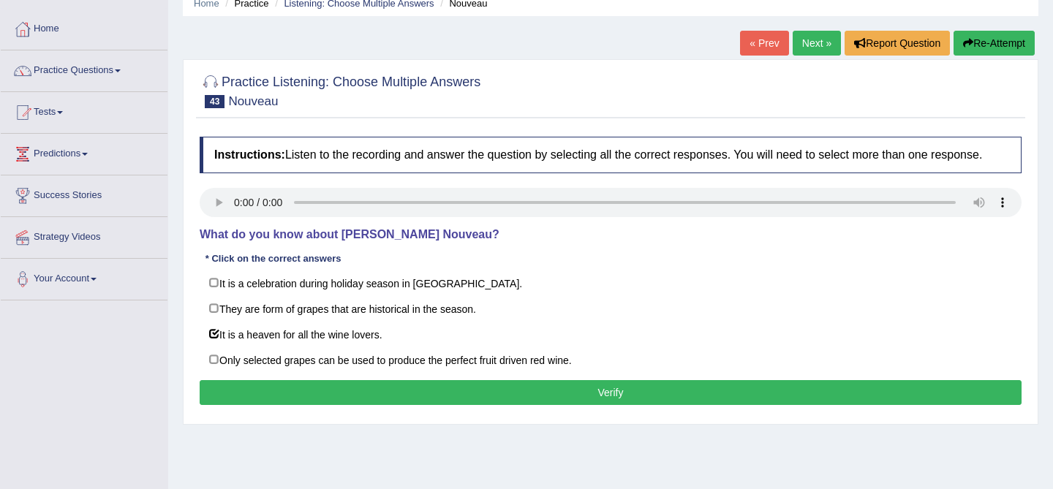
scroll to position [64, 0]
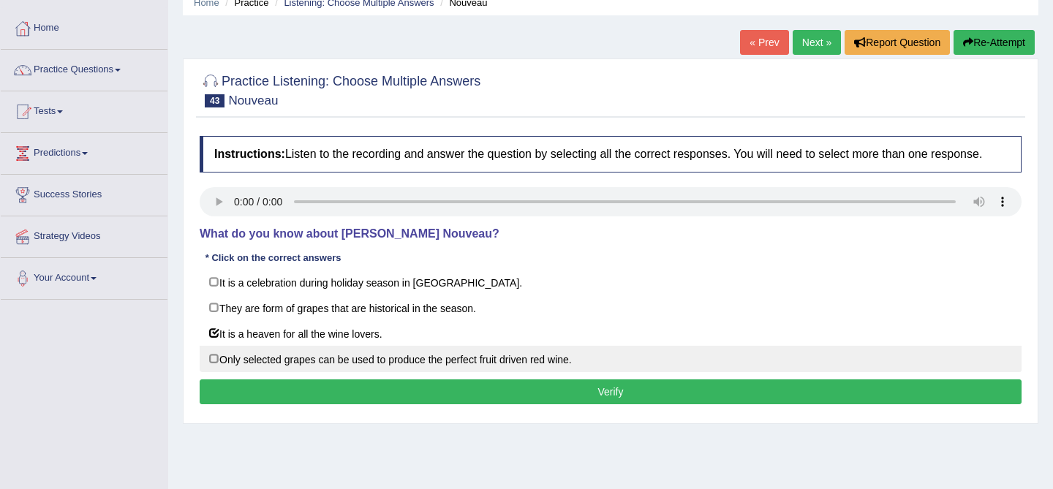
click at [306, 372] on label "Only selected grapes can be used to produce the perfect fruit driven red wine." at bounding box center [611, 359] width 822 height 26
checkbox input "true"
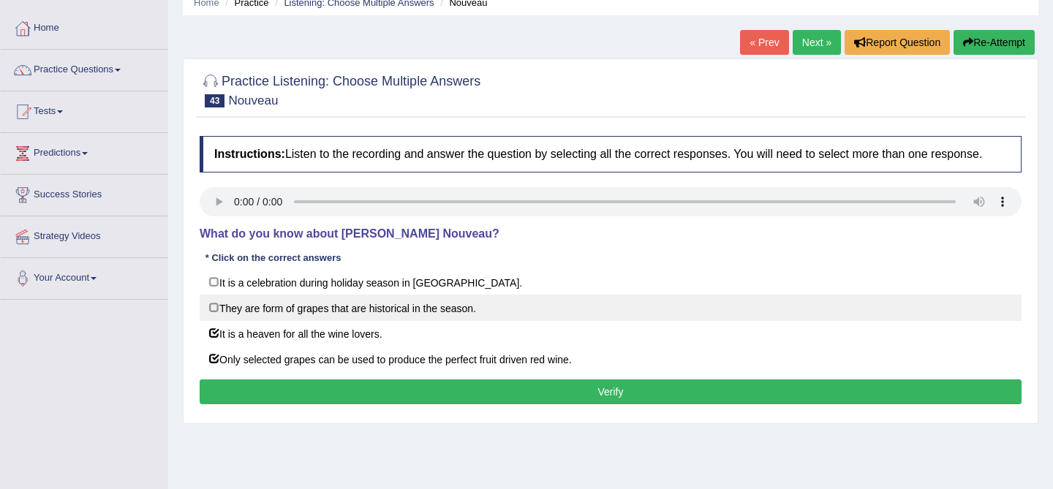
click at [423, 321] on label "They are form of grapes that are historical in the season." at bounding box center [611, 308] width 822 height 26
checkbox input "true"
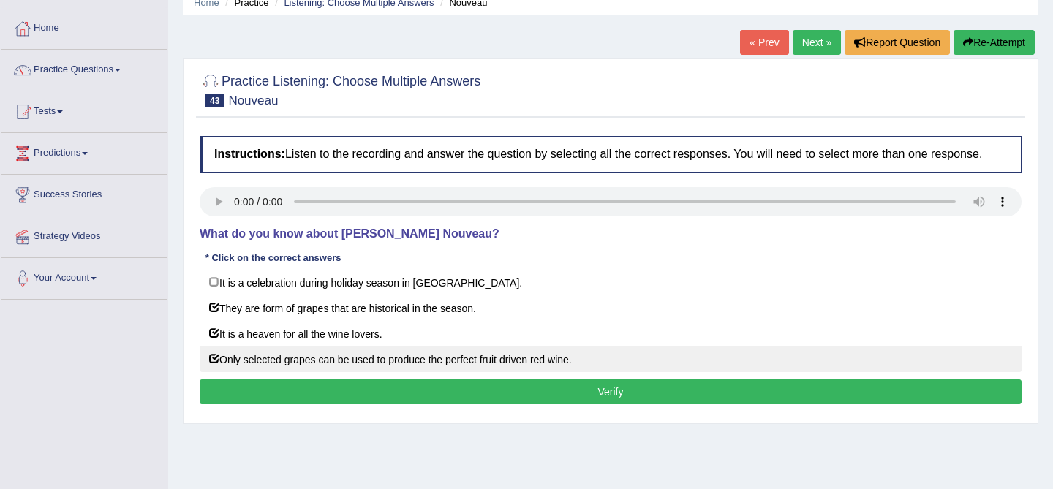
click at [415, 371] on label "Only selected grapes can be used to produce the perfect fruit driven red wine." at bounding box center [611, 359] width 822 height 26
checkbox input "false"
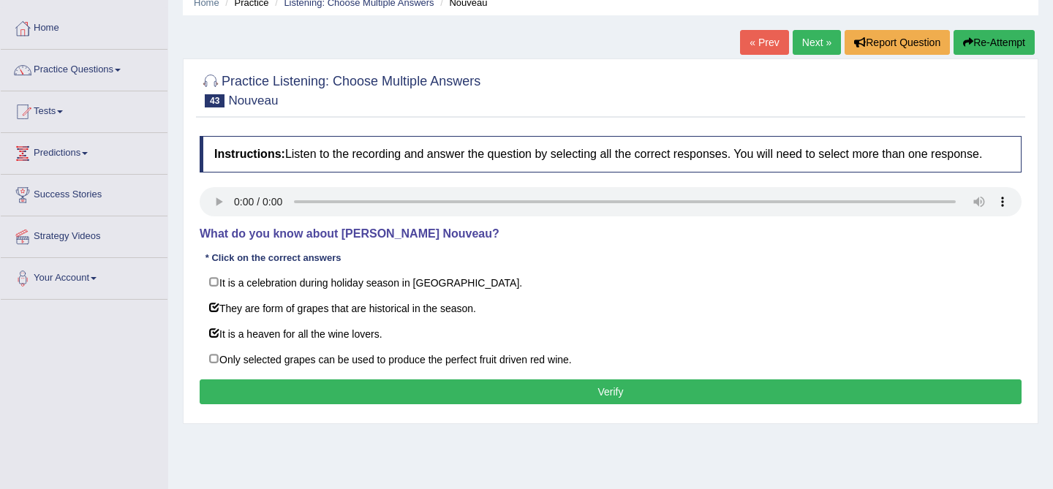
click at [415, 398] on button "Verify" at bounding box center [611, 391] width 822 height 25
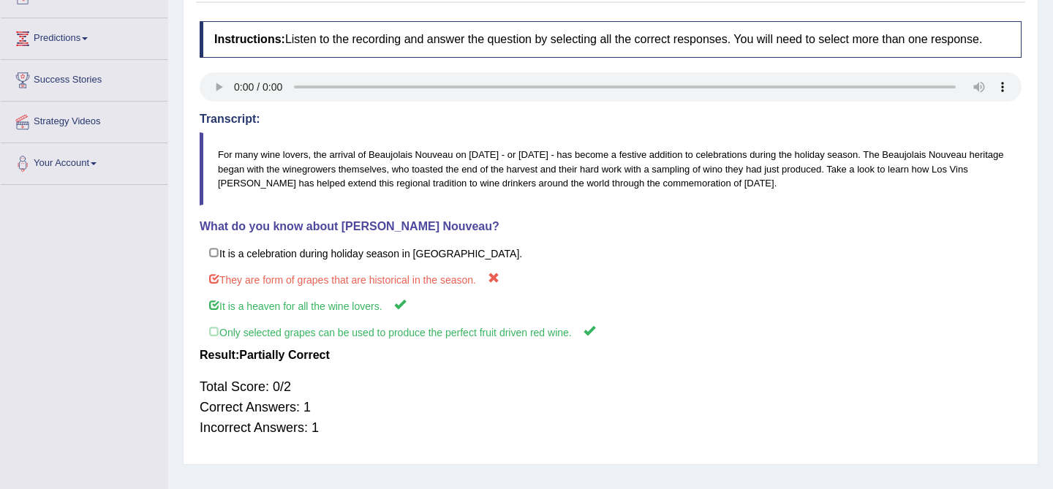
scroll to position [0, 0]
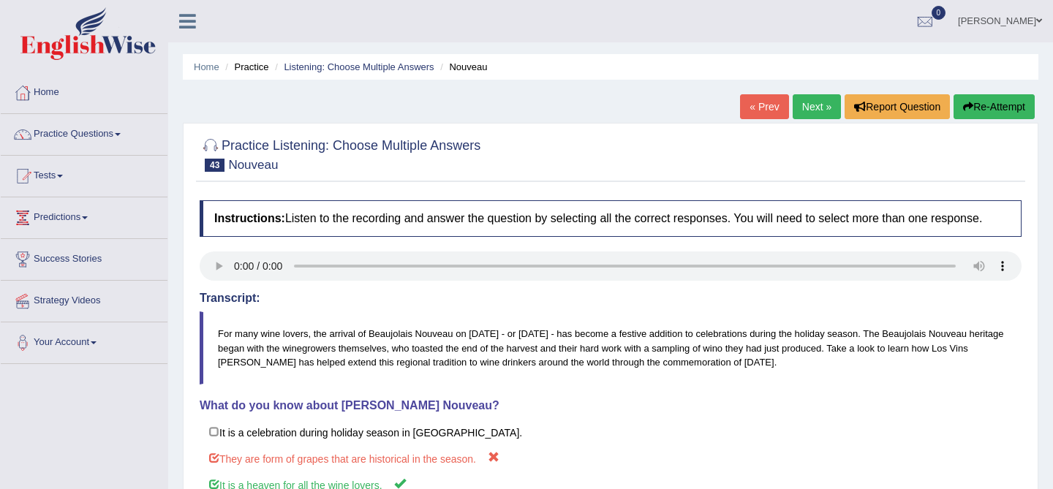
click at [188, 72] on ul "Home Practice Listening: Choose Multiple Answers Nouveau" at bounding box center [610, 67] width 855 height 26
click at [224, 60] on li "Practice" at bounding box center [245, 67] width 47 height 14
click at [205, 72] on link "Home" at bounding box center [207, 66] width 26 height 11
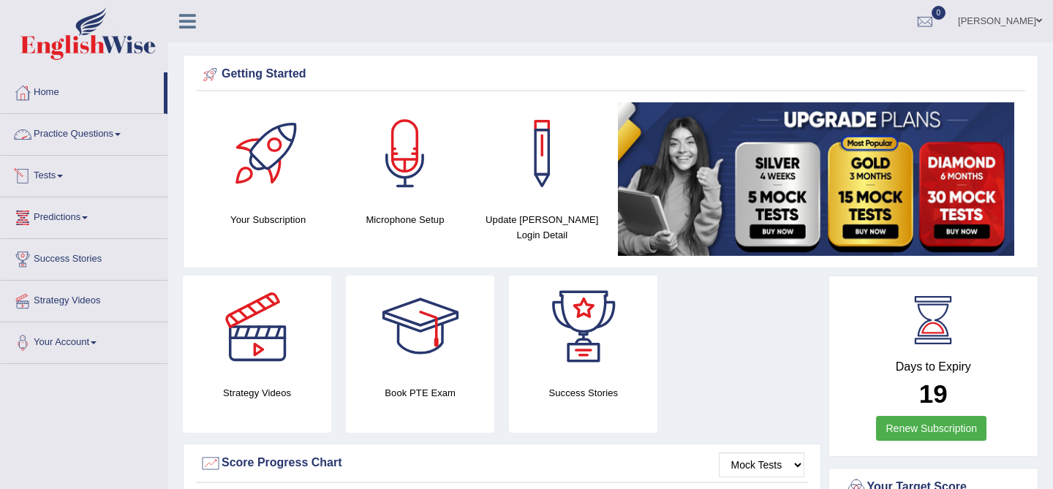
click at [64, 135] on link "Practice Questions" at bounding box center [84, 132] width 167 height 37
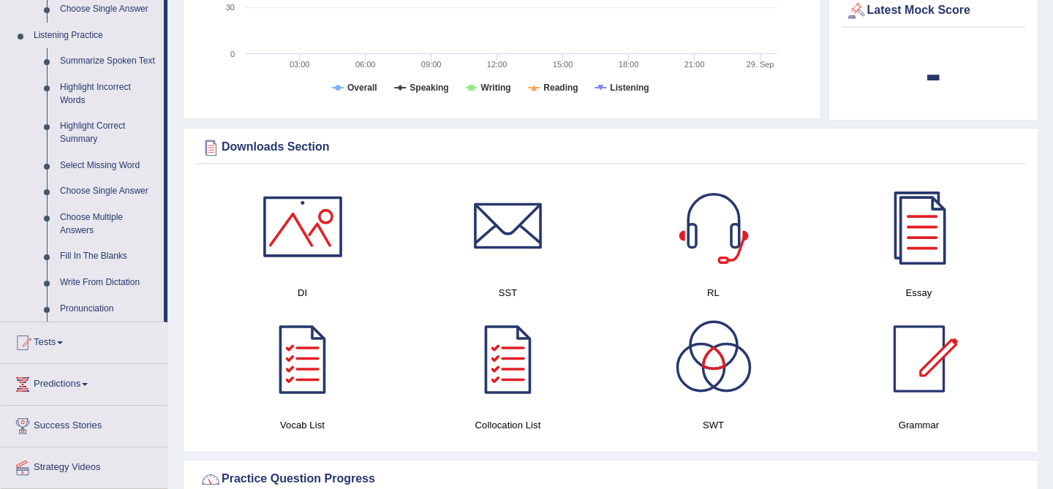
scroll to position [619, 0]
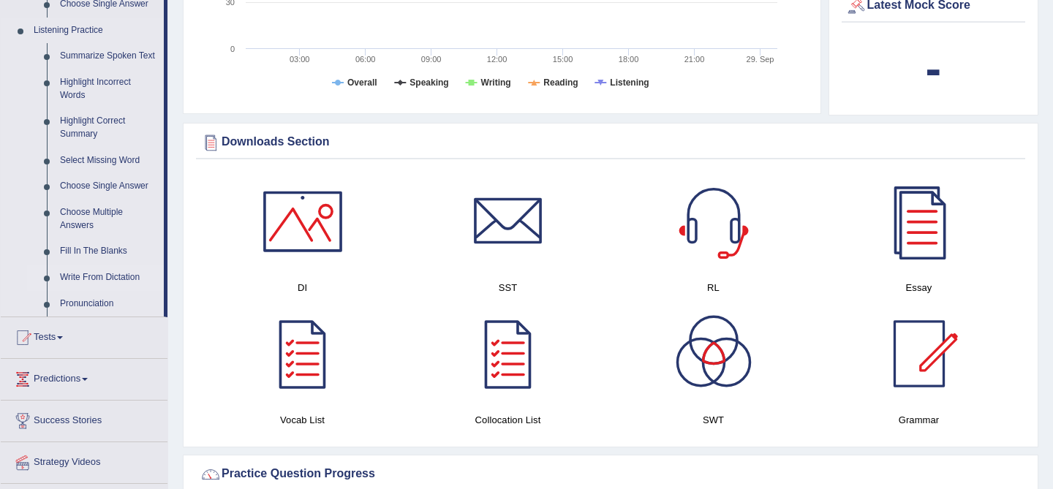
click at [105, 285] on link "Write From Dictation" at bounding box center [108, 278] width 110 height 26
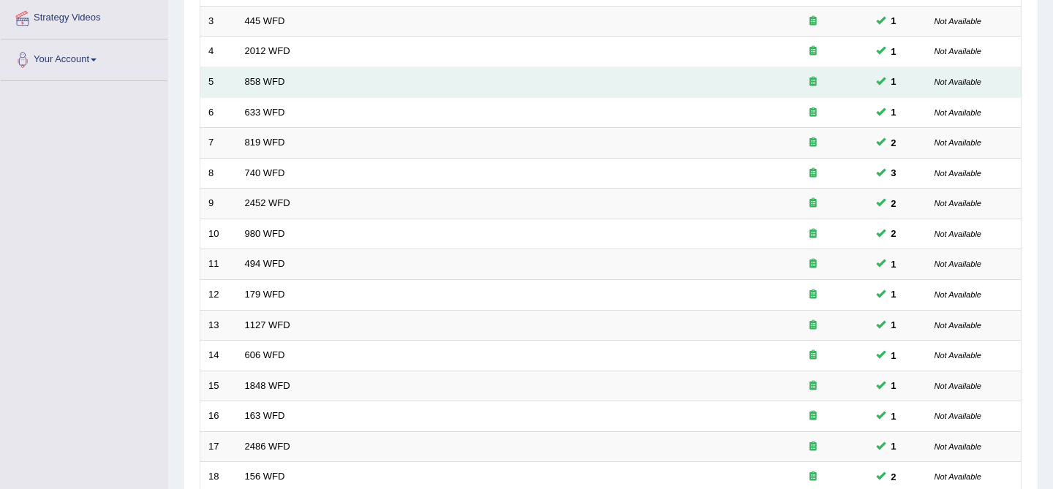
scroll to position [479, 0]
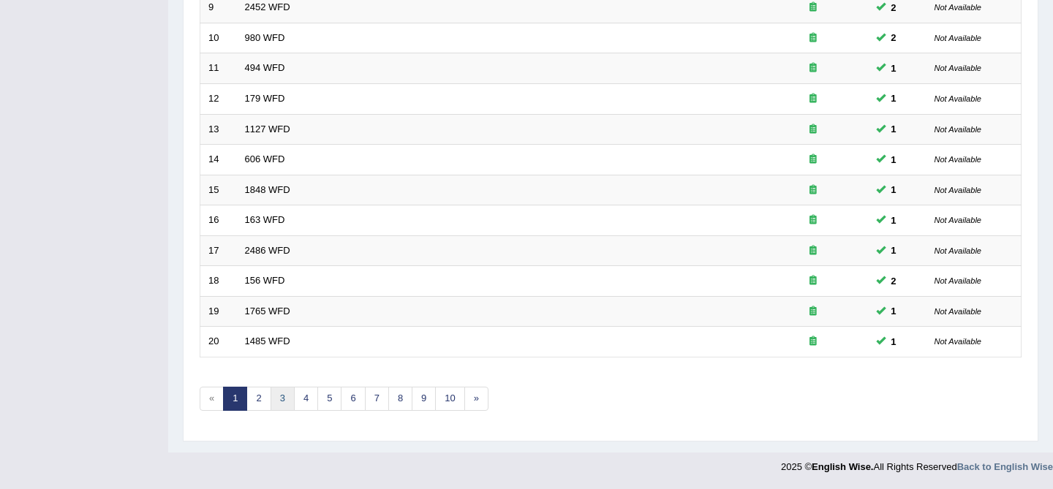
click at [276, 399] on link "3" at bounding box center [283, 399] width 24 height 24
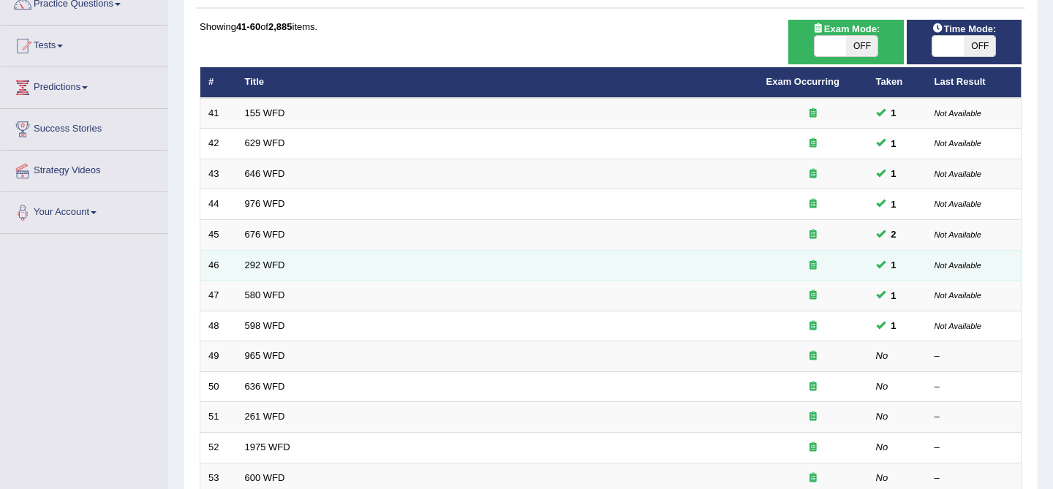
scroll to position [129, 0]
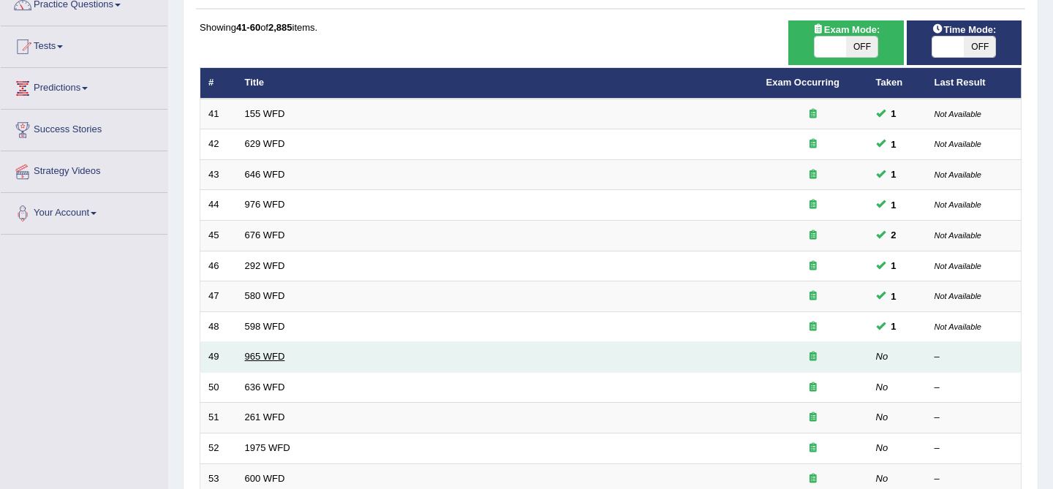
click at [279, 357] on link "965 WFD" at bounding box center [265, 356] width 40 height 11
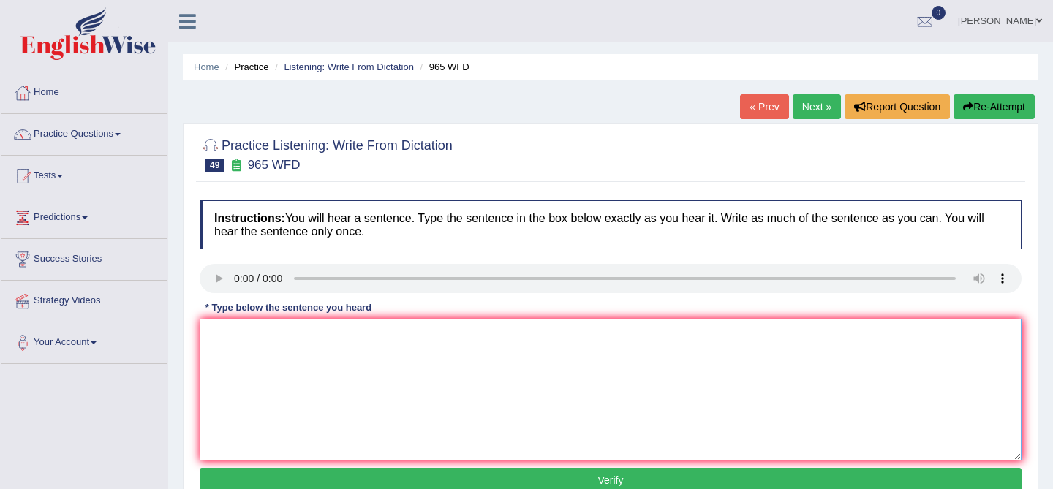
click at [279, 357] on textarea at bounding box center [611, 390] width 822 height 142
click at [279, 357] on textarea "To enrich screen reader interactions, please activate Accessibility in Grammarl…" at bounding box center [611, 390] width 822 height 142
click at [220, 363] on textarea "To enrich screen reader interactions, please activate Accessibility in Grammarl…" at bounding box center [611, 390] width 822 height 142
click at [273, 335] on textarea "You must ans seurity questionms when you reset you password." at bounding box center [611, 390] width 822 height 142
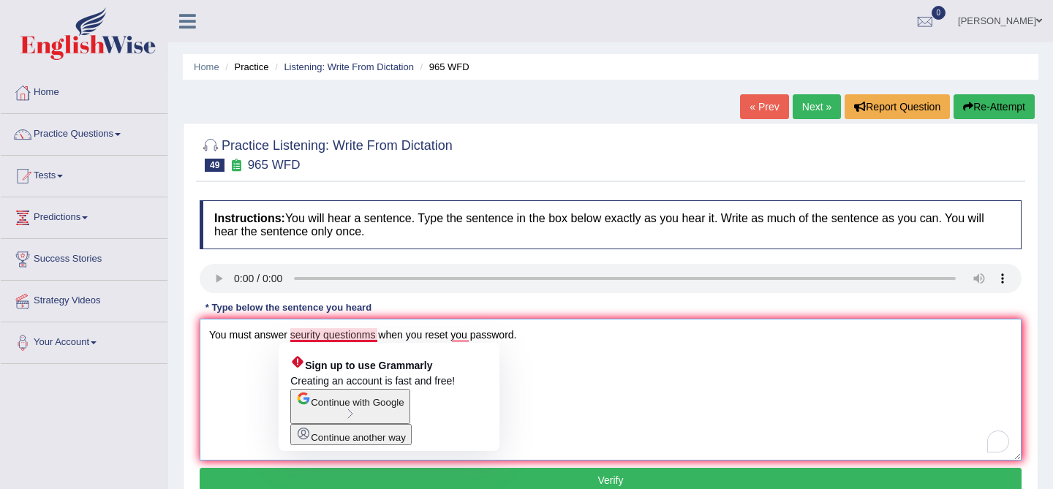
click at [318, 332] on textarea "You must answer seurity questionms when you reset you password." at bounding box center [611, 390] width 822 height 142
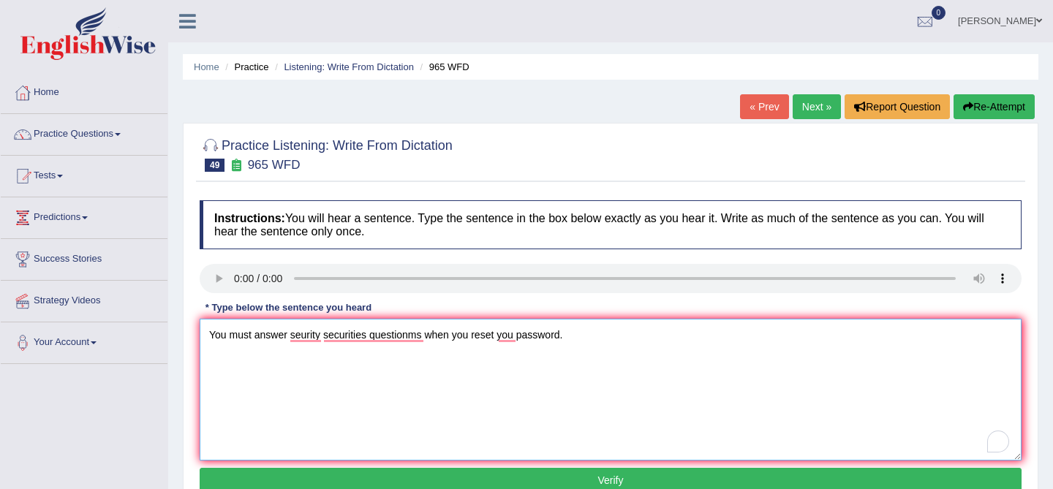
click at [426, 336] on textarea "You must answer seurity securities questionms when you reset you password." at bounding box center [611, 390] width 822 height 142
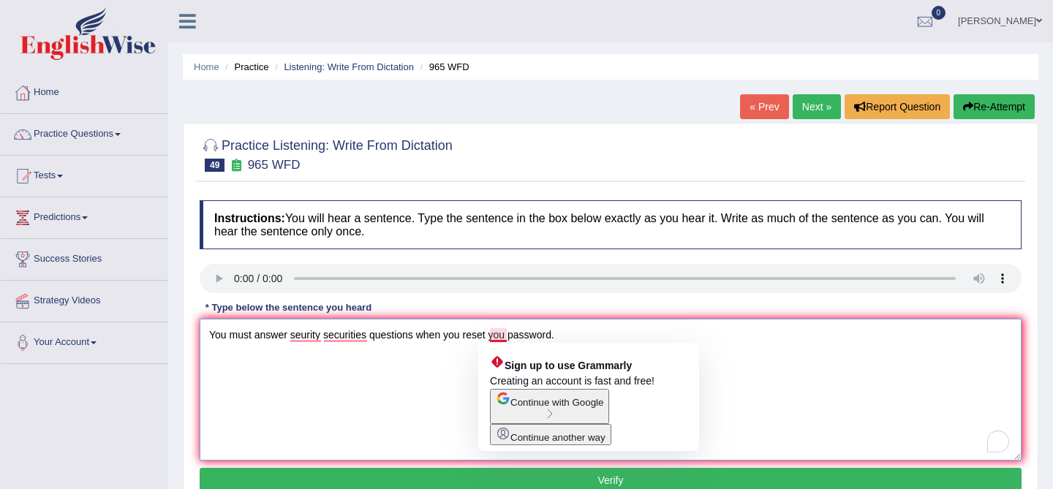
click at [504, 335] on textarea "You must answer seurity securities questions when you reset you password." at bounding box center [611, 390] width 822 height 142
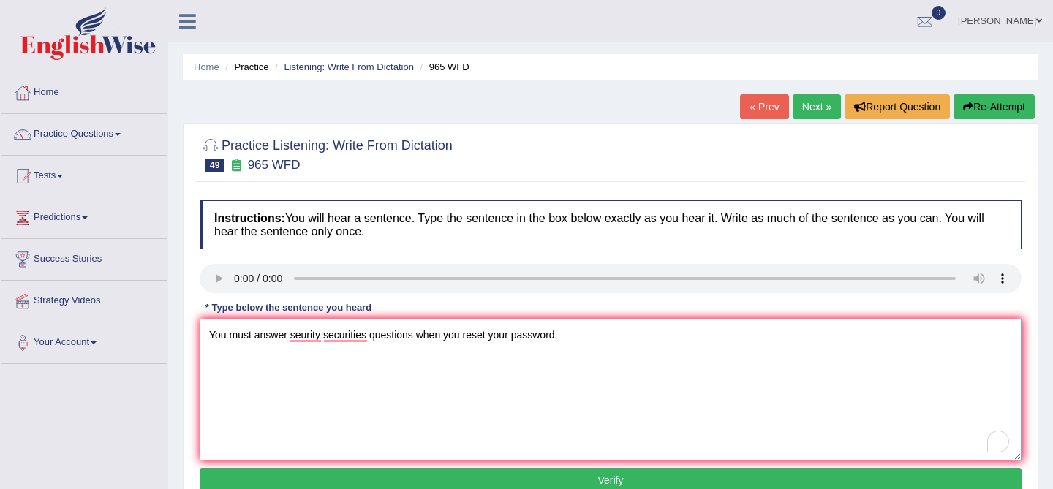
type textarea "You must answer seurity securities questions when you reset your password."
click at [608, 477] on button "Verify" at bounding box center [611, 480] width 822 height 25
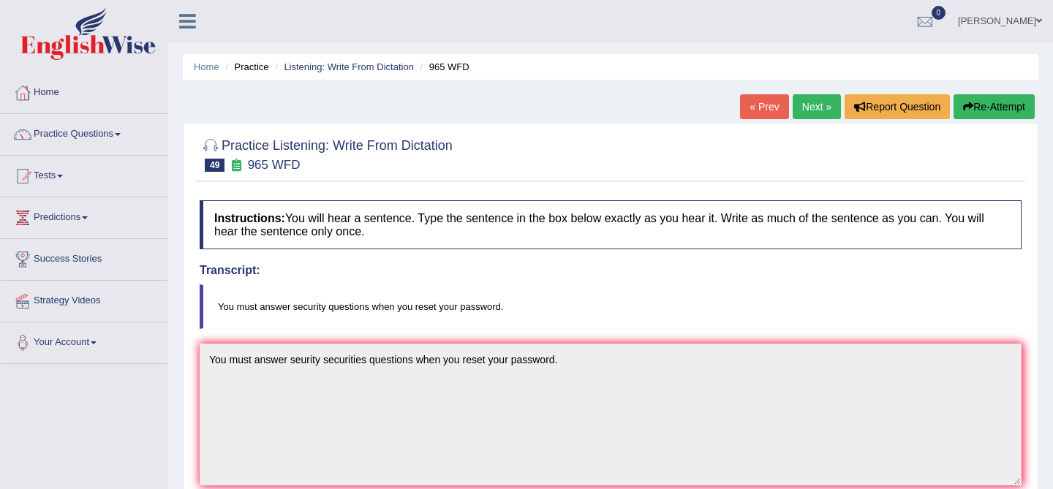
click at [798, 113] on link "Next »" at bounding box center [817, 106] width 48 height 25
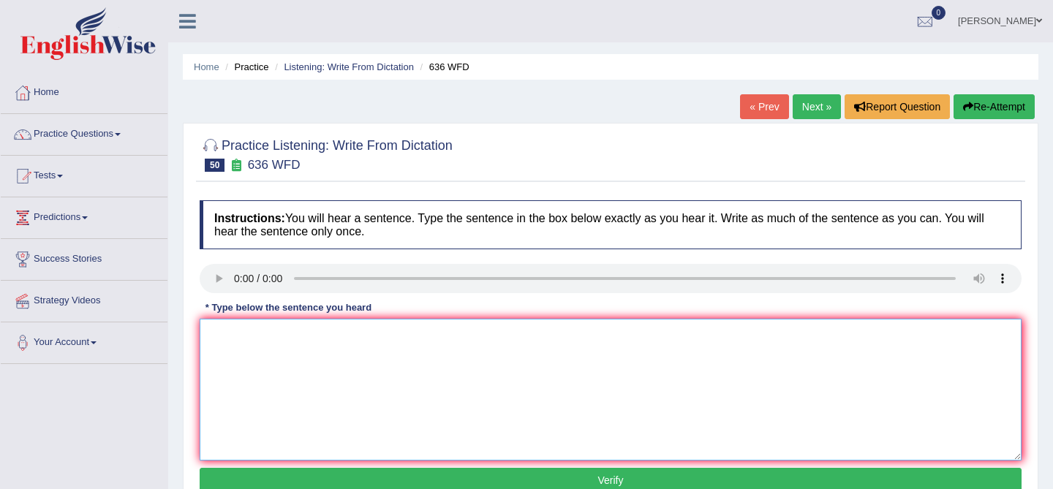
click at [322, 379] on textarea at bounding box center [611, 390] width 822 height 142
click at [244, 341] on textarea "Several will be qualifies as a gretest scientist of all time." at bounding box center [611, 390] width 822 height 142
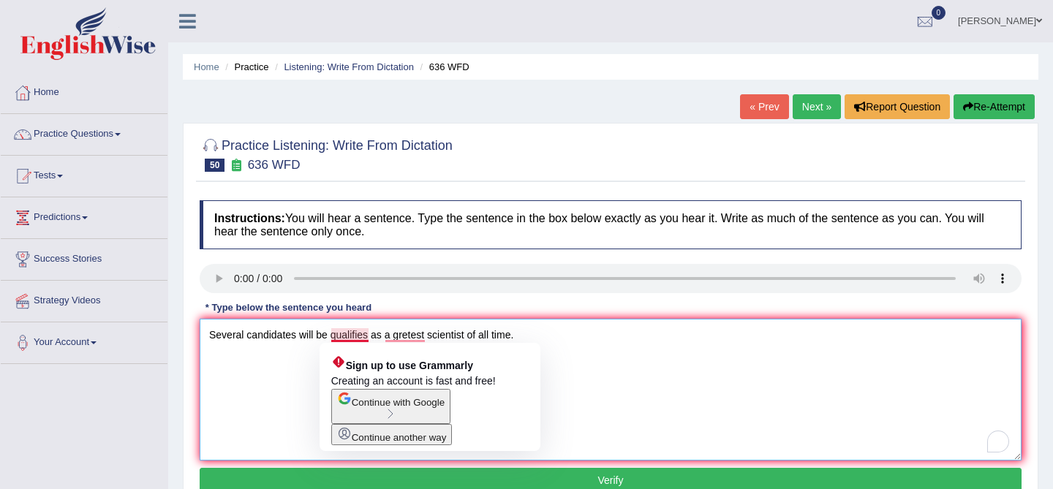
click at [369, 332] on textarea "Several candidates will be qualifies as a gretest scientist of all time." at bounding box center [611, 390] width 822 height 142
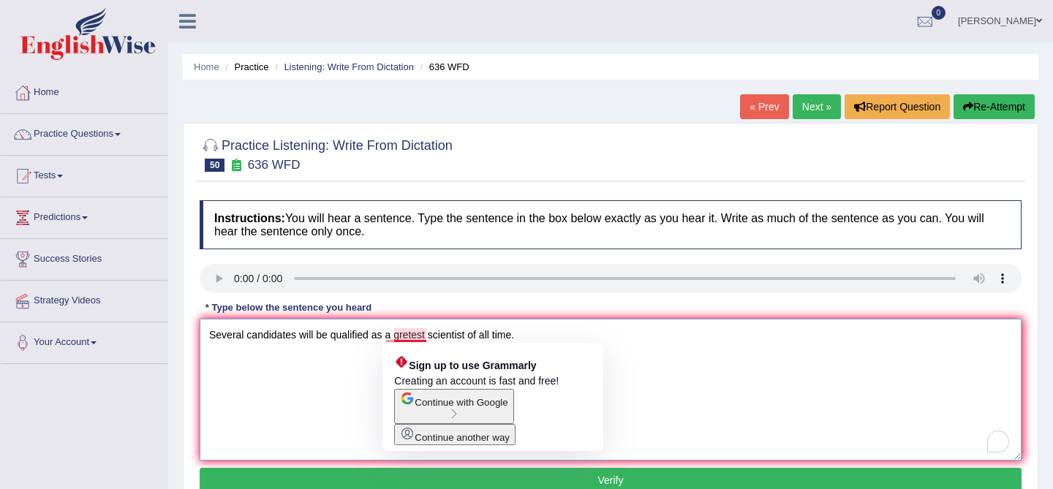
click at [406, 336] on textarea "Several candidates will be qualified as a gretest scientist of all time." at bounding box center [611, 390] width 822 height 142
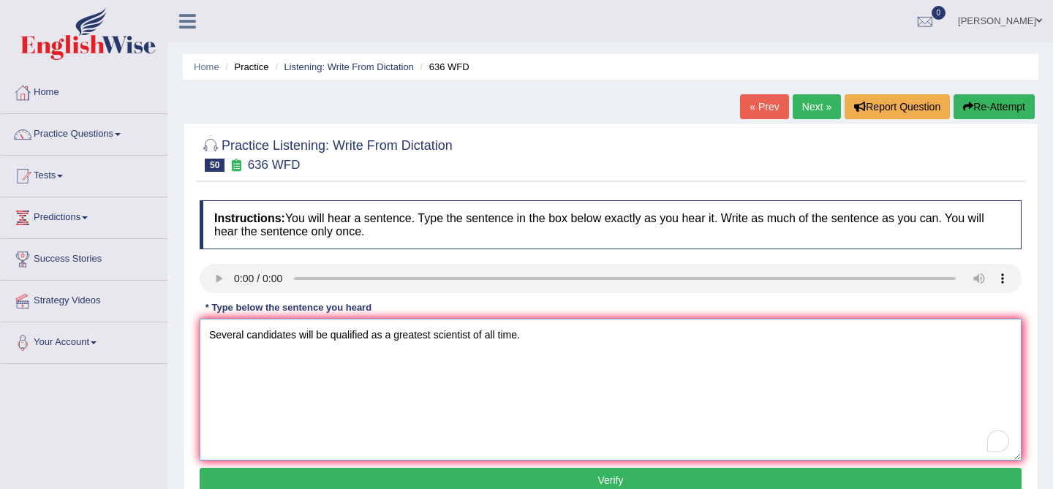
type textarea "Several candidates will be qualified as a greatest scientist of all time."
click at [483, 480] on button "Verify" at bounding box center [611, 480] width 822 height 25
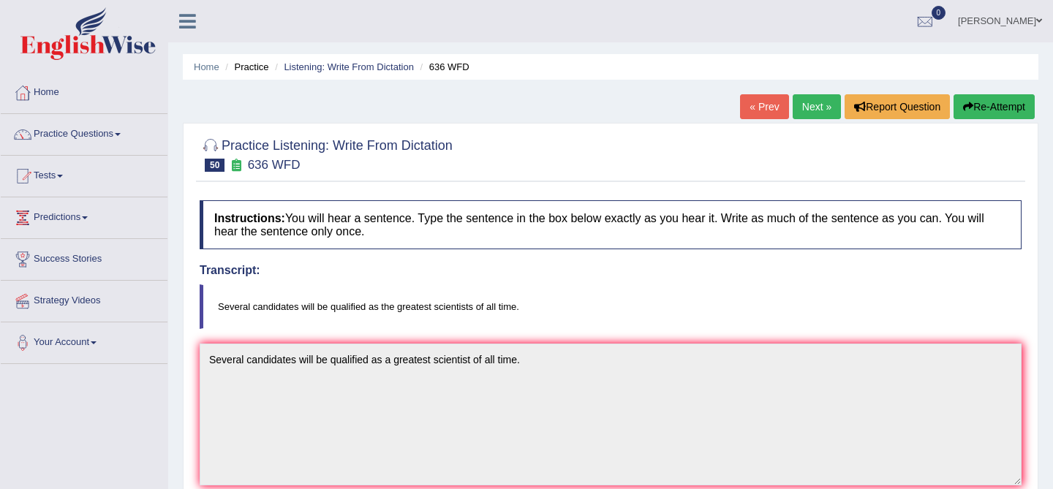
click at [793, 103] on link "Next »" at bounding box center [817, 106] width 48 height 25
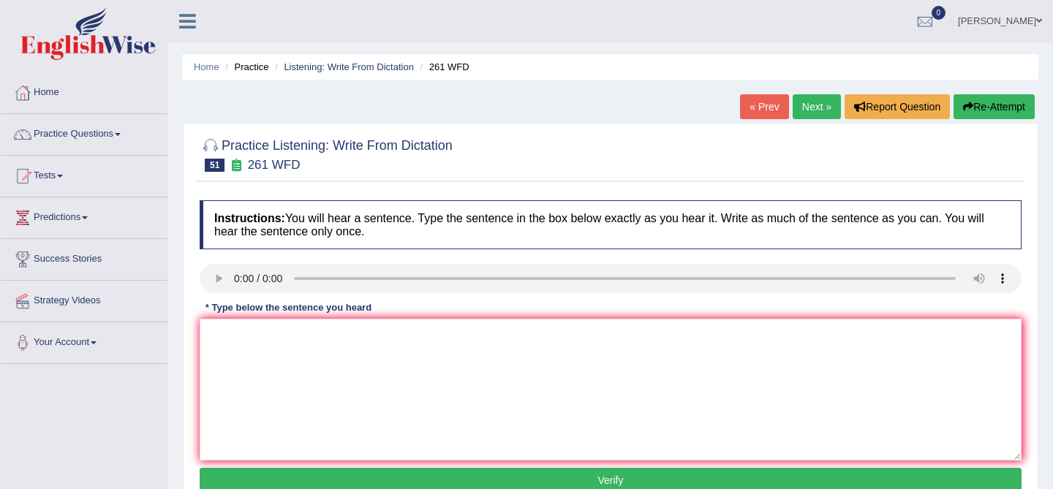
click at [740, 111] on link "« Prev" at bounding box center [764, 106] width 48 height 25
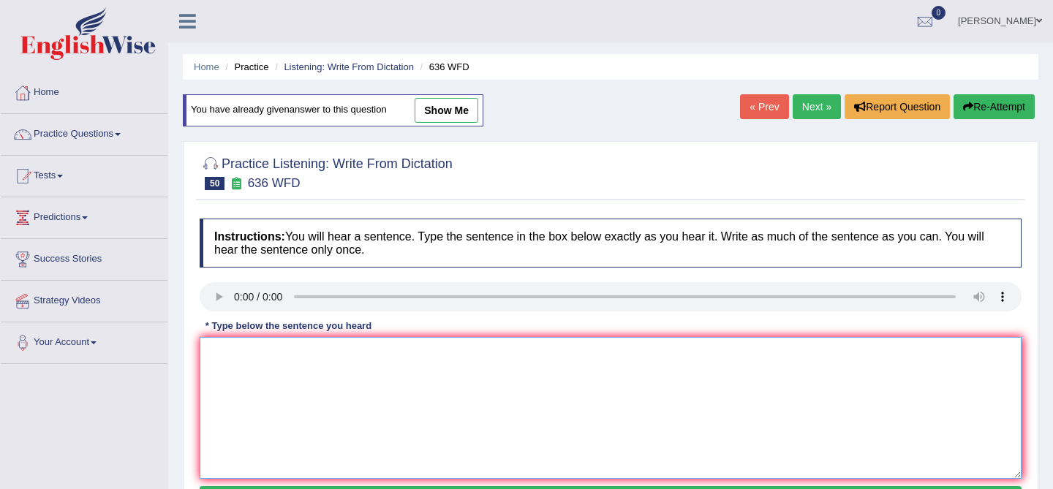
click at [499, 372] on textarea at bounding box center [611, 408] width 822 height 142
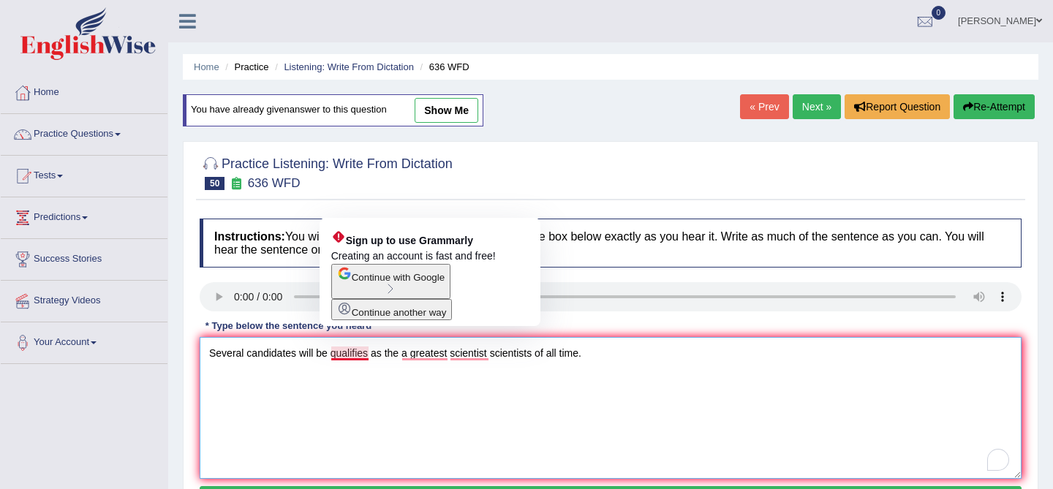
click at [369, 354] on textarea "Several candidates will be qualifies as the a greatest scientist scientists of …" at bounding box center [611, 408] width 822 height 142
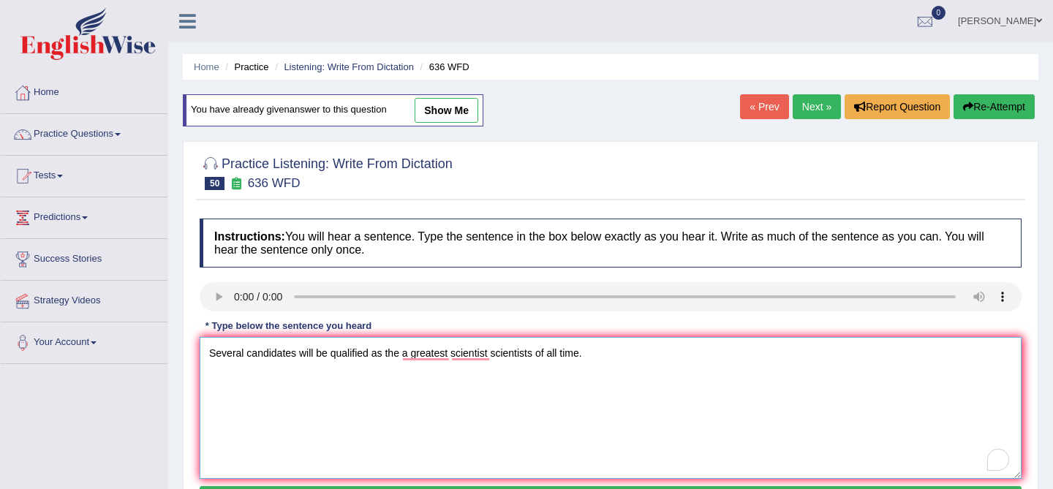
scroll to position [279, 0]
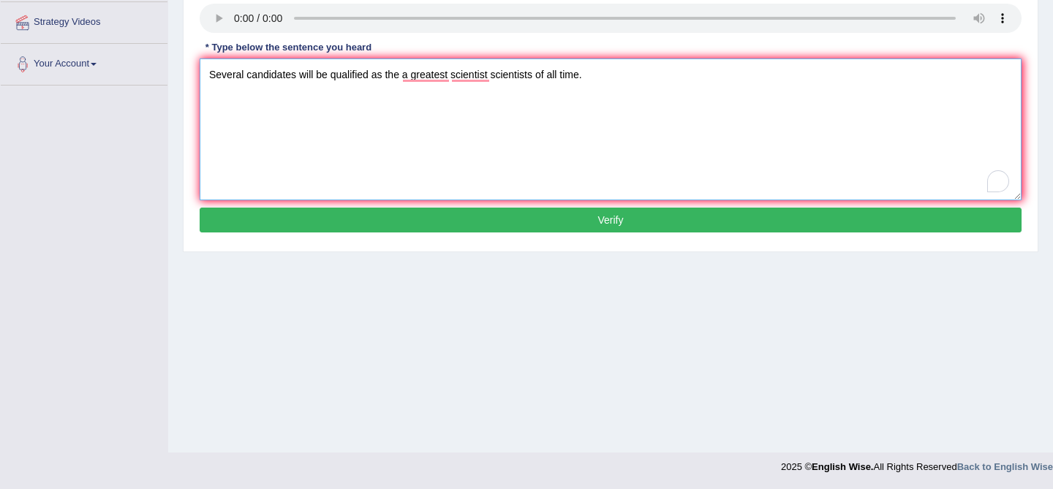
type textarea "Several candidates will be qualified as the a greatest scientist scientists of …"
click at [563, 222] on button "Verify" at bounding box center [611, 220] width 822 height 25
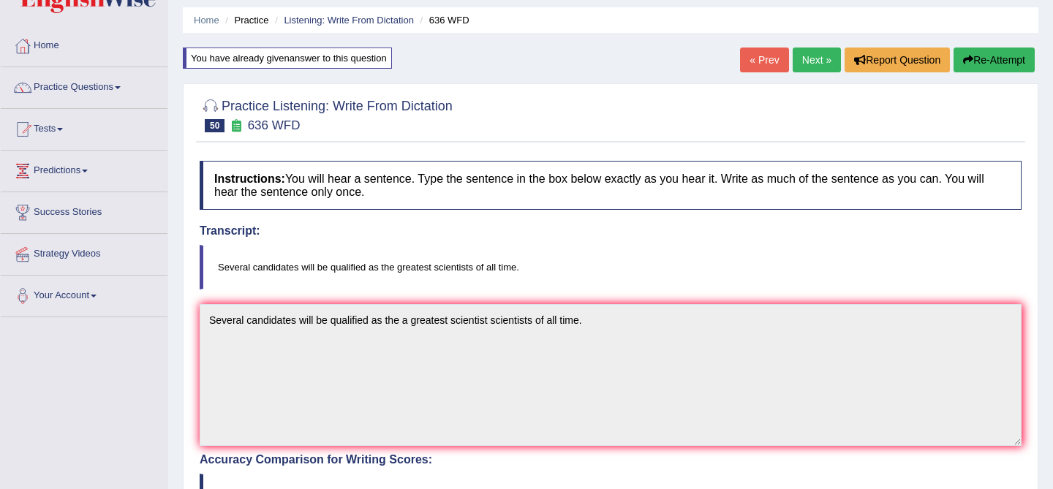
scroll to position [0, 0]
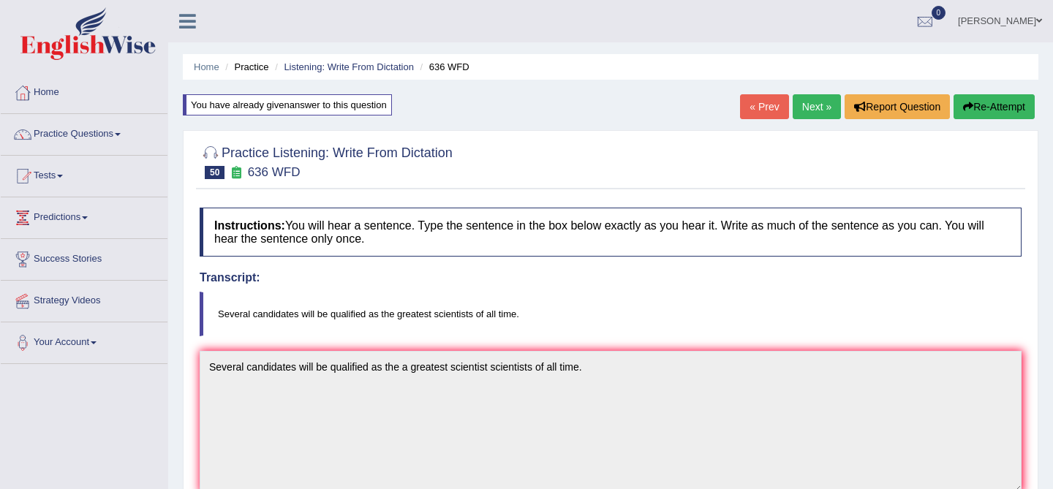
click at [807, 106] on link "Next »" at bounding box center [817, 106] width 48 height 25
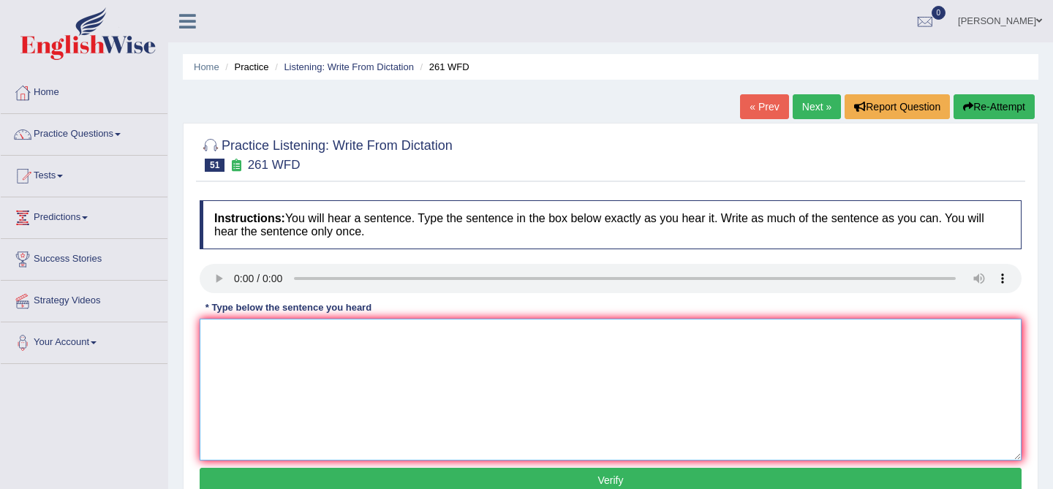
click at [484, 344] on textarea at bounding box center [611, 390] width 822 height 142
click at [230, 344] on textarea "To enrich screen reader interactions, please activate Accessibility in Grammarl…" at bounding box center [611, 390] width 822 height 142
click at [287, 336] on textarea "Read the student before using any equipments at in the workshops workshop." at bounding box center [611, 390] width 822 height 142
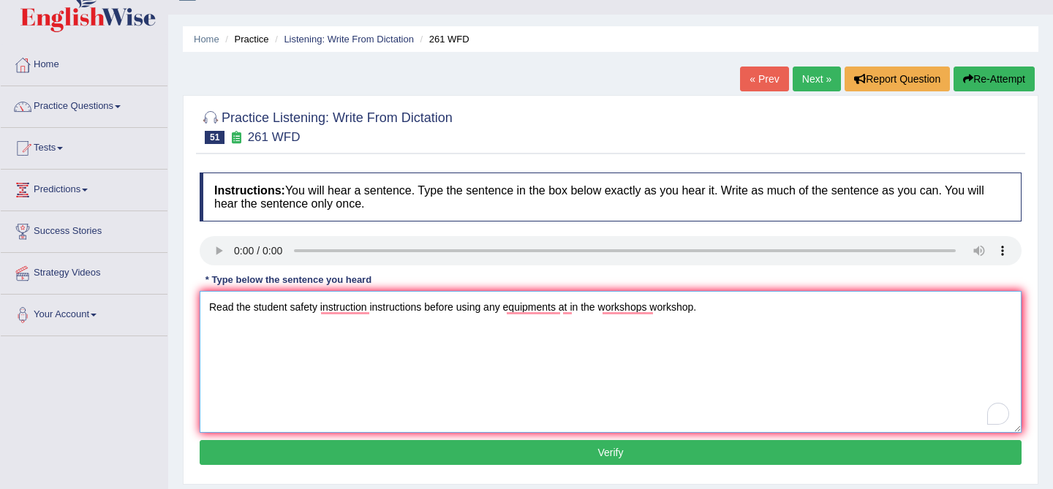
scroll to position [27, 0]
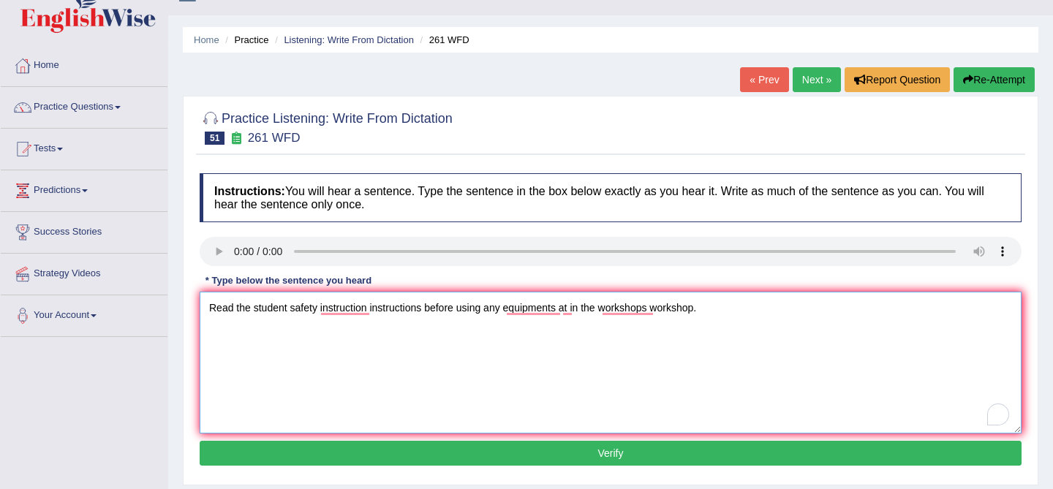
type textarea "Read the student safety instruction instructions before using any equipments at…"
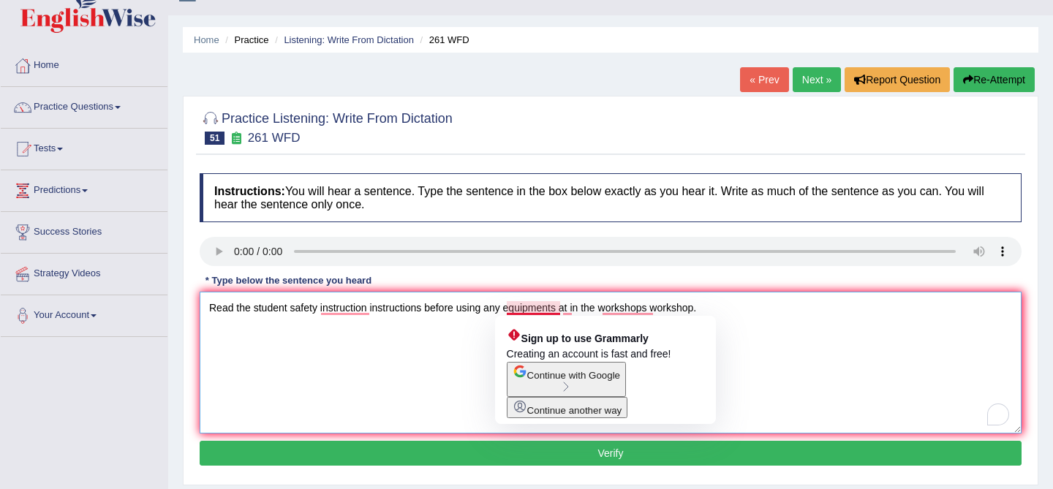
click at [770, 301] on textarea "Read the student safety instruction instructions before using any equipments at…" at bounding box center [611, 363] width 822 height 142
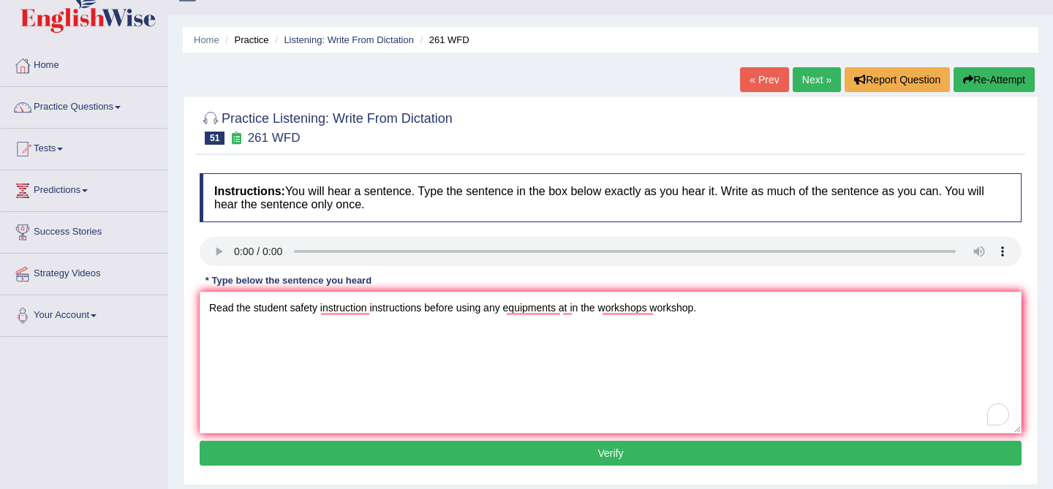
click at [619, 456] on button "Verify" at bounding box center [611, 453] width 822 height 25
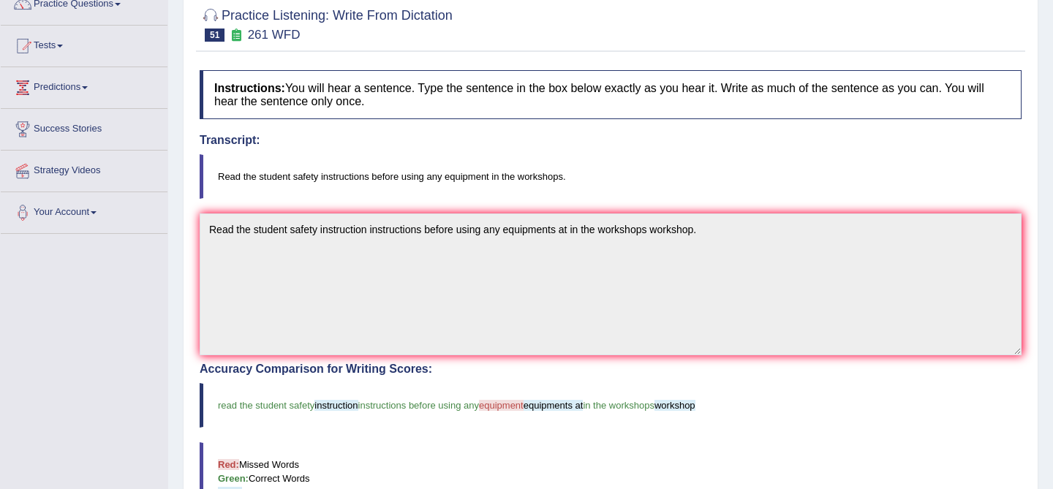
scroll to position [79, 0]
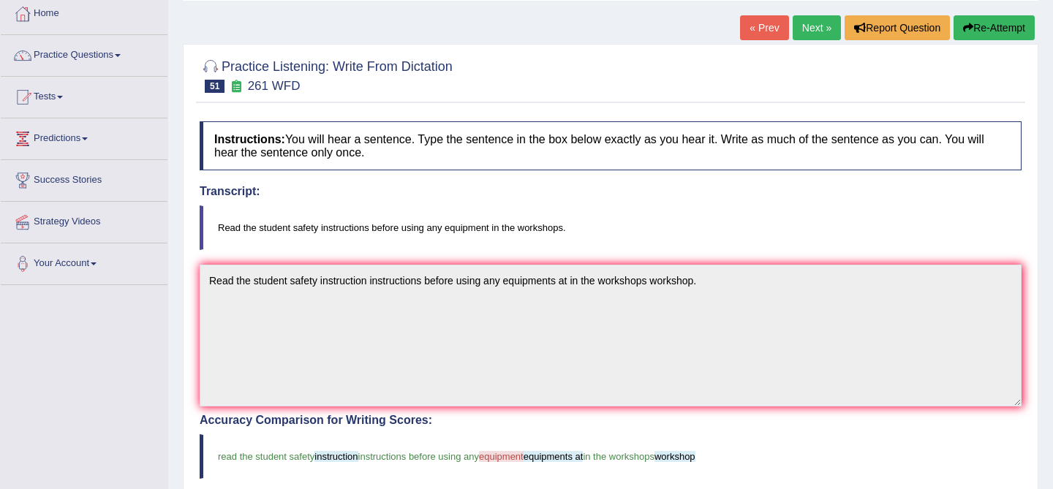
click at [336, 231] on blockquote "Read the student safety instructions before using any equipment in the workshop…" at bounding box center [611, 227] width 822 height 45
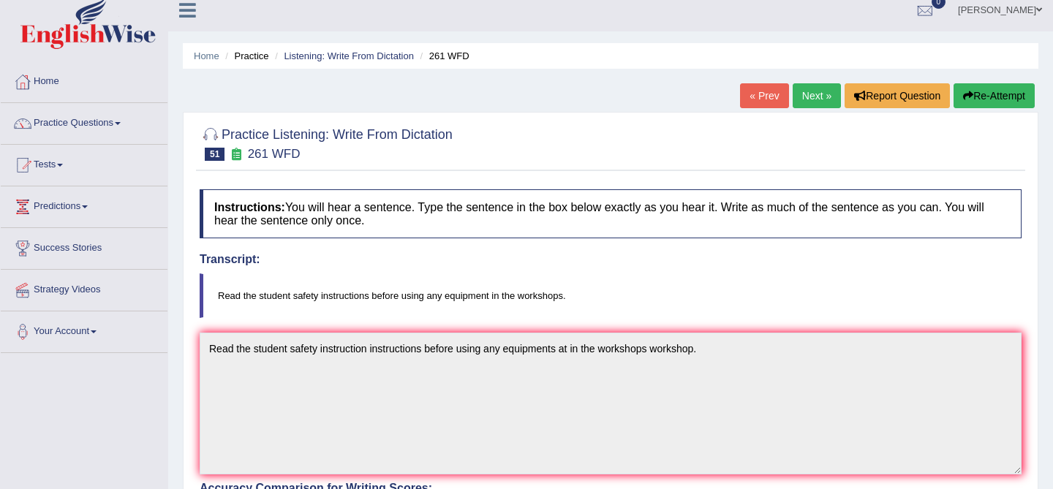
scroll to position [0, 0]
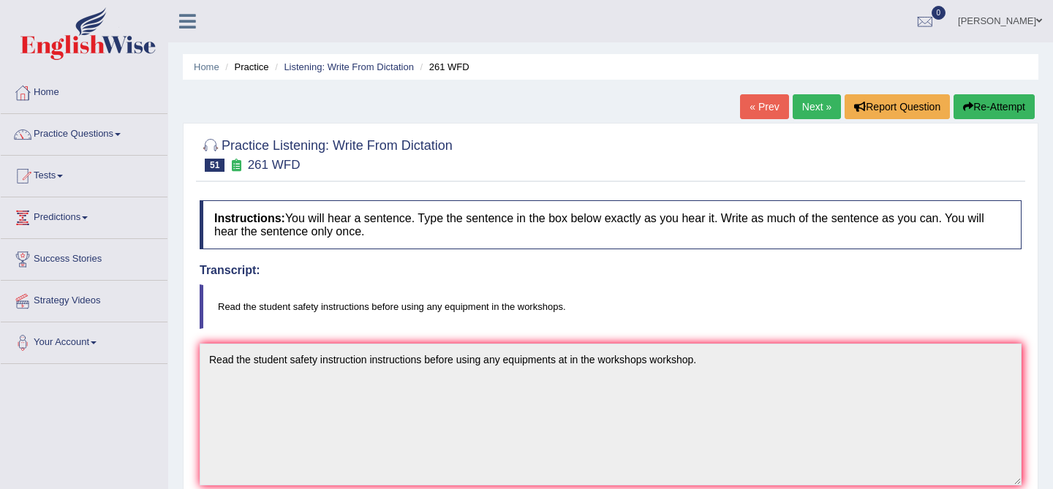
click at [808, 113] on link "Next »" at bounding box center [817, 106] width 48 height 25
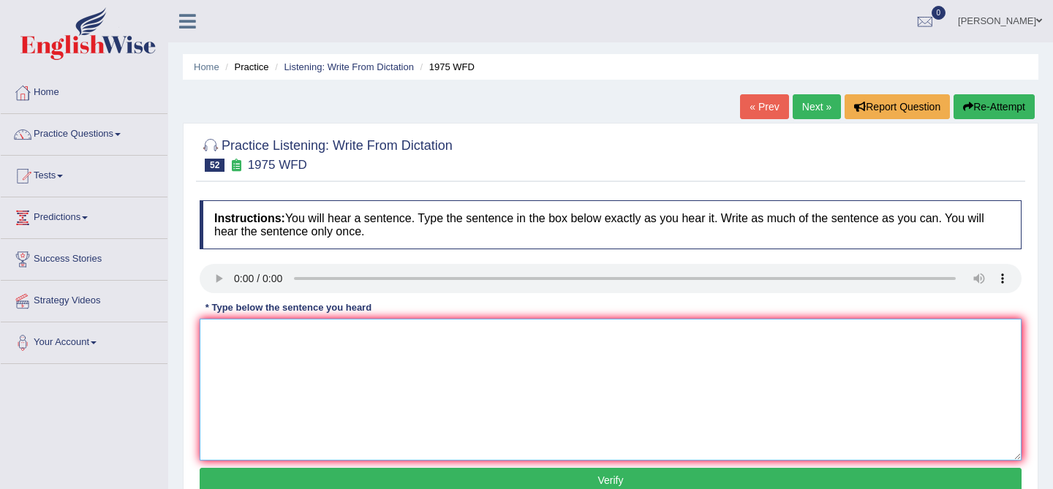
click at [303, 396] on textarea at bounding box center [611, 390] width 822 height 142
click at [292, 370] on textarea "His" at bounding box center [611, 390] width 822 height 142
click at [411, 339] on textarea "His analysis studies falls in false premise." at bounding box center [611, 390] width 822 height 142
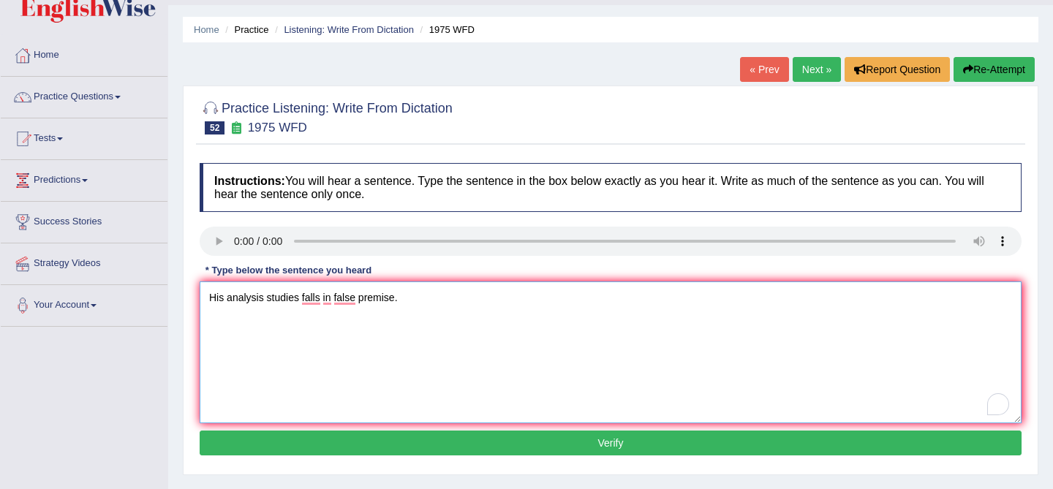
scroll to position [42, 0]
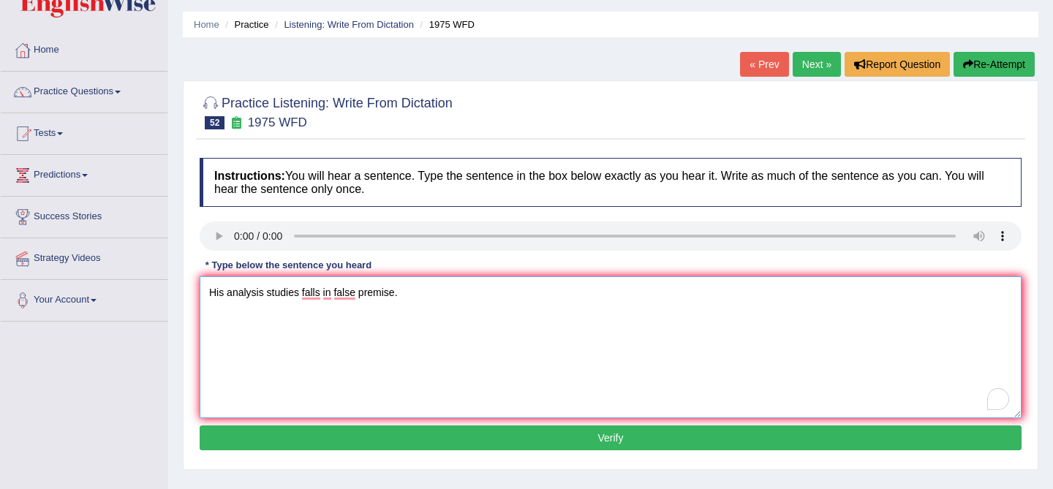
type textarea "His analysis studies falls in false premise."
click at [486, 439] on button "Verify" at bounding box center [611, 438] width 822 height 25
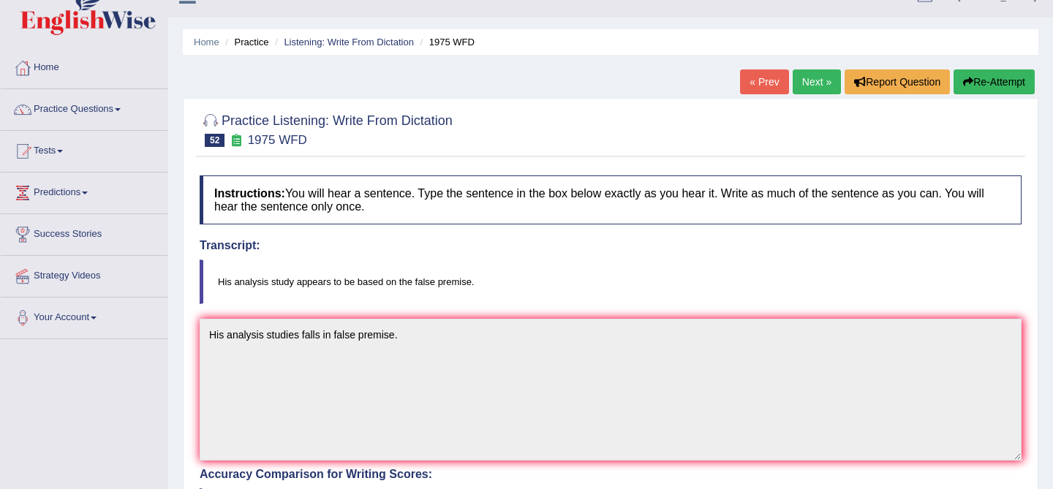
scroll to position [0, 0]
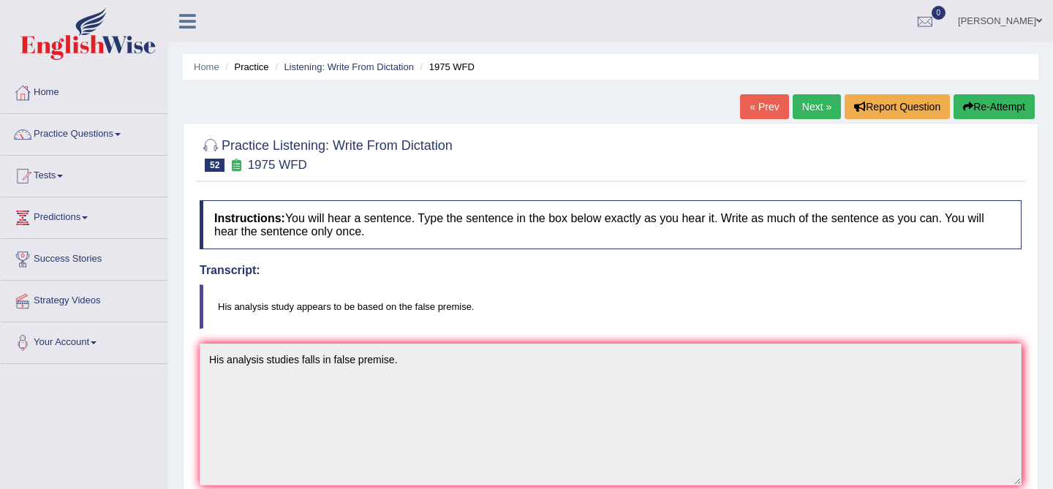
click at [986, 108] on button "Re-Attempt" at bounding box center [993, 106] width 81 height 25
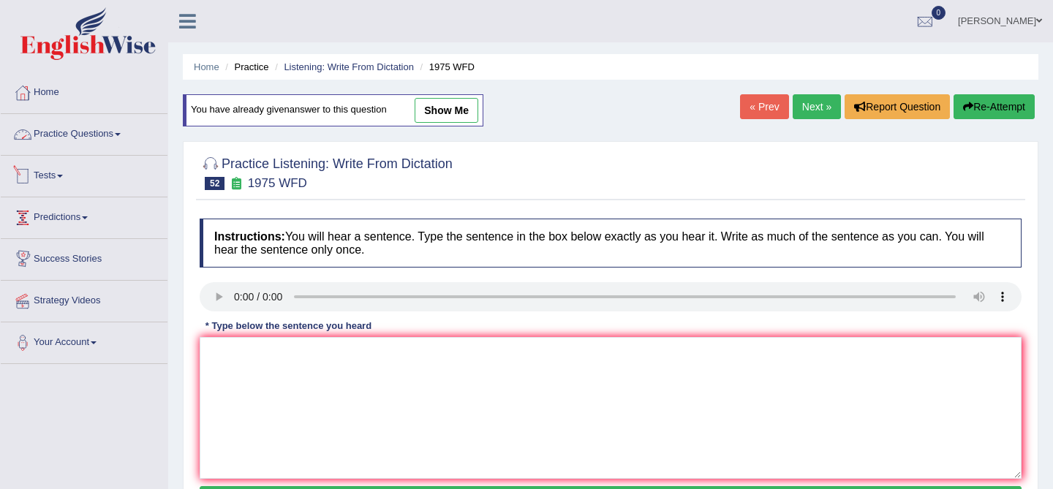
click at [82, 129] on link "Practice Questions" at bounding box center [84, 132] width 167 height 37
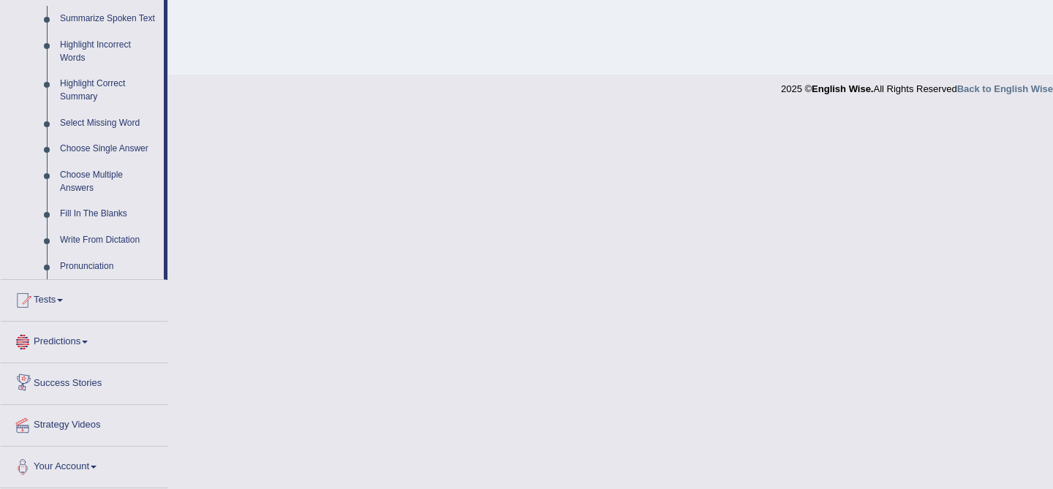
scroll to position [623, 0]
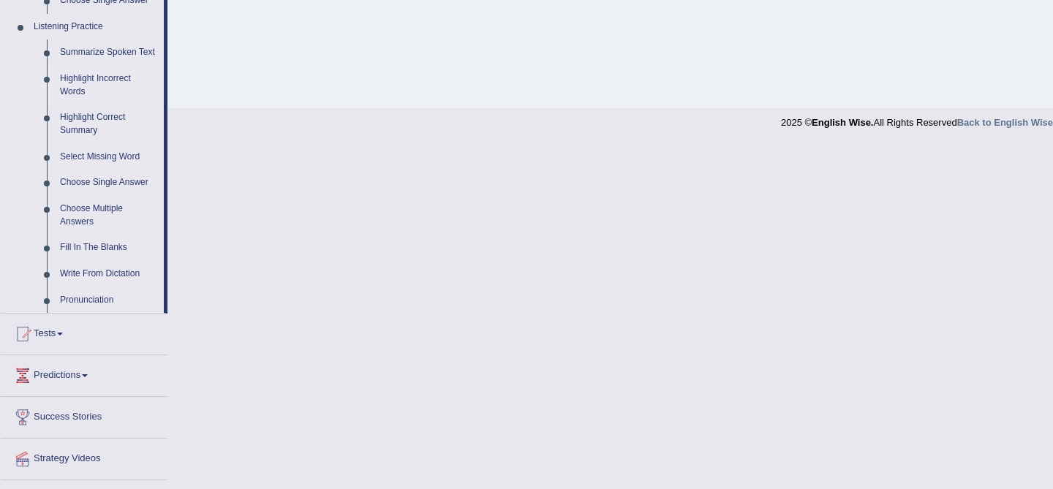
click at [107, 92] on link "Highlight Incorrect Words" at bounding box center [108, 85] width 110 height 39
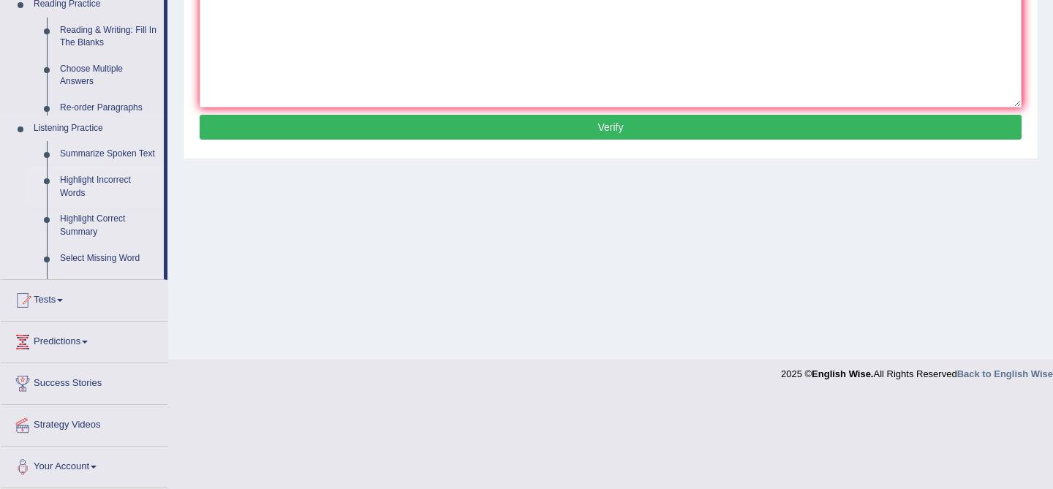
scroll to position [279, 0]
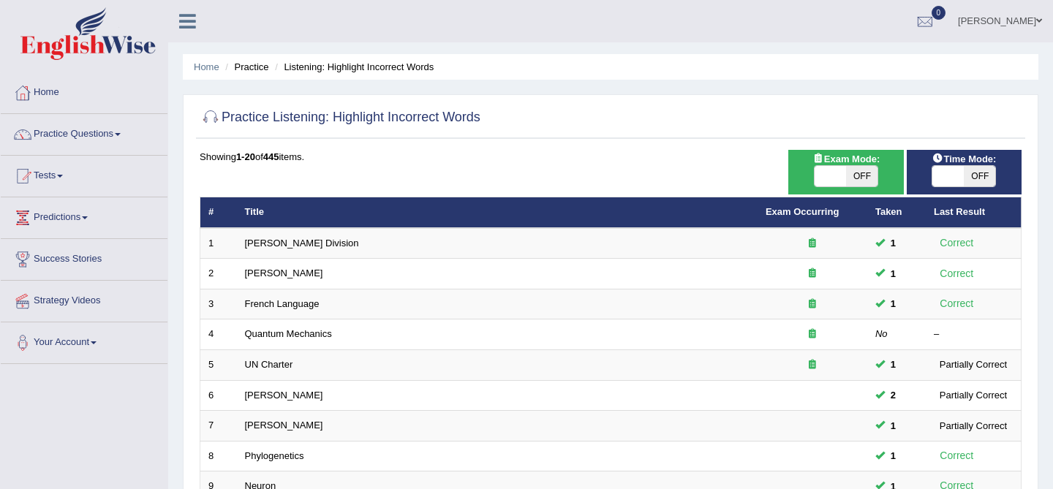
drag, startPoint x: 384, startPoint y: 265, endPoint x: 381, endPoint y: 42, distance: 223.8
click at [381, 42] on div "Toggle navigation Home Practice Questions Speaking Practice Read Aloud Repeat S…" at bounding box center [526, 480] width 1053 height 961
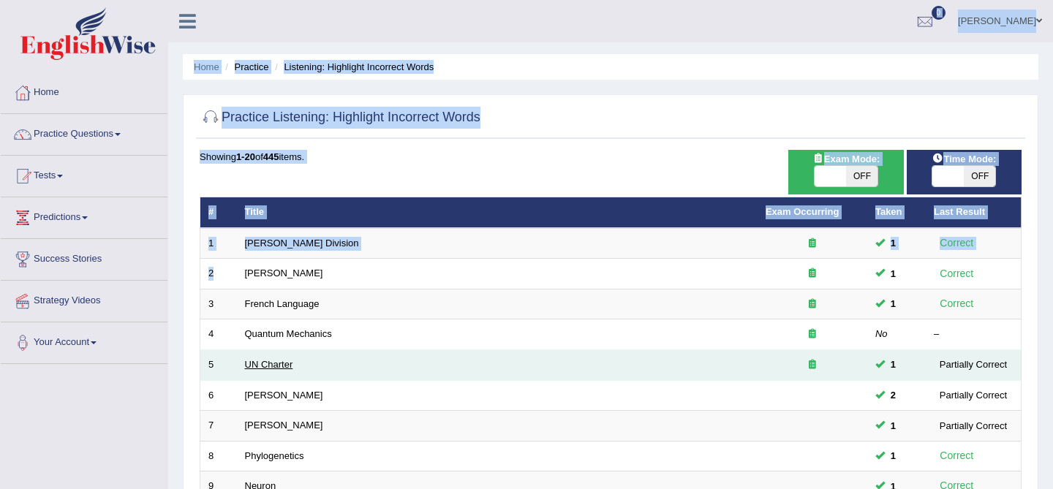
click at [276, 369] on link "UN Charter" at bounding box center [269, 364] width 48 height 11
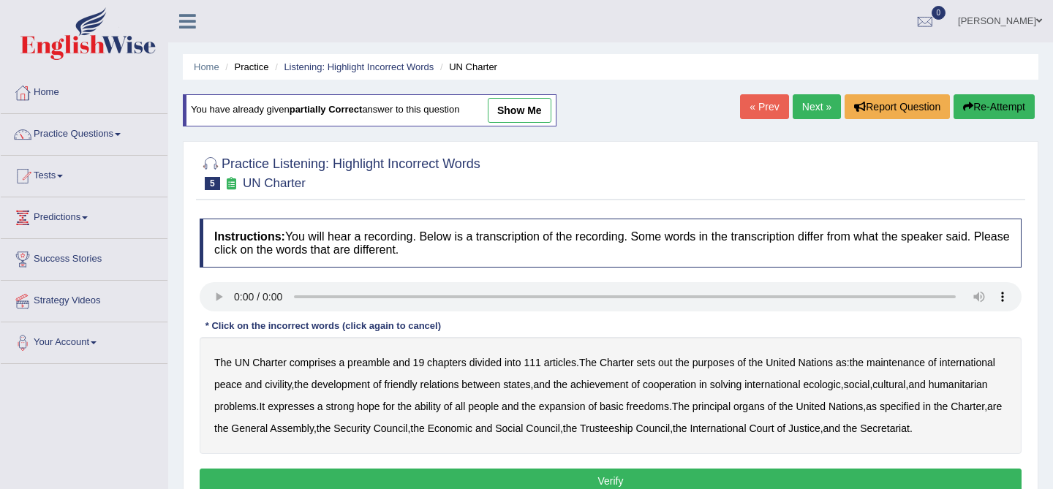
click at [997, 102] on button "Re-Attempt" at bounding box center [993, 106] width 81 height 25
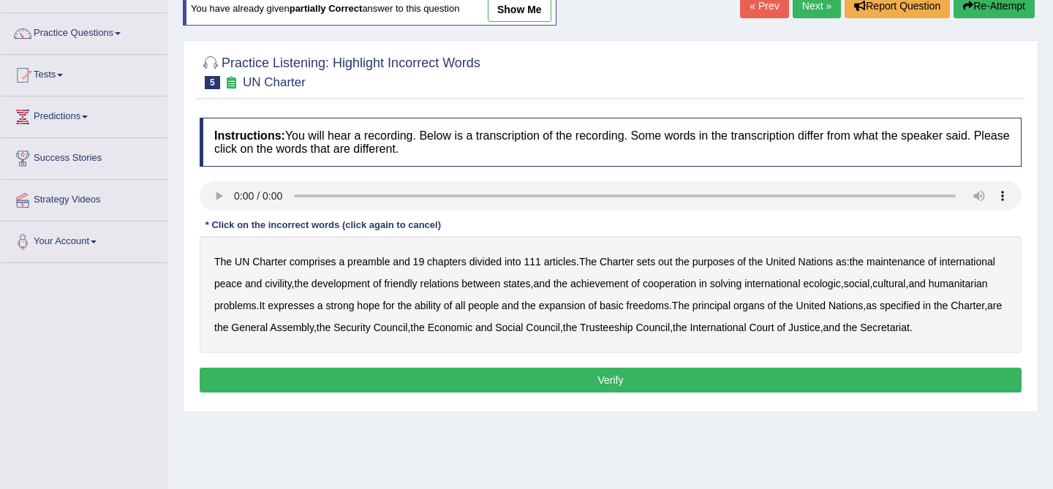
scroll to position [99, 0]
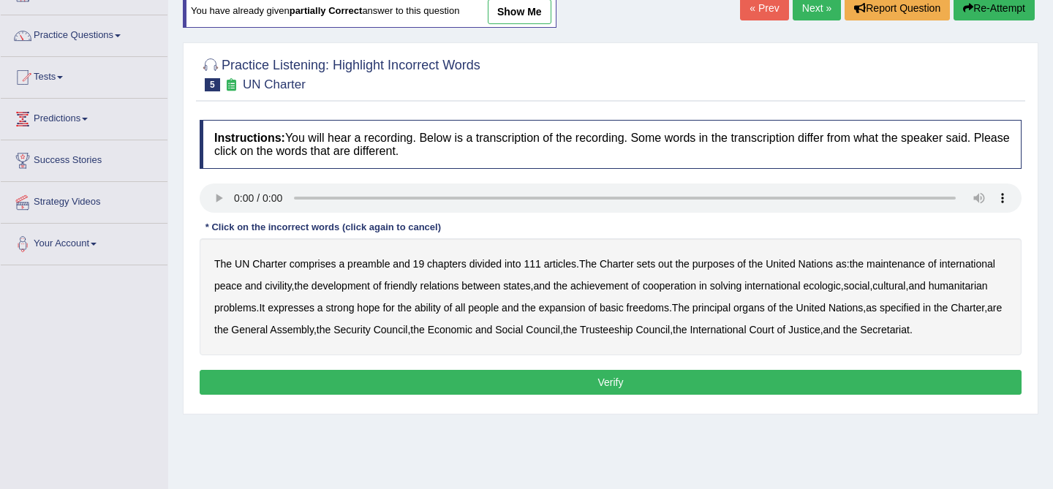
click at [291, 287] on b "civility" at bounding box center [278, 286] width 26 height 12
click at [742, 284] on b "solving" at bounding box center [726, 286] width 32 height 12
click at [840, 292] on b "ecologic" at bounding box center [821, 286] width 37 height 12
click at [742, 284] on b "solving" at bounding box center [726, 286] width 32 height 12
click at [441, 309] on b "ability" at bounding box center [428, 308] width 26 height 12
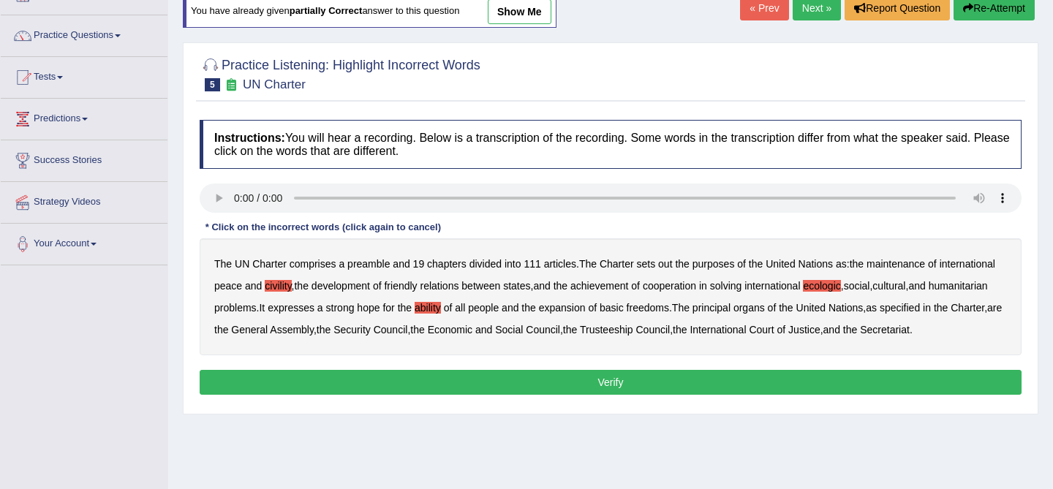
click at [325, 395] on button "Verify" at bounding box center [611, 382] width 822 height 25
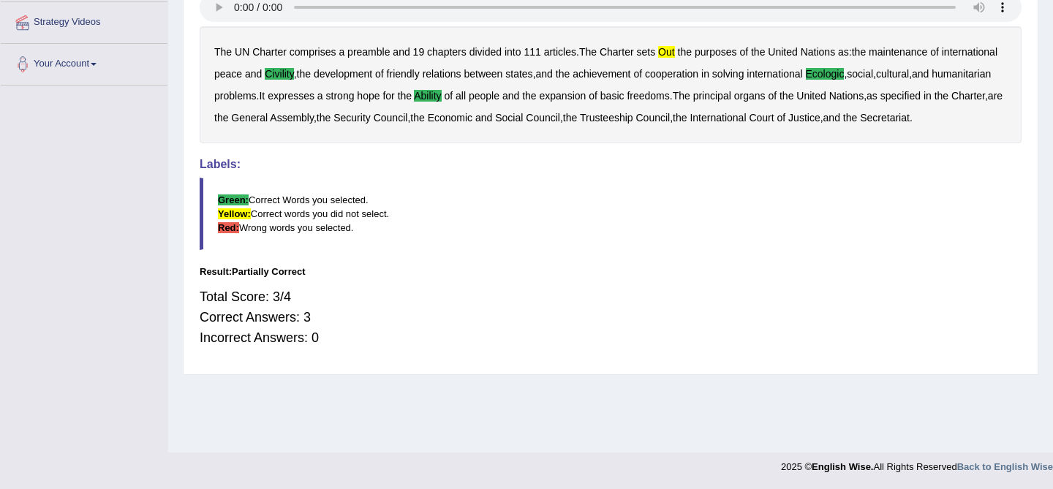
scroll to position [0, 0]
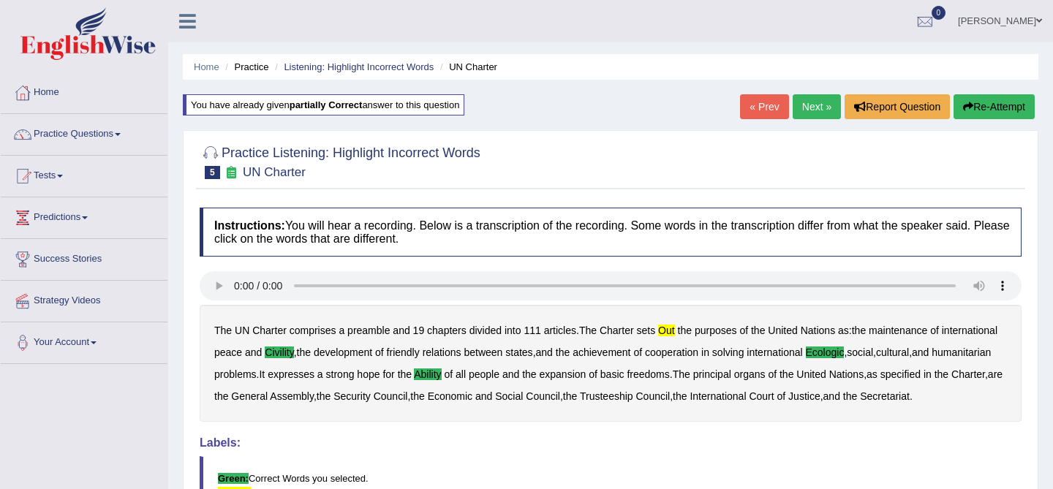
click at [973, 24] on link "Rupesh Kunwar" at bounding box center [1000, 19] width 106 height 38
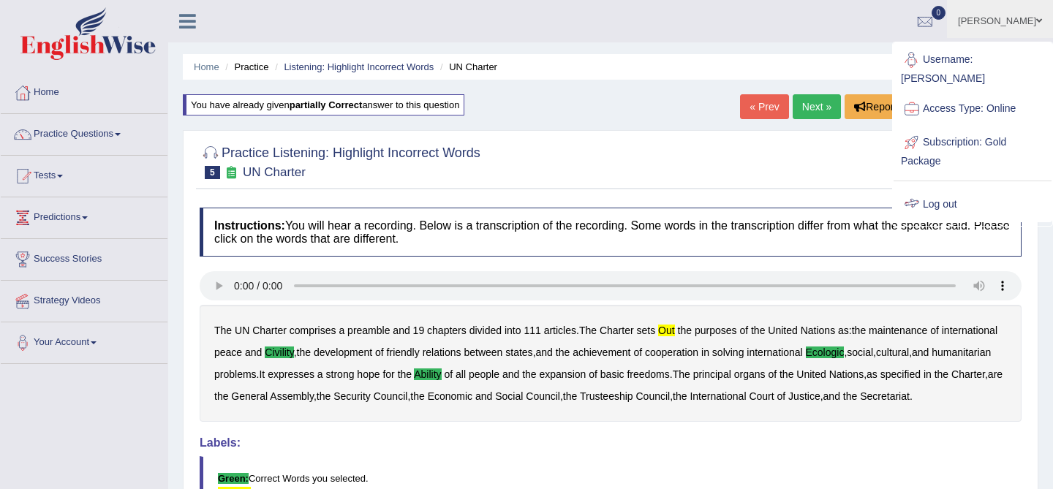
click at [915, 199] on div at bounding box center [912, 205] width 22 height 22
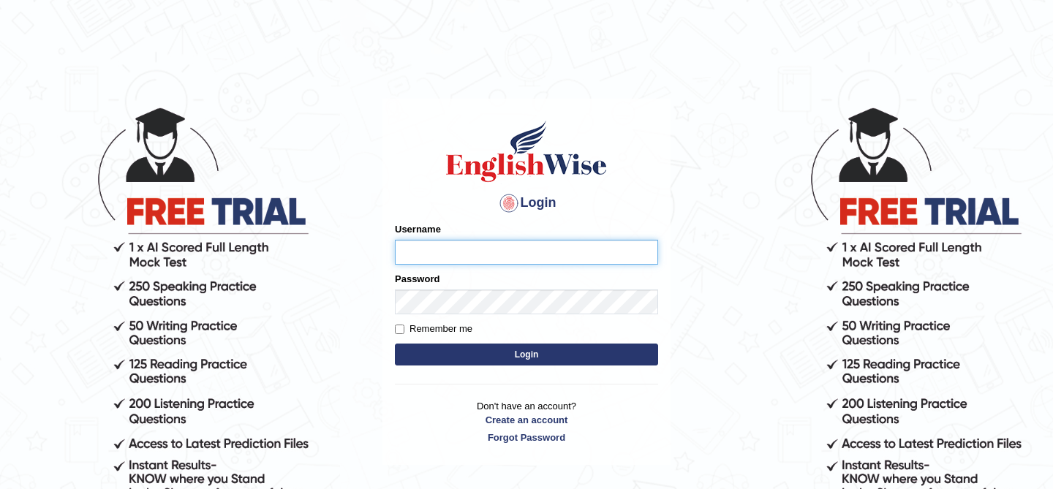
type input "kunwarrupesh"
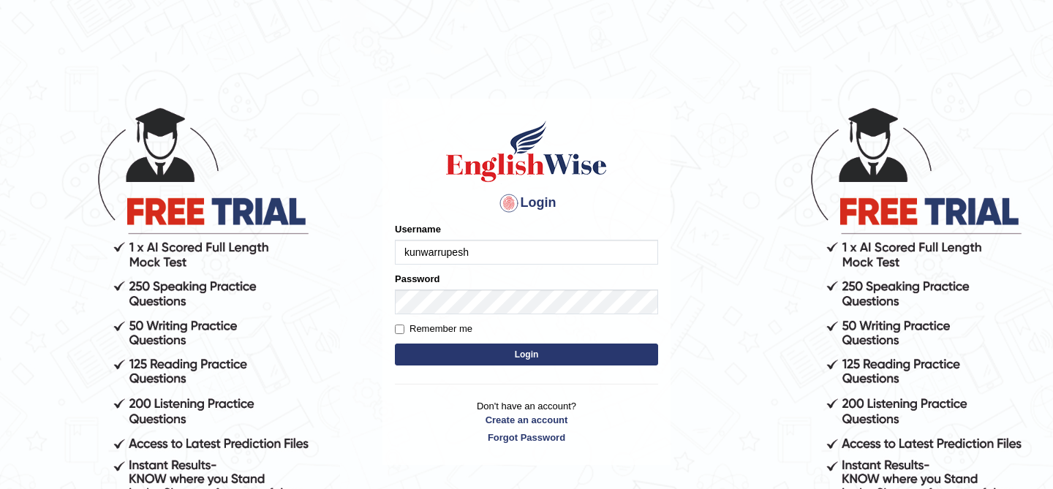
click at [565, 349] on button "Login" at bounding box center [526, 355] width 263 height 22
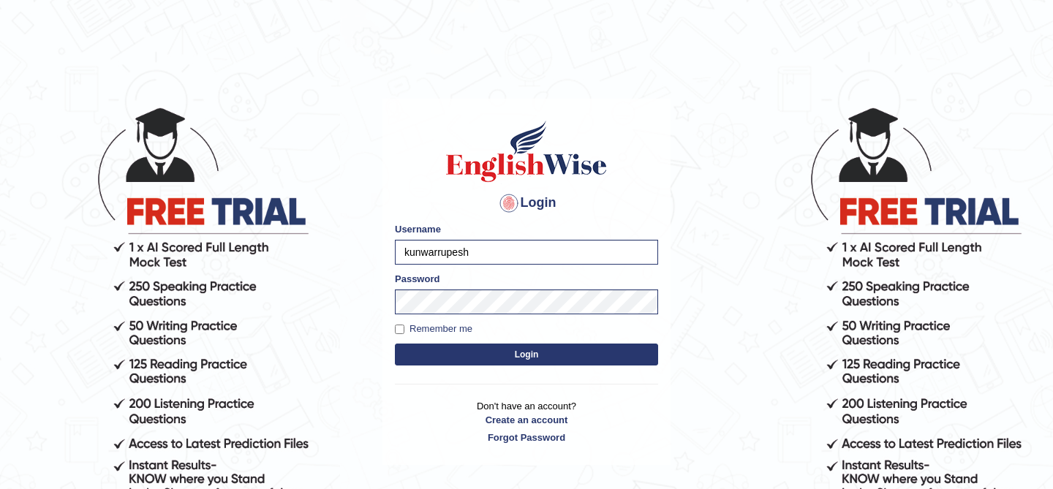
click at [332, 263] on body "Login Please fix the following errors: Username kunwarrupesh Password Remember …" at bounding box center [526, 297] width 1053 height 489
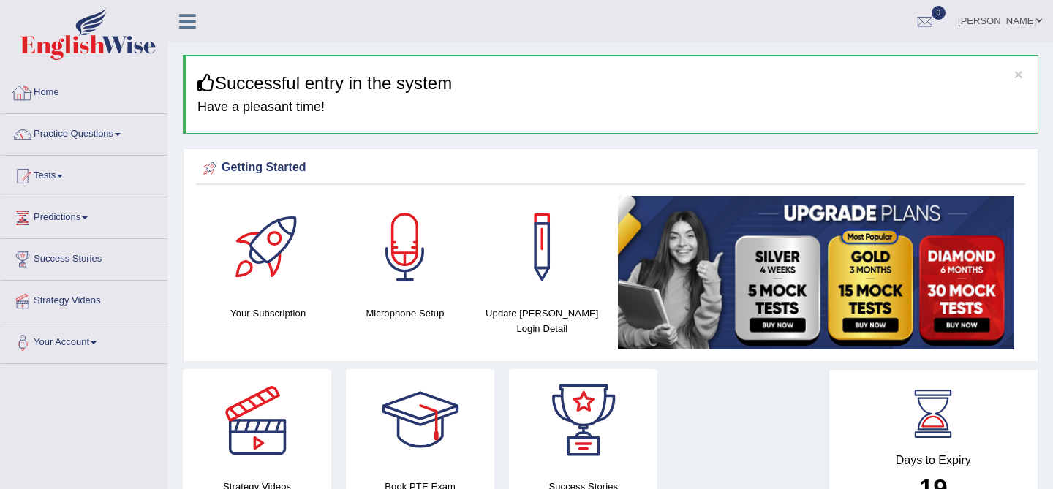
click at [92, 99] on link "Home" at bounding box center [84, 90] width 167 height 37
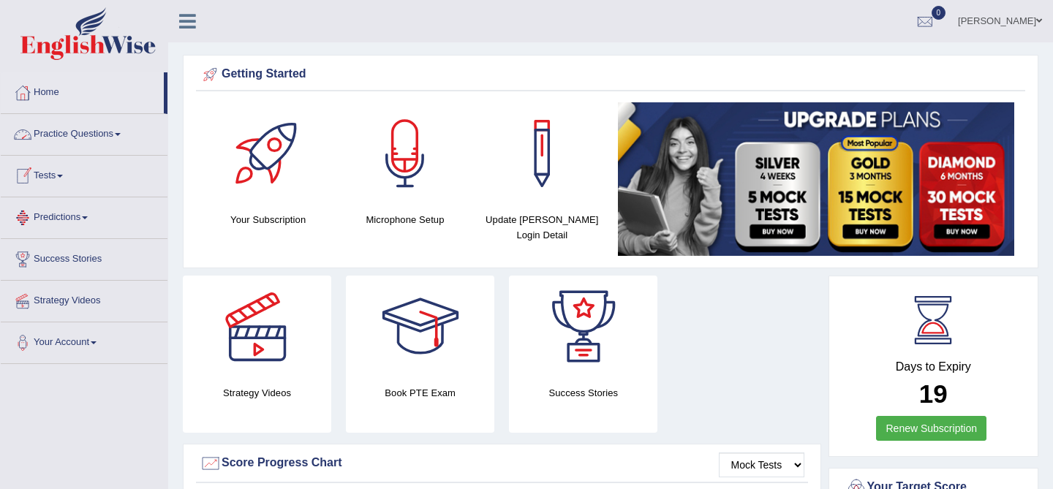
click at [84, 138] on link "Practice Questions" at bounding box center [84, 132] width 167 height 37
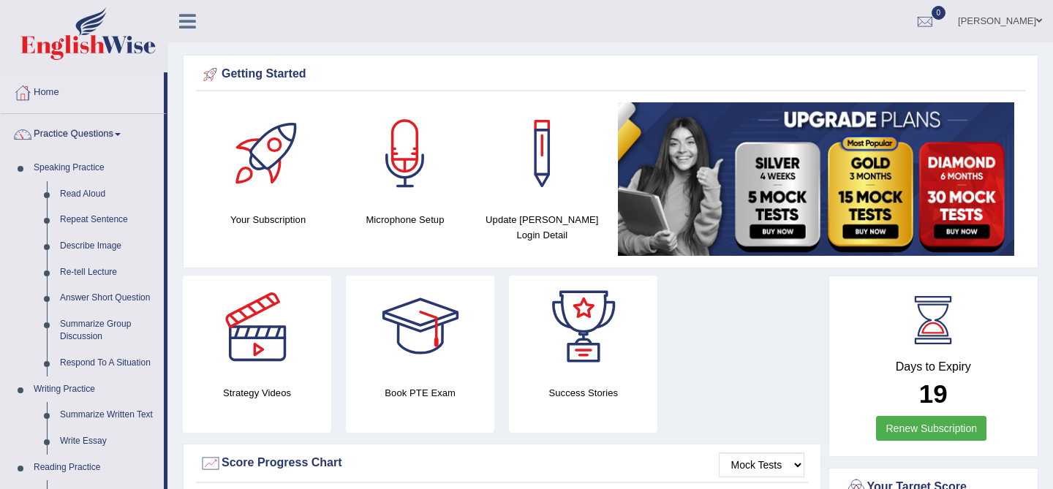
click at [197, 23] on link at bounding box center [187, 20] width 39 height 22
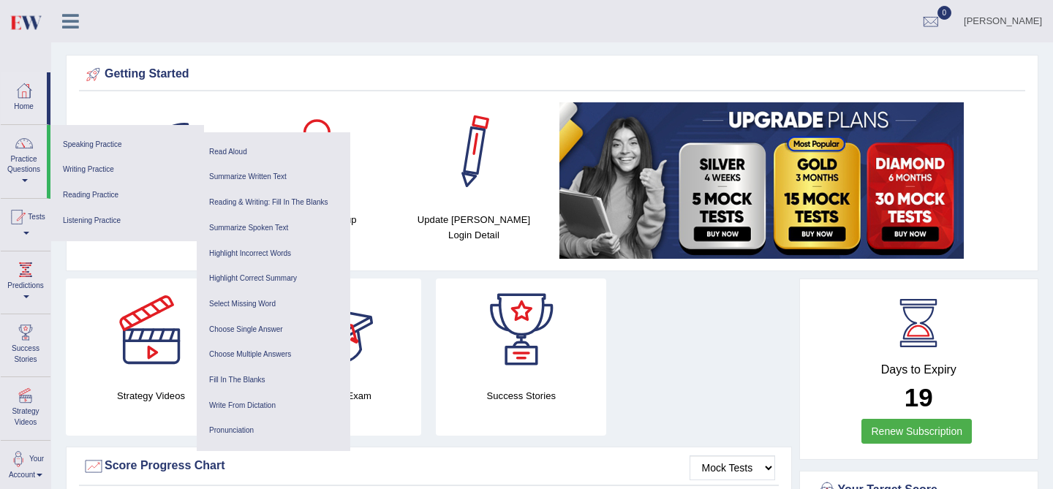
click at [507, 75] on div "Getting Started" at bounding box center [552, 75] width 939 height 22
click at [136, 73] on div "Getting Started" at bounding box center [552, 75] width 939 height 22
click at [8, 99] on link "Home" at bounding box center [24, 96] width 46 height 48
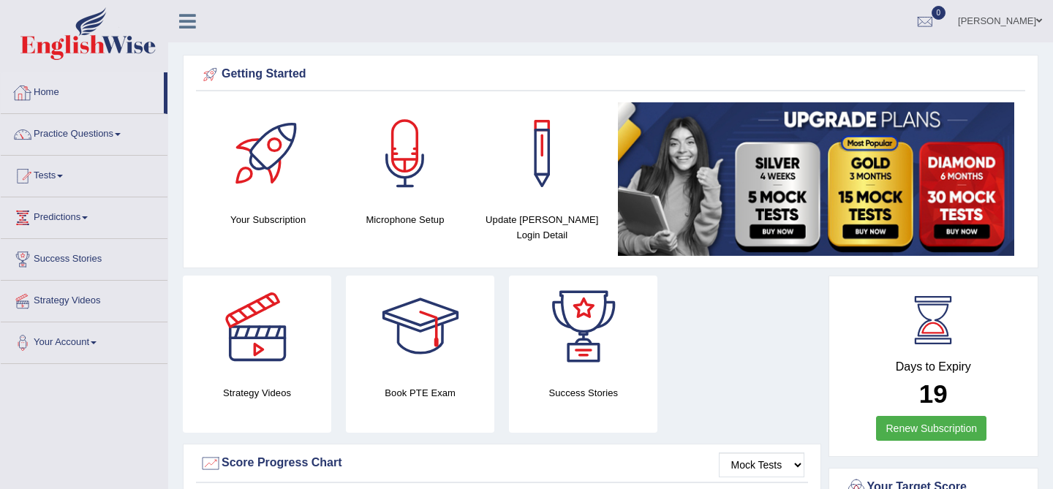
click at [75, 91] on link "Home" at bounding box center [82, 90] width 163 height 37
click at [979, 21] on link "Rupesh Kunwar" at bounding box center [1000, 19] width 106 height 38
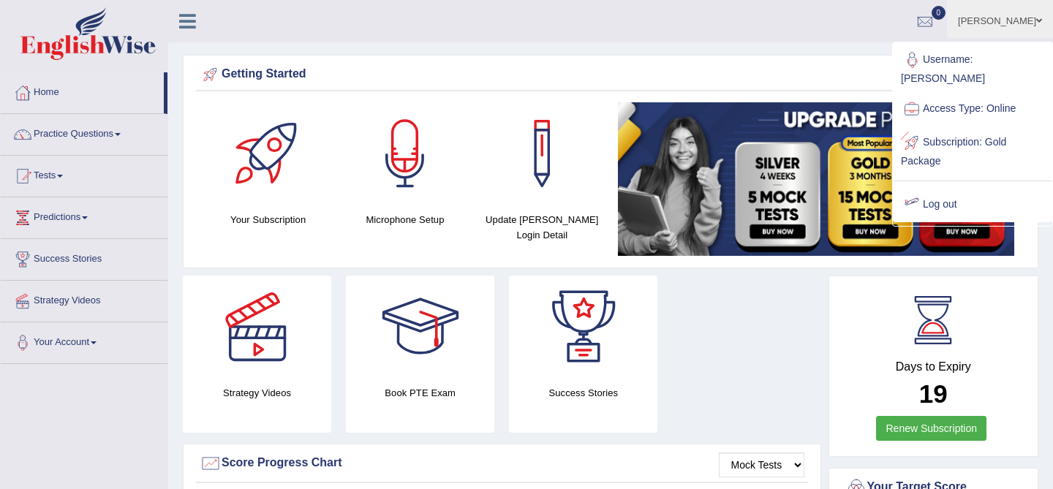
click at [930, 207] on link "Log out" at bounding box center [972, 205] width 158 height 34
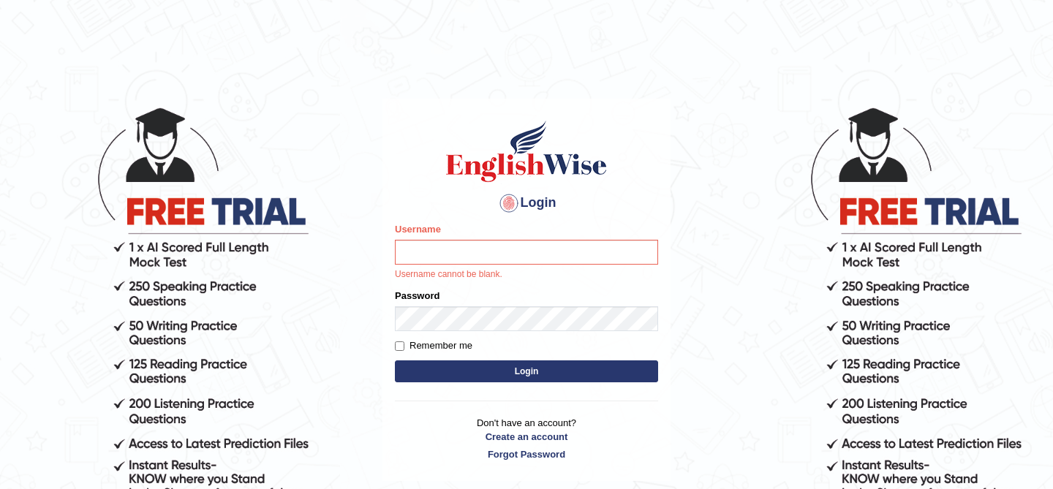
click at [466, 254] on input "Username" at bounding box center [526, 252] width 263 height 25
type input "kunwarrupesh"
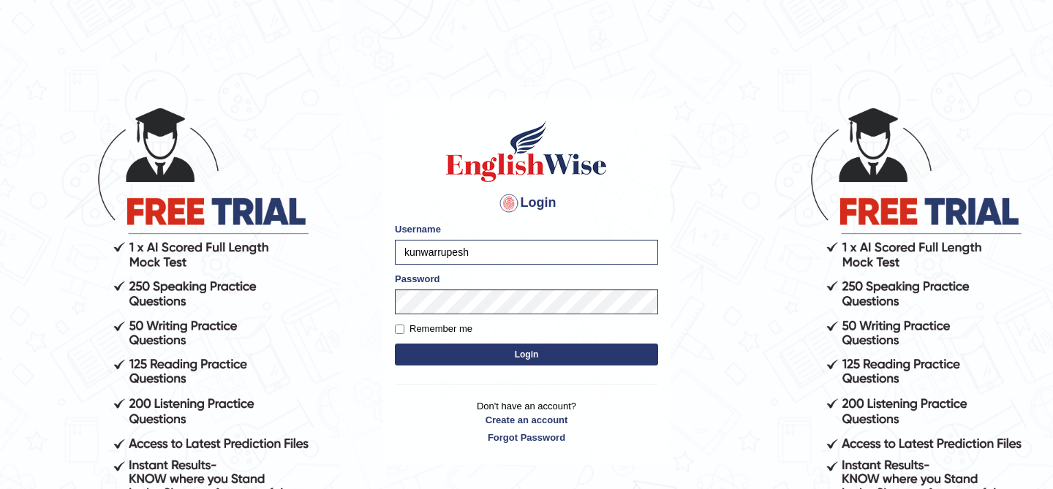
click at [532, 358] on button "Login" at bounding box center [526, 355] width 263 height 22
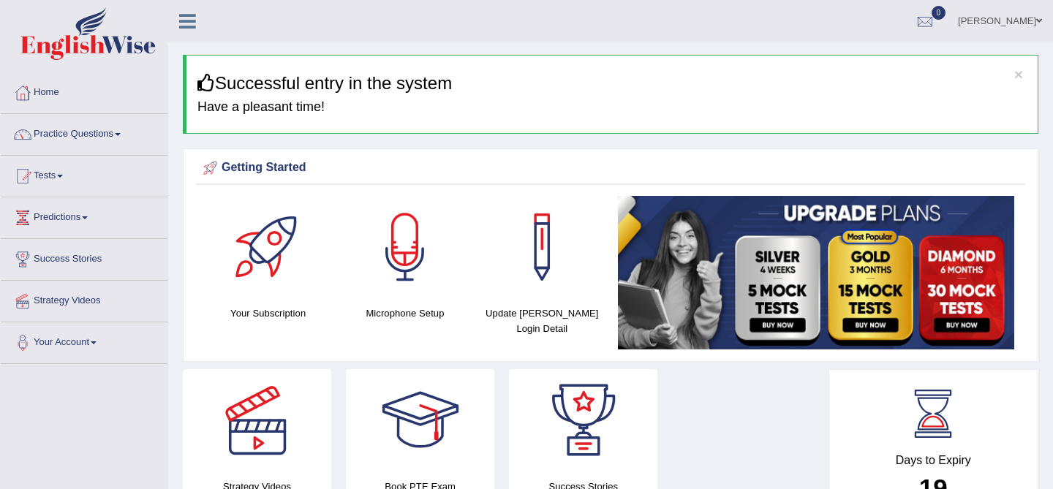
click at [192, 18] on icon at bounding box center [187, 21] width 17 height 19
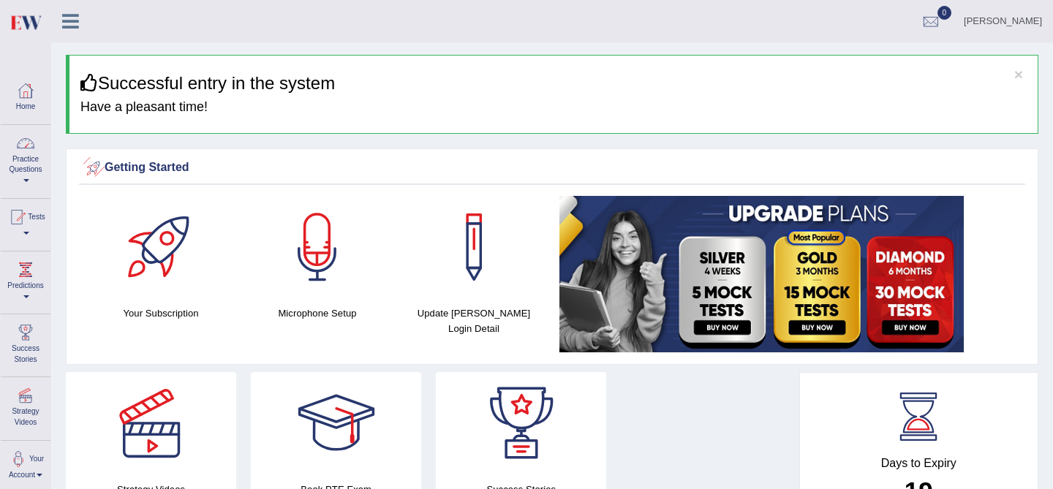
click at [24, 163] on link "Practice Questions" at bounding box center [26, 159] width 50 height 69
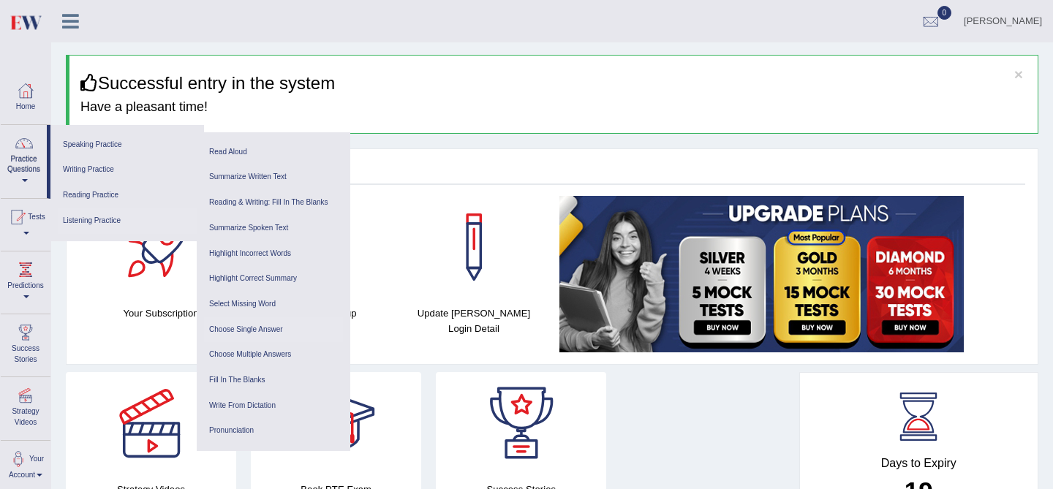
click at [268, 327] on link "Choose Single Answer" at bounding box center [273, 330] width 139 height 26
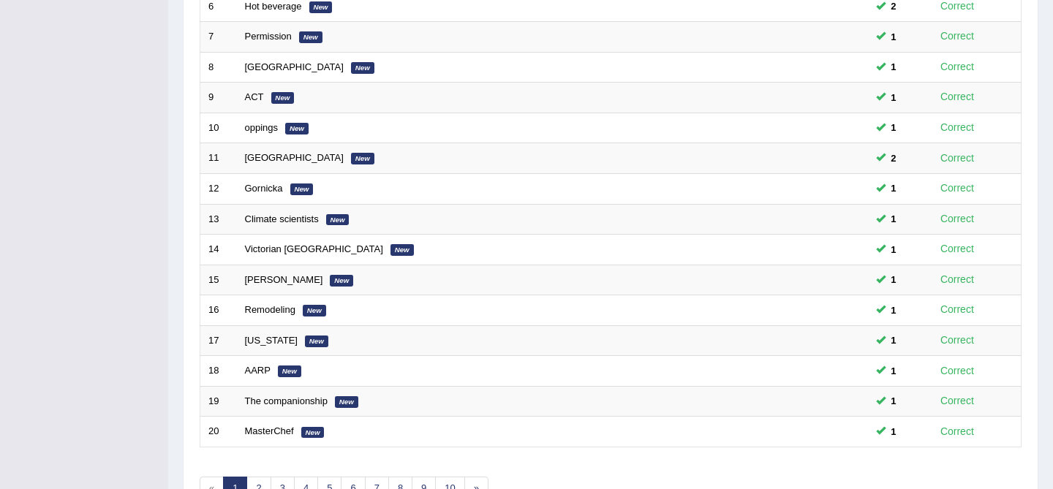
scroll to position [479, 0]
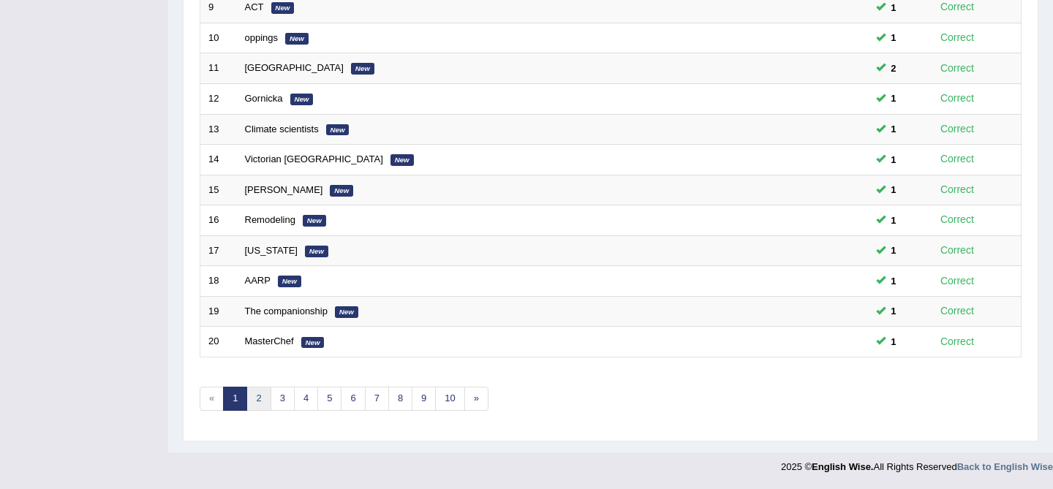
click at [254, 400] on link "2" at bounding box center [258, 399] width 24 height 24
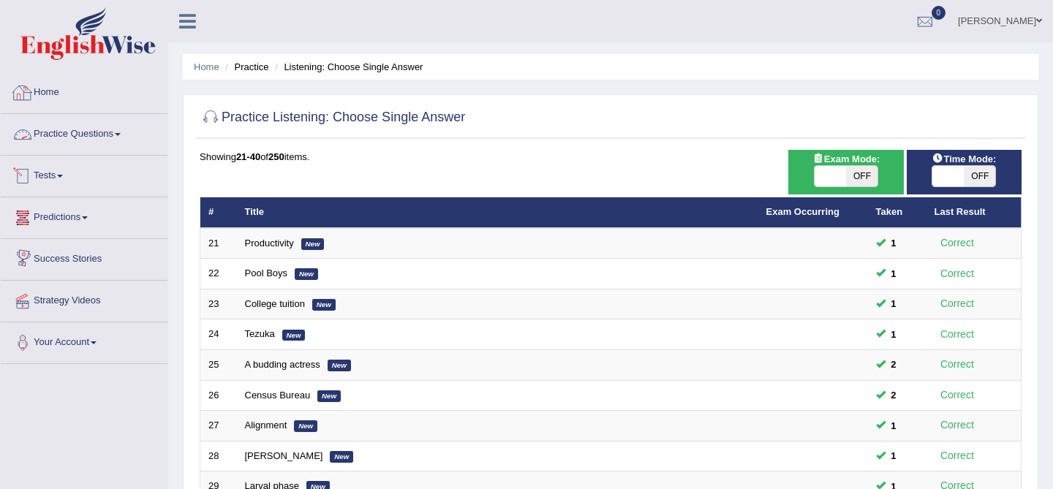
click at [102, 129] on link "Practice Questions" at bounding box center [84, 132] width 167 height 37
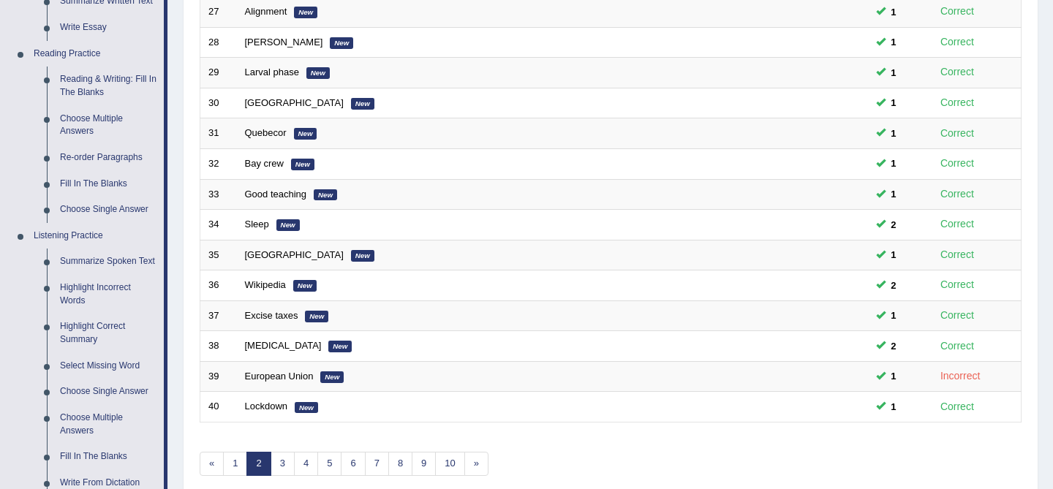
scroll to position [420, 0]
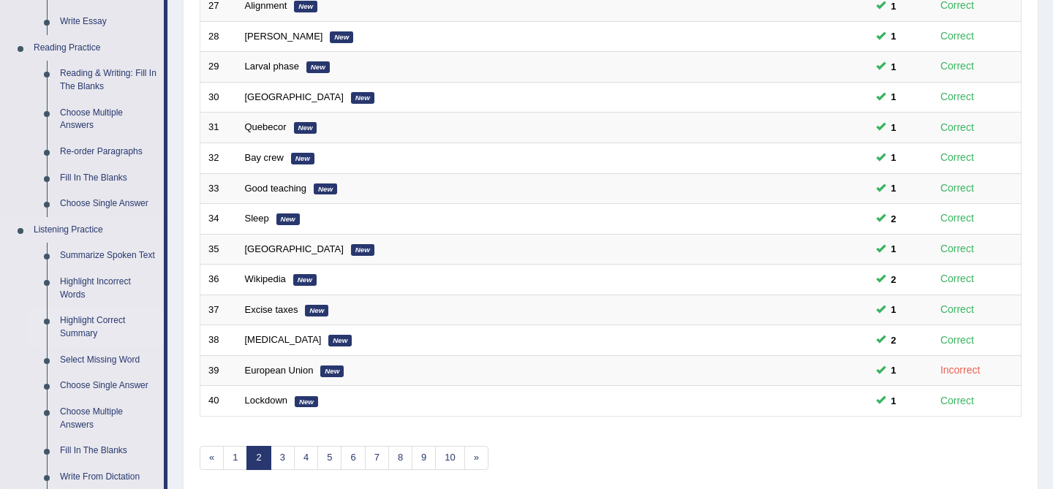
click at [107, 333] on link "Highlight Correct Summary" at bounding box center [108, 327] width 110 height 39
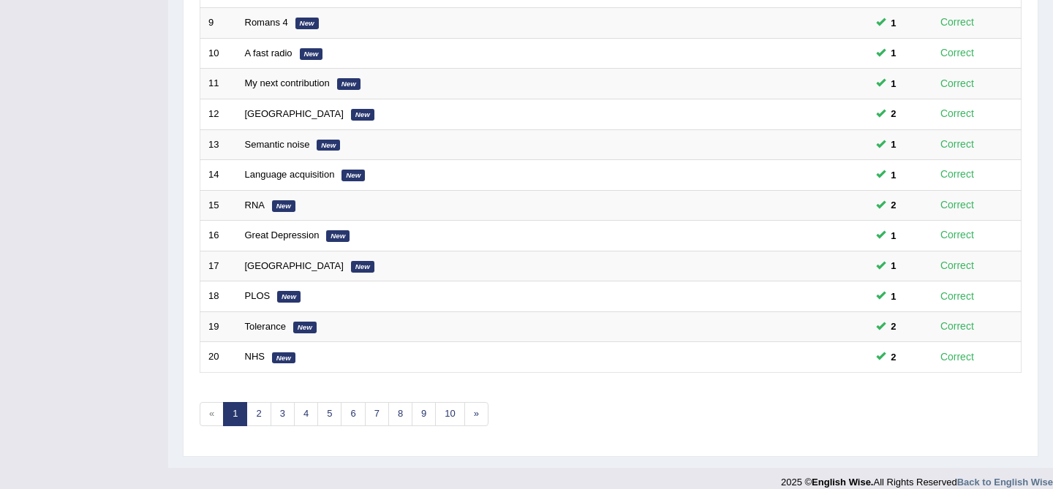
scroll to position [479, 0]
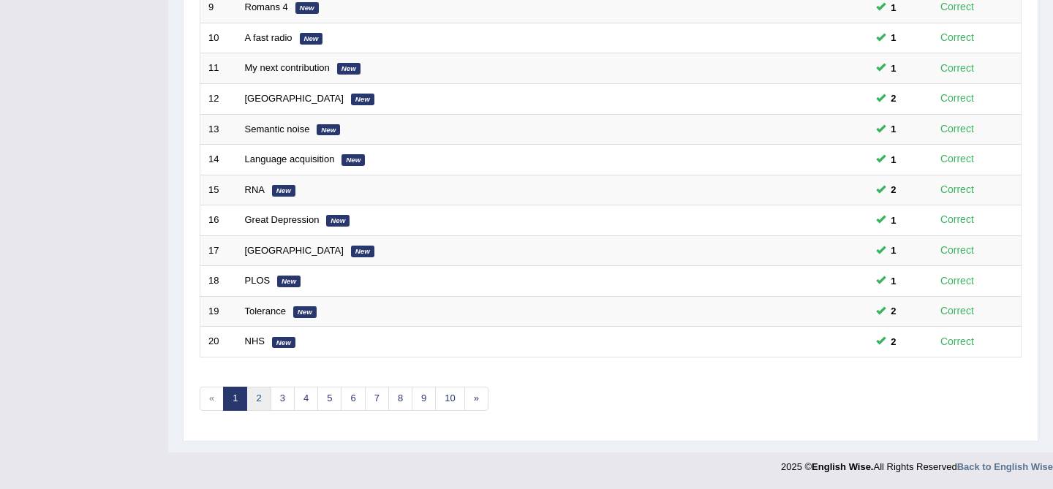
click at [256, 401] on link "2" at bounding box center [258, 399] width 24 height 24
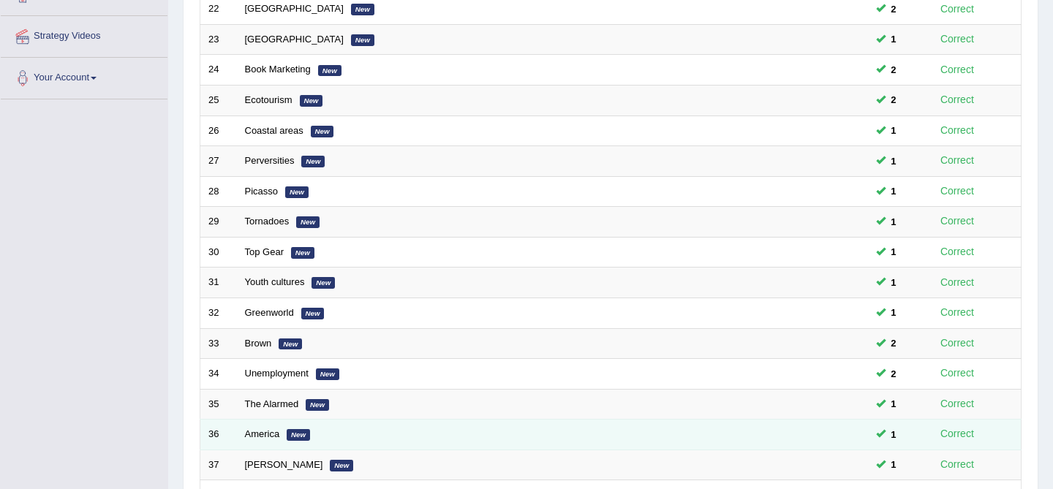
scroll to position [178, 0]
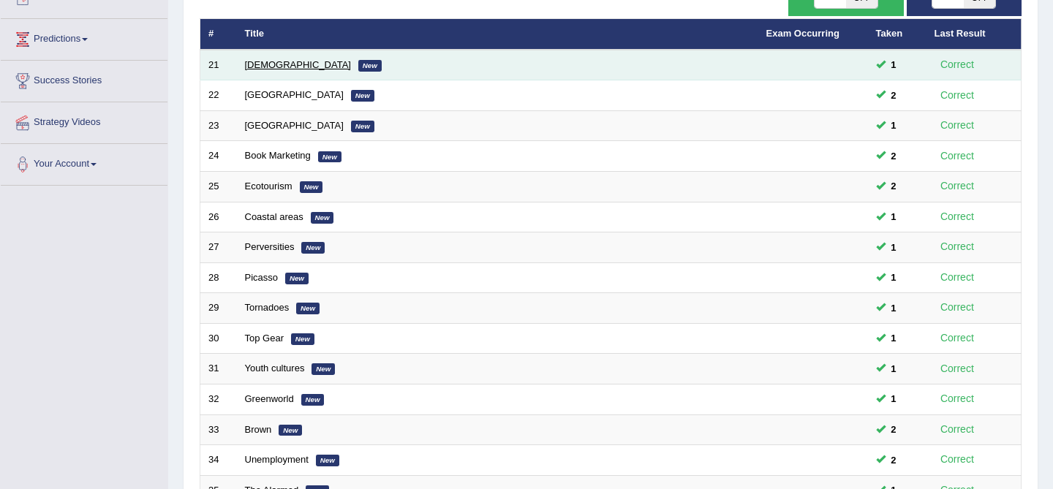
click at [262, 70] on link "[DEMOGRAPHIC_DATA]" at bounding box center [298, 64] width 106 height 11
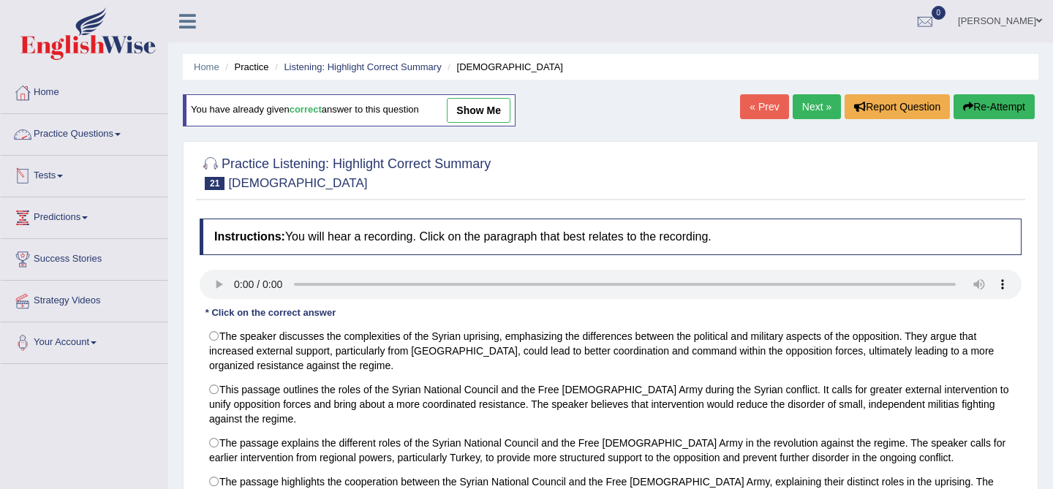
click at [115, 137] on link "Practice Questions" at bounding box center [84, 132] width 167 height 37
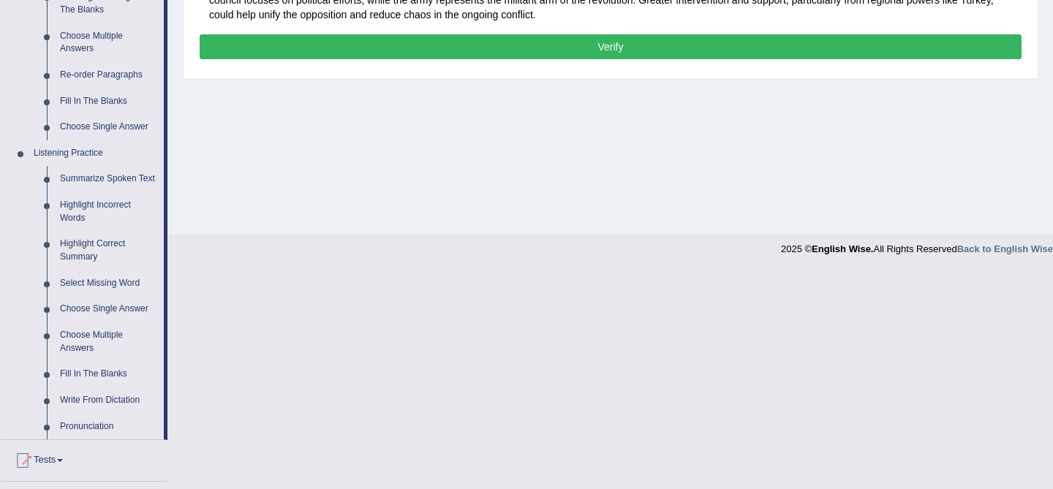
scroll to position [508, 0]
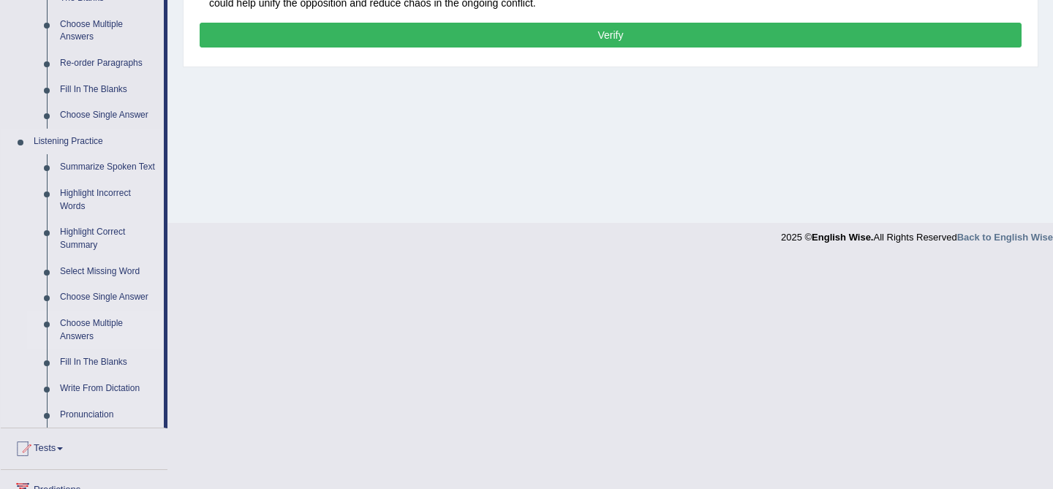
click at [95, 345] on link "Choose Multiple Answers" at bounding box center [108, 330] width 110 height 39
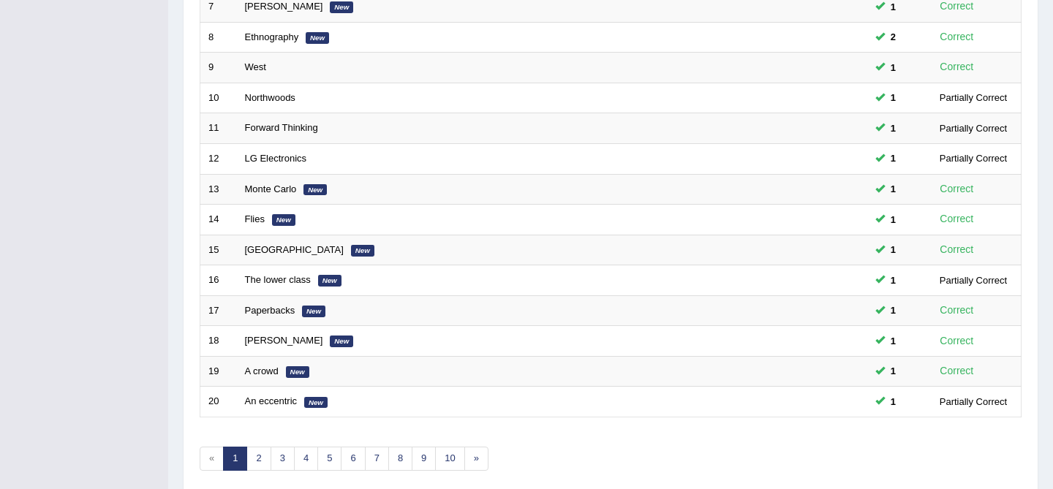
scroll to position [479, 0]
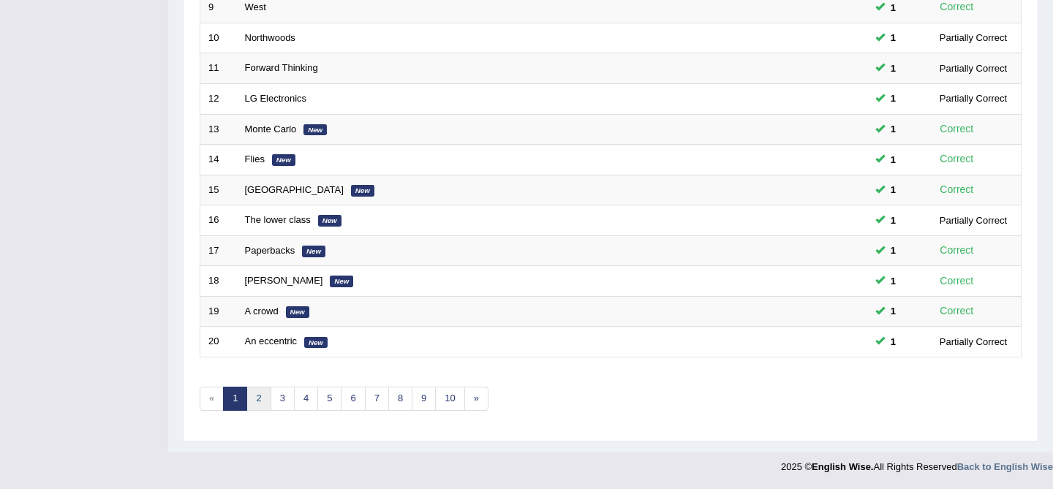
click at [260, 401] on link "2" at bounding box center [258, 399] width 24 height 24
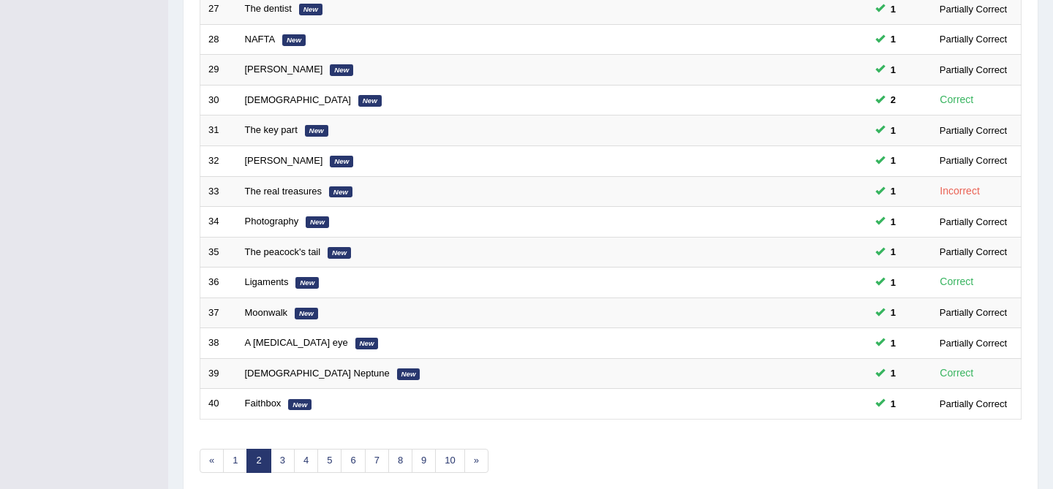
scroll to position [479, 0]
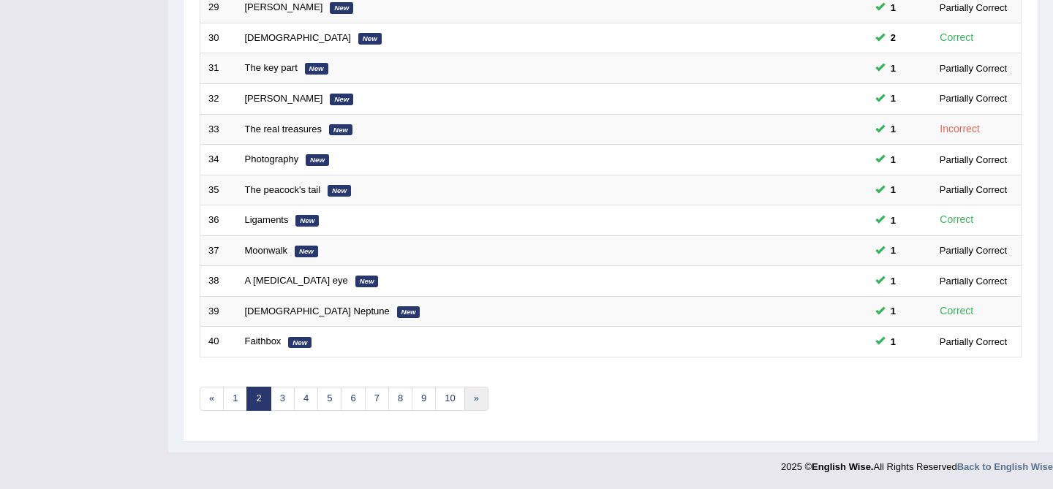
click at [471, 399] on link "»" at bounding box center [476, 399] width 24 height 24
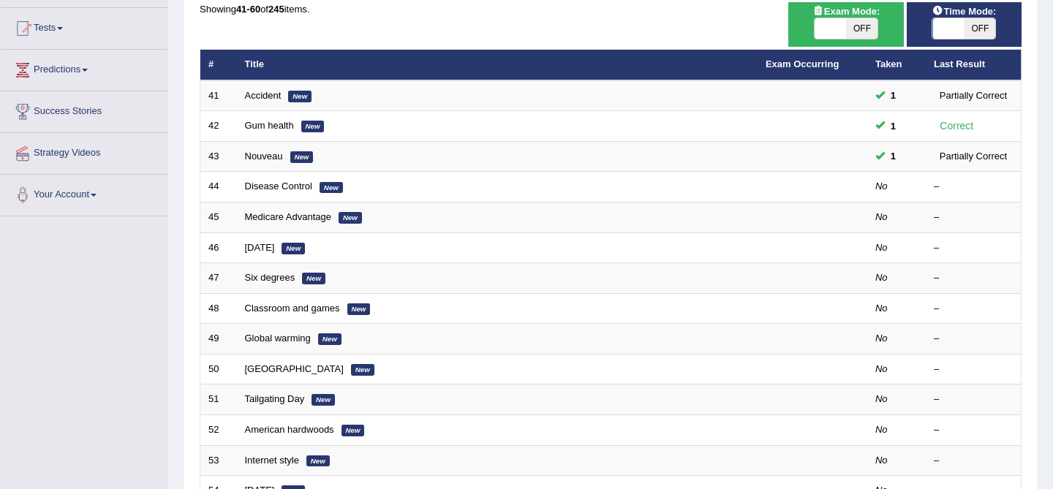
scroll to position [156, 0]
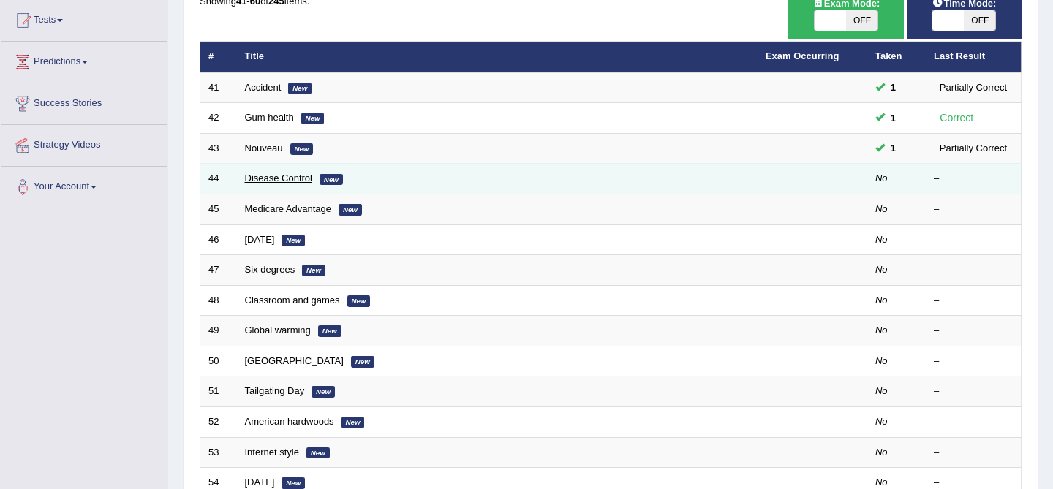
click at [268, 177] on link "Disease Control" at bounding box center [279, 178] width 68 height 11
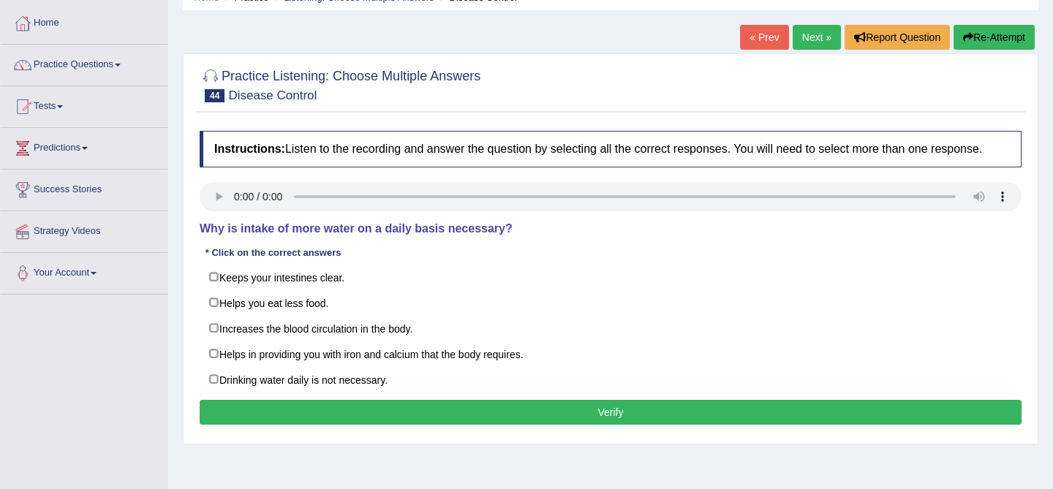
scroll to position [56, 0]
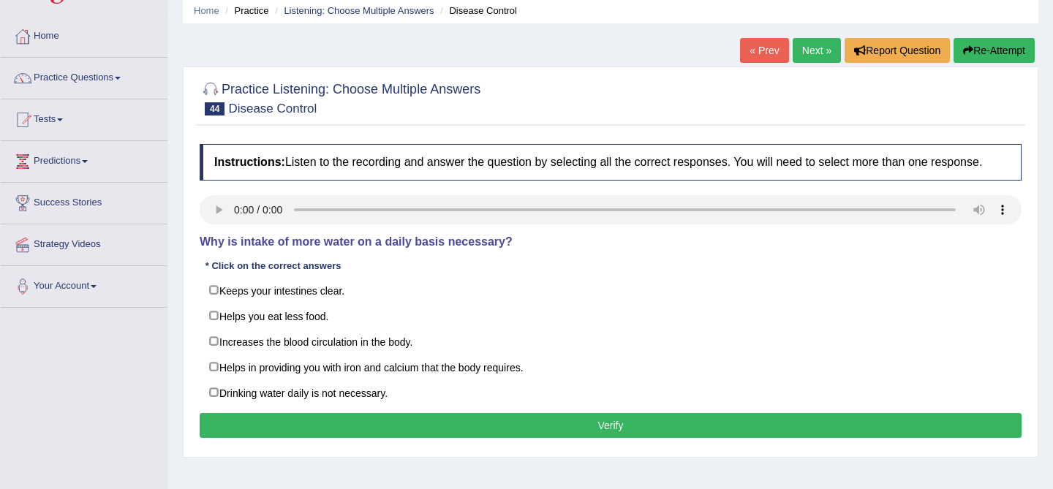
click at [801, 49] on link "Next »" at bounding box center [817, 50] width 48 height 25
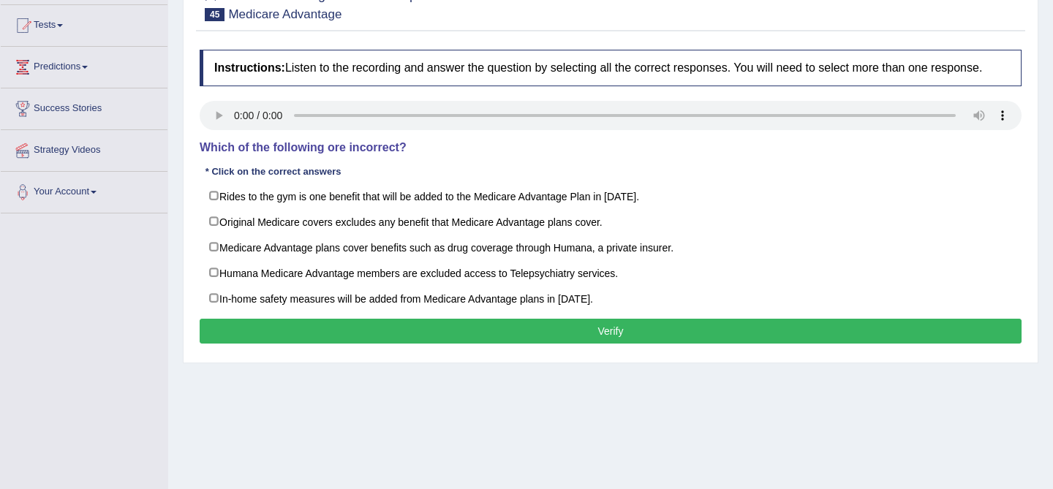
scroll to position [150, 0]
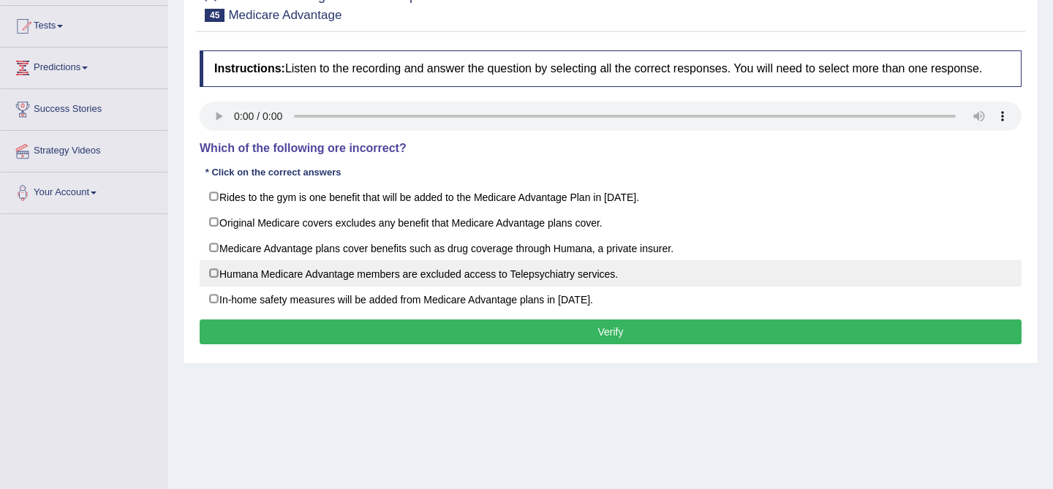
click at [426, 284] on label "Humana Medicare Advantage members are excluded access to Telepsychiatry service…" at bounding box center [611, 273] width 822 height 26
checkbox input "true"
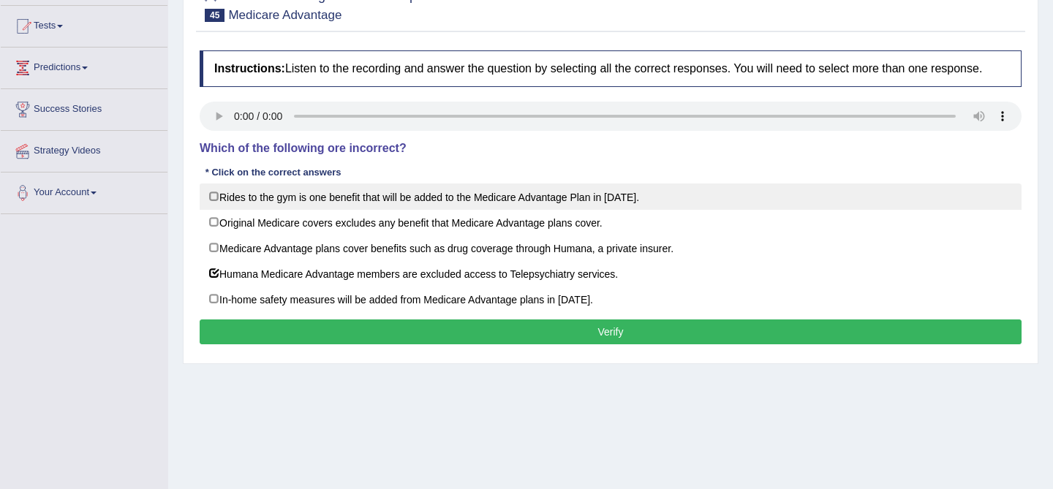
click at [442, 210] on label "Rides to the gym is one benefit that will be added to the Medicare Advantage Pl…" at bounding box center [611, 197] width 822 height 26
checkbox input "true"
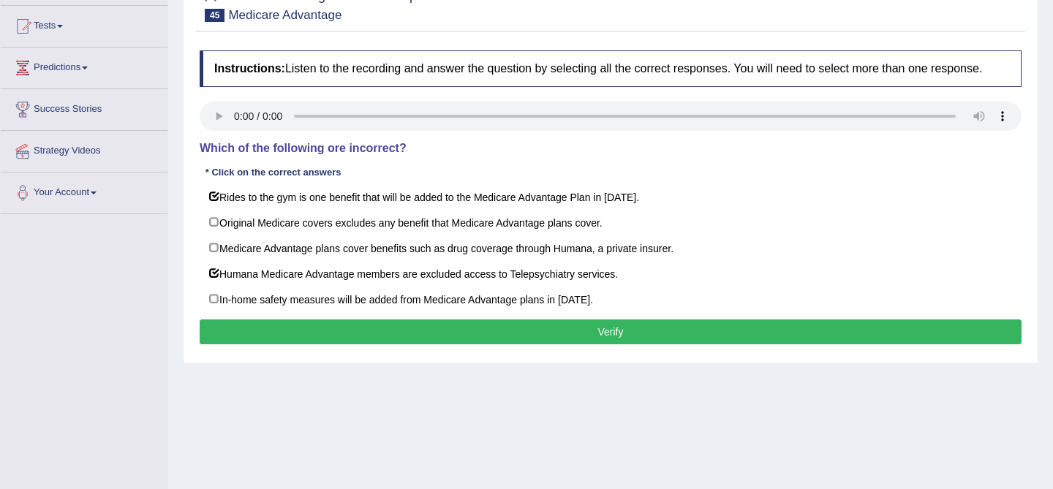
click at [480, 344] on button "Verify" at bounding box center [611, 332] width 822 height 25
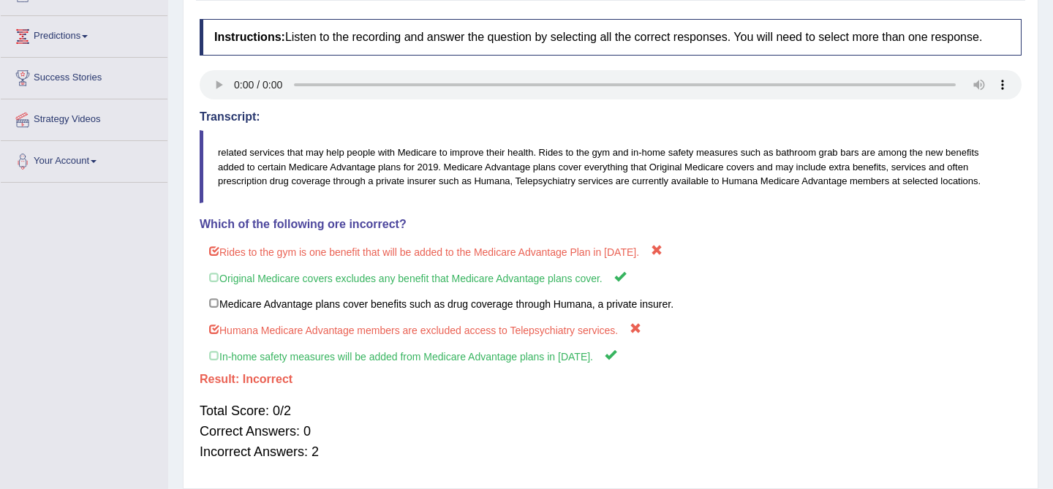
scroll to position [177, 0]
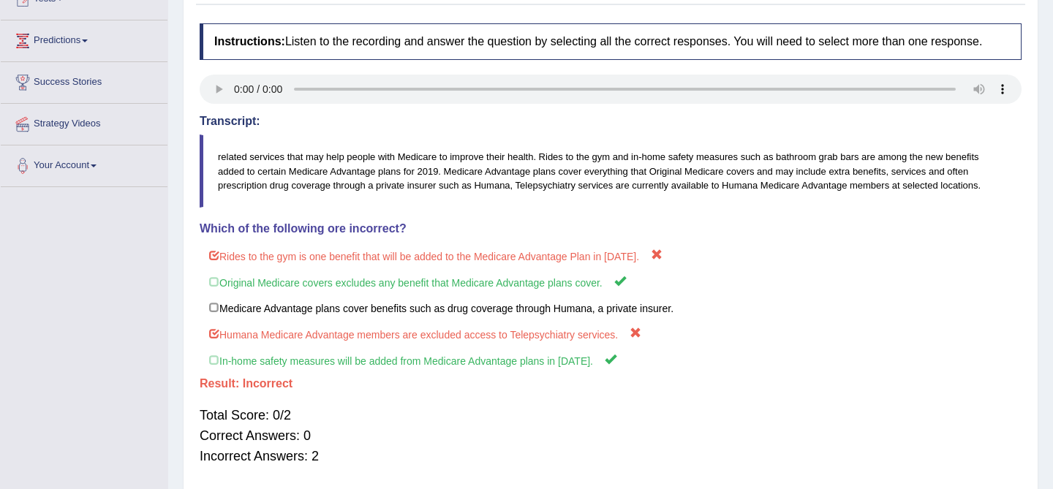
drag, startPoint x: 867, startPoint y: 216, endPoint x: 816, endPoint y: 219, distance: 51.2
click at [818, 207] on blockquote "related services that may help people with Medicare to improve their health. Ri…" at bounding box center [611, 171] width 822 height 72
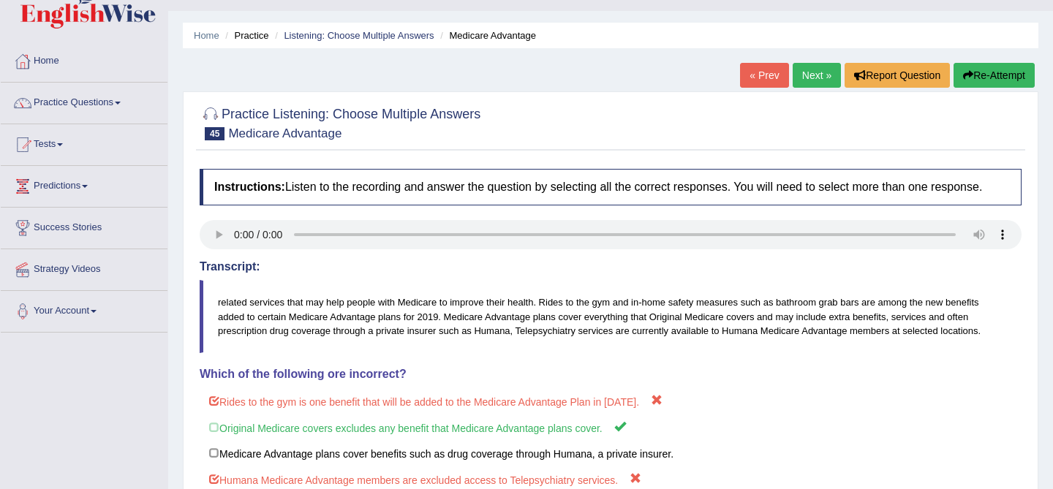
scroll to position [0, 0]
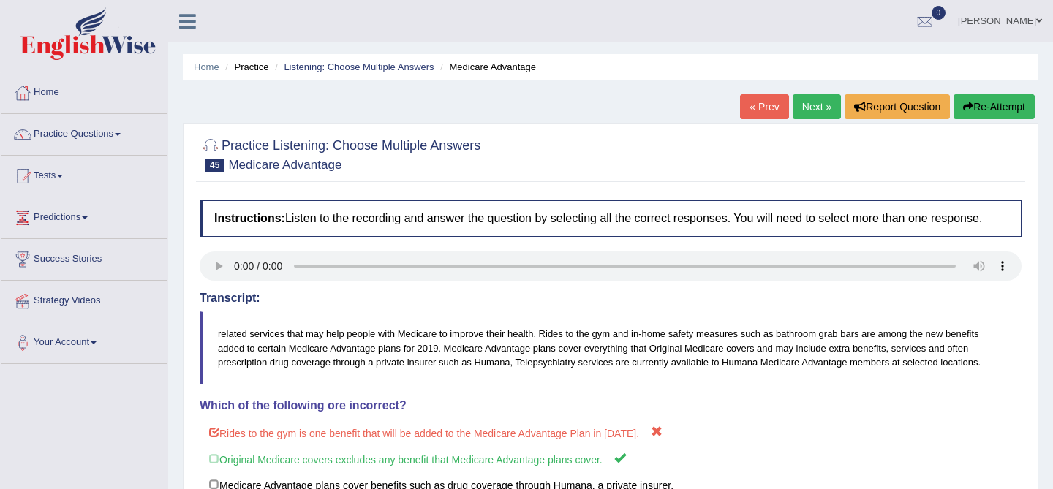
click at [812, 105] on link "Next »" at bounding box center [817, 106] width 48 height 25
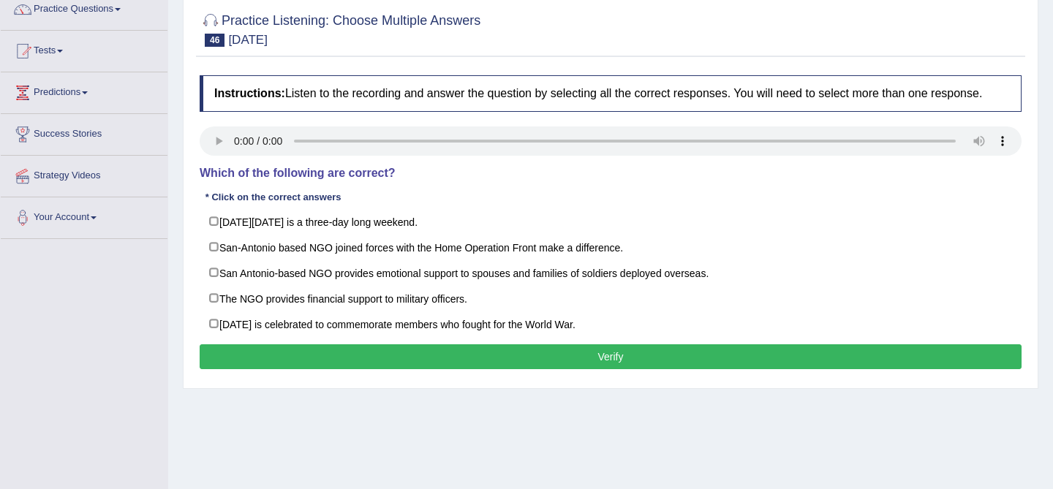
scroll to position [126, 0]
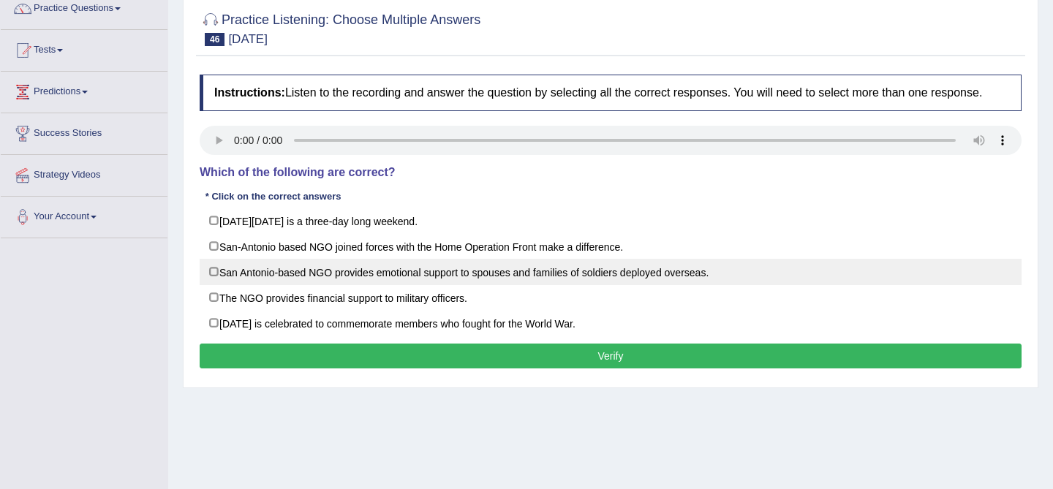
click at [468, 282] on label "San Antonio-based NGO provides emotional support to spouses and families of sol…" at bounding box center [611, 272] width 822 height 26
checkbox input "true"
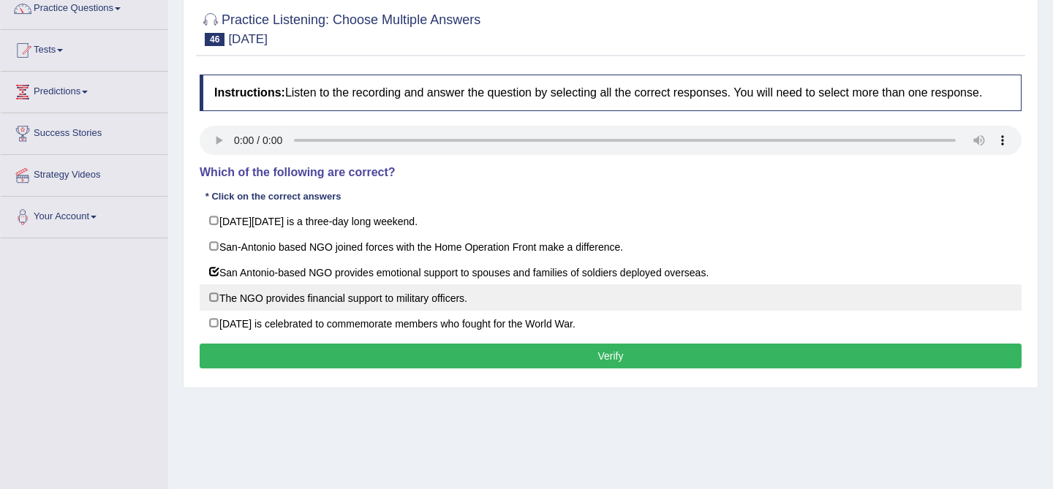
click at [443, 311] on label "The NGO provides financial support to military officers." at bounding box center [611, 297] width 822 height 26
click at [517, 311] on label "The NGO provides financial support to military officers." at bounding box center [611, 297] width 822 height 26
checkbox input "false"
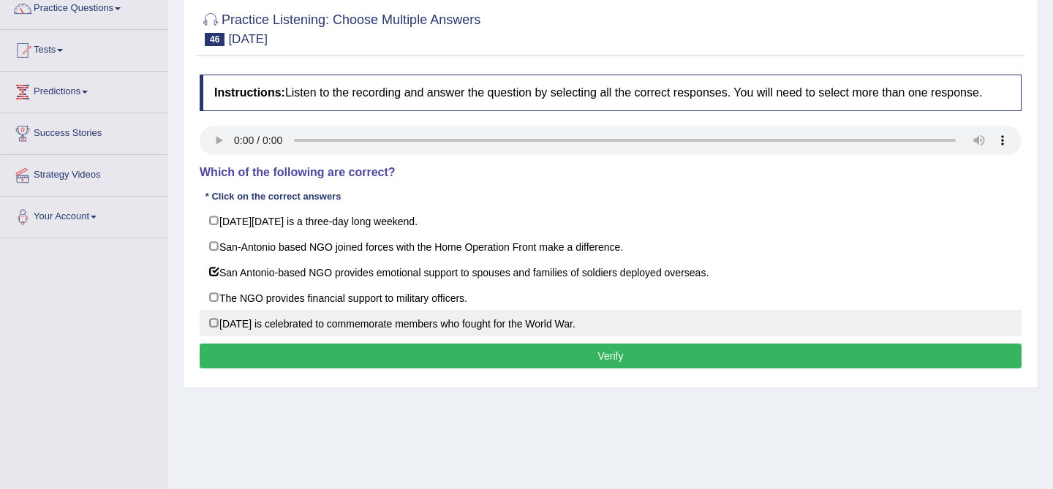
click at [510, 336] on label "[DATE] is celebrated to commemorate members who fought for the World War." at bounding box center [611, 323] width 822 height 26
checkbox input "true"
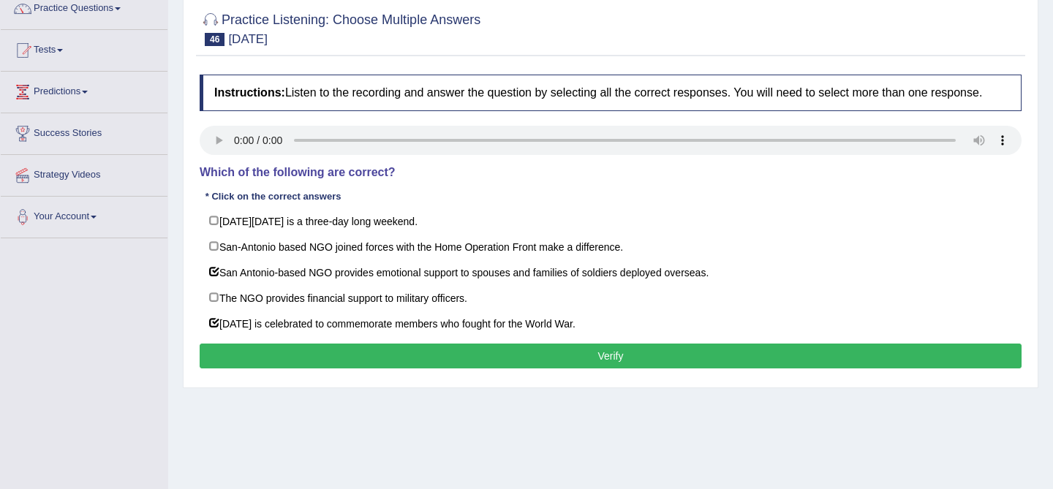
click at [545, 369] on button "Verify" at bounding box center [611, 356] width 822 height 25
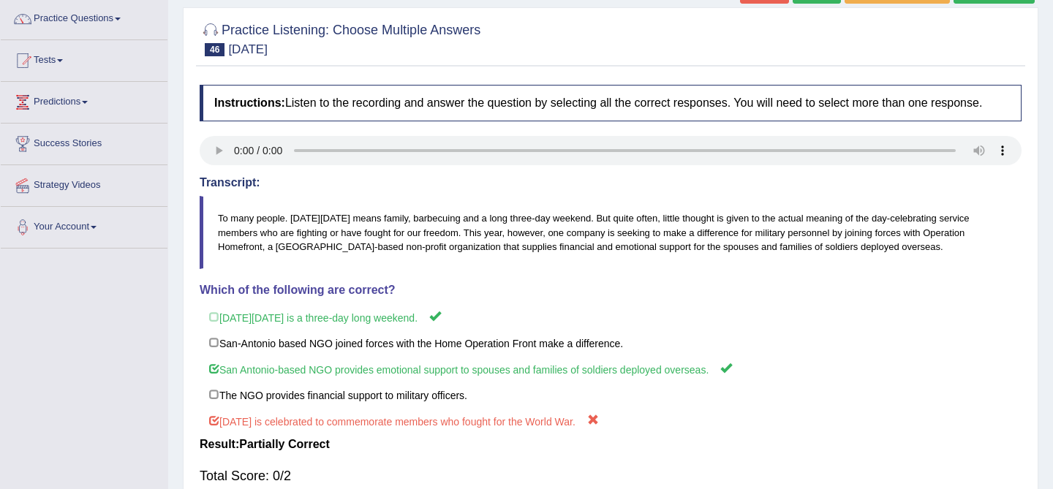
scroll to position [0, 0]
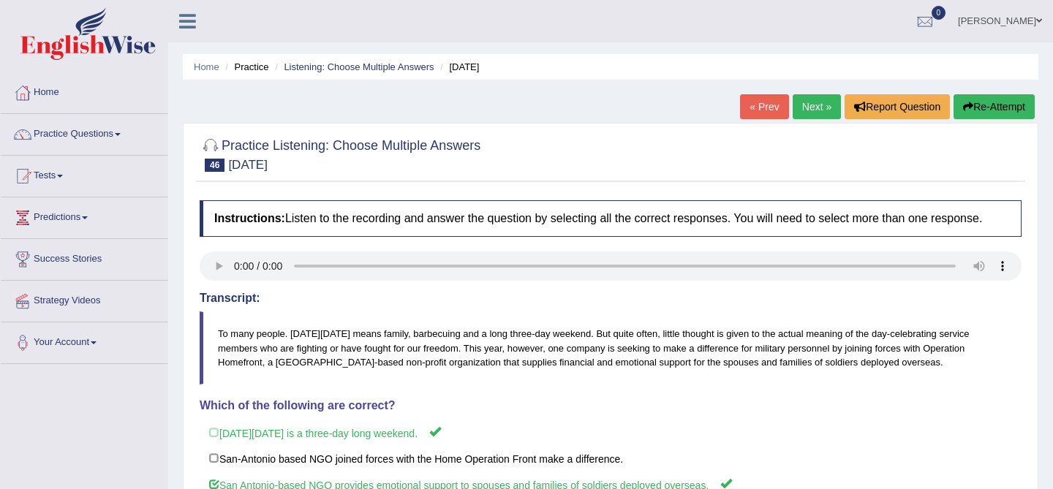
click at [801, 103] on link "Next »" at bounding box center [817, 106] width 48 height 25
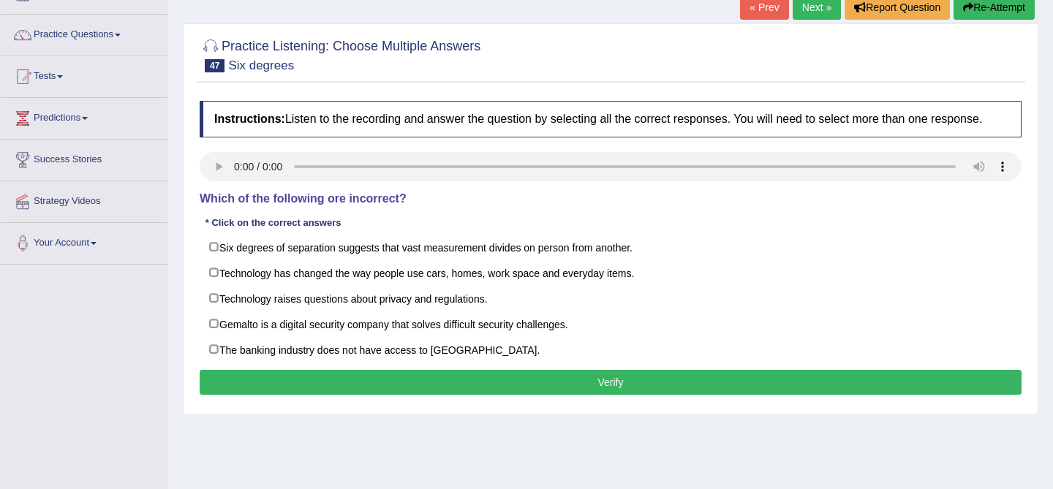
scroll to position [99, 0]
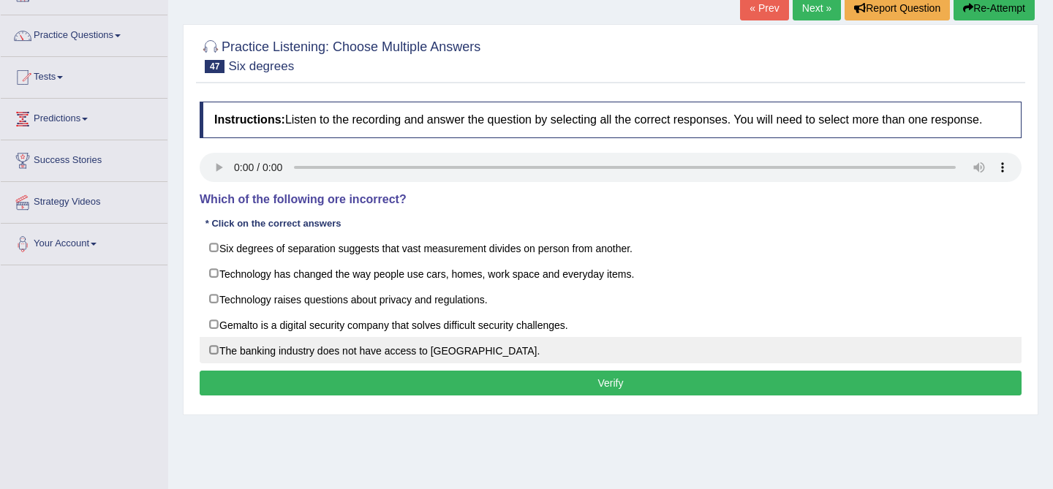
click at [409, 362] on label "The banking industry does not have access to Gemalto." at bounding box center [611, 350] width 822 height 26
checkbox input "true"
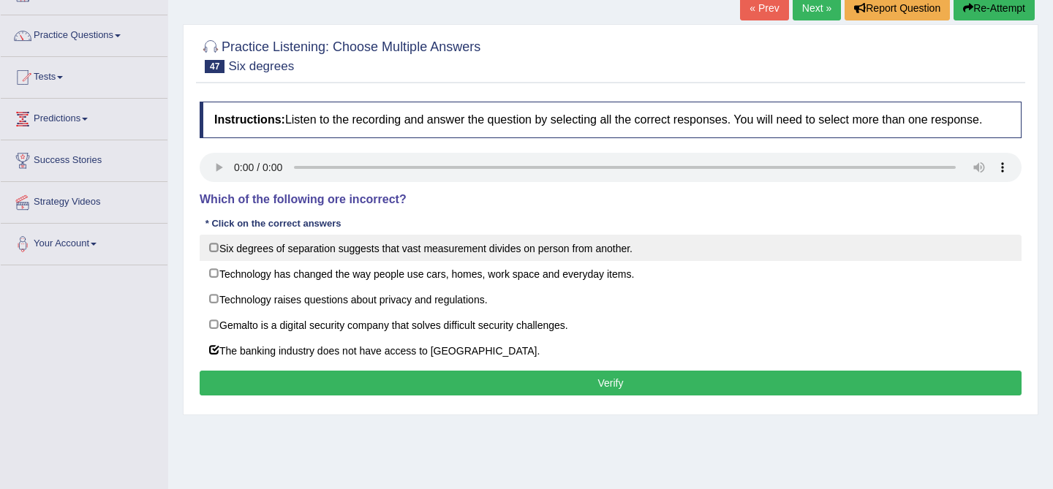
click at [428, 259] on label "Six degrees of separation suggests that vast measurement divides on person from…" at bounding box center [611, 248] width 822 height 26
checkbox input "true"
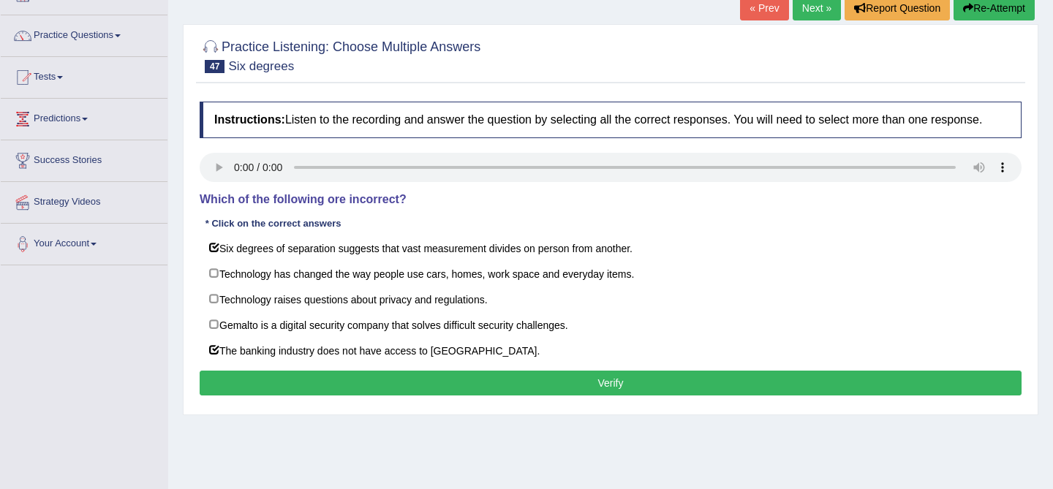
click at [602, 396] on button "Verify" at bounding box center [611, 383] width 822 height 25
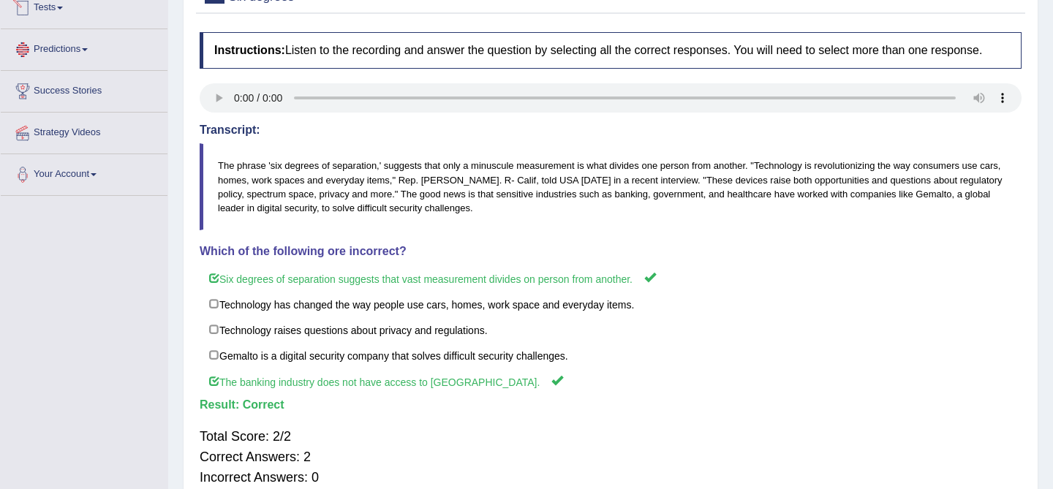
scroll to position [0, 0]
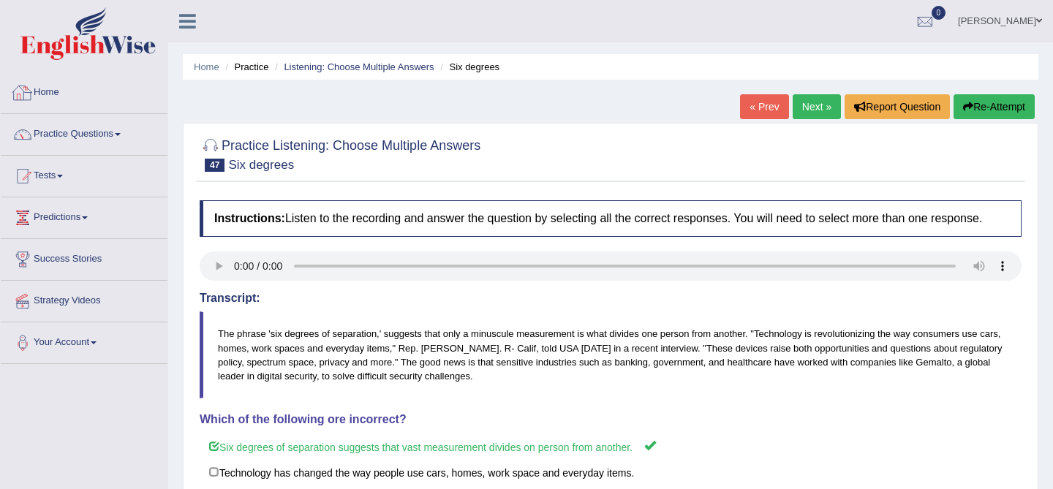
click at [40, 92] on link "Home" at bounding box center [84, 90] width 167 height 37
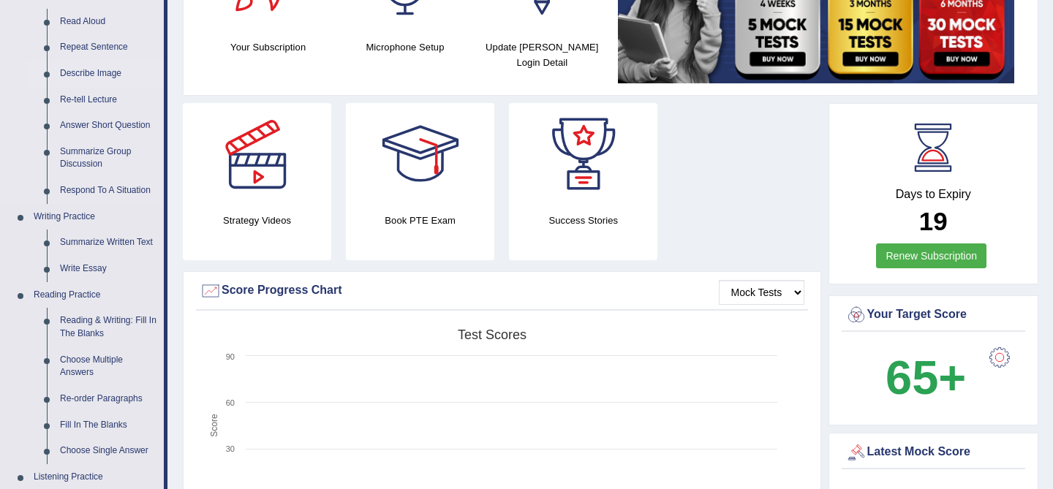
scroll to position [175, 0]
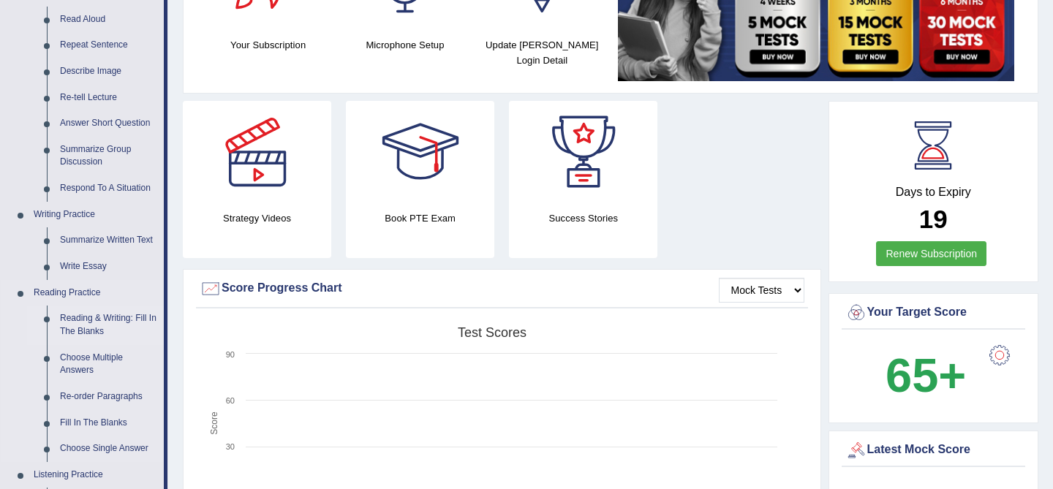
click at [83, 324] on link "Reading & Writing: Fill In The Blanks" at bounding box center [108, 325] width 110 height 39
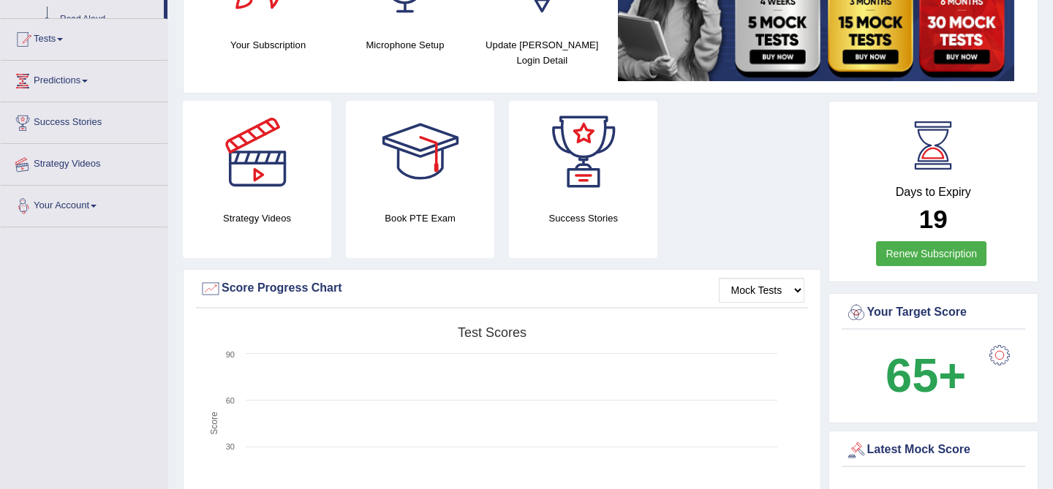
scroll to position [355, 0]
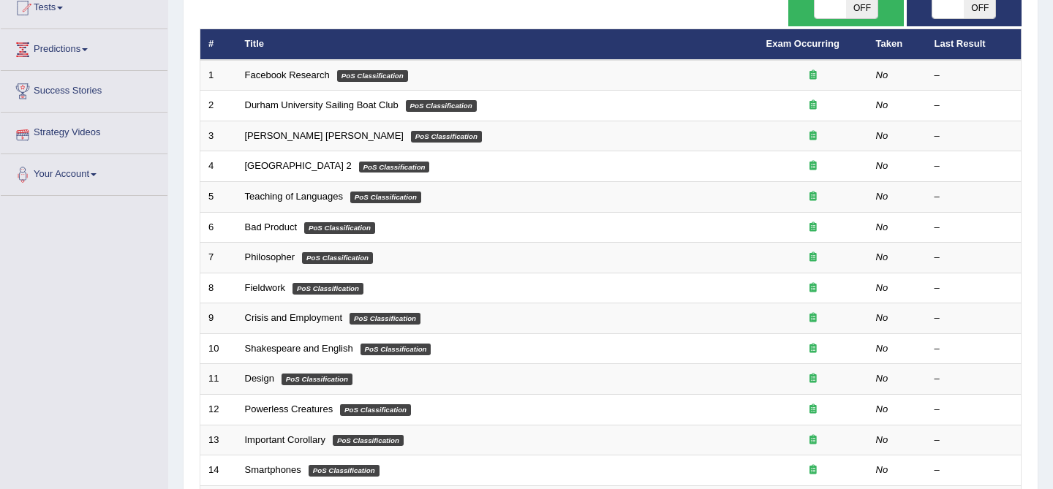
scroll to position [169, 0]
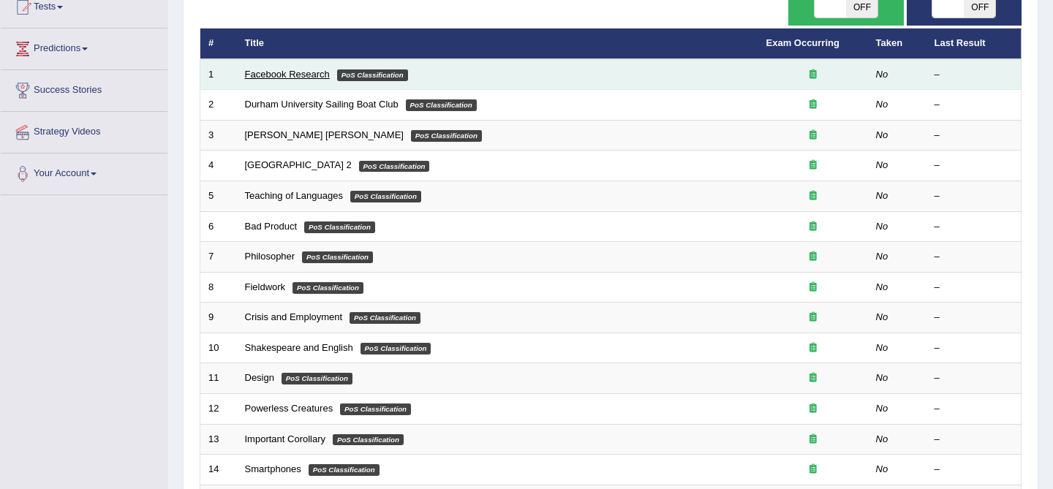
click at [274, 78] on link "Facebook Research" at bounding box center [287, 74] width 85 height 11
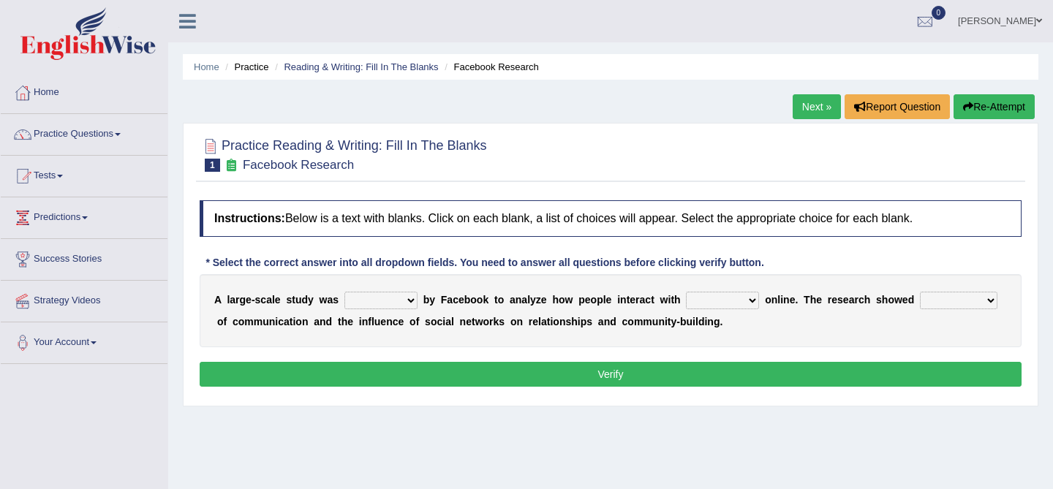
click at [397, 300] on select "surveyed had asked made" at bounding box center [380, 301] width 73 height 18
click at [397, 299] on select "surveyed had asked made" at bounding box center [380, 301] width 73 height 18
select select "surveyed"
click at [714, 295] on select "together all each other another" at bounding box center [722, 301] width 73 height 18
select select "together"
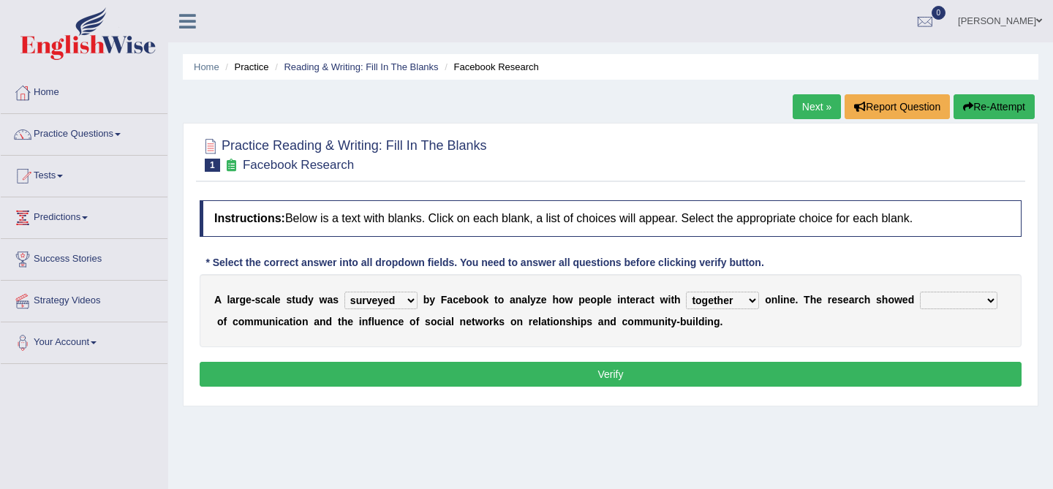
click at [939, 298] on select "advantages standards fellowships patterns" at bounding box center [959, 301] width 78 height 18
select select "advantages"
click at [688, 379] on button "Verify" at bounding box center [611, 374] width 822 height 25
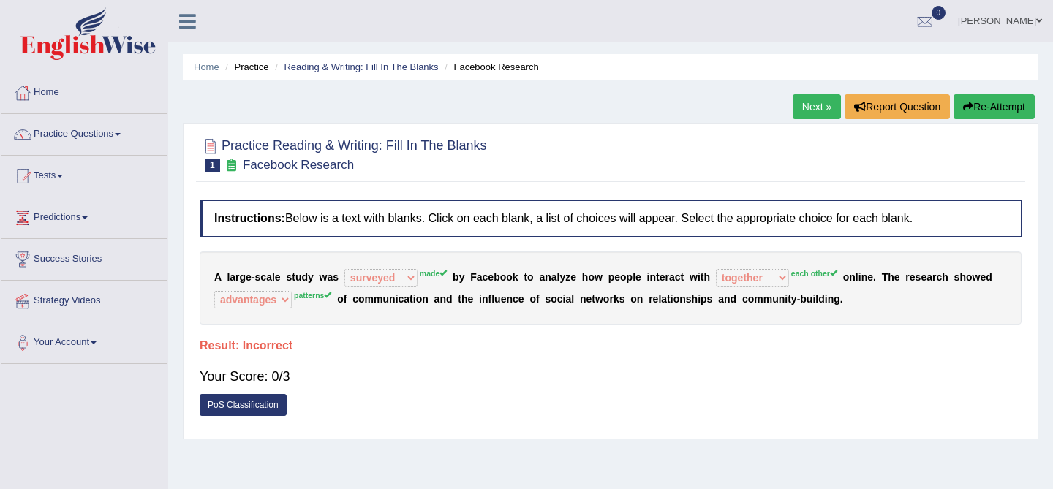
scroll to position [39, 0]
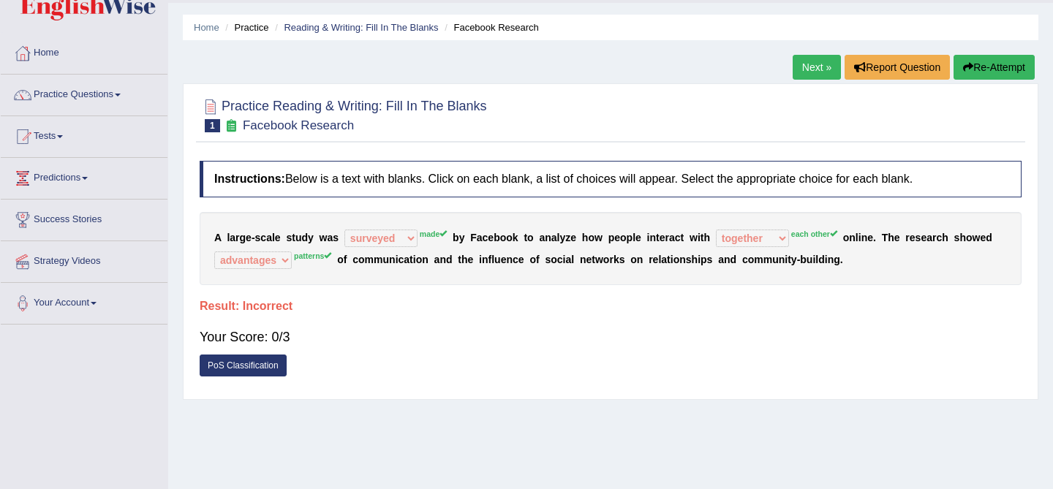
click at [811, 61] on link "Next »" at bounding box center [817, 67] width 48 height 25
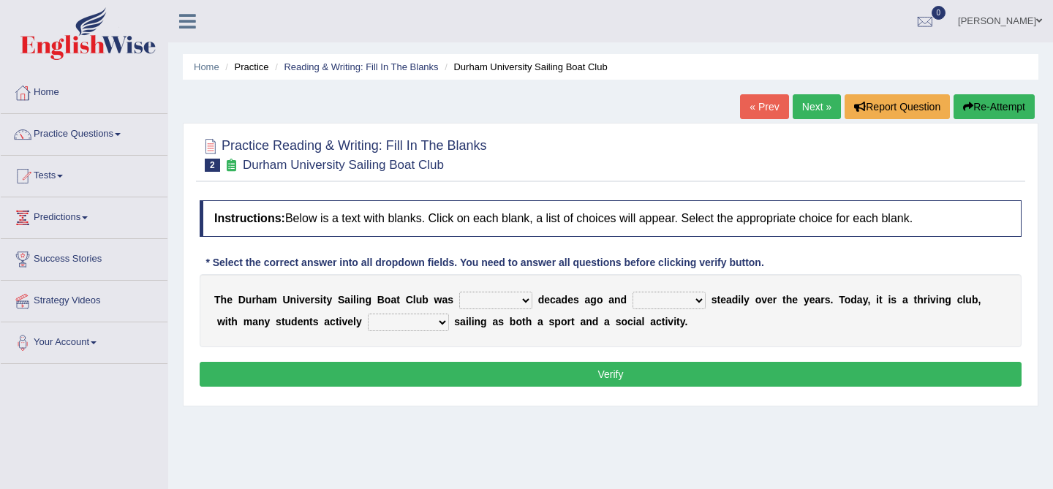
click at [497, 302] on select "found fund founded find" at bounding box center [495, 301] width 73 height 18
select select "found"
click at [489, 301] on select "found fund founded find" at bounding box center [495, 301] width 73 height 18
click at [670, 298] on select "grow growing has grown grown" at bounding box center [668, 301] width 73 height 18
select select "has grown"
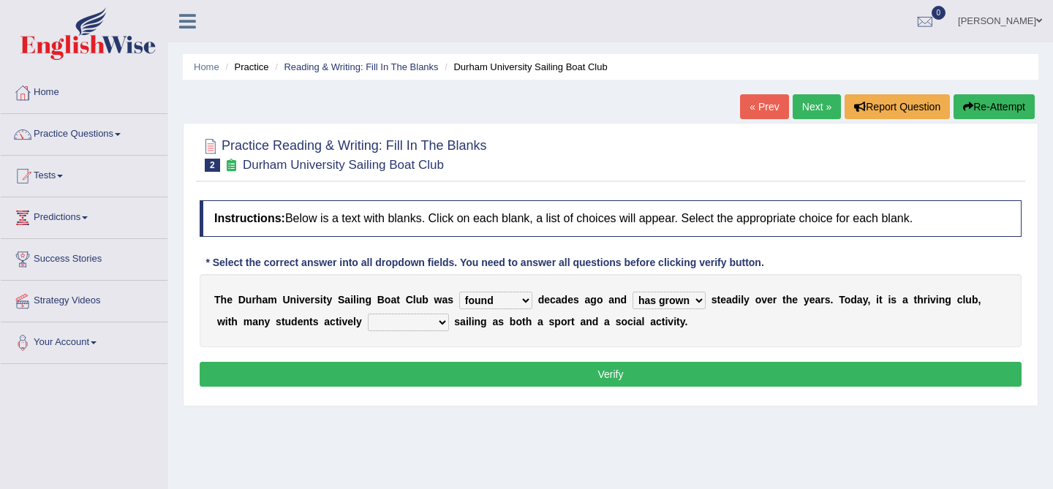
click at [375, 317] on select "enjoy enjoyed are enjoying enjoying" at bounding box center [408, 323] width 81 height 18
select select "enjoyed"
click at [478, 299] on select "found fund founded find" at bounding box center [495, 301] width 73 height 18
click at [646, 308] on select "grow growing has grown grown" at bounding box center [668, 301] width 73 height 18
click at [543, 379] on button "Verify" at bounding box center [611, 374] width 822 height 25
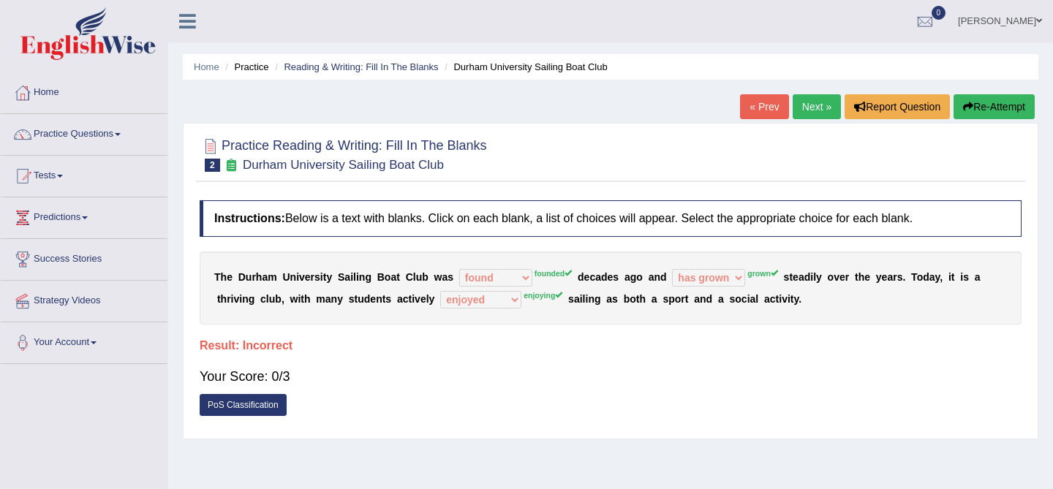
click at [810, 112] on link "Next »" at bounding box center [817, 106] width 48 height 25
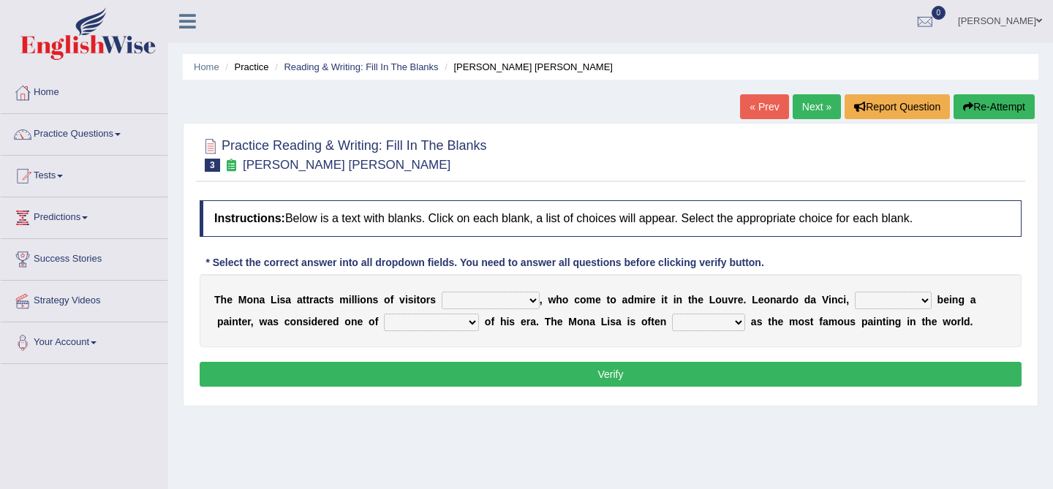
click at [495, 301] on select "around the year the all year all year round per year" at bounding box center [491, 301] width 98 height 18
select select "per year"
click at [874, 298] on select "rather than as much as as well as as long as" at bounding box center [893, 301] width 77 height 18
click at [874, 303] on select "rather than as much as as well as as long as" at bounding box center [893, 301] width 77 height 18
select select "rather than"
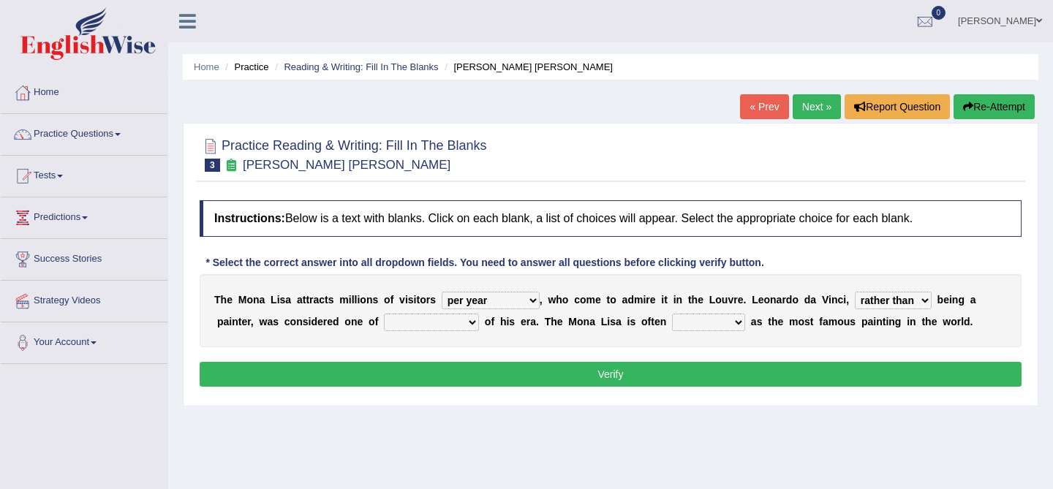
click at [456, 320] on select "better artists artist the better artist the best artists" at bounding box center [431, 323] width 95 height 18
select select "the best artists"
click at [687, 323] on select "classified suggested predicted described" at bounding box center [708, 323] width 73 height 18
click at [883, 301] on select "rather than as much as as well as as long as" at bounding box center [893, 301] width 77 height 18
select select "as long as"
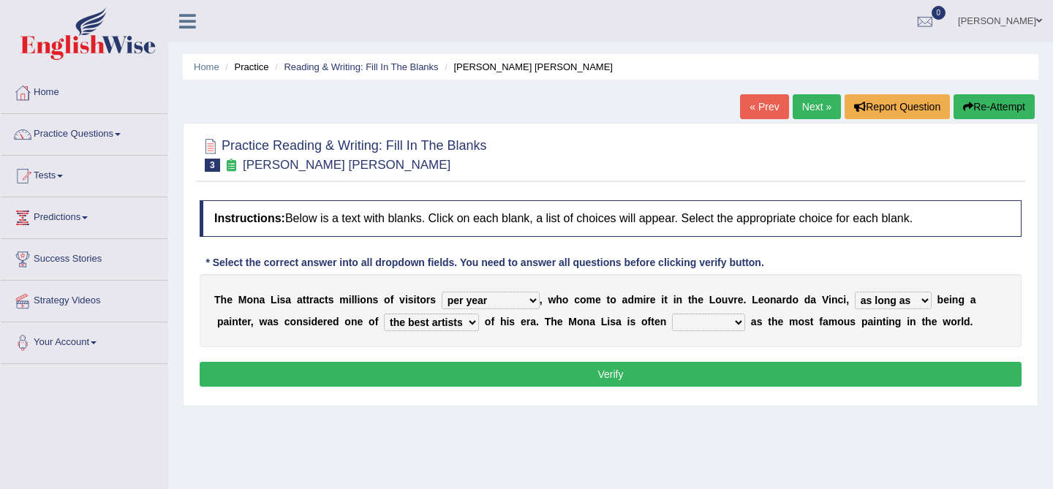
click at [915, 302] on select "rather than as much as as well as as long as" at bounding box center [893, 301] width 77 height 18
click at [707, 322] on select "classified suggested predicted described" at bounding box center [708, 323] width 73 height 18
select select "described"
click at [676, 375] on button "Verify" at bounding box center [611, 374] width 822 height 25
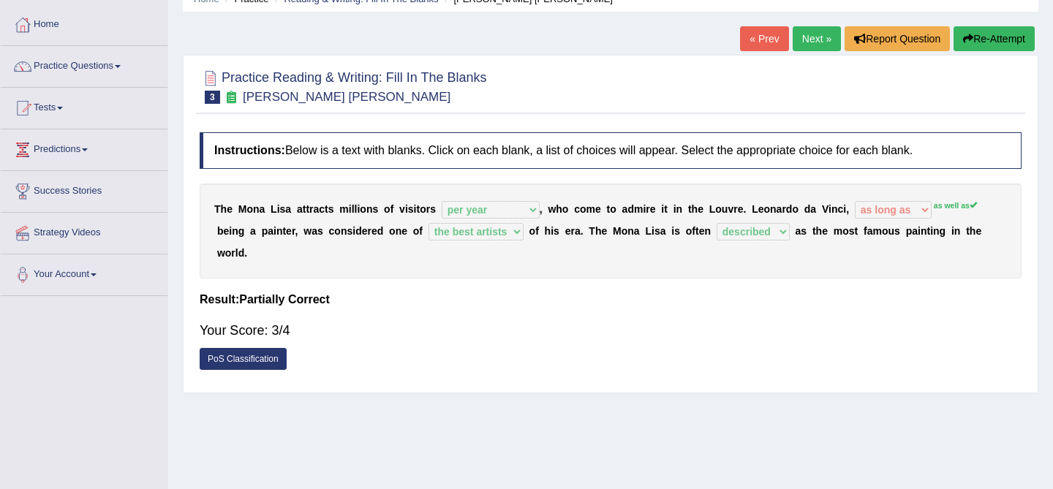
scroll to position [69, 0]
click at [799, 39] on link "Next »" at bounding box center [817, 38] width 48 height 25
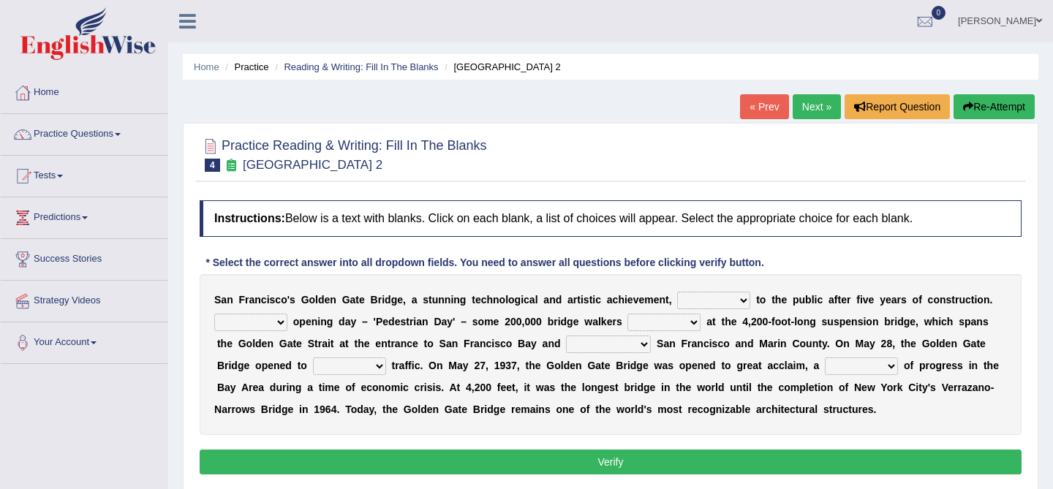
click at [728, 301] on select "opens closes appears equals" at bounding box center [713, 301] width 73 height 18
select select "opens"
click at [230, 320] on select "On During Since When" at bounding box center [250, 323] width 73 height 18
select select "On"
click at [235, 321] on select "On During Since When" at bounding box center [250, 323] width 73 height 18
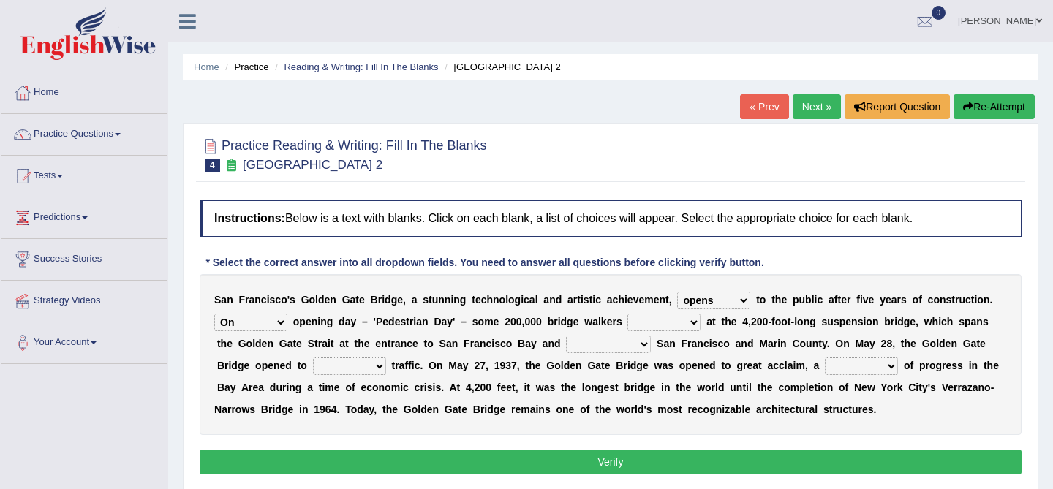
click at [669, 322] on select "stationed looked marveled laughed" at bounding box center [663, 323] width 73 height 18
select select "looked"
click at [614, 342] on select "separates connects channels differentiates" at bounding box center [608, 345] width 85 height 18
select select "connects"
click at [335, 366] on select "aquatic vehicular airborne watertight" at bounding box center [349, 367] width 73 height 18
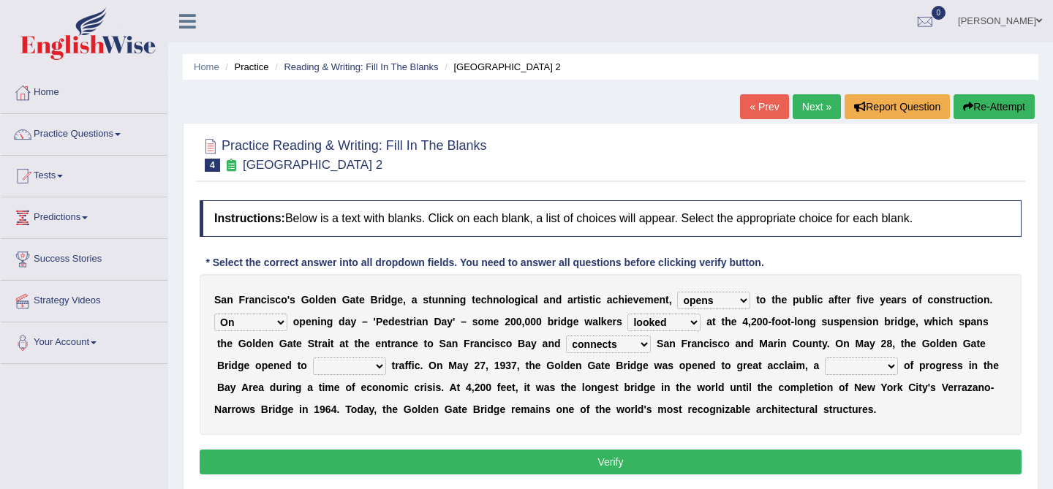
select select "vehicular"
click at [855, 365] on select "denial symbol technique yield" at bounding box center [861, 367] width 73 height 18
select select "technique"
click at [720, 301] on select "opens closes appears equals" at bounding box center [713, 301] width 73 height 18
click at [669, 322] on select "stationed looked marveled laughed" at bounding box center [663, 323] width 73 height 18
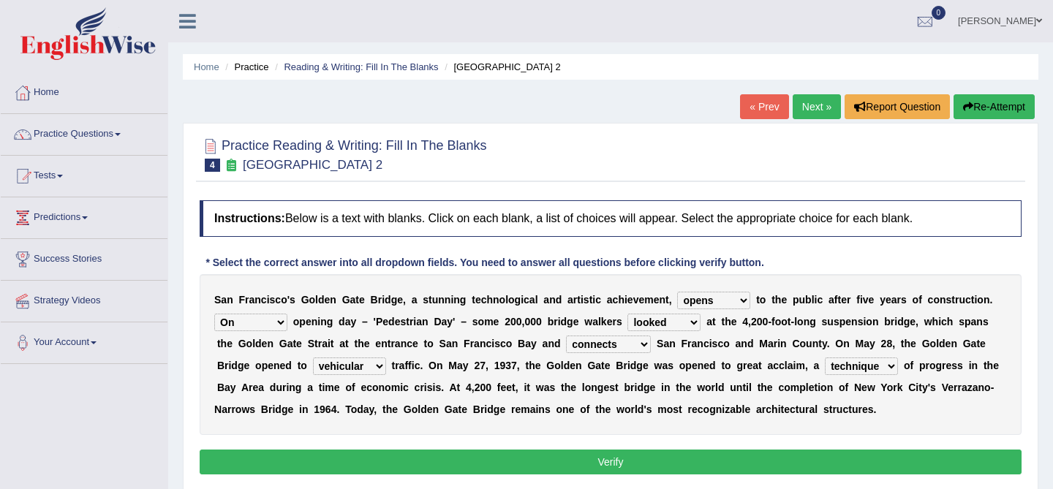
click at [737, 453] on button "Verify" at bounding box center [611, 462] width 822 height 25
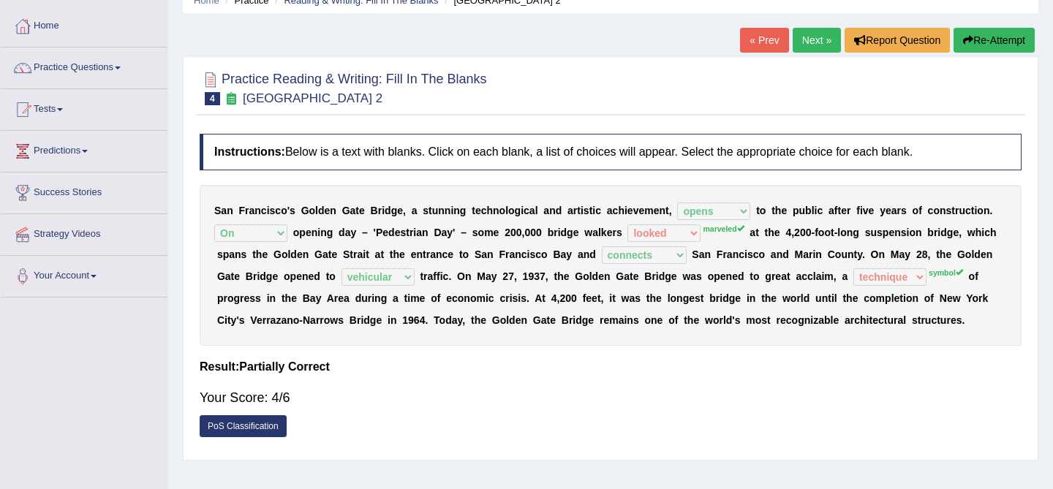
scroll to position [65, 0]
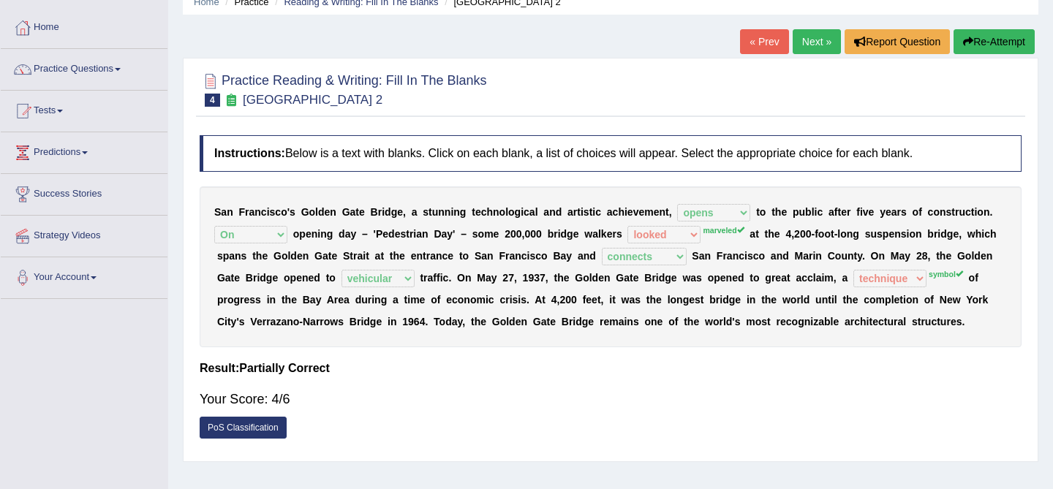
click at [526, 242] on div "S a n F r a n c i s c o ' s G o l d e n G a t e B r i d g e , a s t u n n i n g…" at bounding box center [611, 266] width 822 height 161
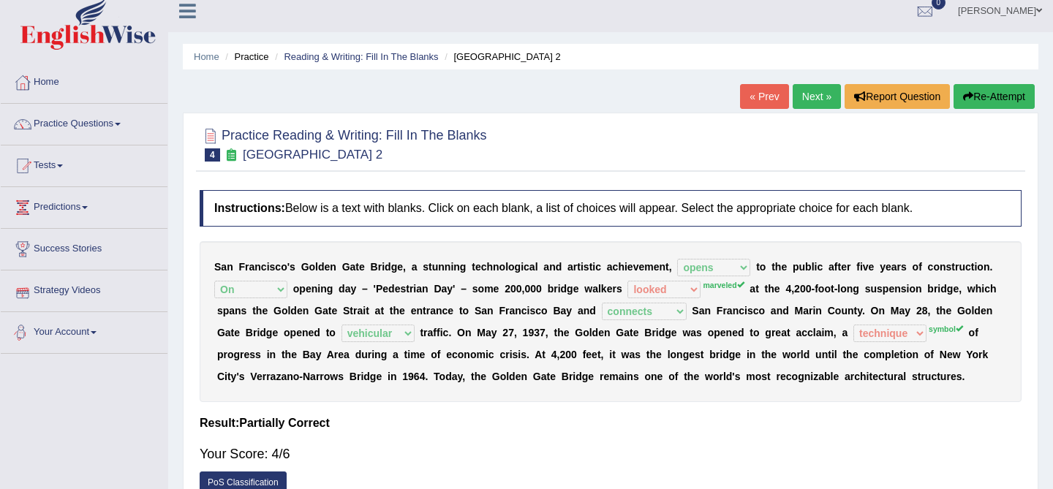
scroll to position [0, 0]
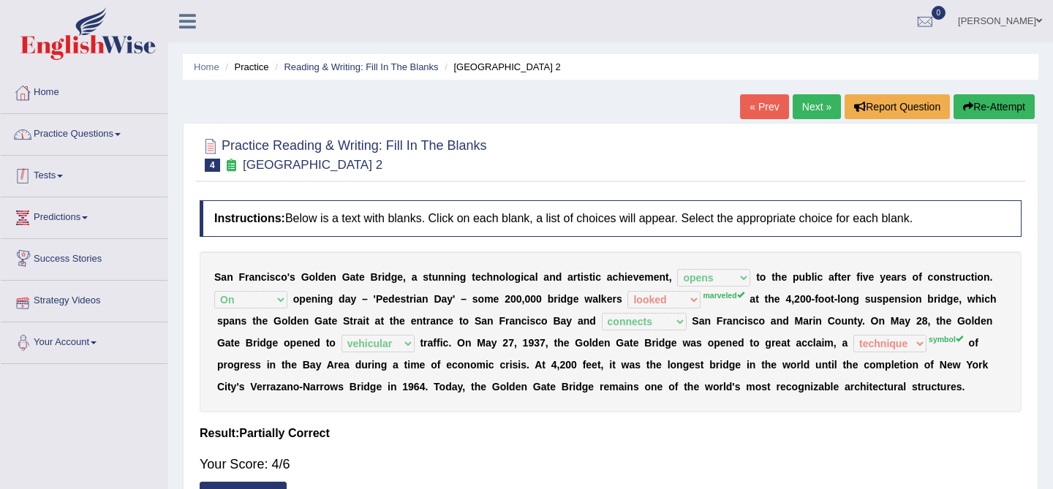
click at [97, 137] on link "Practice Questions" at bounding box center [84, 132] width 167 height 37
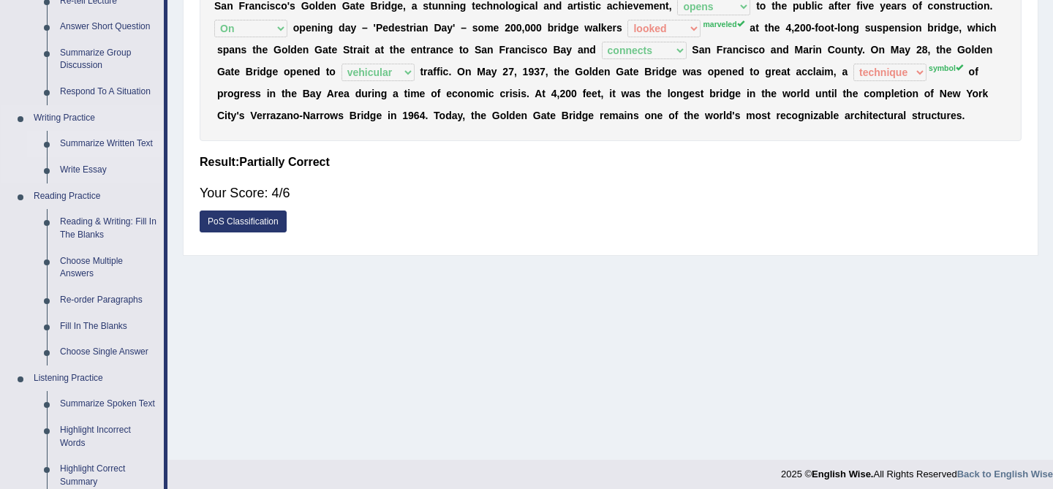
scroll to position [279, 0]
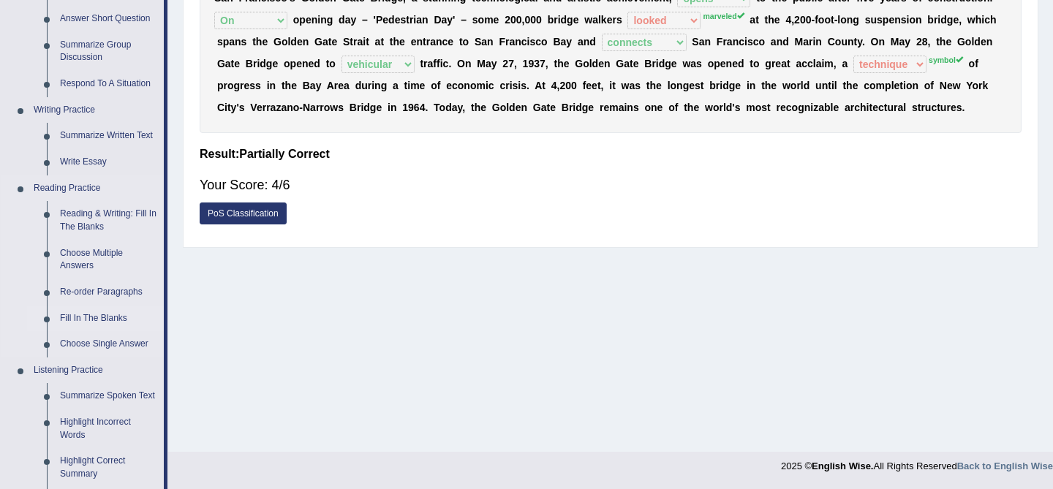
click at [69, 317] on link "Fill In The Blanks" at bounding box center [108, 319] width 110 height 26
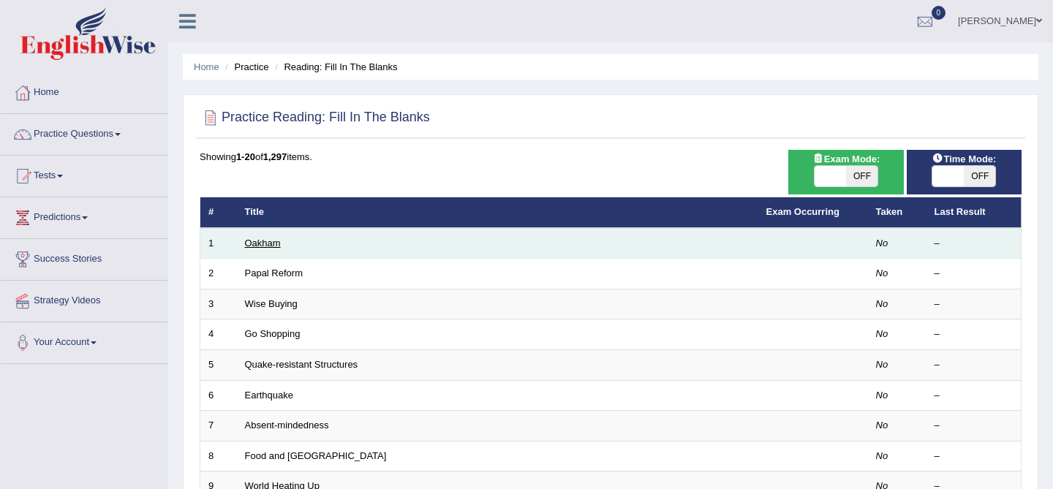
click at [265, 246] on link "Oakham" at bounding box center [263, 243] width 36 height 11
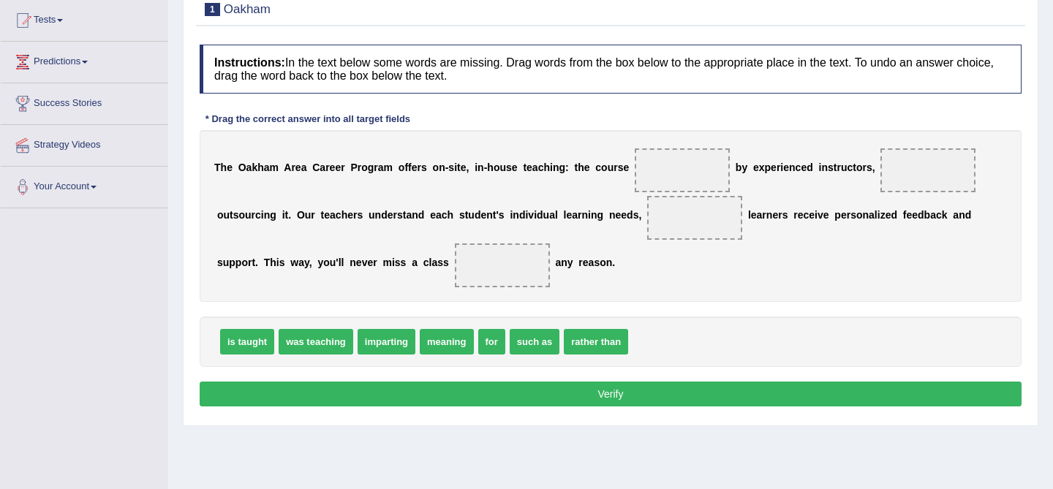
scroll to position [151, 0]
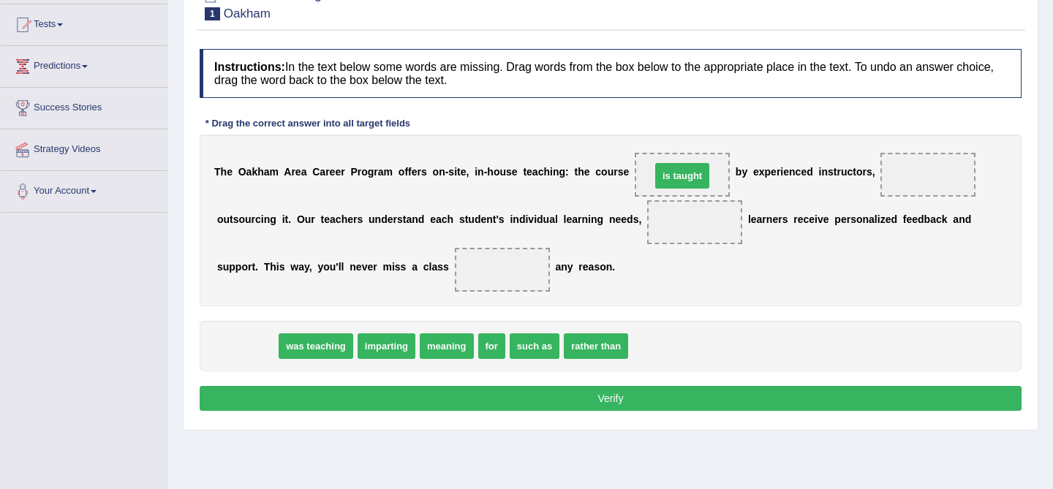
drag, startPoint x: 243, startPoint y: 347, endPoint x: 678, endPoint y: 177, distance: 467.2
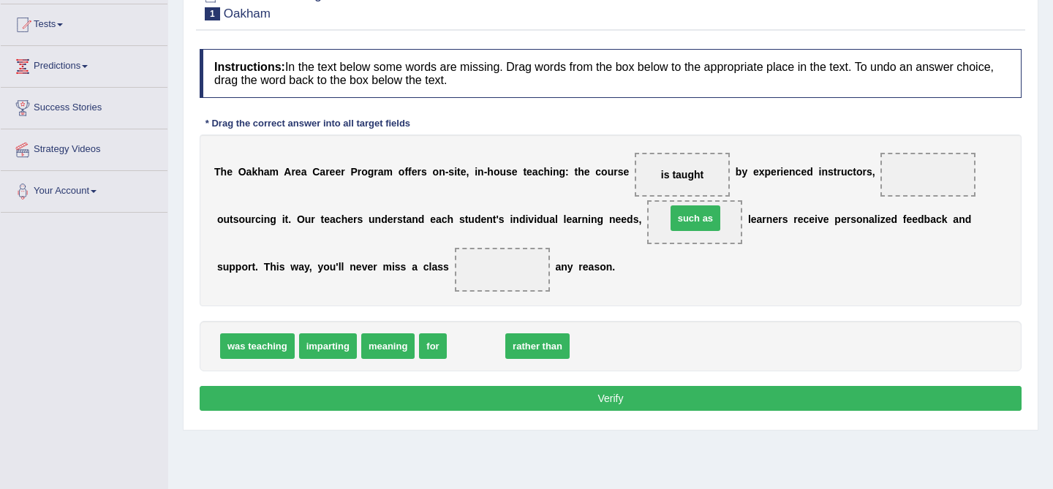
drag, startPoint x: 488, startPoint y: 347, endPoint x: 707, endPoint y: 219, distance: 254.3
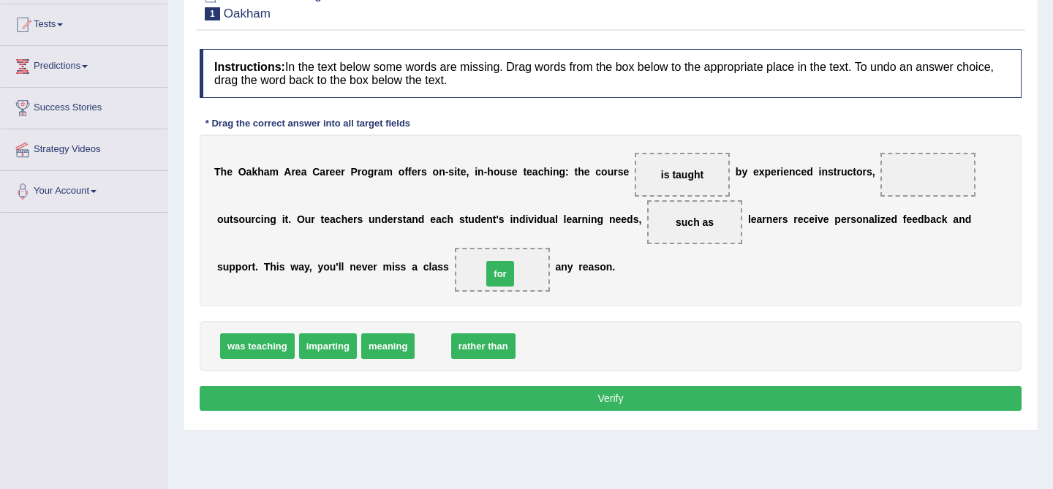
drag, startPoint x: 439, startPoint y: 341, endPoint x: 507, endPoint y: 269, distance: 98.8
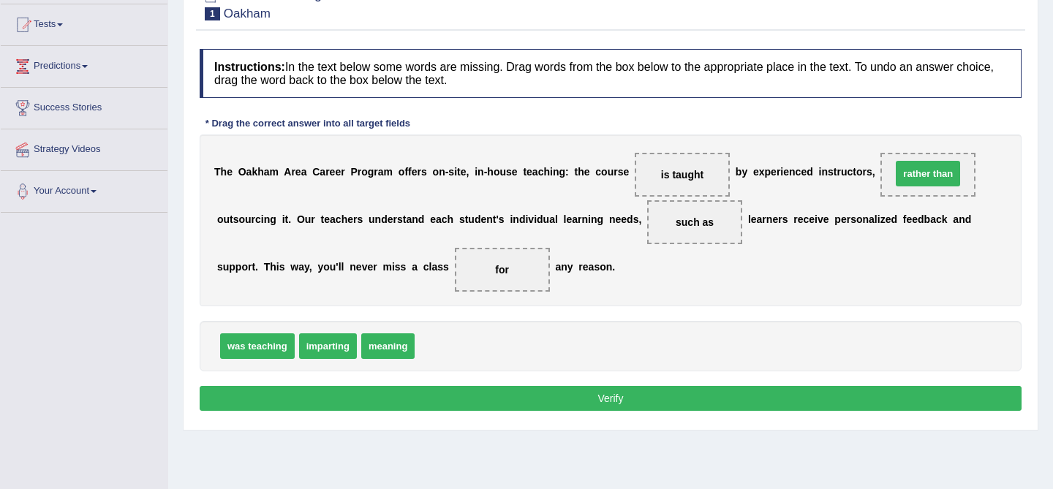
drag, startPoint x: 466, startPoint y: 344, endPoint x: 943, endPoint y: 170, distance: 507.2
click at [724, 378] on div "Instructions: In the text below some words are missing. Drag words from the box…" at bounding box center [610, 232] width 829 height 381
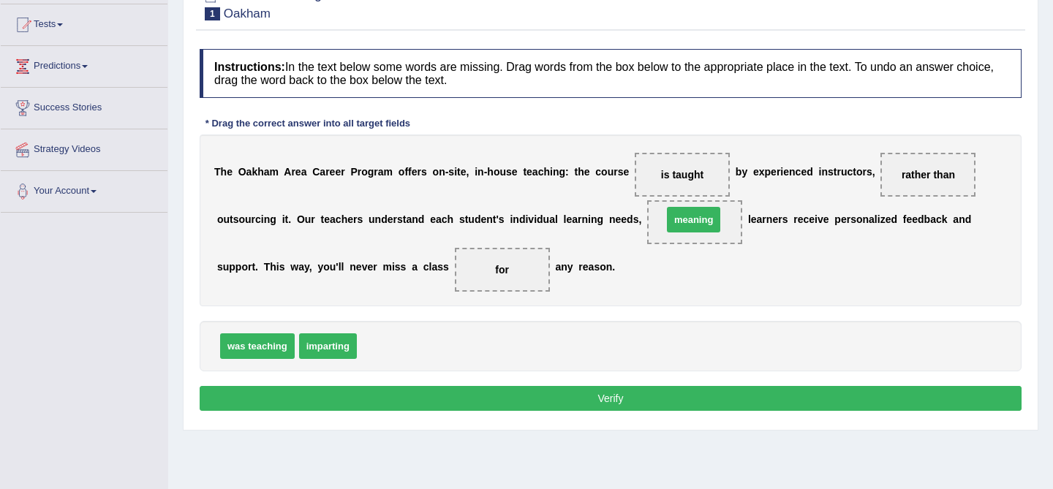
drag, startPoint x: 388, startPoint y: 355, endPoint x: 692, endPoint y: 229, distance: 329.4
click at [594, 401] on button "Verify" at bounding box center [611, 398] width 822 height 25
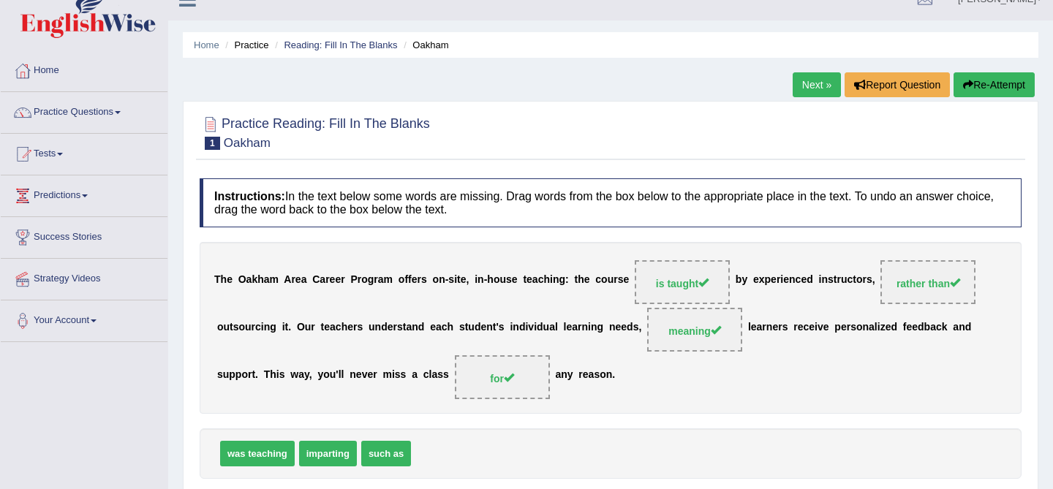
scroll to position [20, 0]
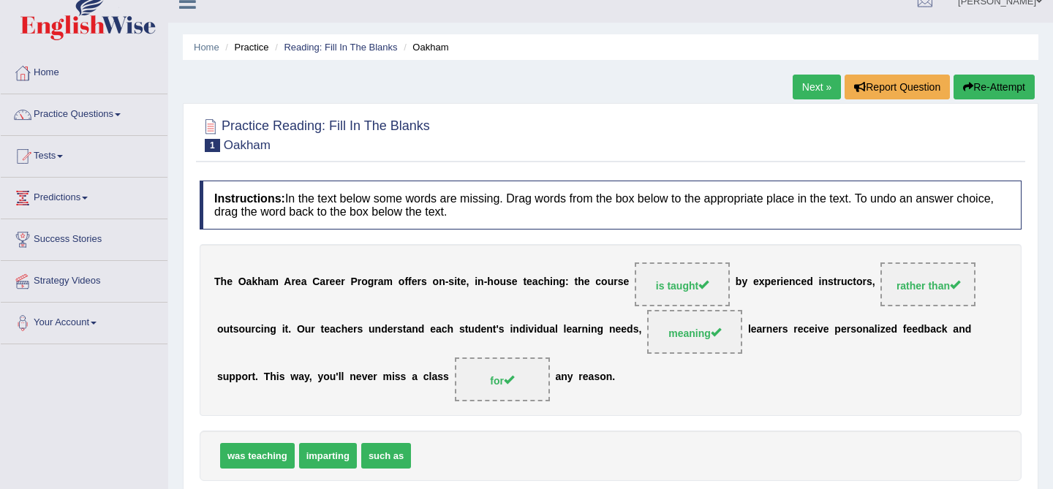
click at [798, 85] on link "Next »" at bounding box center [817, 87] width 48 height 25
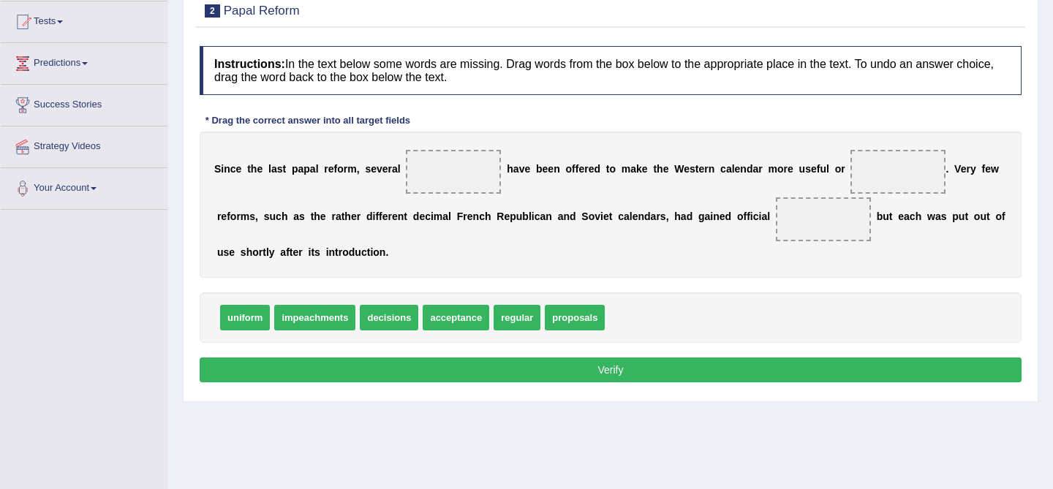
scroll to position [154, 0]
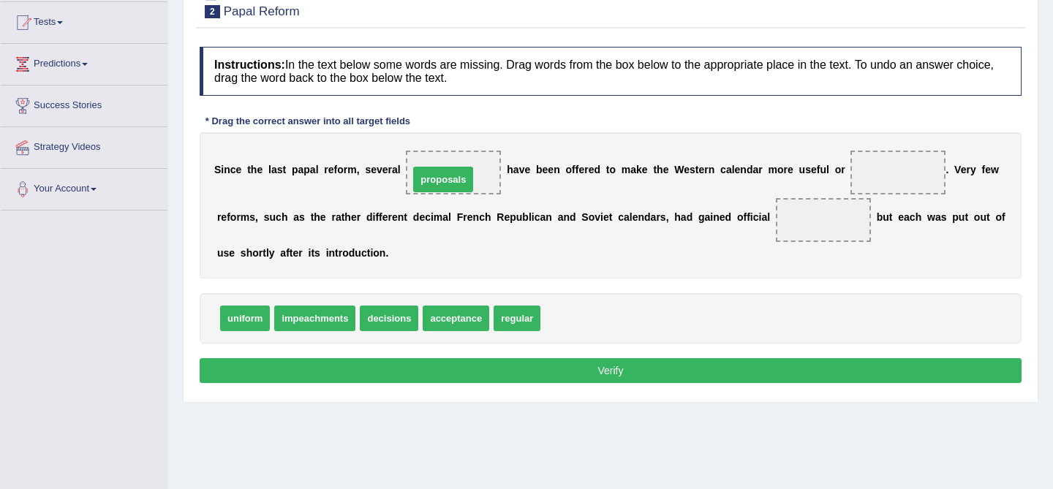
drag, startPoint x: 583, startPoint y: 317, endPoint x: 452, endPoint y: 178, distance: 191.4
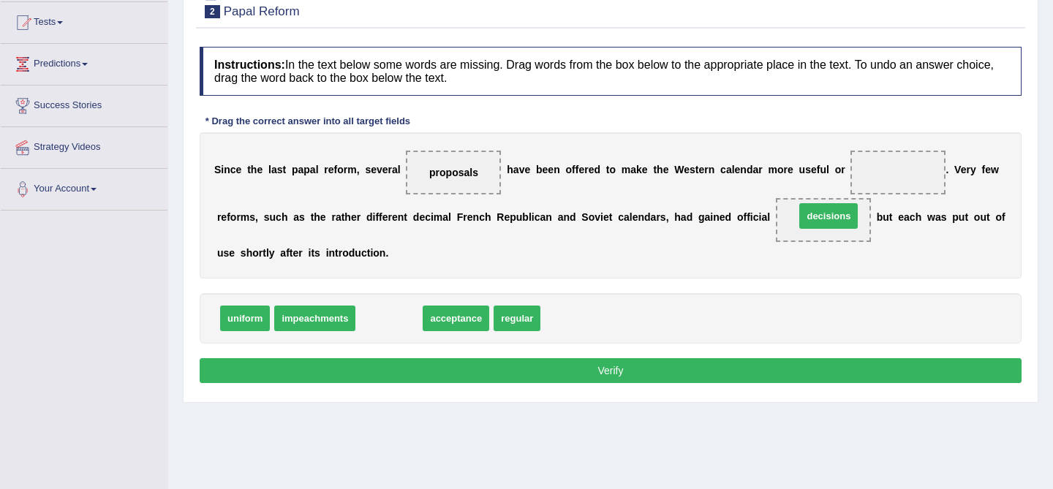
drag, startPoint x: 393, startPoint y: 320, endPoint x: 833, endPoint y: 214, distance: 451.9
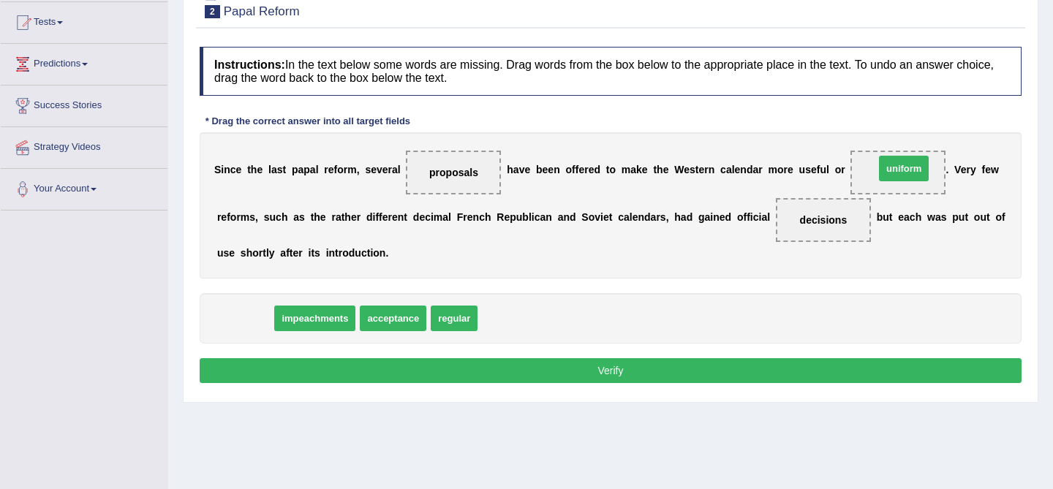
drag, startPoint x: 239, startPoint y: 317, endPoint x: 899, endPoint y: 165, distance: 677.5
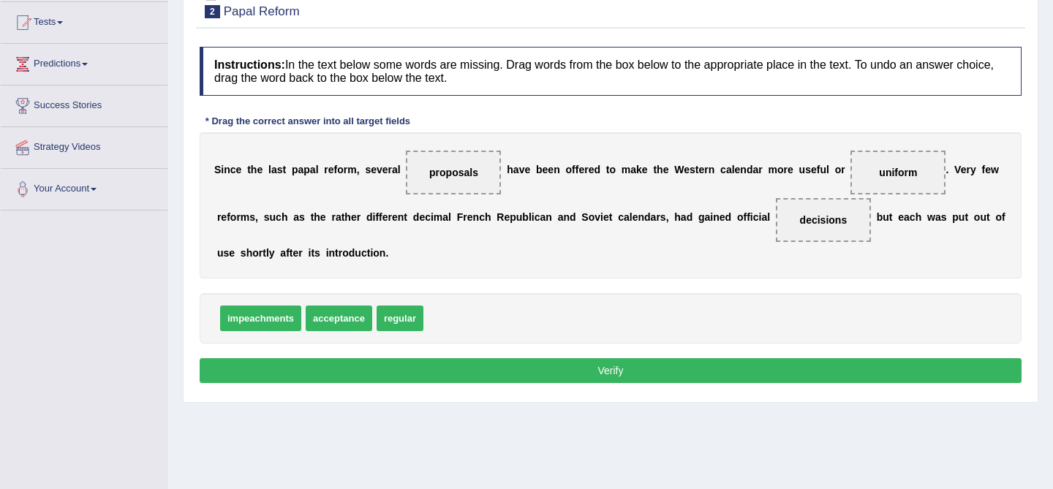
click at [815, 227] on span "decisions" at bounding box center [823, 220] width 95 height 44
click at [262, 322] on span "impeachments" at bounding box center [260, 319] width 81 height 26
drag, startPoint x: 339, startPoint y: 318, endPoint x: 821, endPoint y: 222, distance: 491.3
click at [789, 368] on button "Verify" at bounding box center [611, 370] width 822 height 25
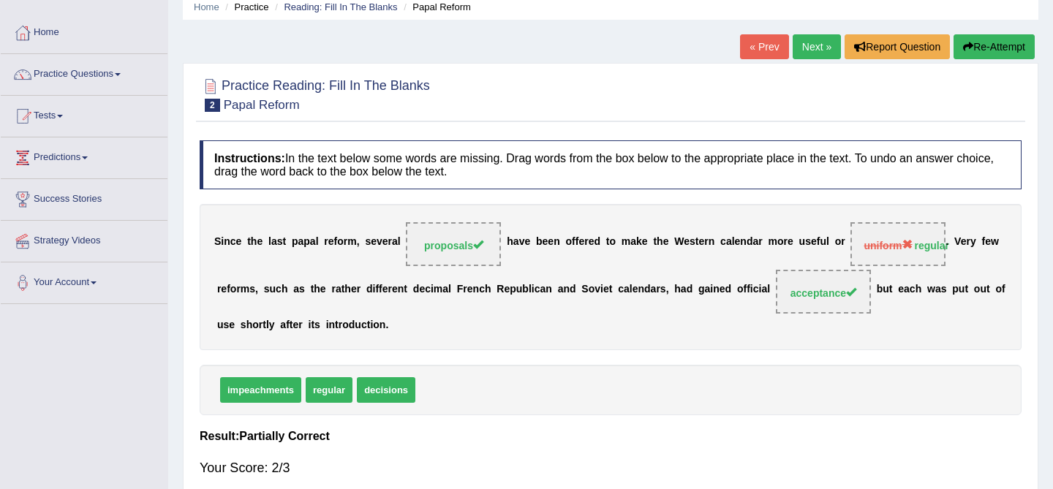
scroll to position [0, 0]
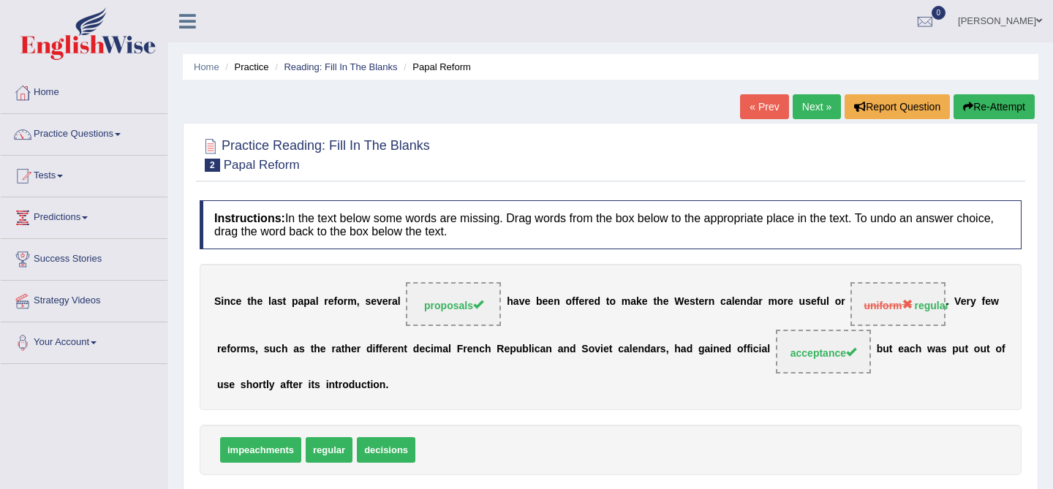
click at [801, 109] on link "Next »" at bounding box center [817, 106] width 48 height 25
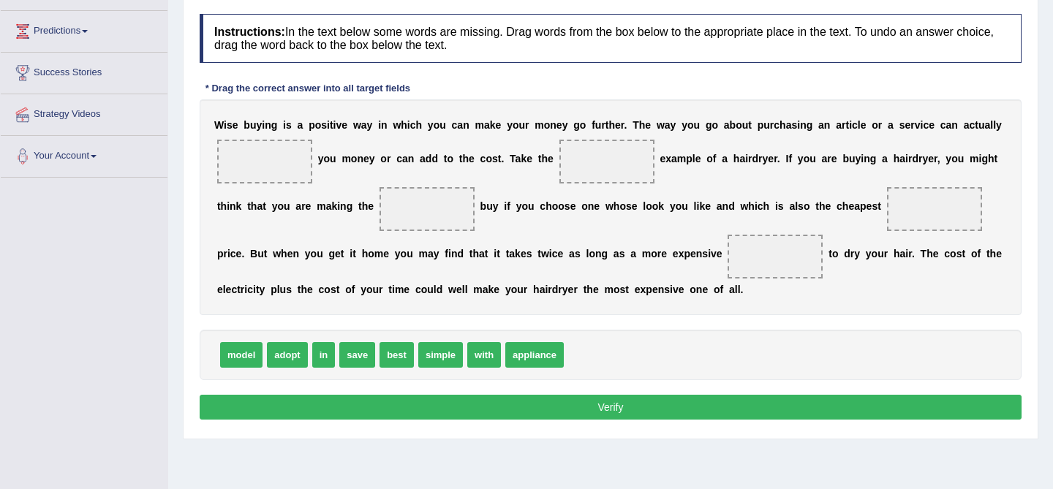
scroll to position [199, 0]
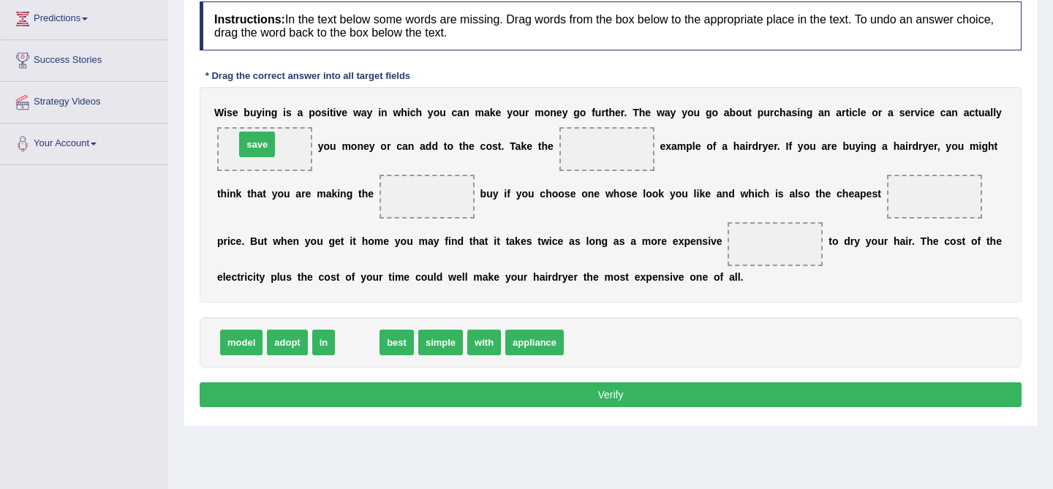
drag, startPoint x: 363, startPoint y: 346, endPoint x: 262, endPoint y: 148, distance: 221.4
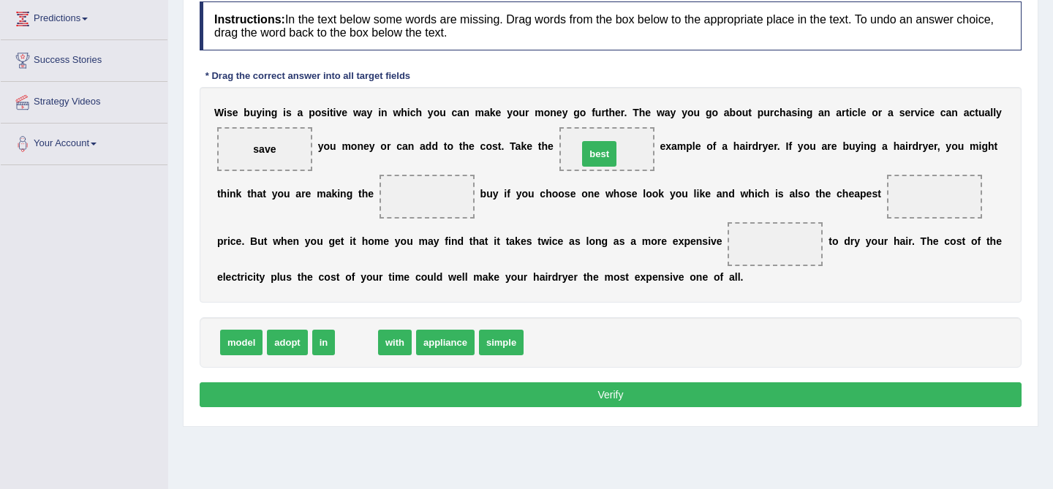
drag, startPoint x: 360, startPoint y: 349, endPoint x: 602, endPoint y: 162, distance: 305.5
drag, startPoint x: 601, startPoint y: 156, endPoint x: 426, endPoint y: 199, distance: 180.0
click at [427, 200] on div "W i s e b u y i n g i s a p o s i t i v e w a y i n w h i c h y o u c a n m a k…" at bounding box center [611, 195] width 822 height 216
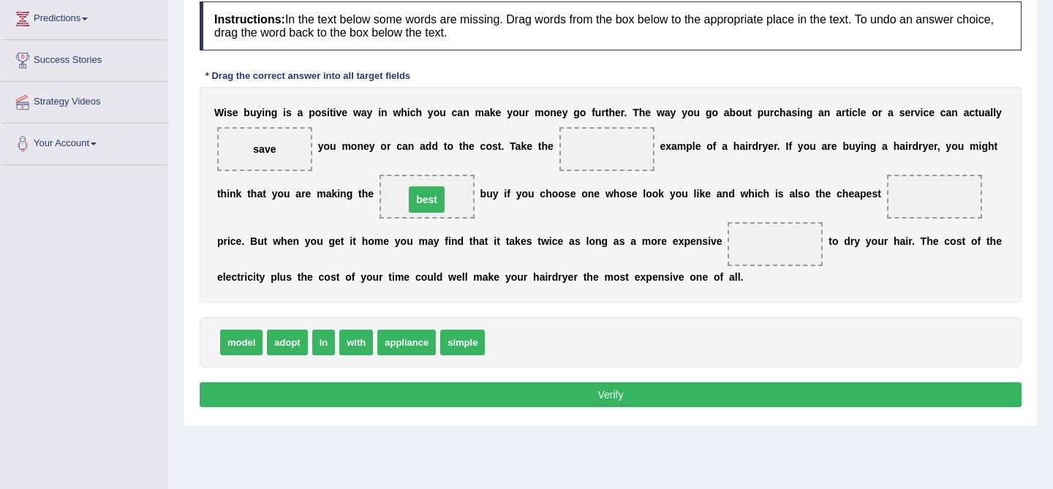
drag, startPoint x: 600, startPoint y: 149, endPoint x: 412, endPoint y: 201, distance: 195.7
drag, startPoint x: 453, startPoint y: 347, endPoint x: 593, endPoint y: 152, distance: 240.5
drag, startPoint x: 322, startPoint y: 341, endPoint x: 945, endPoint y: 206, distance: 636.7
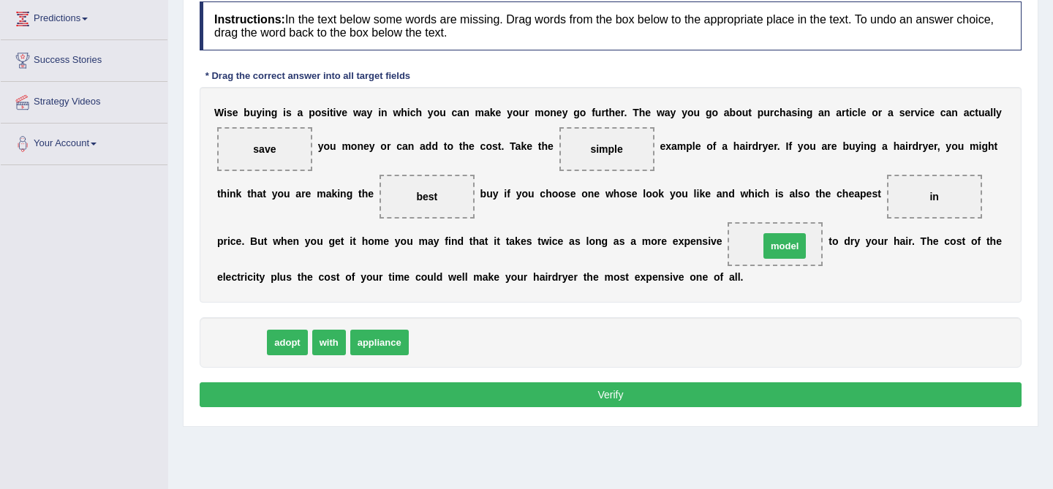
drag, startPoint x: 235, startPoint y: 344, endPoint x: 779, endPoint y: 248, distance: 551.8
click at [746, 397] on button "Verify" at bounding box center [611, 394] width 822 height 25
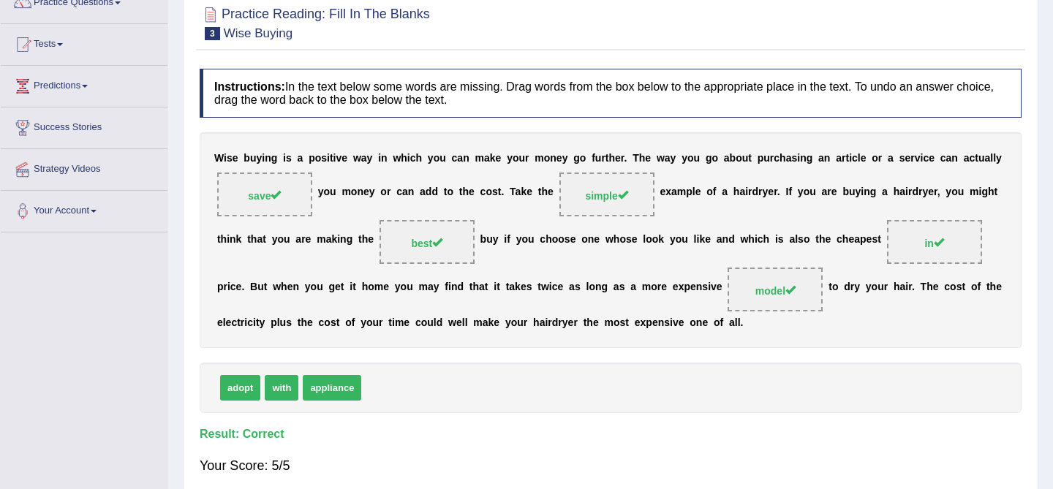
scroll to position [128, 0]
